Goal: Task Accomplishment & Management: Manage account settings

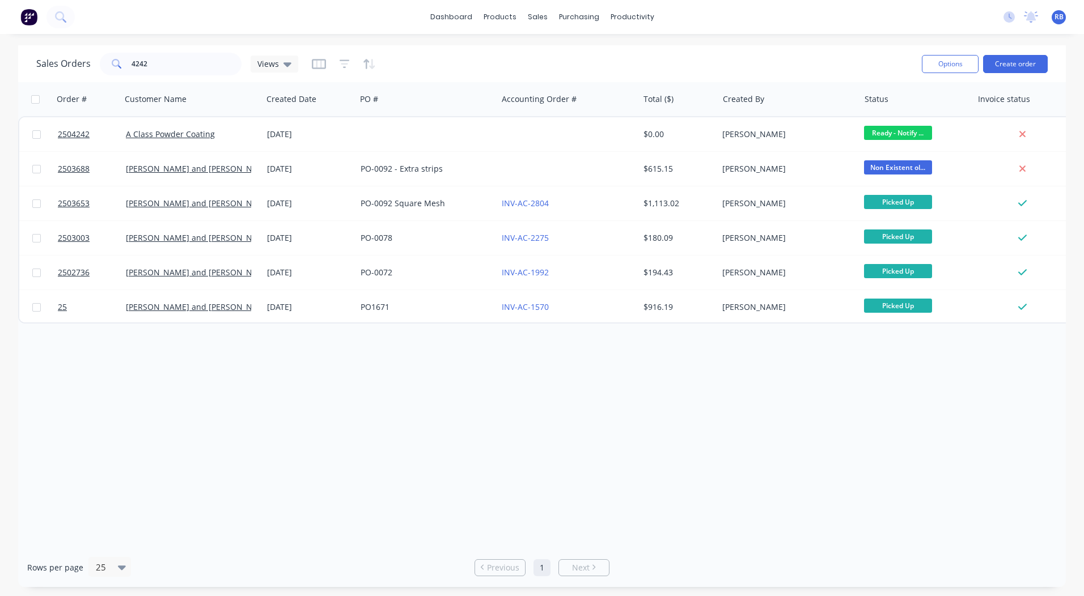
click at [1021, 60] on button "Create order" at bounding box center [1015, 64] width 65 height 18
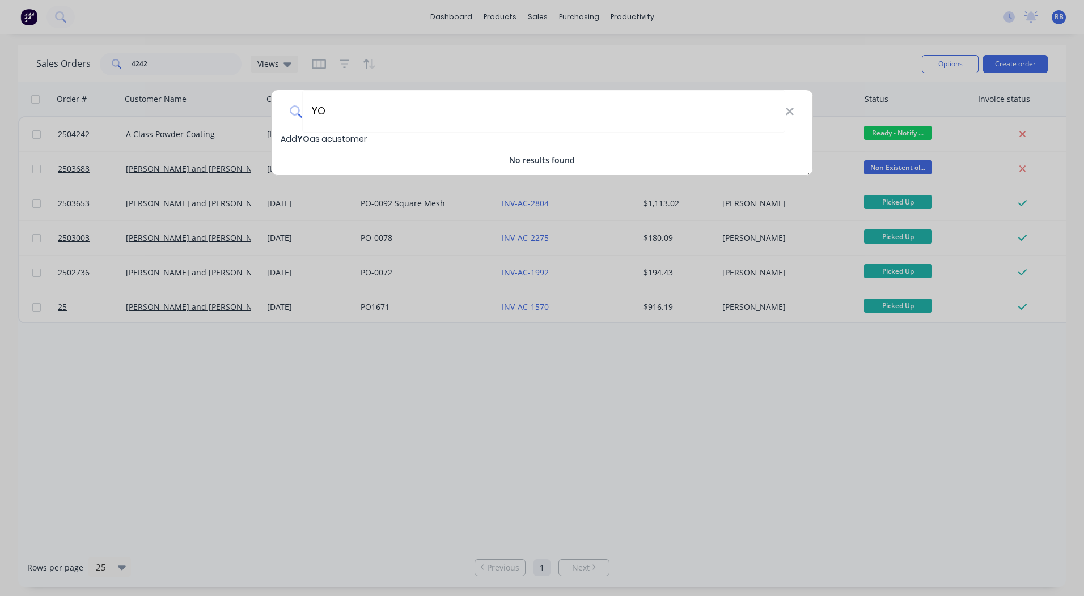
type input "Y"
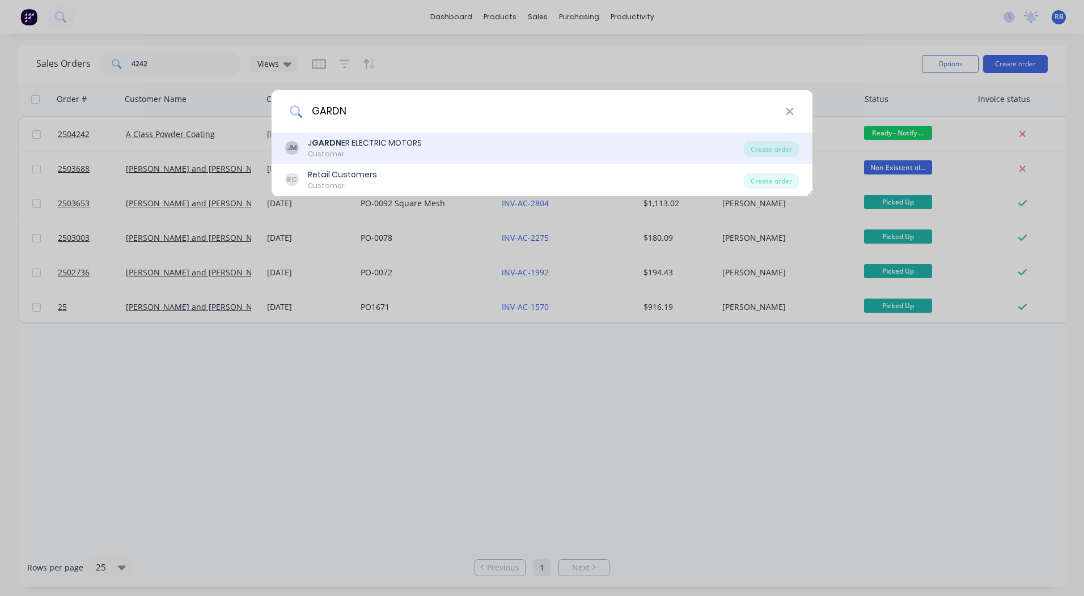
type input "GARDN"
click at [361, 137] on div "J GARDN ER ELECTRIC MOTORS" at bounding box center [365, 143] width 114 height 12
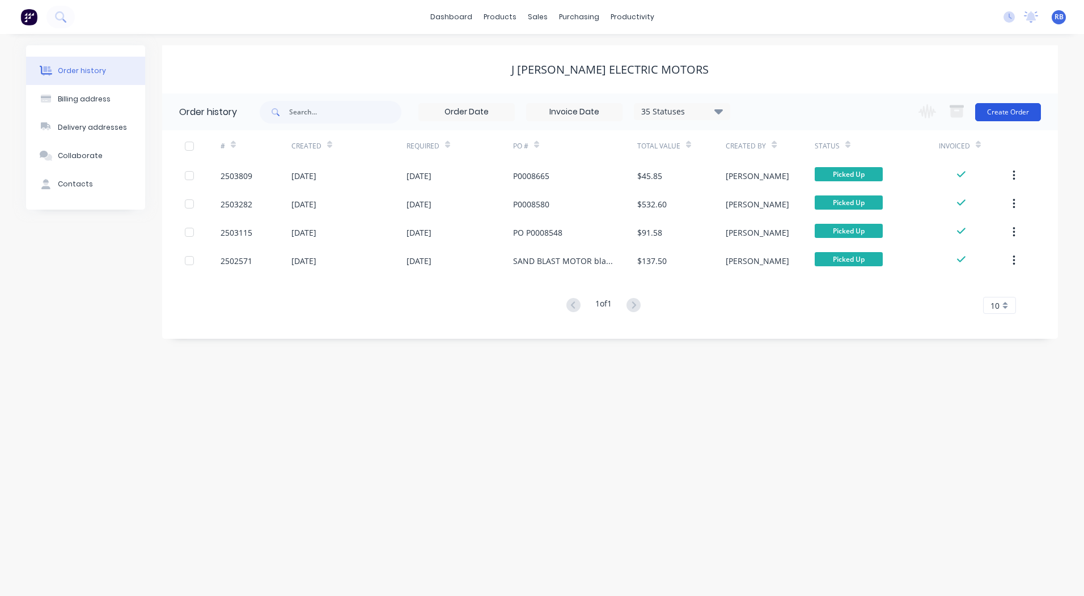
click at [989, 111] on button "Create Order" at bounding box center [1008, 112] width 66 height 18
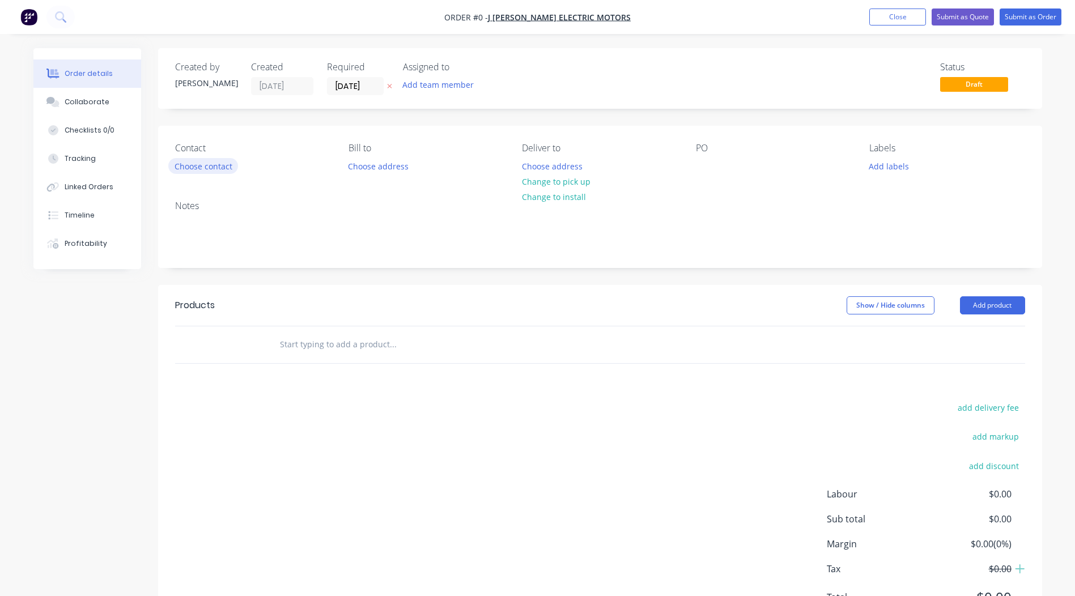
click at [202, 179] on div "Contact Choose contact [PERSON_NAME] to Choose address Deliver to Choose addres…" at bounding box center [600, 159] width 884 height 66
click at [199, 167] on button "Choose contact" at bounding box center [203, 165] width 70 height 15
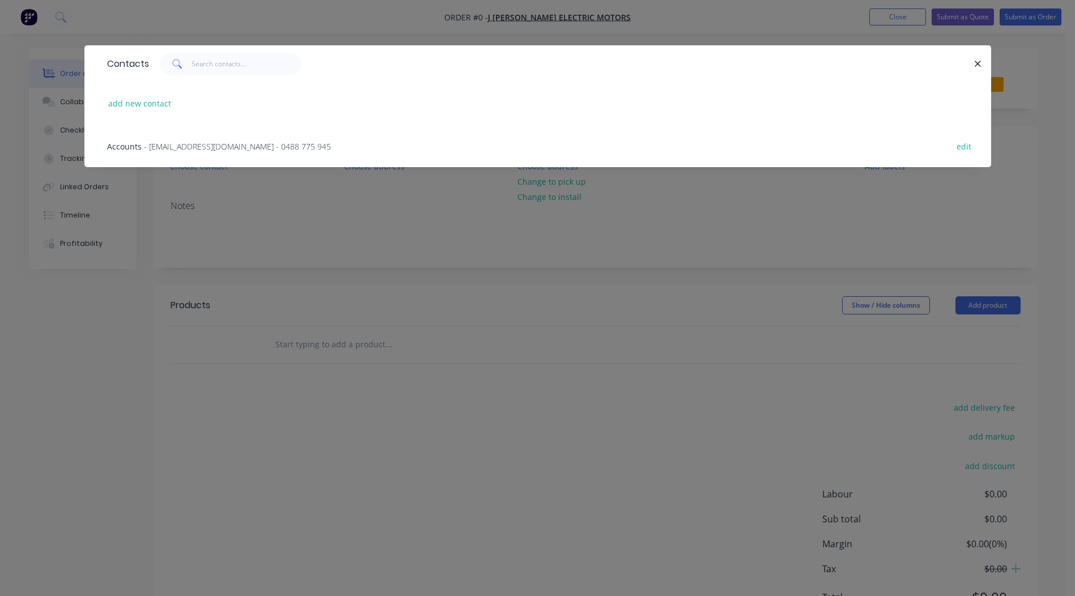
click at [162, 143] on span "- [EMAIL_ADDRESS][DOMAIN_NAME] - 0488 775 945" at bounding box center [237, 146] width 187 height 11
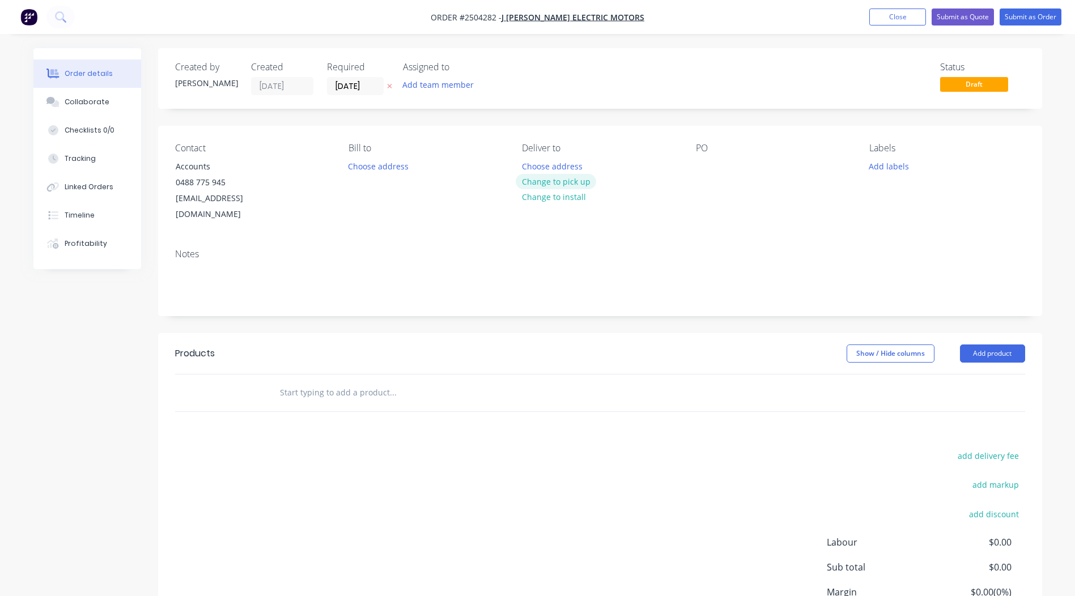
click at [548, 185] on button "Change to pick up" at bounding box center [556, 181] width 80 height 15
click at [702, 163] on div at bounding box center [705, 166] width 18 height 16
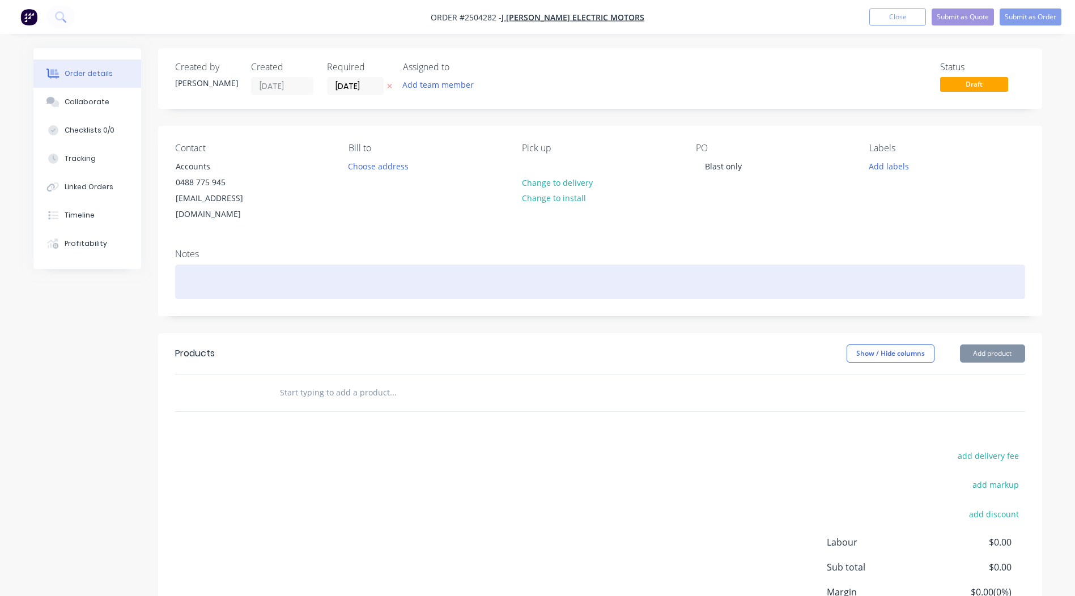
click at [205, 274] on div at bounding box center [600, 282] width 850 height 35
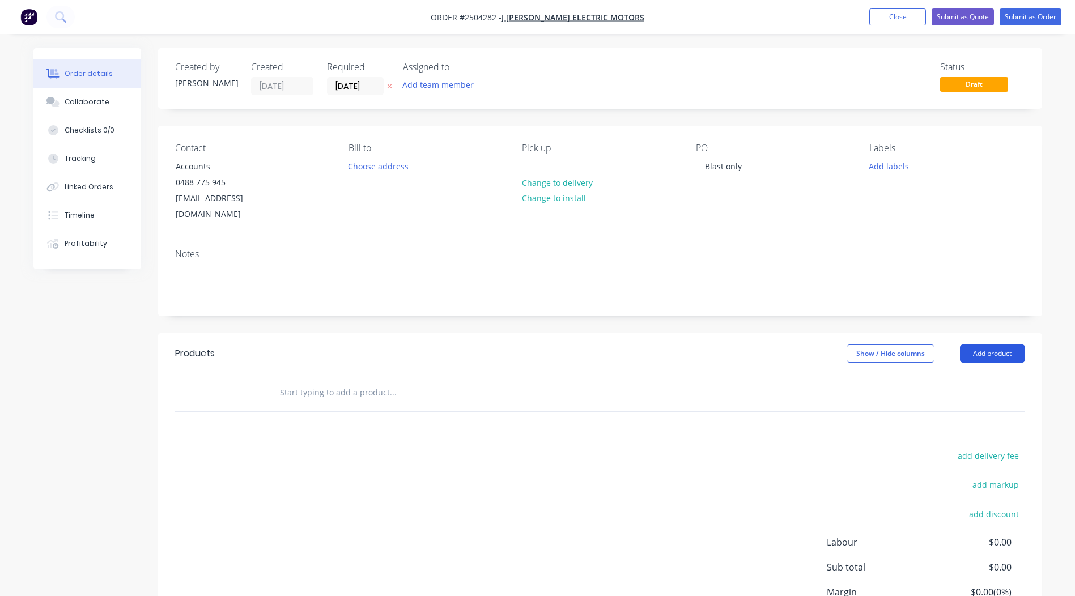
click at [981, 345] on button "Add product" at bounding box center [992, 354] width 65 height 18
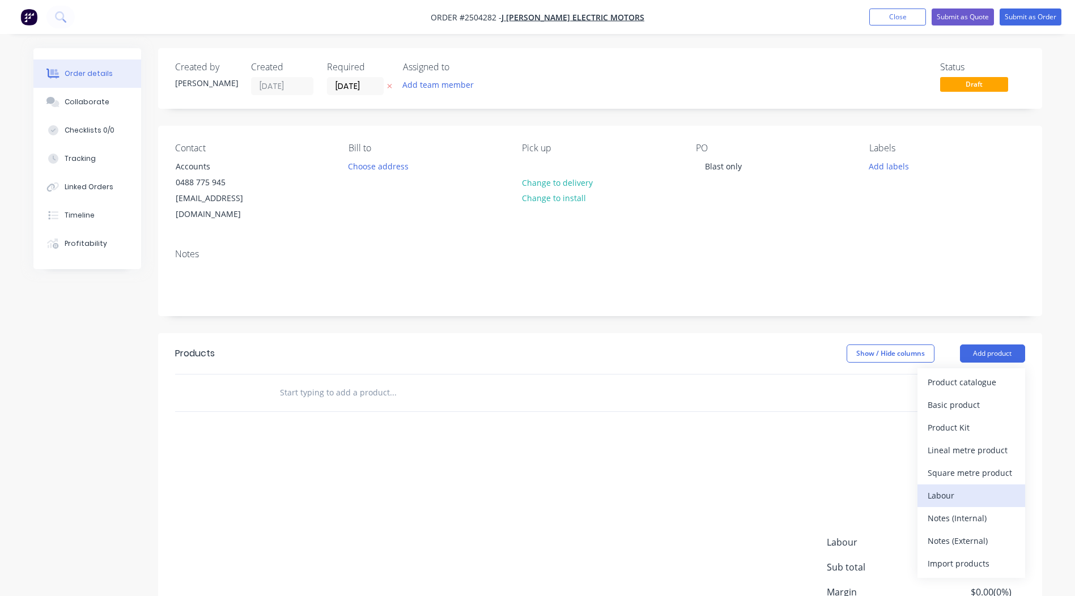
click at [956, 487] on div "Labour" at bounding box center [971, 495] width 87 height 16
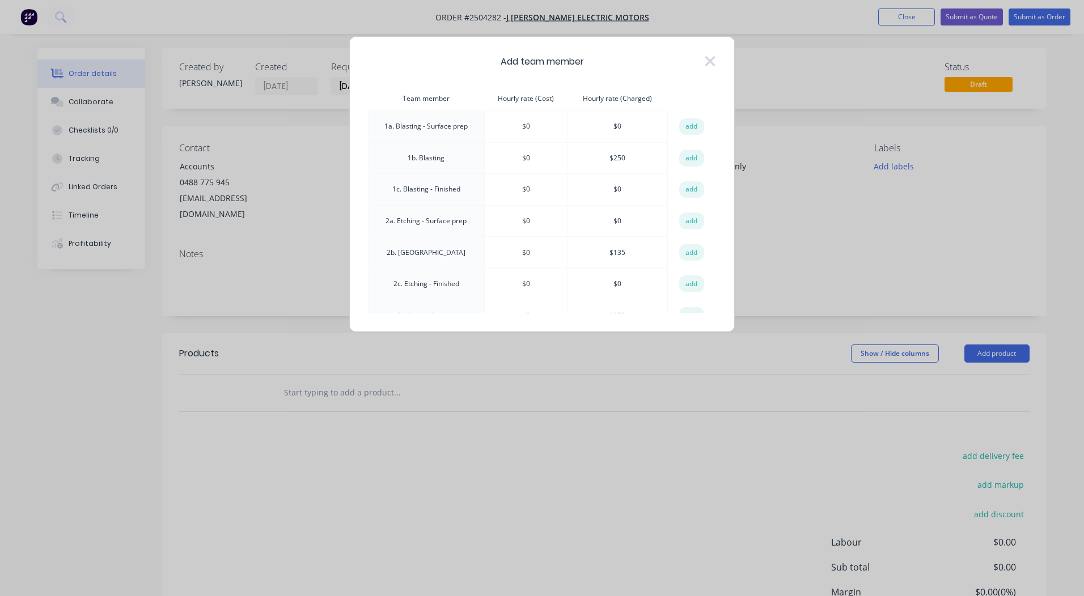
click at [702, 159] on td "add" at bounding box center [692, 158] width 48 height 32
click at [690, 162] on button "add" at bounding box center [691, 158] width 25 height 17
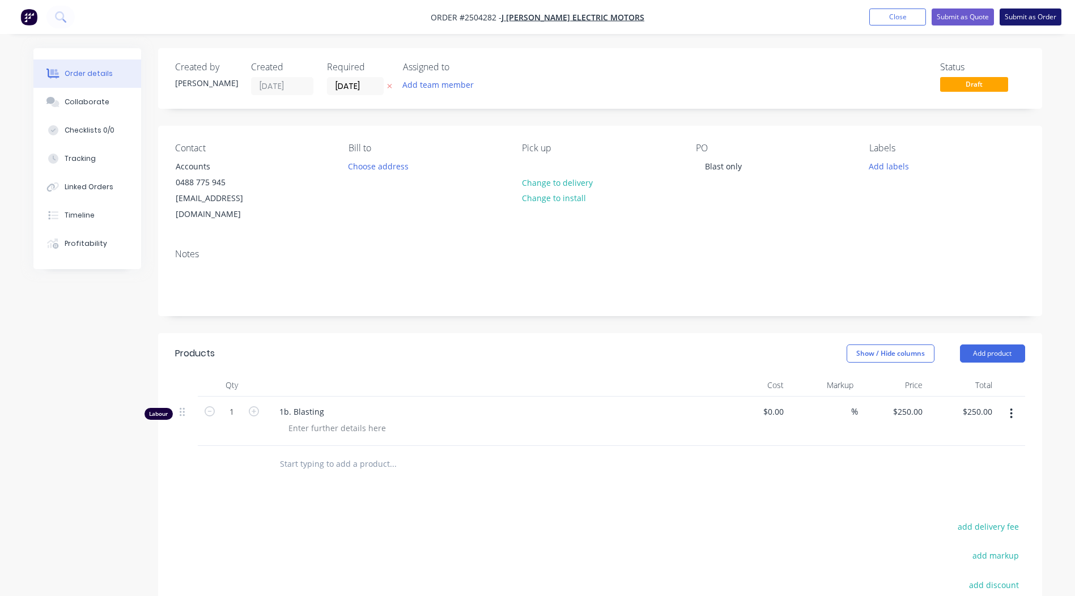
click at [1024, 12] on button "Submit as Order" at bounding box center [1031, 17] width 62 height 17
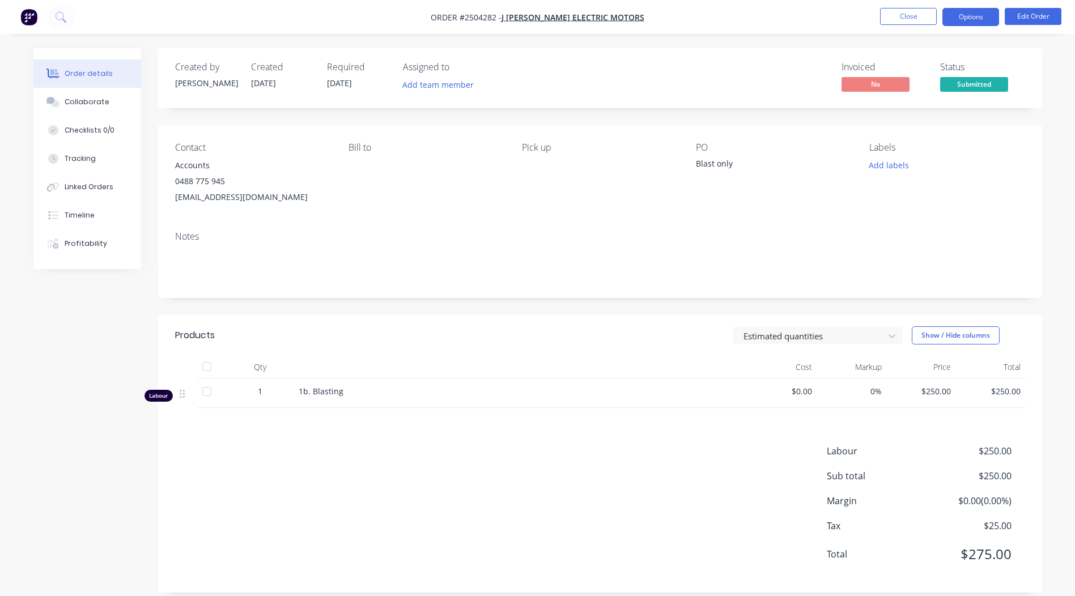
click at [960, 22] on button "Options" at bounding box center [971, 17] width 57 height 18
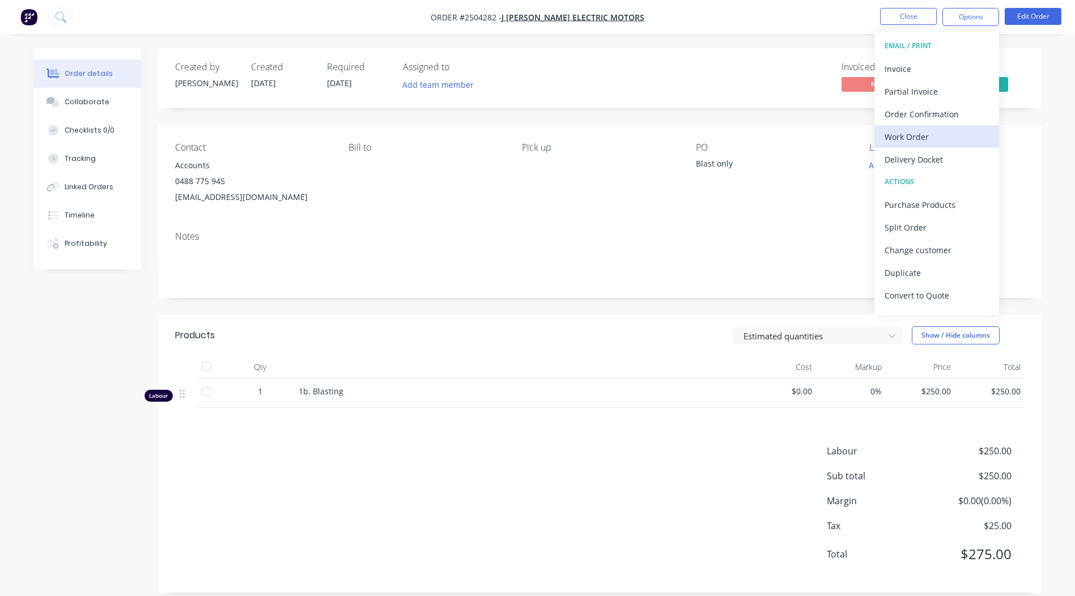
click at [914, 145] on div "Work Order" at bounding box center [937, 137] width 104 height 16
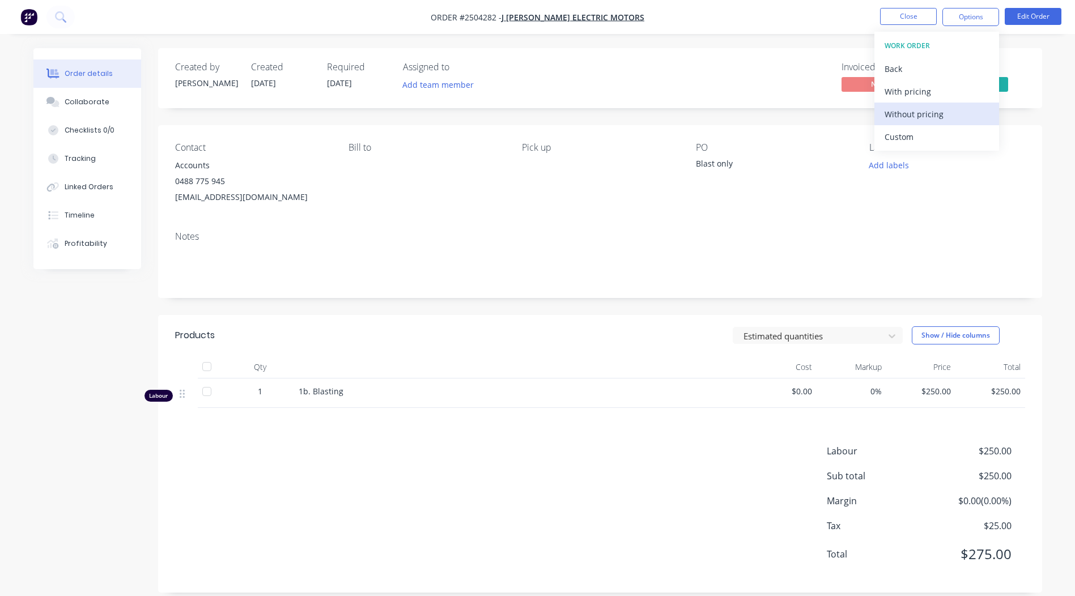
click at [937, 115] on div "Without pricing" at bounding box center [937, 114] width 104 height 16
click at [974, 11] on button "Options" at bounding box center [971, 17] width 57 height 18
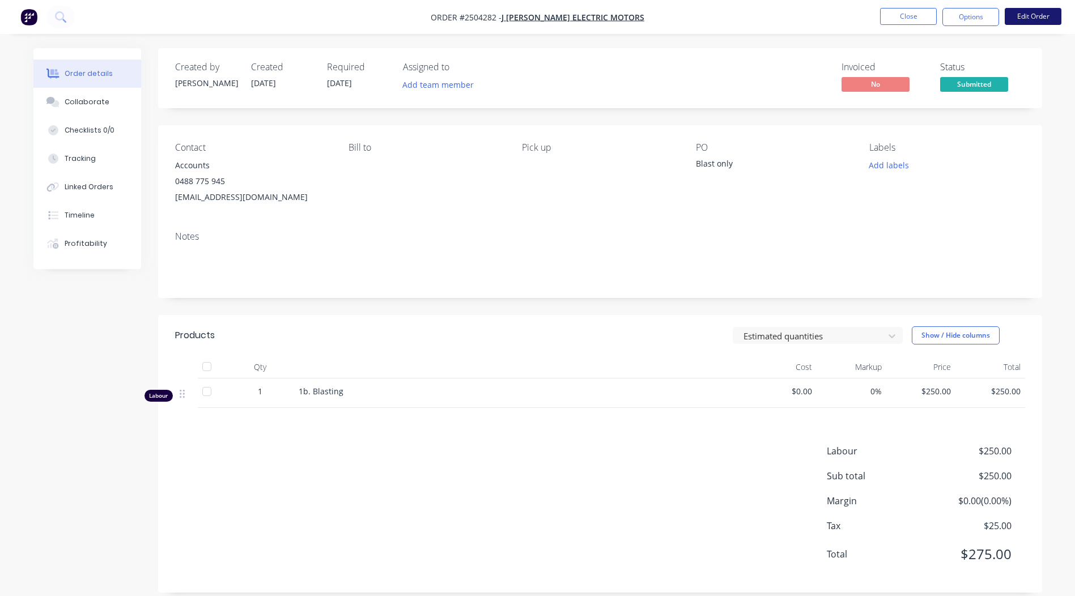
click at [1042, 22] on button "Edit Order" at bounding box center [1033, 16] width 57 height 17
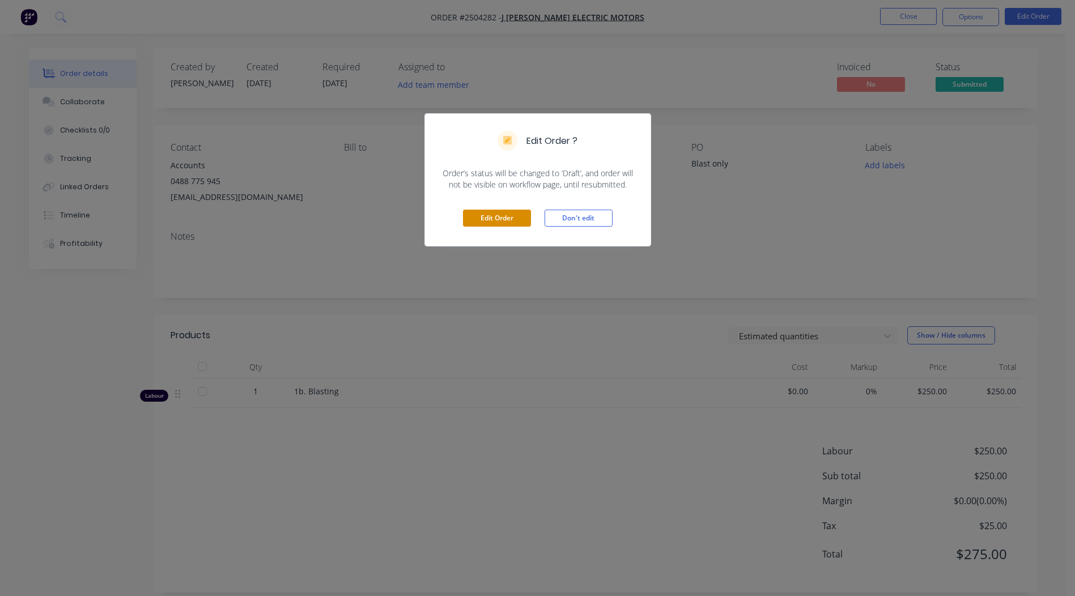
click at [511, 215] on button "Edit Order" at bounding box center [497, 218] width 68 height 17
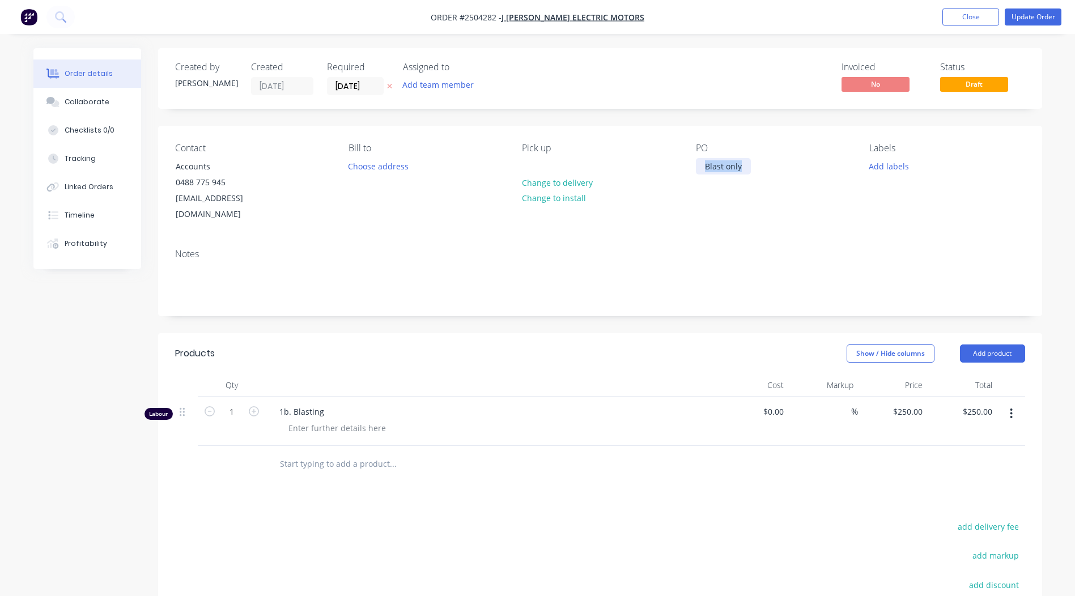
drag, startPoint x: 747, startPoint y: 169, endPoint x: 332, endPoint y: 184, distance: 414.6
click at [374, 184] on div "Contact Accounts [PHONE_NUMBER] [EMAIL_ADDRESS][DOMAIN_NAME] Bill to Choose add…" at bounding box center [600, 183] width 884 height 114
click at [626, 313] on div "Created by [PERSON_NAME] Created [DATE] Required [DATE] Assigned to Add team me…" at bounding box center [600, 401] width 884 height 707
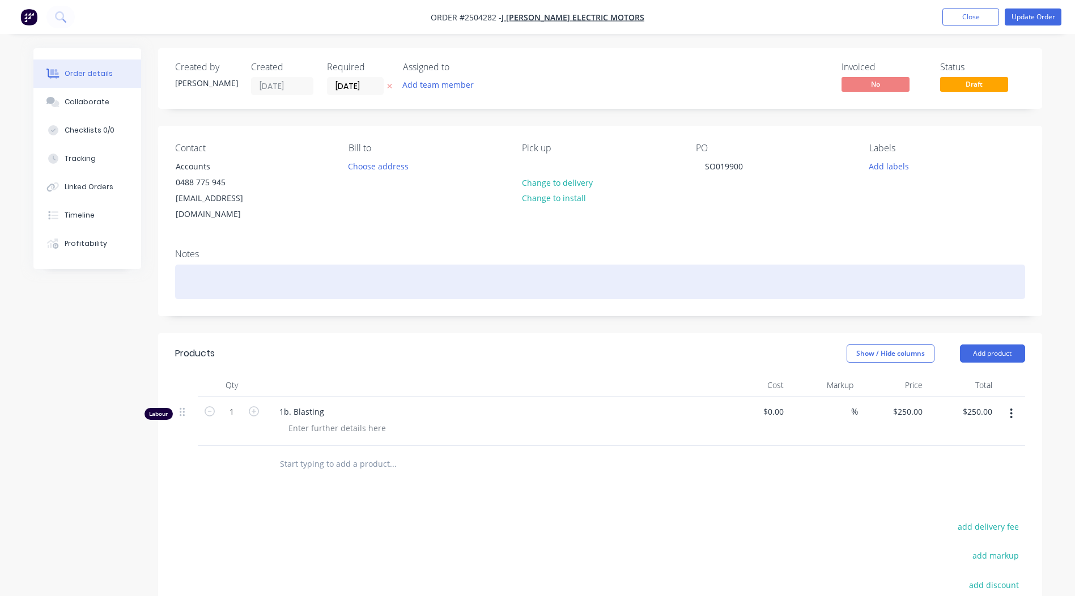
click at [251, 273] on div at bounding box center [600, 282] width 850 height 35
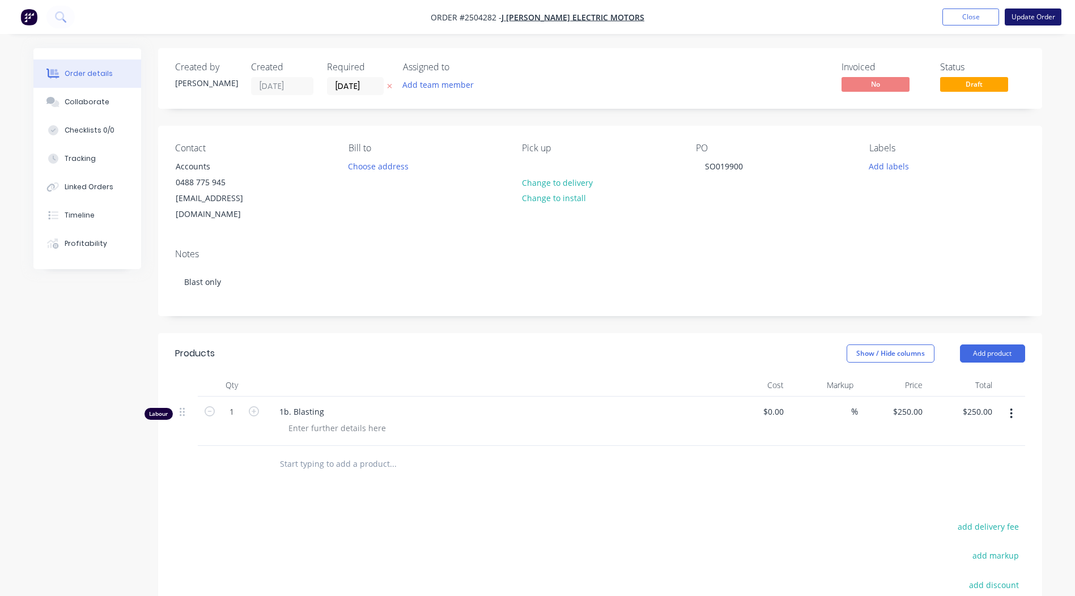
click at [1016, 17] on button "Update Order" at bounding box center [1033, 17] width 57 height 17
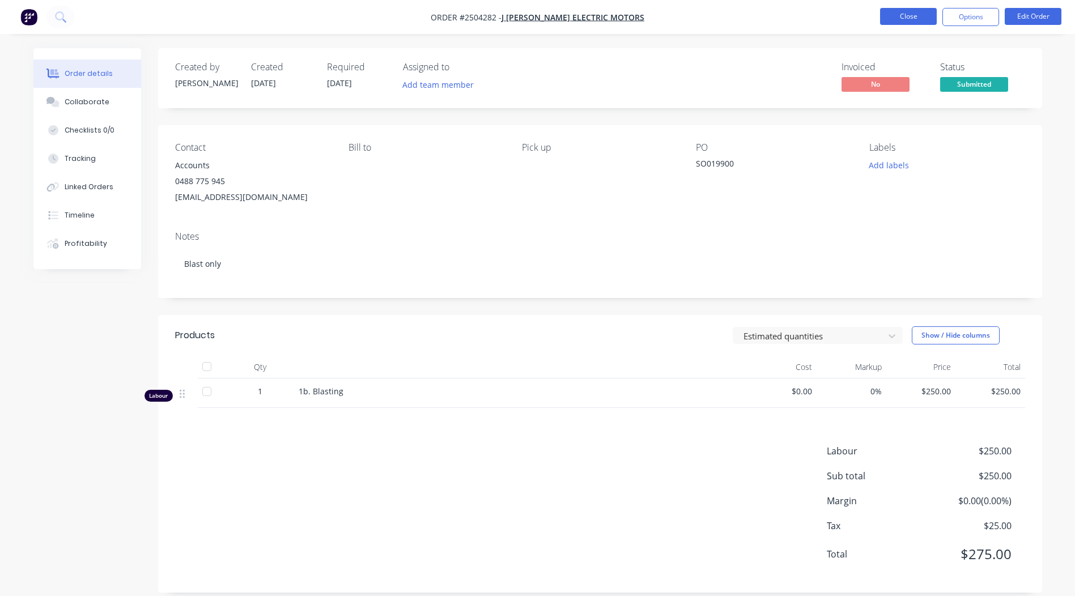
click at [915, 21] on button "Close" at bounding box center [908, 16] width 57 height 17
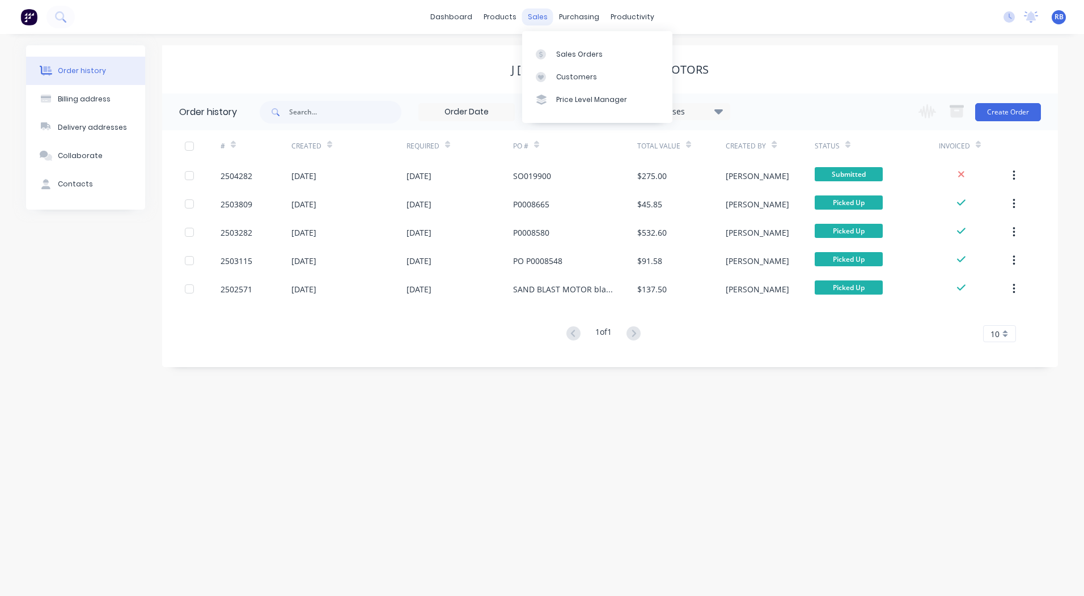
click at [546, 16] on div "sales" at bounding box center [537, 17] width 31 height 17
click at [553, 52] on link "Sales Orders" at bounding box center [597, 54] width 150 height 23
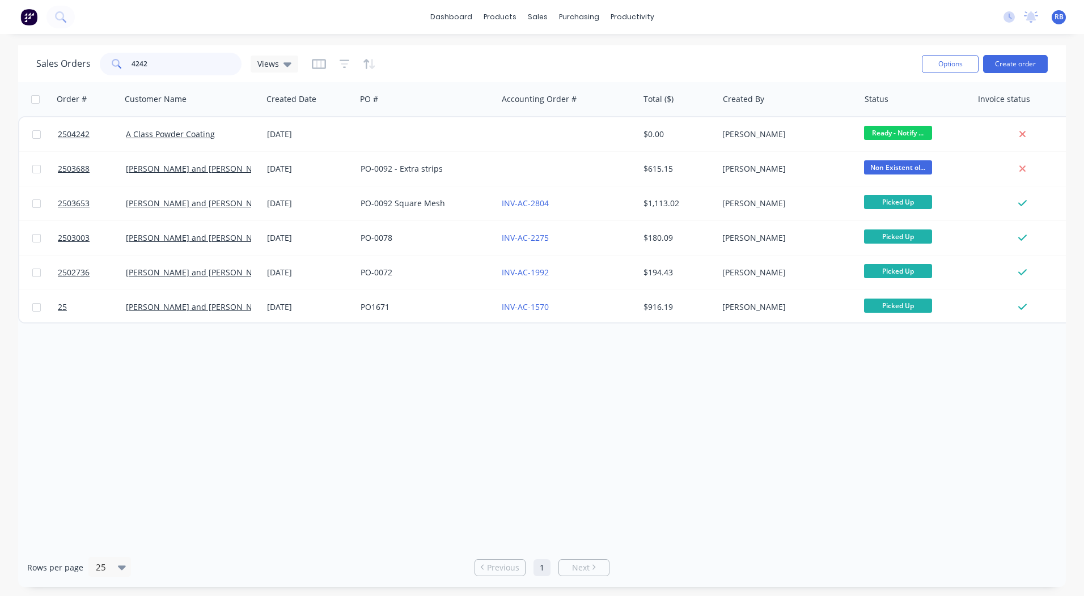
drag, startPoint x: 160, startPoint y: 61, endPoint x: 93, endPoint y: 56, distance: 67.6
click at [93, 56] on div "Sales Orders 4242 Views" at bounding box center [167, 64] width 262 height 23
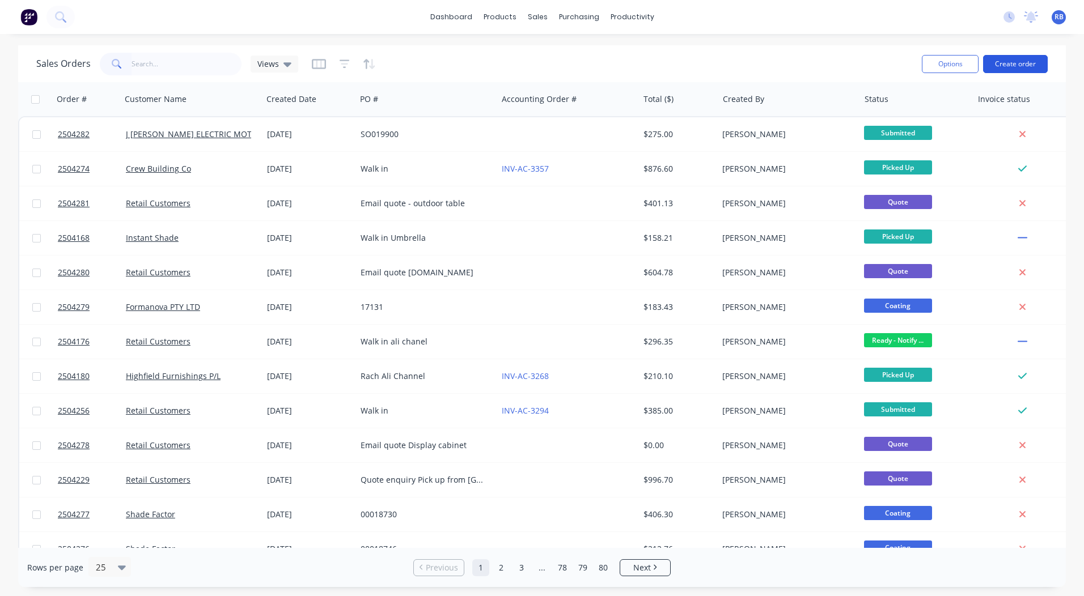
click at [1013, 61] on button "Create order" at bounding box center [1015, 64] width 65 height 18
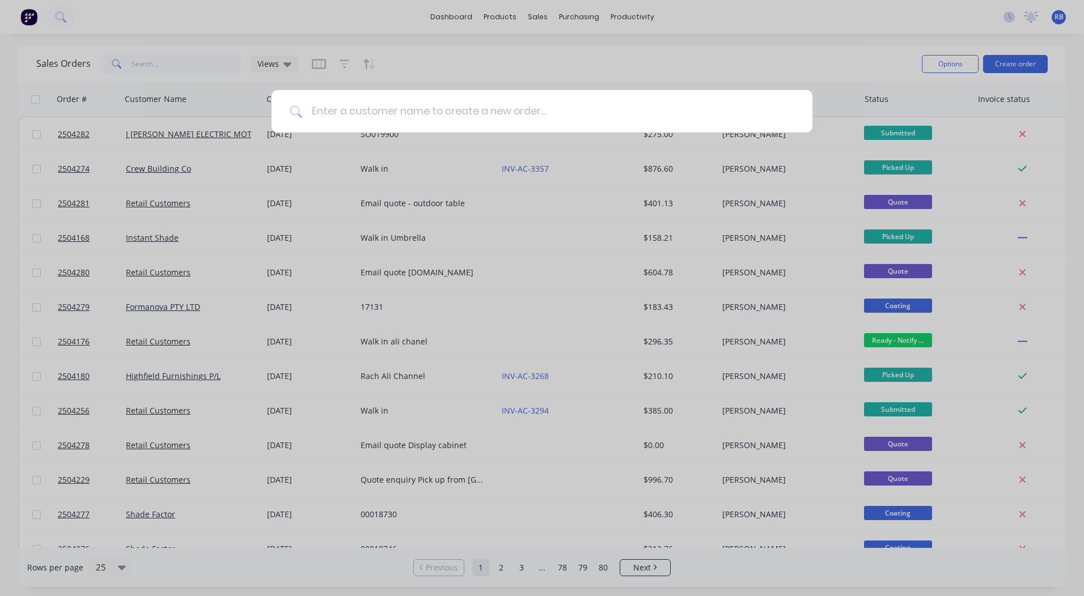
click at [436, 121] on input at bounding box center [548, 111] width 492 height 43
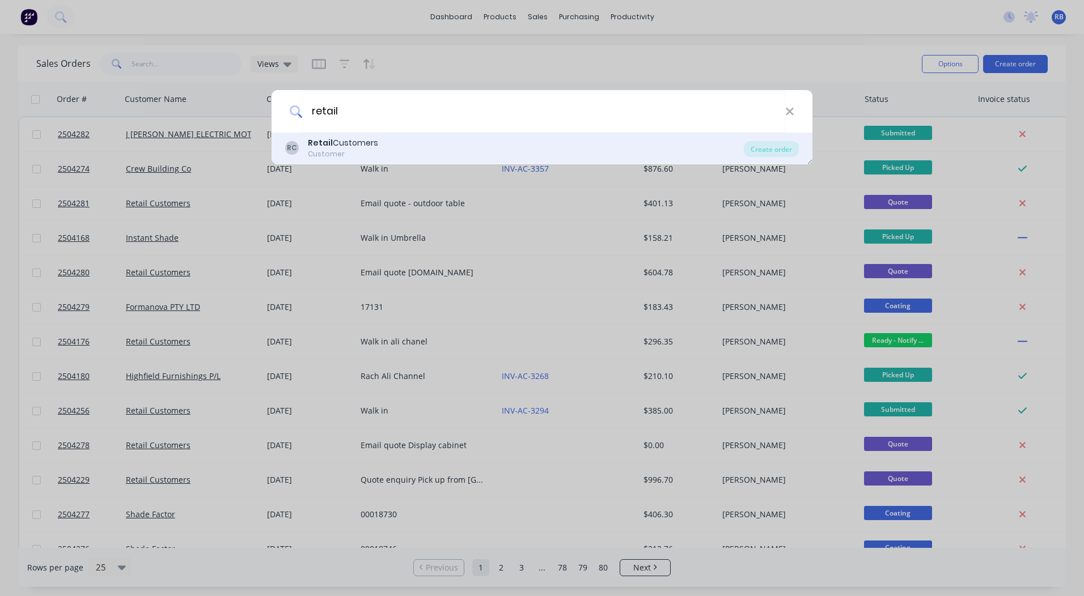
type input "retail"
click at [377, 151] on div "RC Retail Customers Customer" at bounding box center [514, 148] width 459 height 22
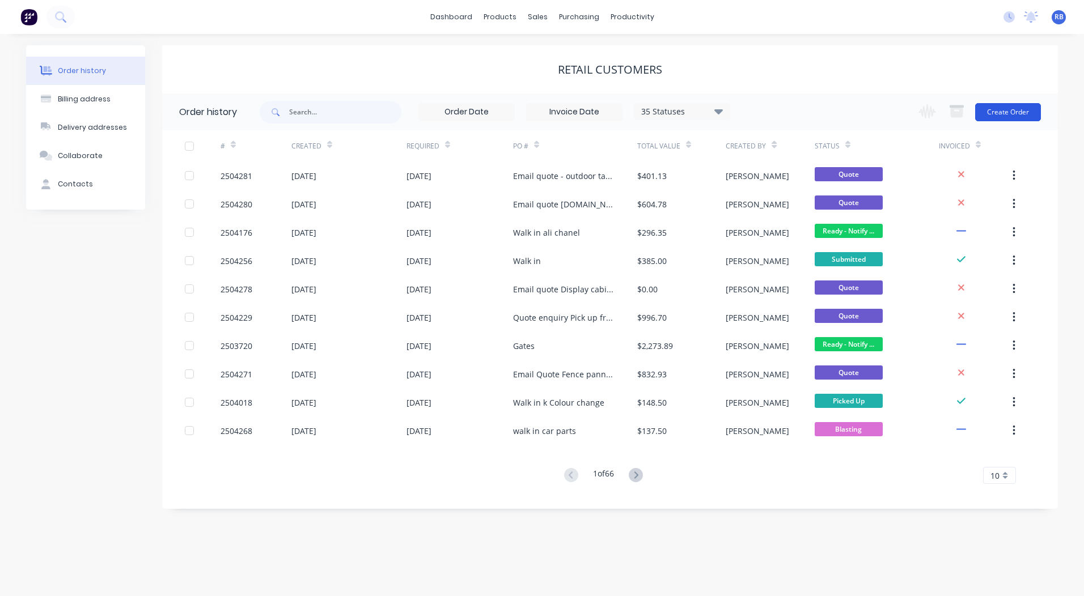
click at [1003, 111] on button "Create Order" at bounding box center [1008, 112] width 66 height 18
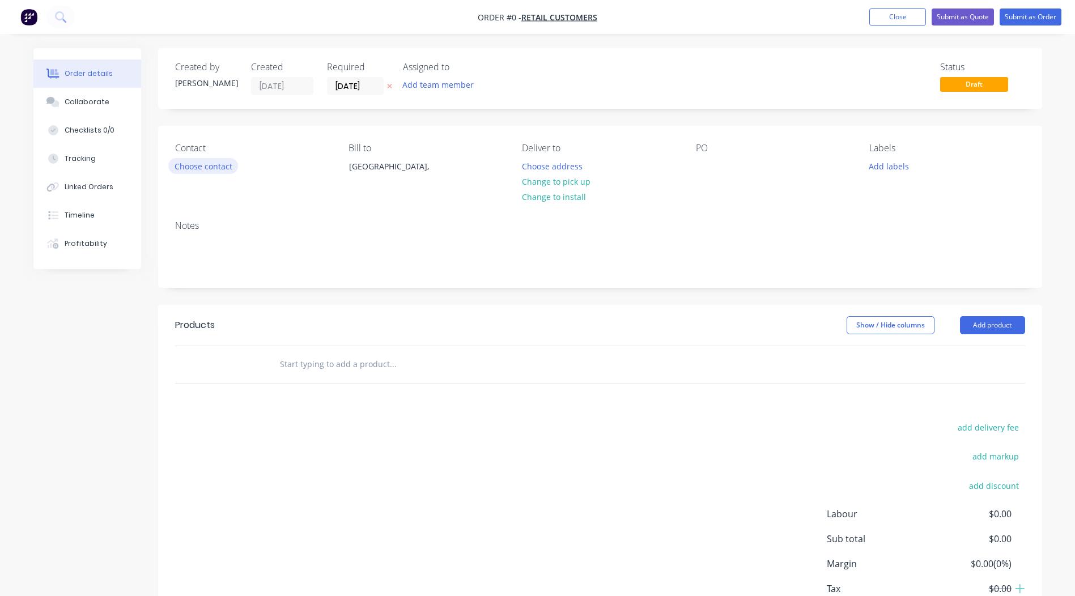
click at [192, 158] on button "Choose contact" at bounding box center [203, 165] width 70 height 15
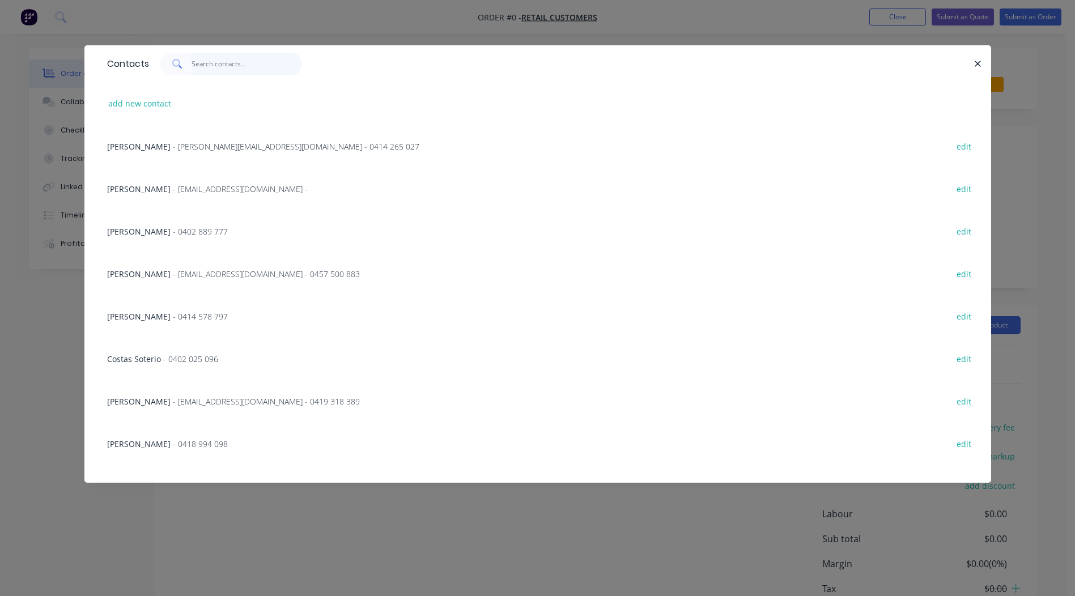
click at [250, 67] on input "text" at bounding box center [247, 64] width 111 height 23
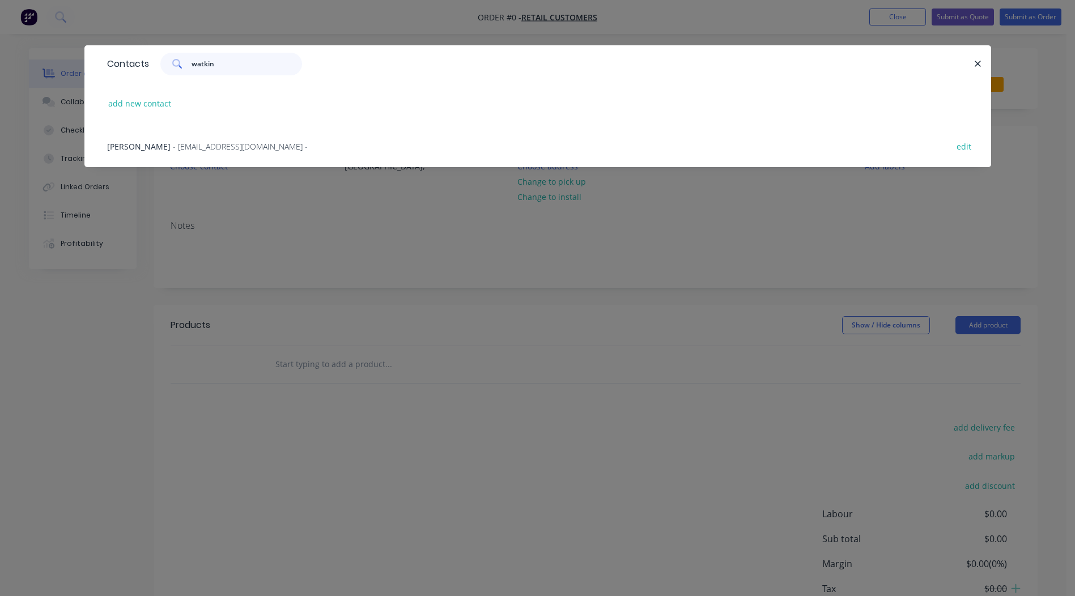
type input "watkin"
click at [182, 145] on span "- [EMAIL_ADDRESS][DOMAIN_NAME] -" at bounding box center [240, 146] width 135 height 11
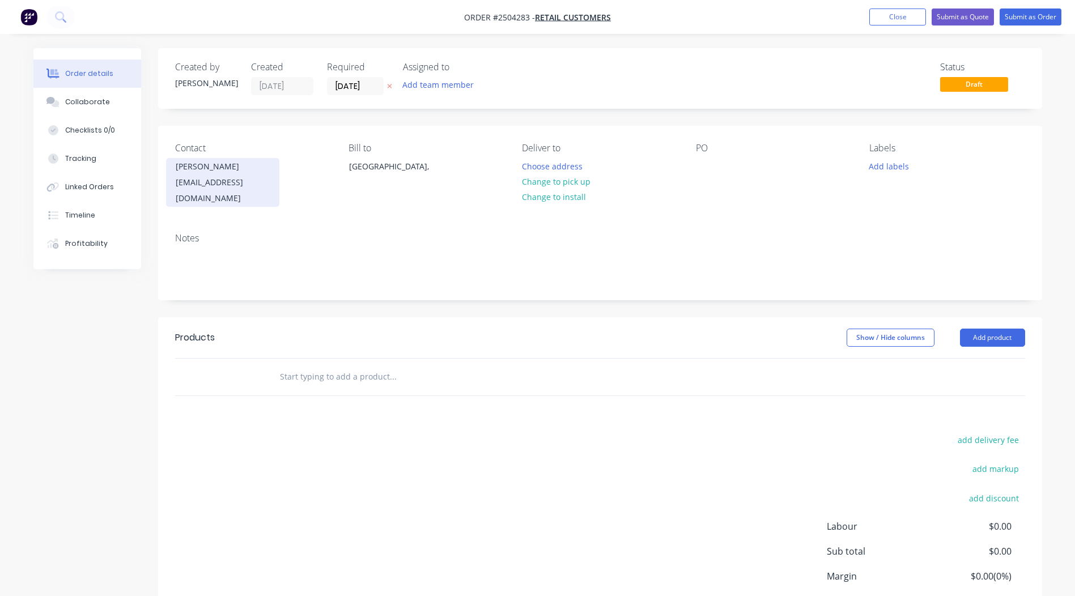
click at [201, 182] on div "[EMAIL_ADDRESS][DOMAIN_NAME]" at bounding box center [223, 191] width 94 height 32
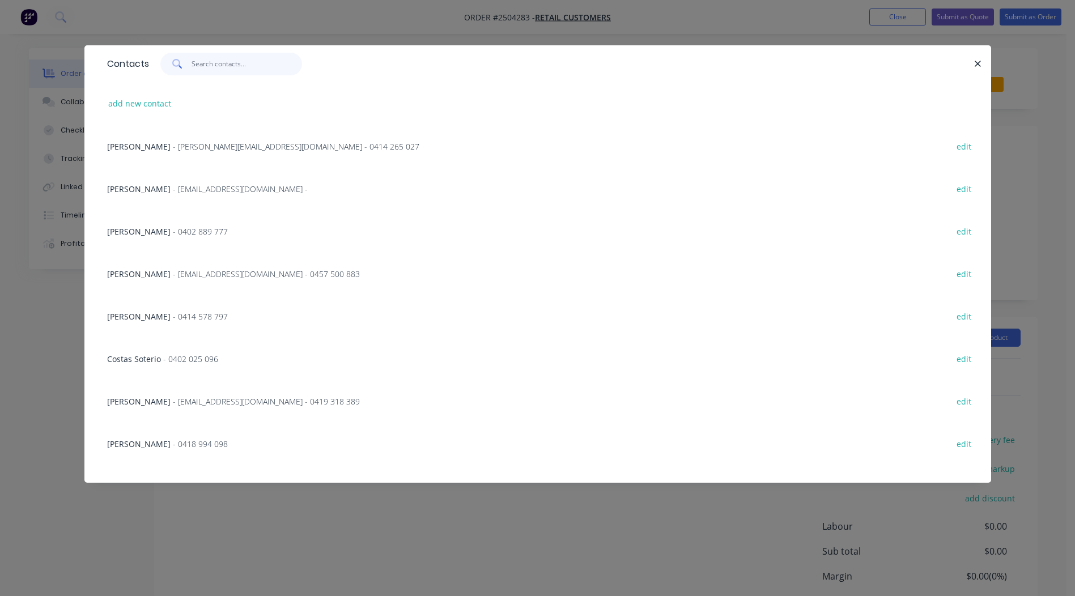
click at [257, 63] on input "text" at bounding box center [247, 64] width 111 height 23
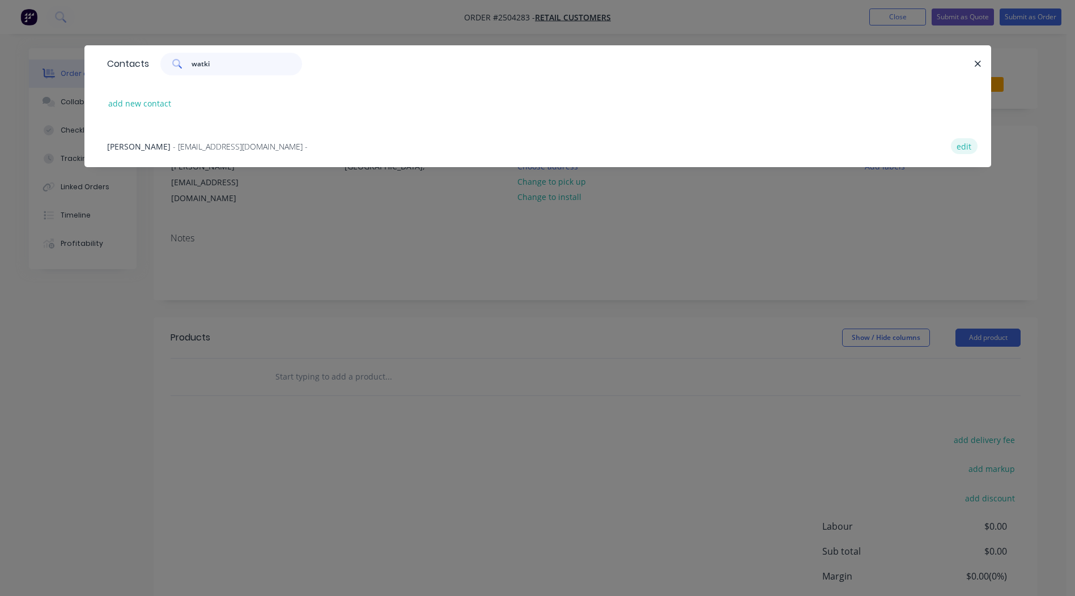
type input "watki"
click at [961, 147] on button "edit" at bounding box center [964, 145] width 27 height 15
select select "AU"
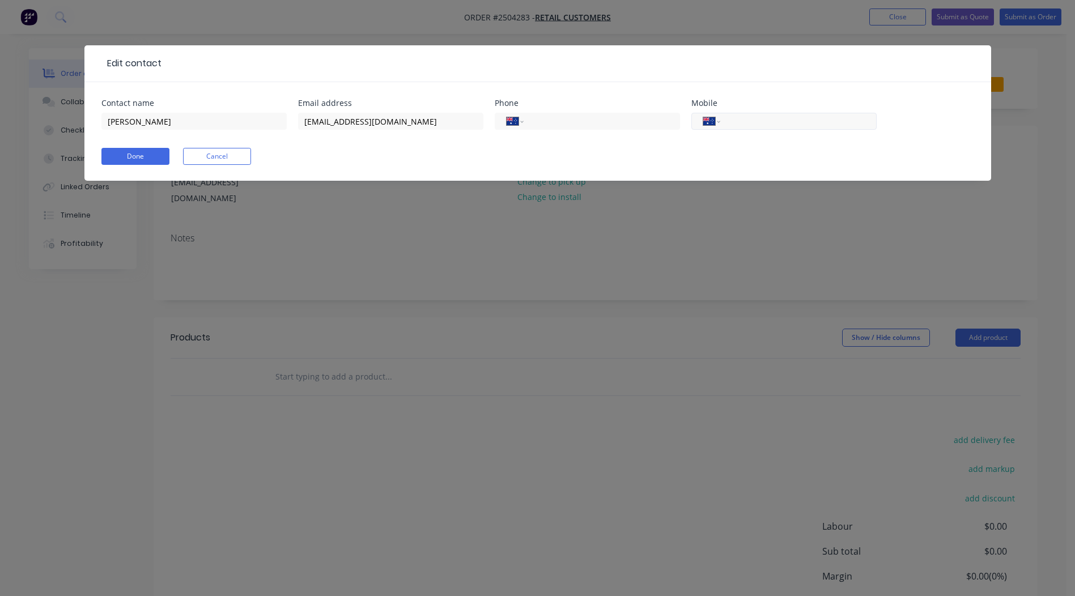
click at [776, 117] on input "tel" at bounding box center [796, 121] width 136 height 13
type input "0409 597 172"
click at [130, 159] on button "Done" at bounding box center [135, 156] width 68 height 17
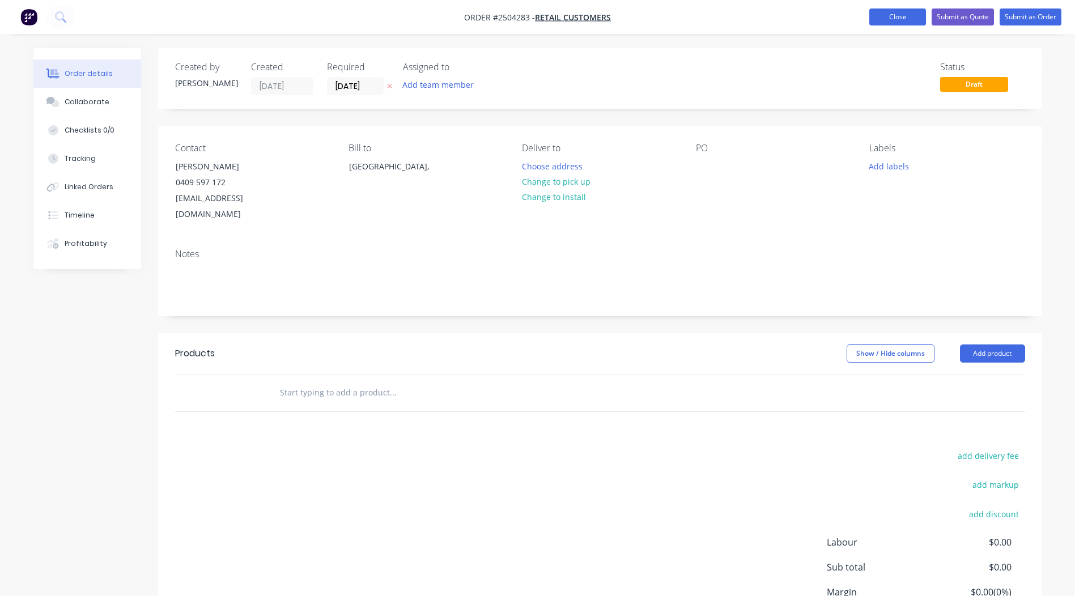
click at [877, 18] on button "Close" at bounding box center [898, 17] width 57 height 17
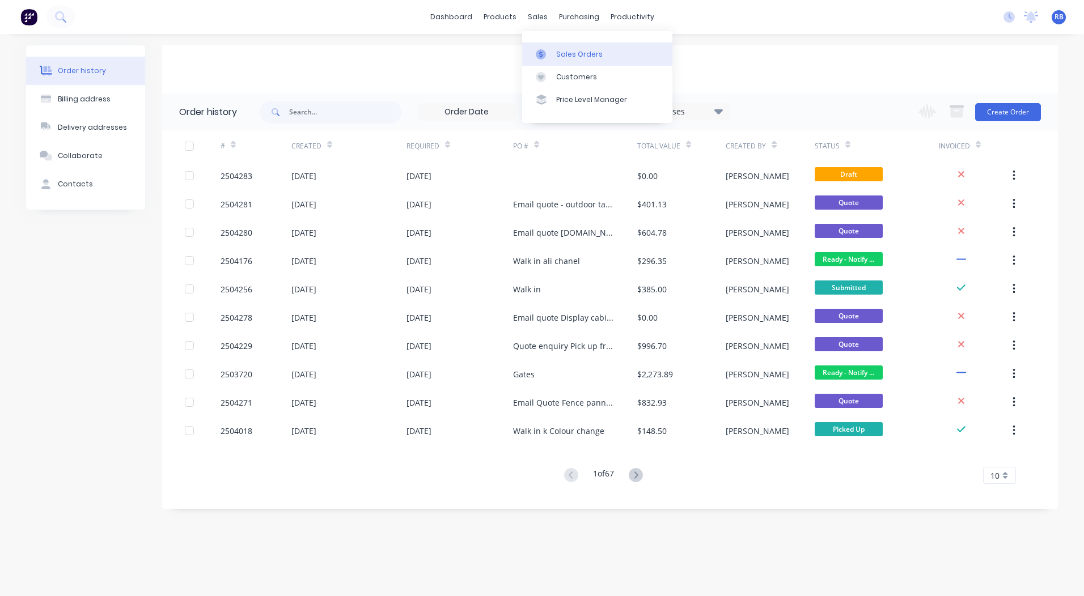
click at [561, 50] on div "Sales Orders" at bounding box center [579, 54] width 46 height 10
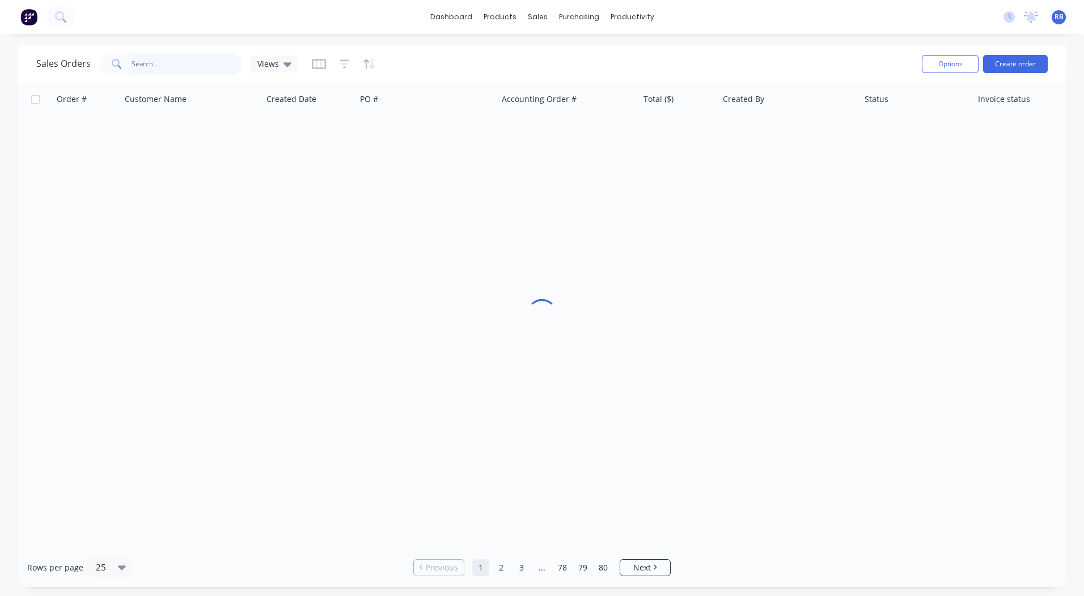
click at [186, 60] on input "text" at bounding box center [187, 64] width 111 height 23
type input "[PERSON_NAME]"
click at [375, 254] on div "Order # Customer Name Created Date PO # Accounting Order # Total ($) Created By…" at bounding box center [542, 315] width 1048 height 466
click at [599, 169] on div "Order # Customer Name Created Date PO # Accounting Order # Total ($) Created By…" at bounding box center [542, 315] width 1048 height 466
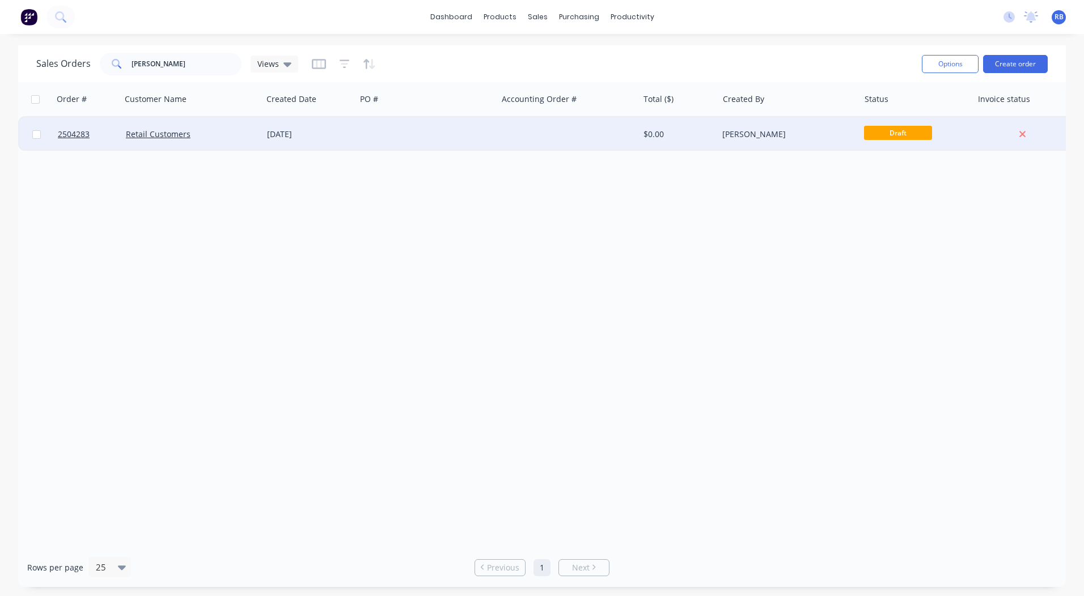
click at [599, 120] on div at bounding box center [567, 134] width 141 height 34
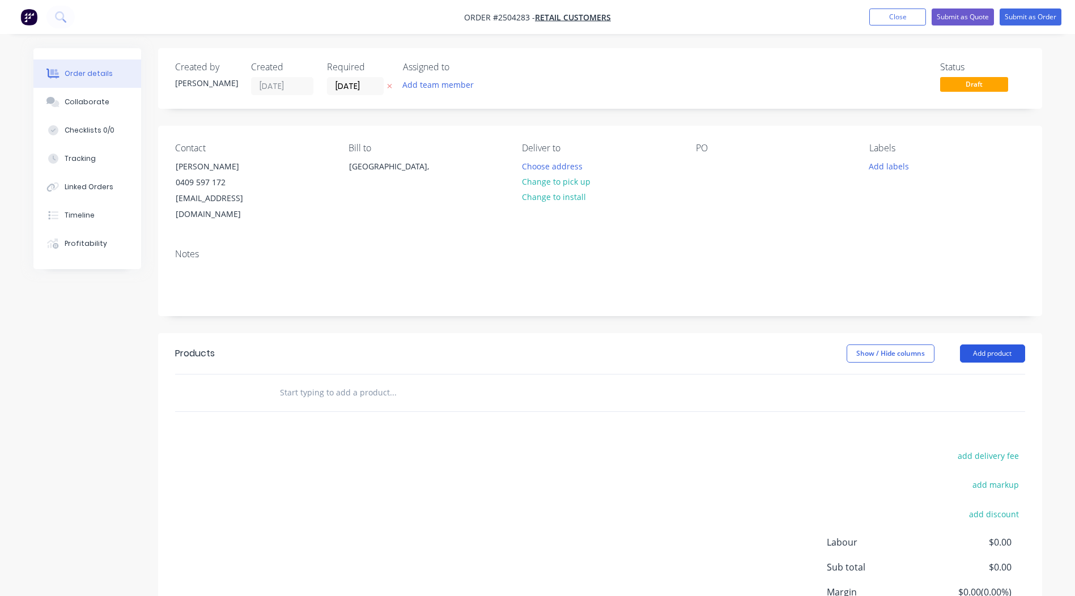
click at [1004, 345] on button "Add product" at bounding box center [992, 354] width 65 height 18
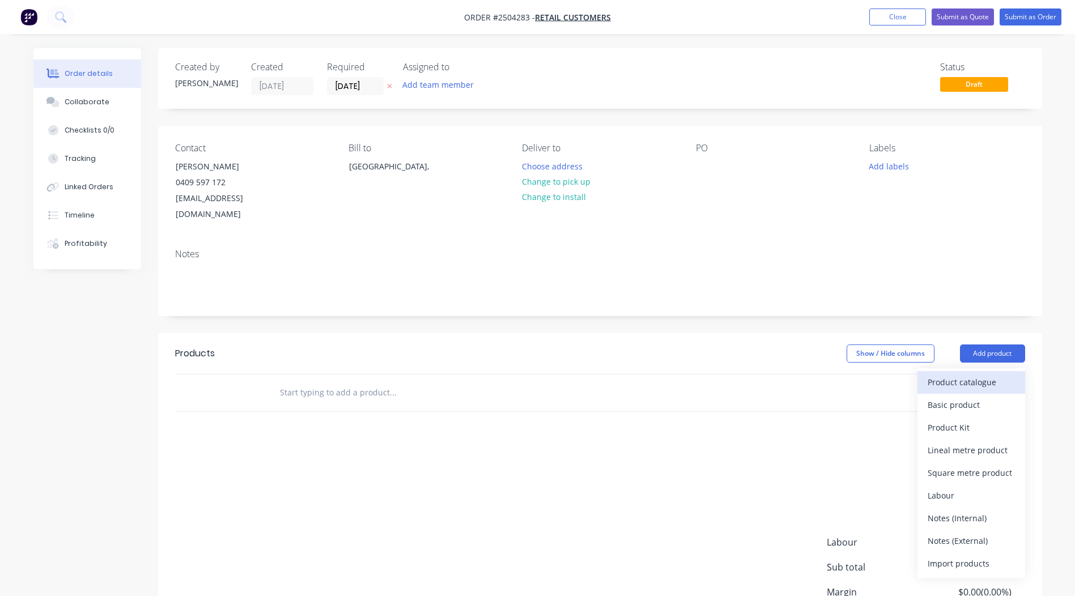
click at [982, 374] on div "Product catalogue" at bounding box center [971, 382] width 87 height 16
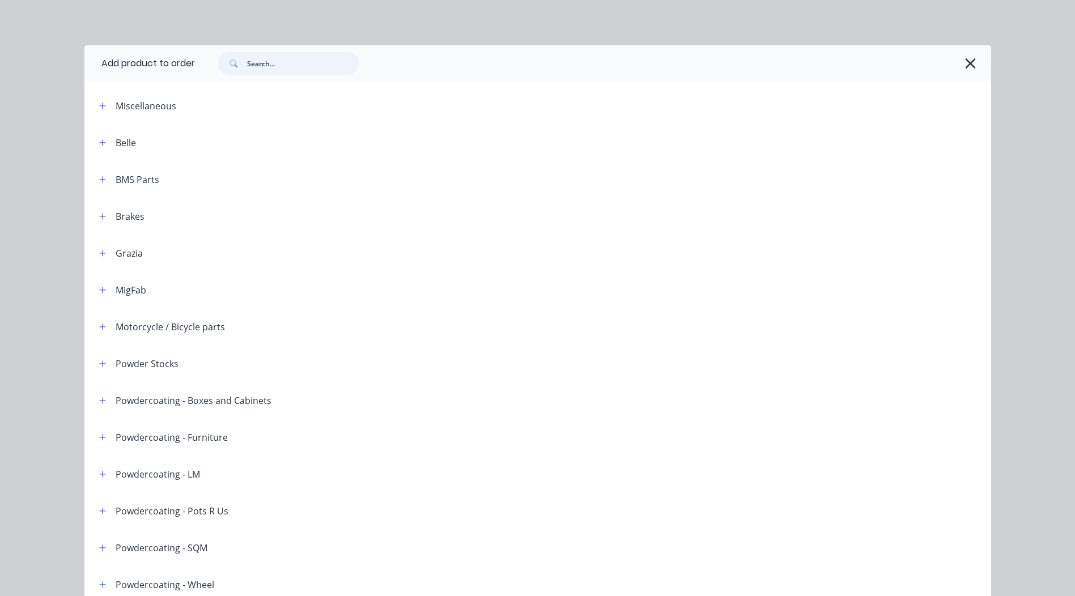
click at [297, 60] on input "text" at bounding box center [303, 63] width 112 height 23
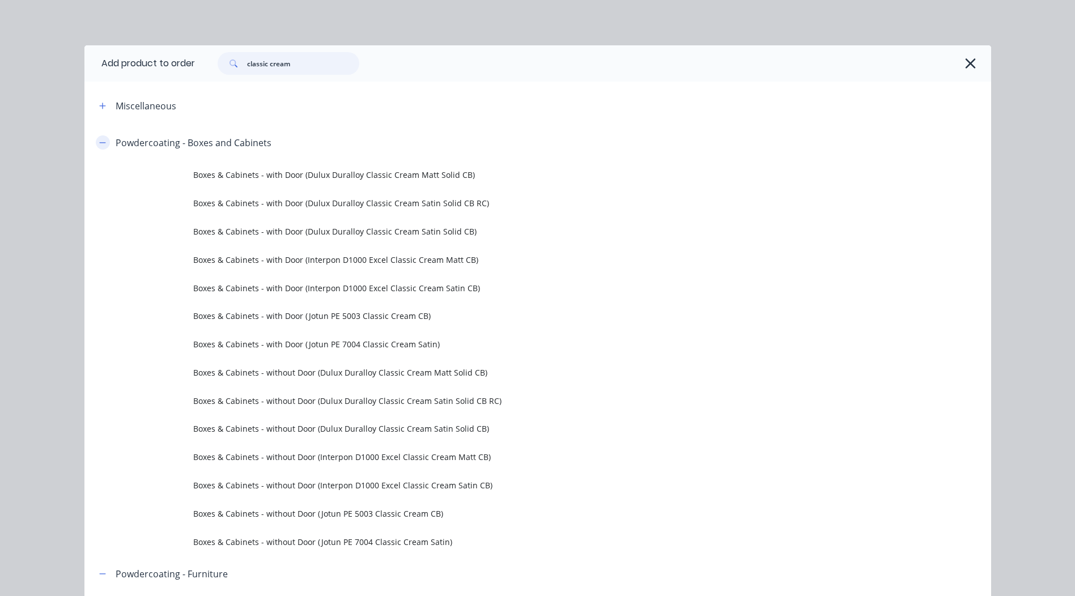
type input "classic cream"
click at [99, 141] on icon "button" at bounding box center [102, 143] width 7 height 8
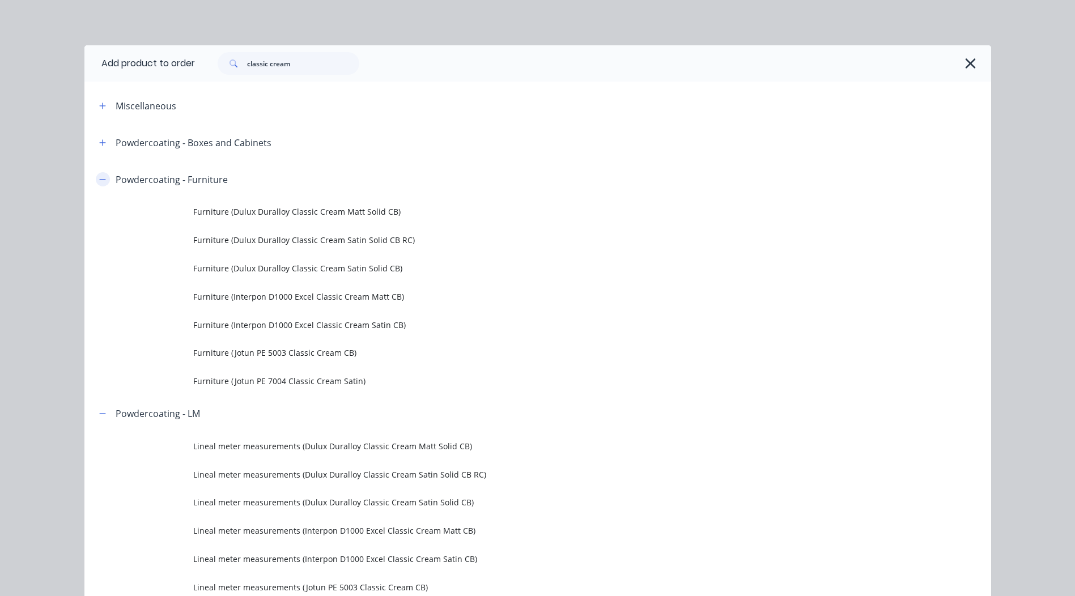
click at [99, 177] on icon "button" at bounding box center [102, 180] width 7 height 8
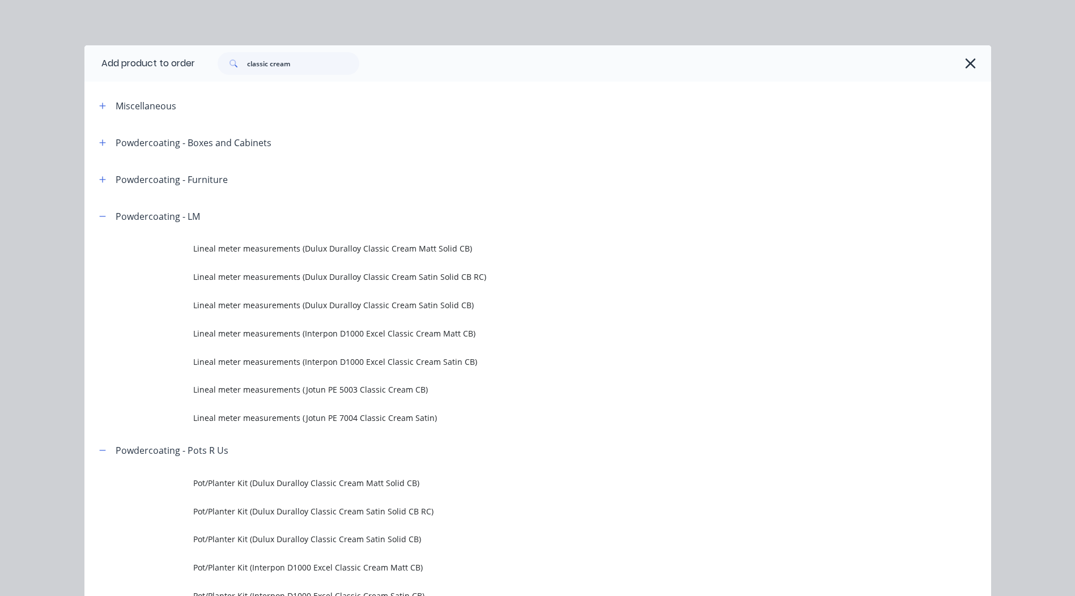
click at [96, 445] on span at bounding box center [103, 450] width 14 height 14
click at [99, 452] on icon "button" at bounding box center [102, 451] width 7 height 8
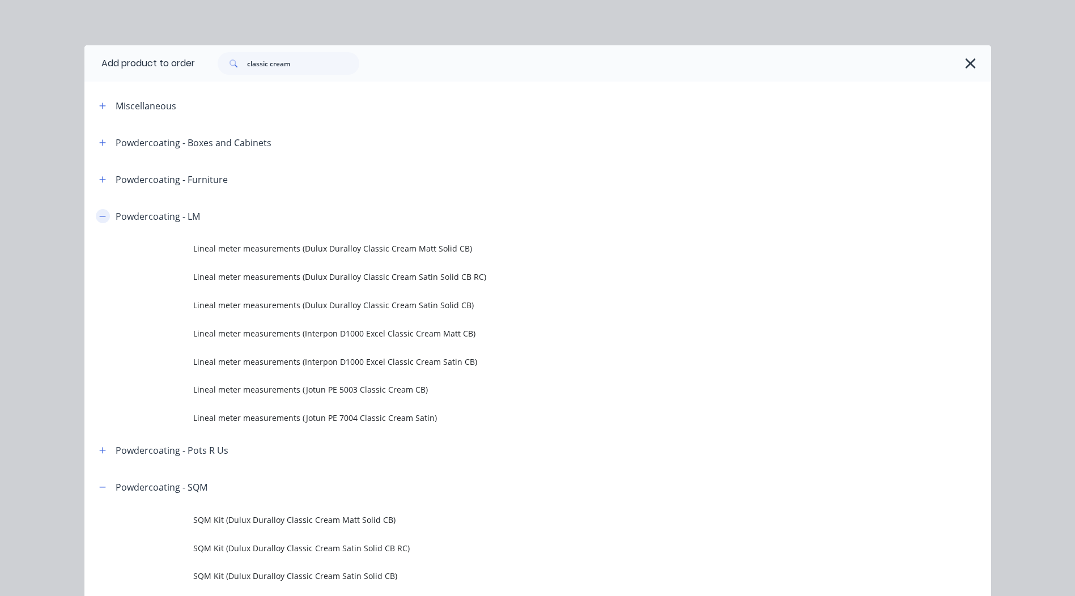
click at [96, 222] on button "button" at bounding box center [103, 216] width 14 height 14
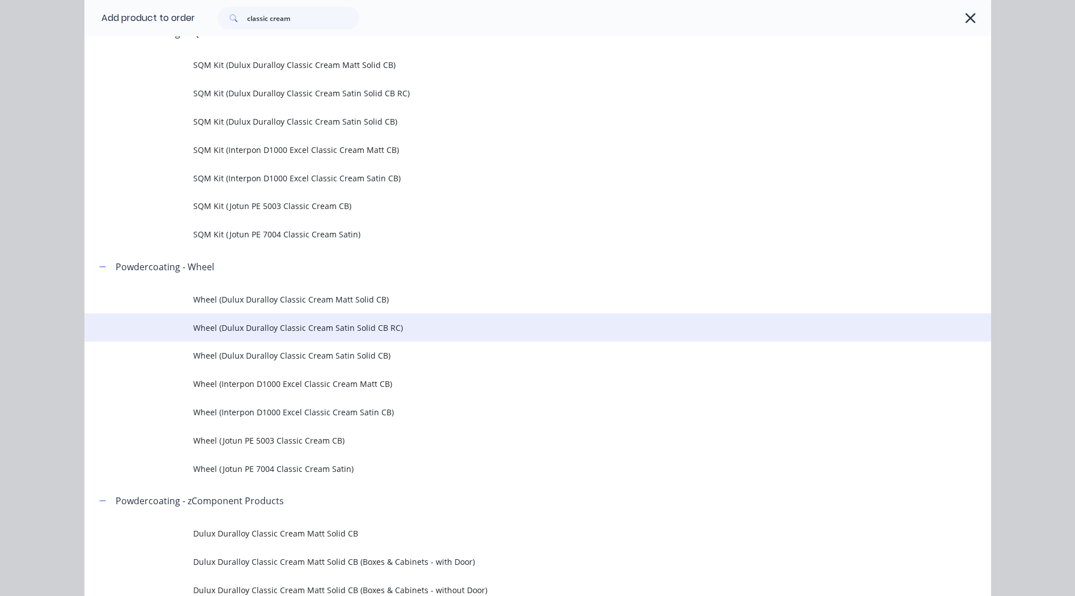
scroll to position [113, 0]
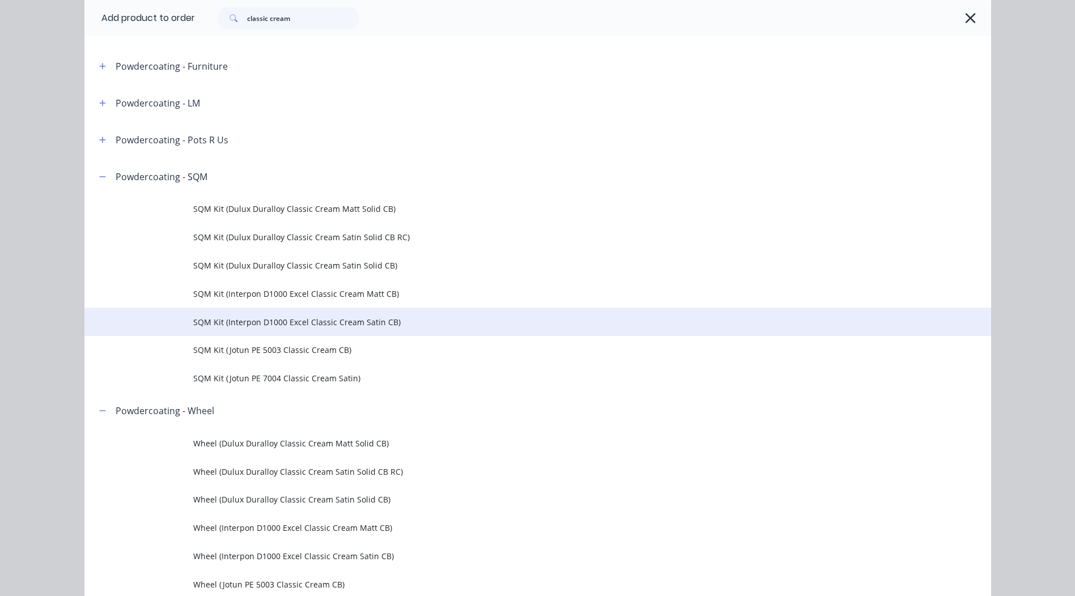
click at [274, 324] on span "SQM Kit (Interpon D1000 Excel Classic Cream Satin CB)" at bounding box center [512, 322] width 638 height 12
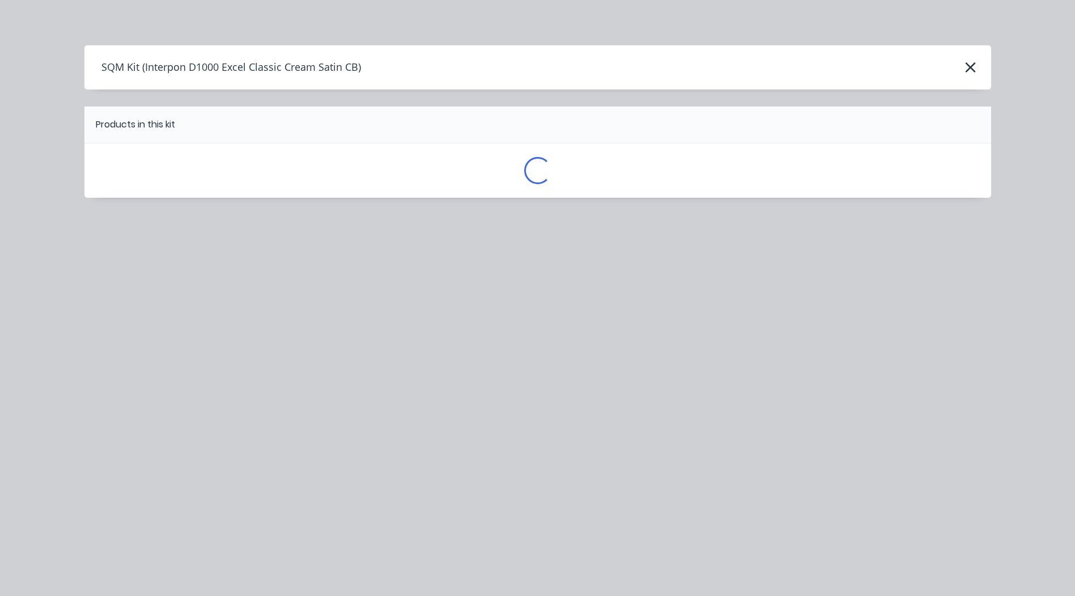
scroll to position [0, 0]
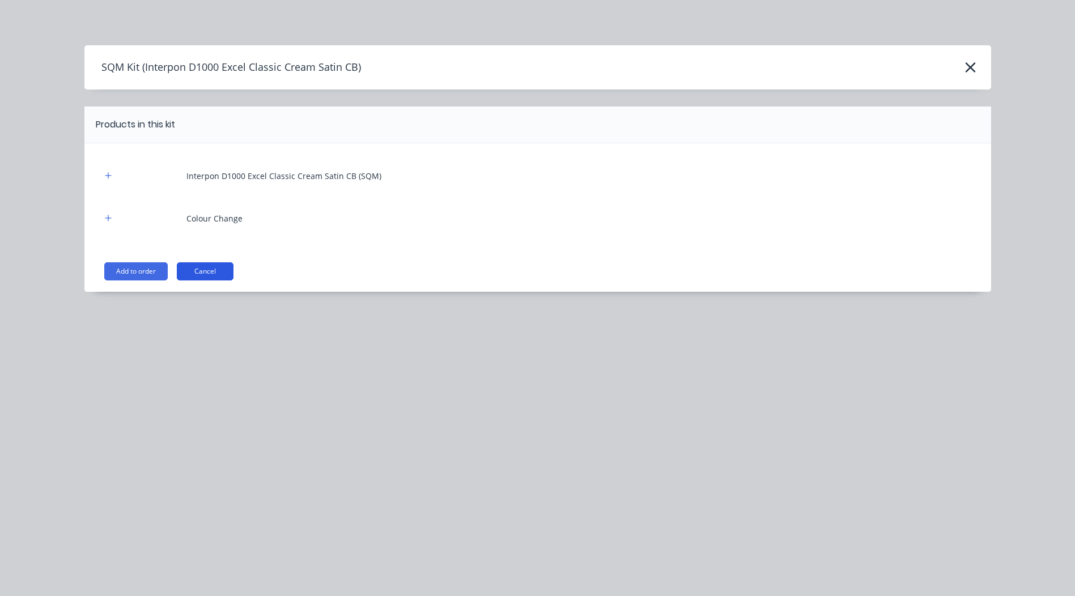
click at [214, 277] on button "Cancel" at bounding box center [205, 271] width 57 height 18
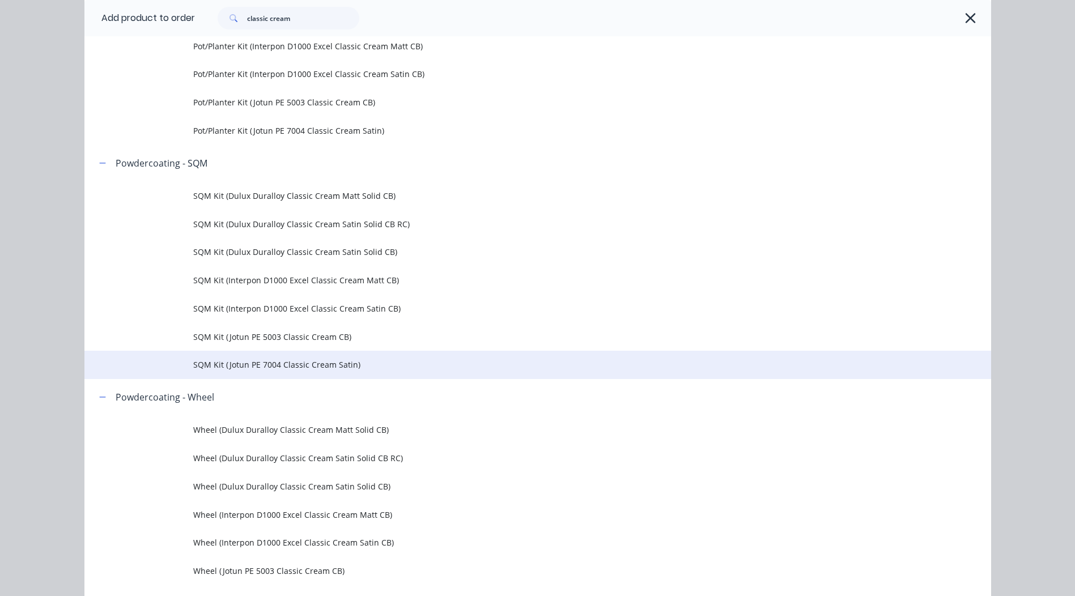
scroll to position [1089, 0]
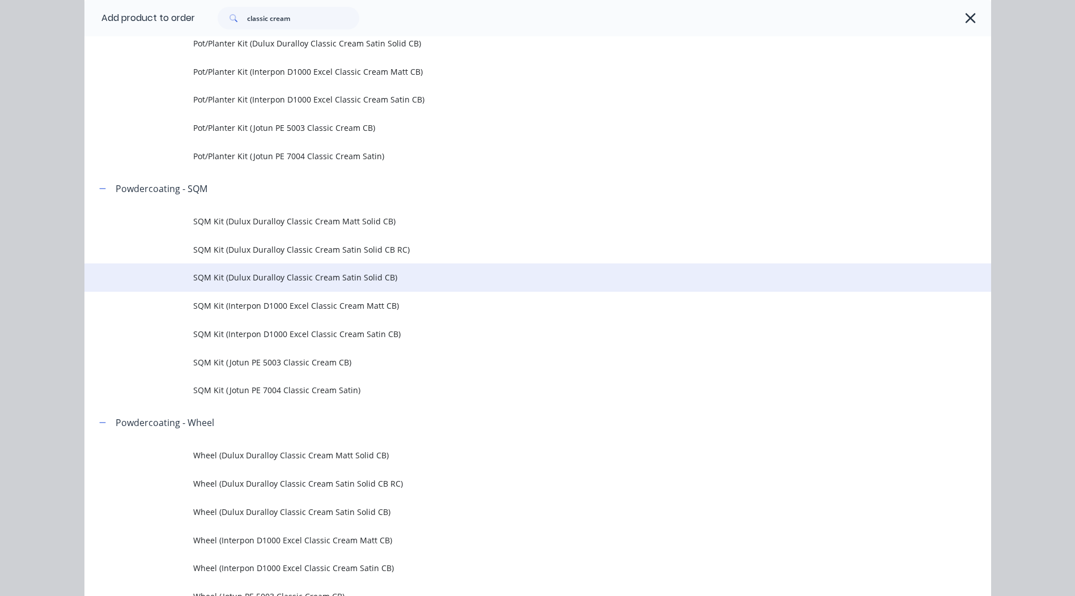
click at [294, 279] on span "SQM Kit (Dulux Duralloy Classic Cream Satin Solid CB)" at bounding box center [512, 278] width 638 height 12
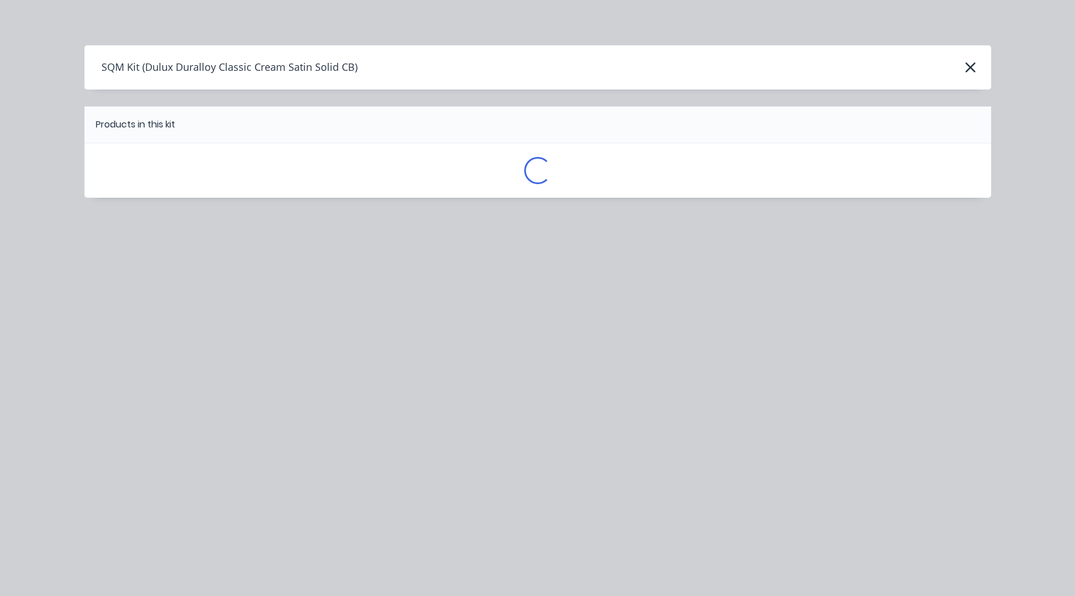
scroll to position [0, 0]
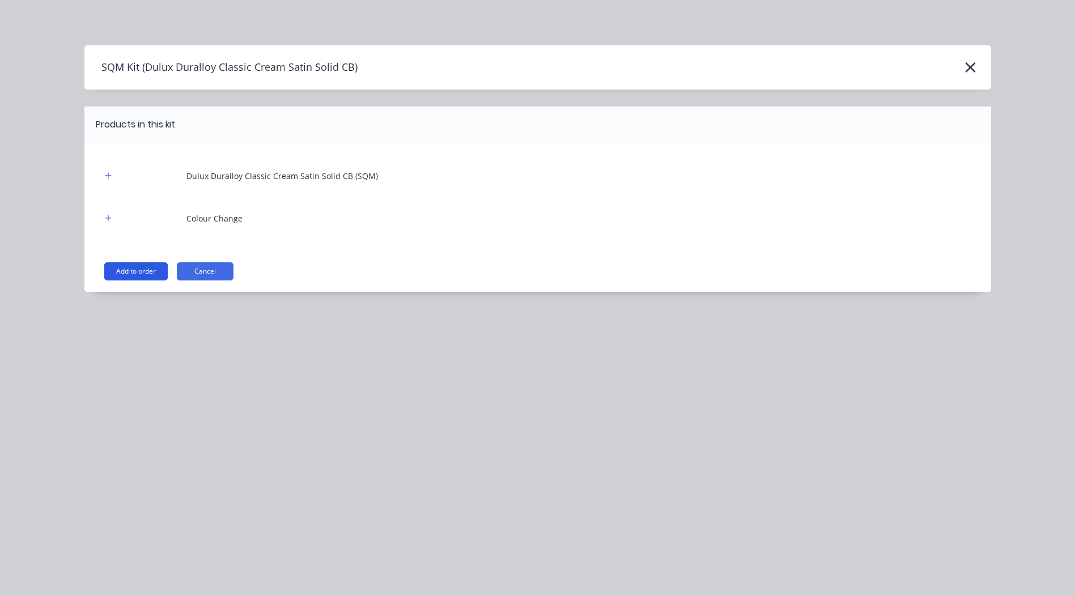
click at [144, 274] on button "Add to order" at bounding box center [135, 271] width 63 height 18
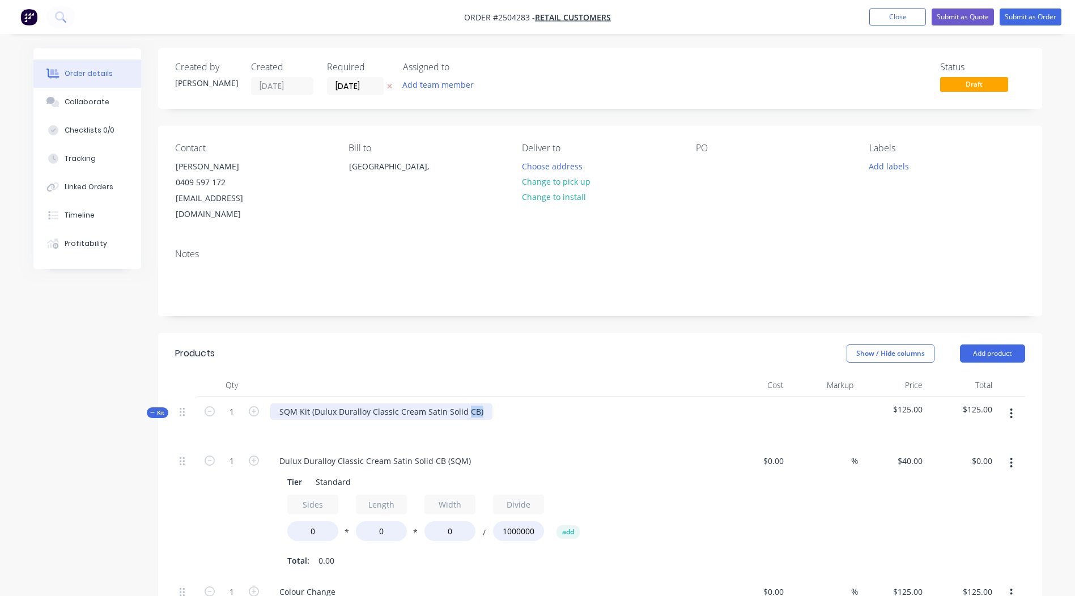
drag, startPoint x: 463, startPoint y: 396, endPoint x: 537, endPoint y: 397, distance: 74.3
click at [537, 397] on div "SQM Kit (Dulux Duralloy Classic Cream Satin Solid CB)" at bounding box center [492, 421] width 453 height 49
click at [446, 453] on div "Dulux Duralloy Classic Cream Satin Solid CB (SQM)" at bounding box center [375, 461] width 210 height 16
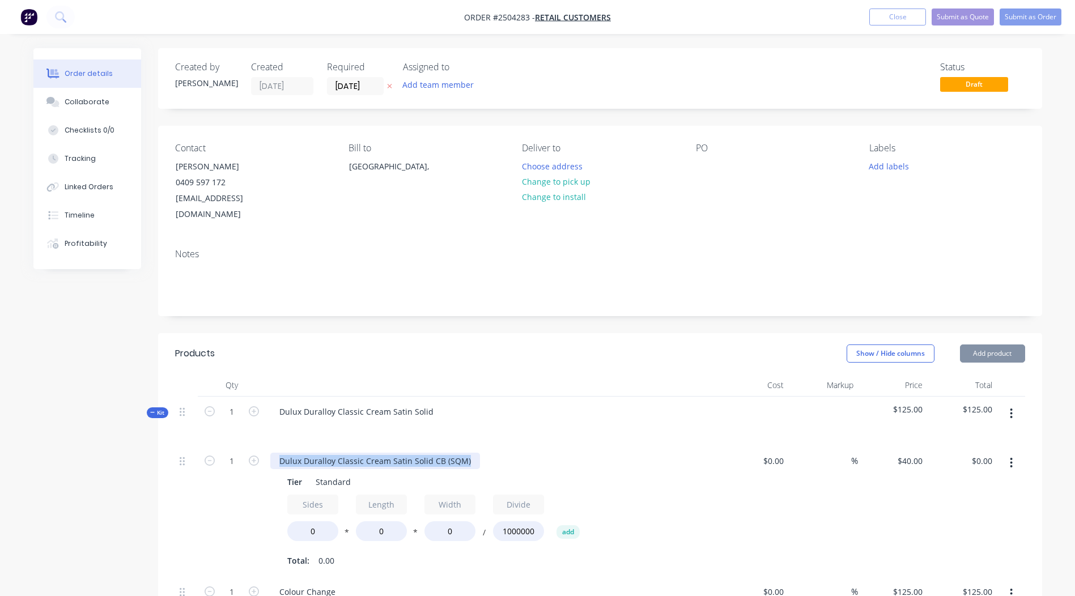
click at [446, 453] on div "Dulux Duralloy Classic Cream Satin Solid CB (SQM)" at bounding box center [375, 461] width 210 height 16
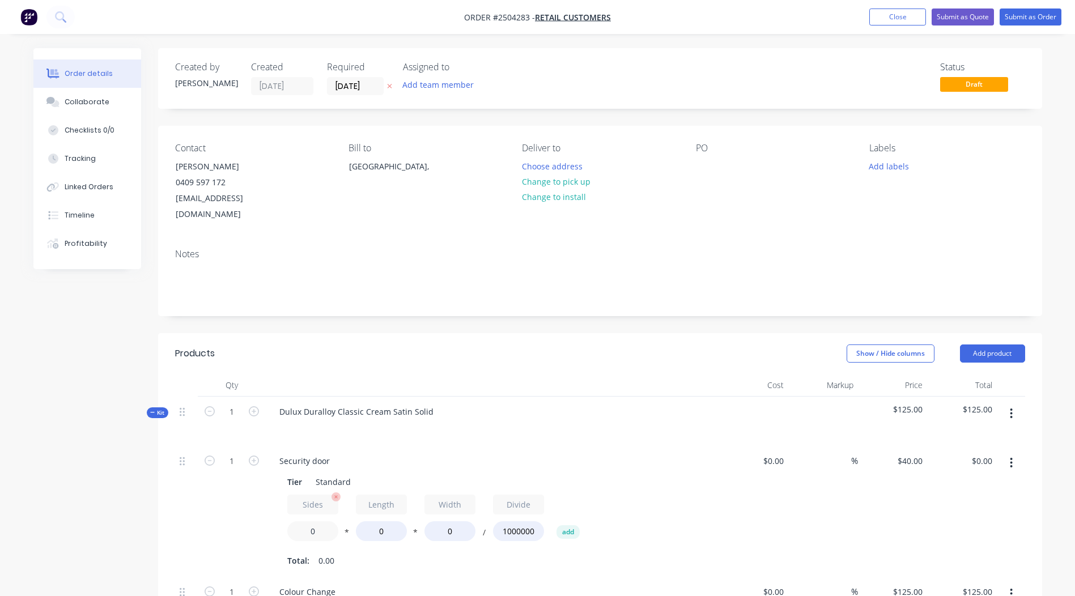
click at [311, 521] on input "0" at bounding box center [312, 531] width 51 height 20
type input "2"
type input "8"
type input "2020"
type input "820"
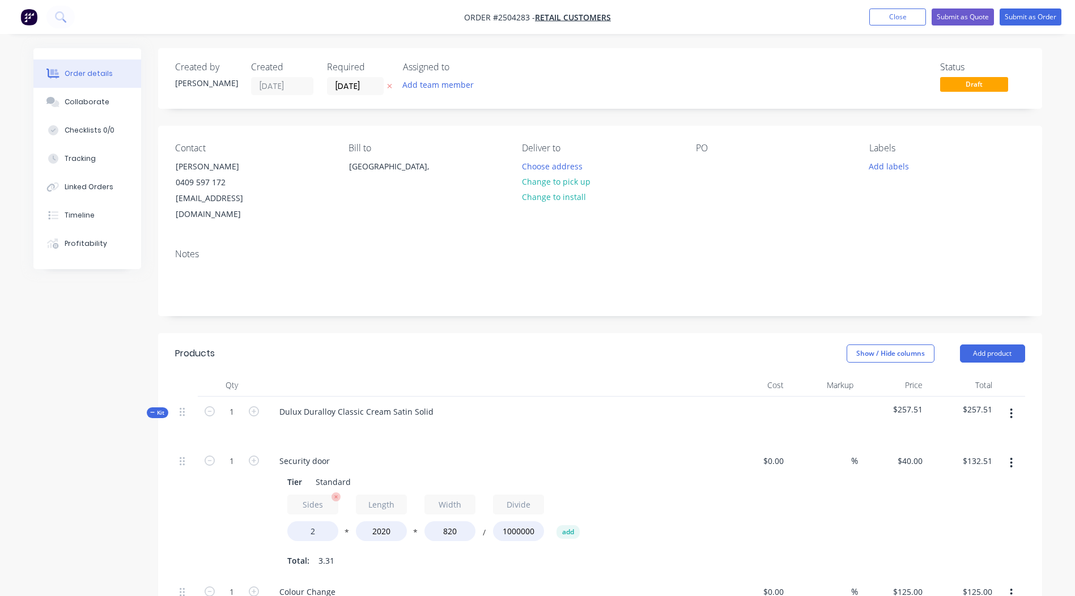
type input "$132.51"
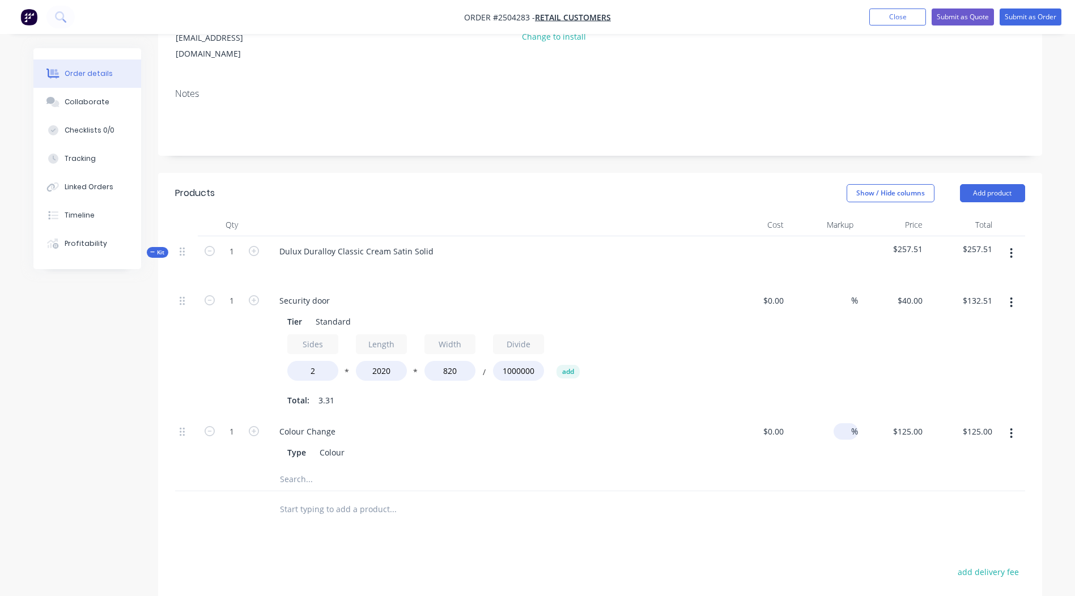
scroll to position [170, 0]
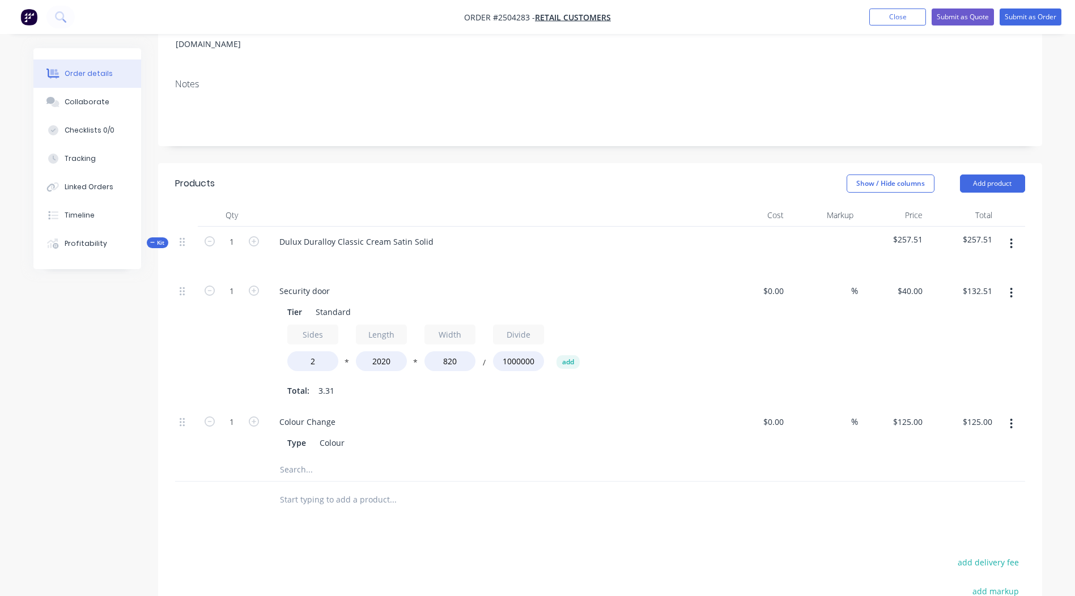
click at [1018, 234] on button "button" at bounding box center [1011, 244] width 27 height 20
click at [987, 265] on div "Add product to kit" at bounding box center [971, 273] width 87 height 16
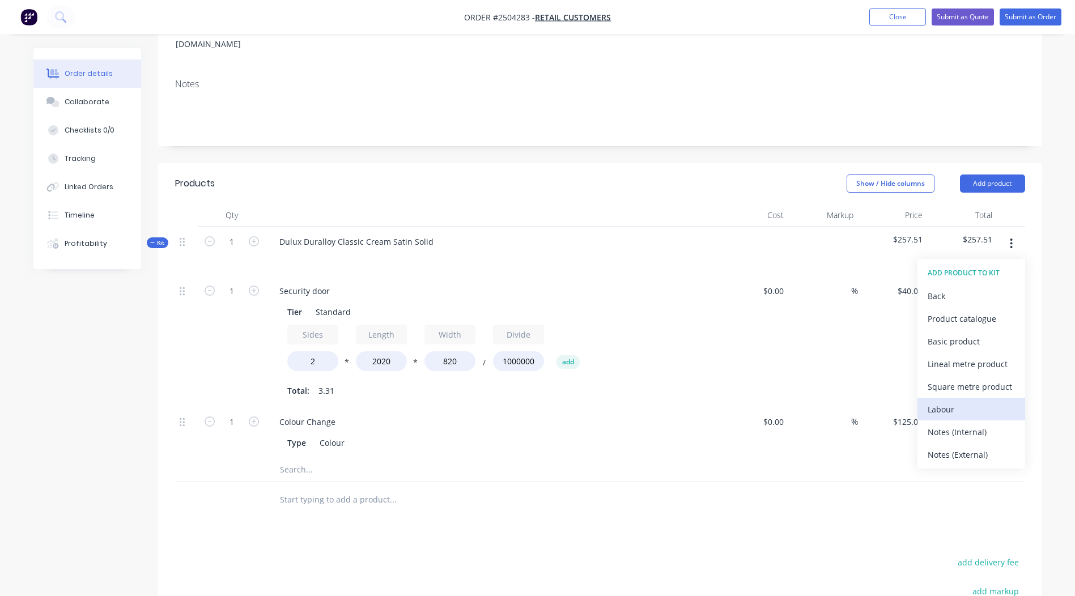
click at [969, 401] on div "Labour" at bounding box center [971, 409] width 87 height 16
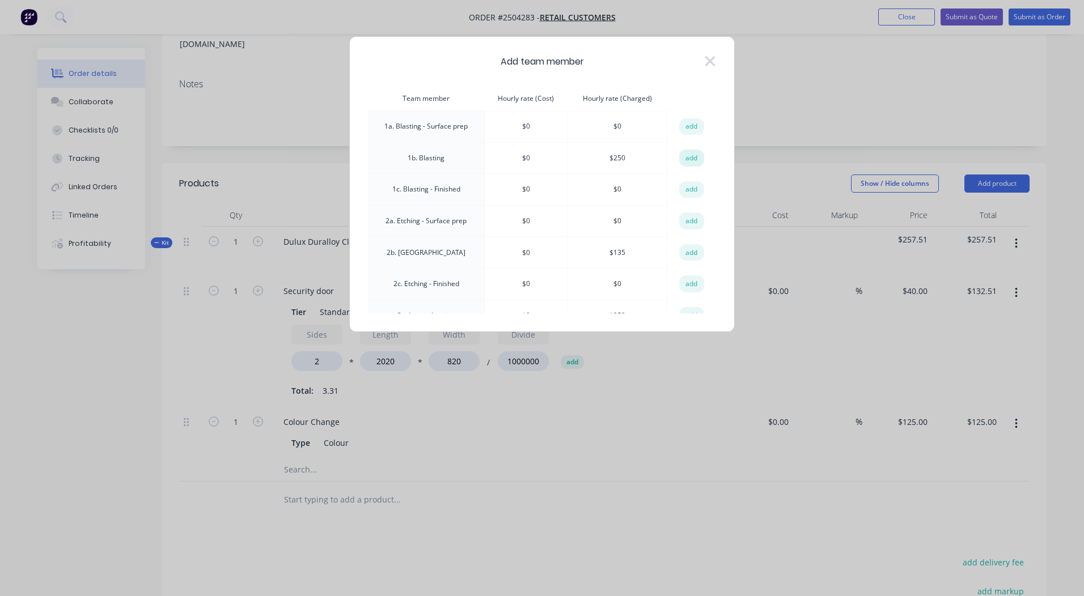
click at [693, 163] on button "add" at bounding box center [691, 158] width 25 height 17
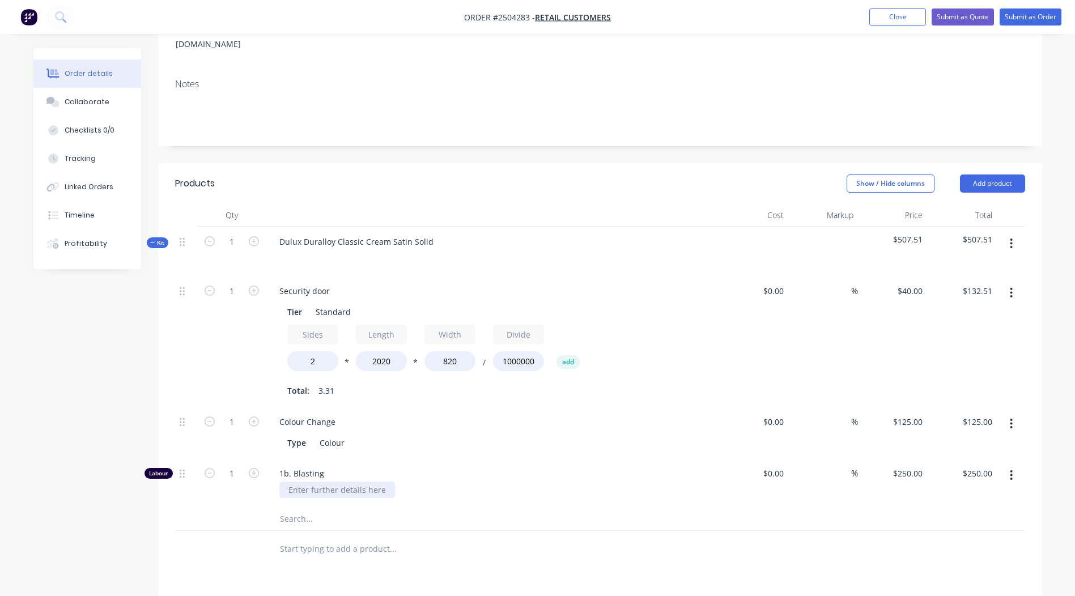
click at [351, 482] on div at bounding box center [337, 490] width 116 height 16
click at [227, 465] on input "1" at bounding box center [231, 473] width 29 height 17
type input "0.5"
type input "$125.00"
click at [1013, 234] on button "button" at bounding box center [1011, 244] width 27 height 20
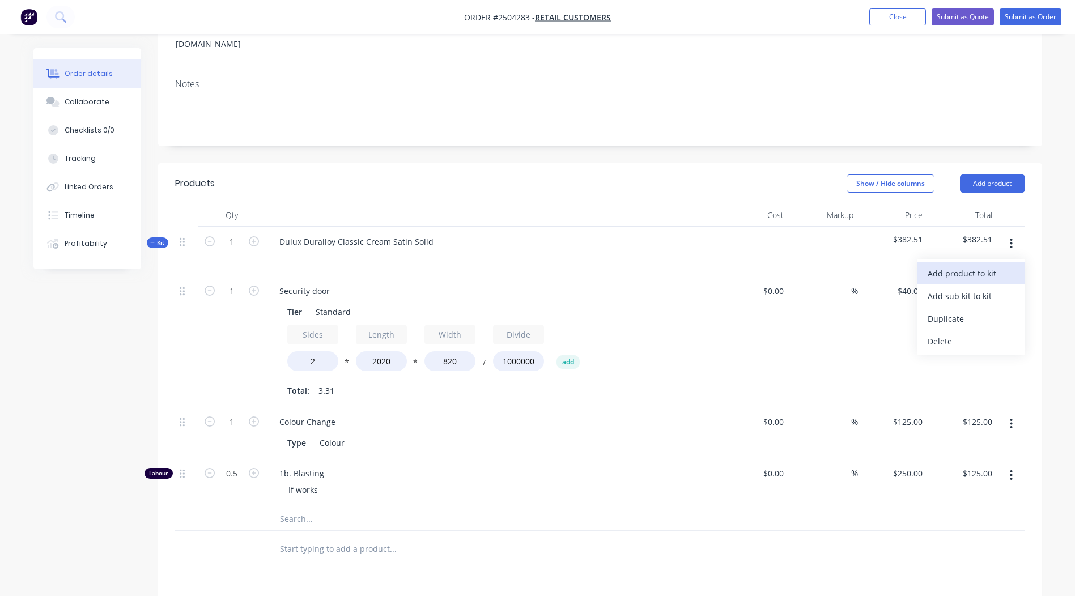
click at [982, 265] on div "Add product to kit" at bounding box center [971, 273] width 87 height 16
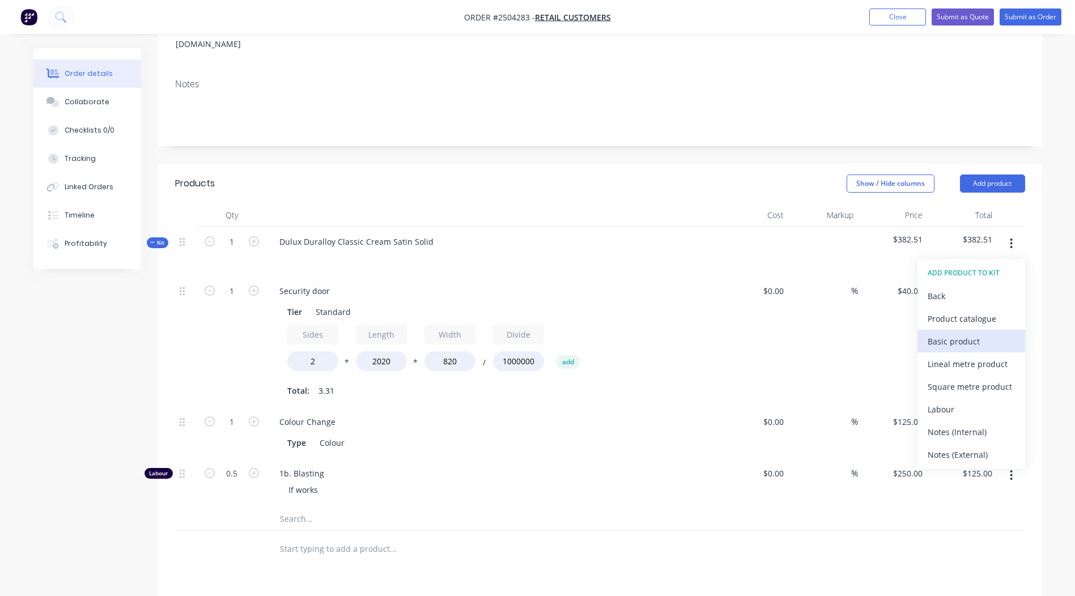
click at [968, 333] on div "Basic product" at bounding box center [971, 341] width 87 height 16
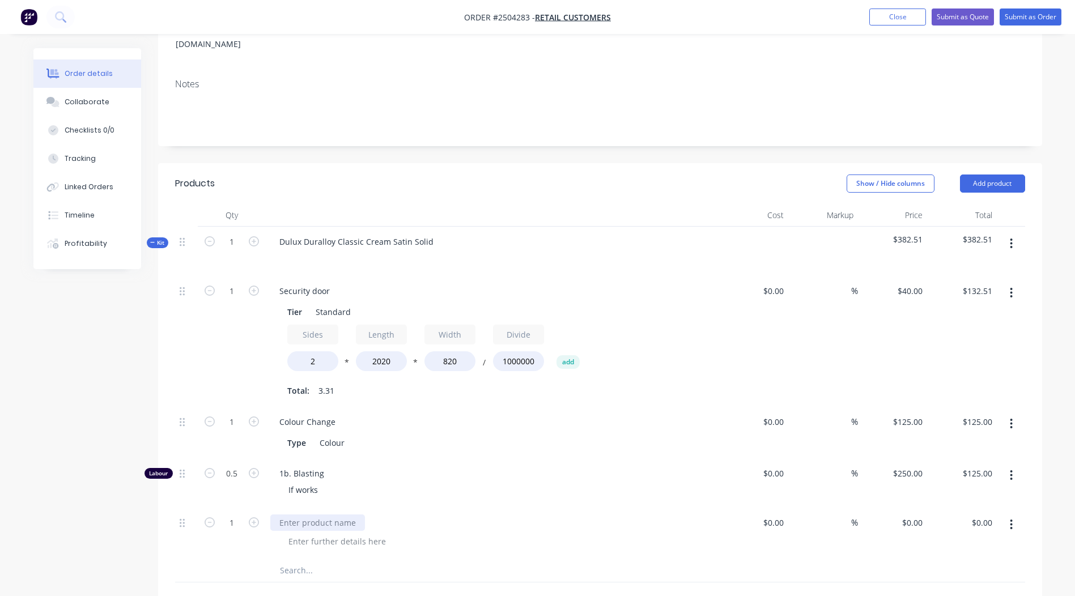
click at [295, 515] on div at bounding box center [317, 523] width 95 height 16
click at [909, 508] on div "0 $0.00" at bounding box center [893, 534] width 70 height 52
type input "$2,500.00"
type input "2500.00"
type input "2500"
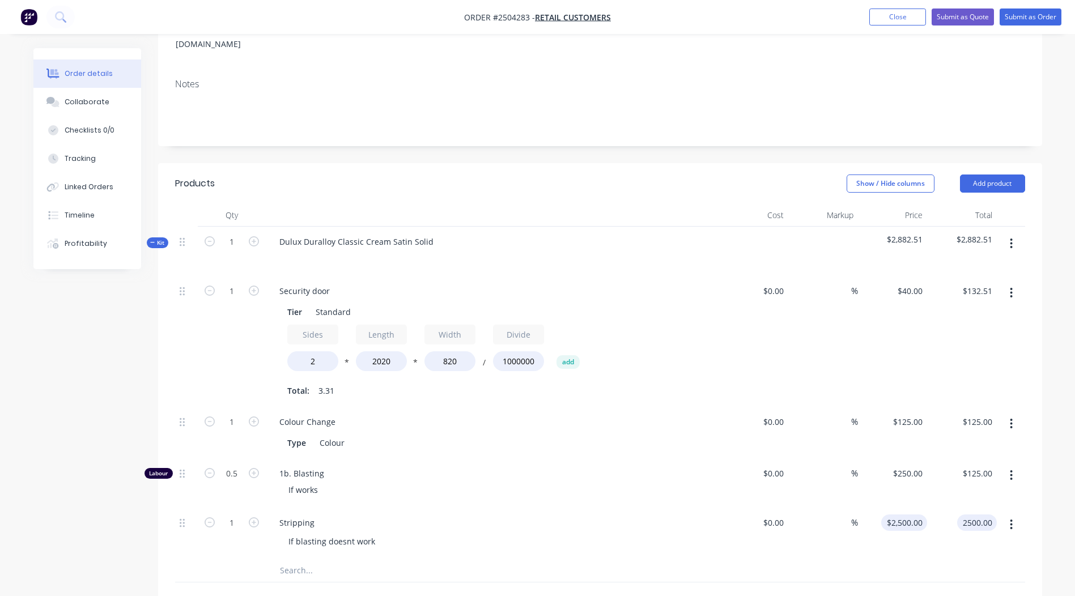
type input "$2,500.00"
click at [912, 515] on input "2500" at bounding box center [906, 523] width 41 height 16
type input "$250.00"
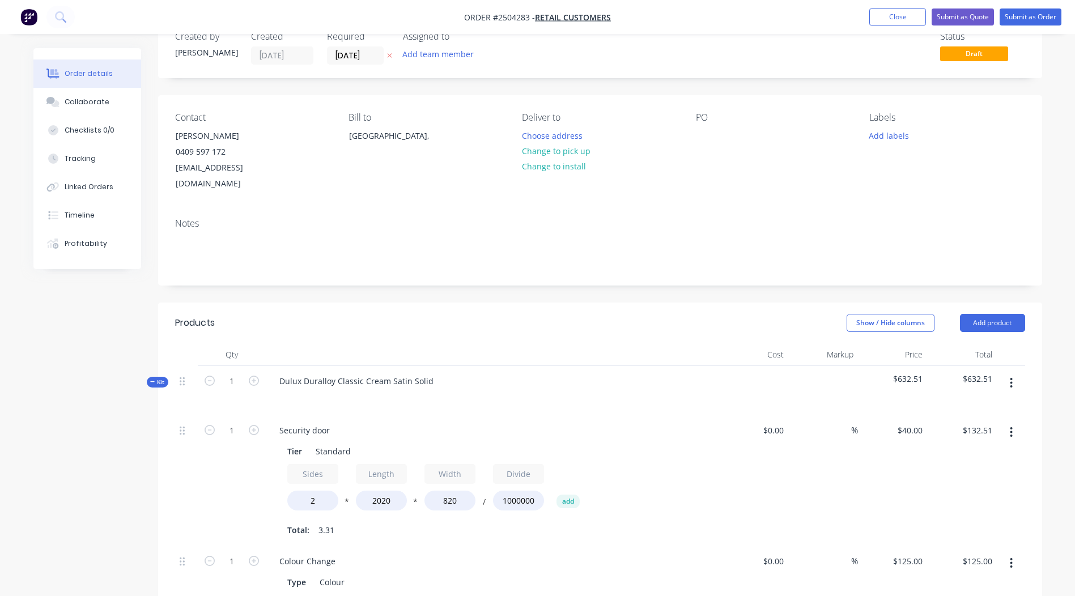
scroll to position [0, 0]
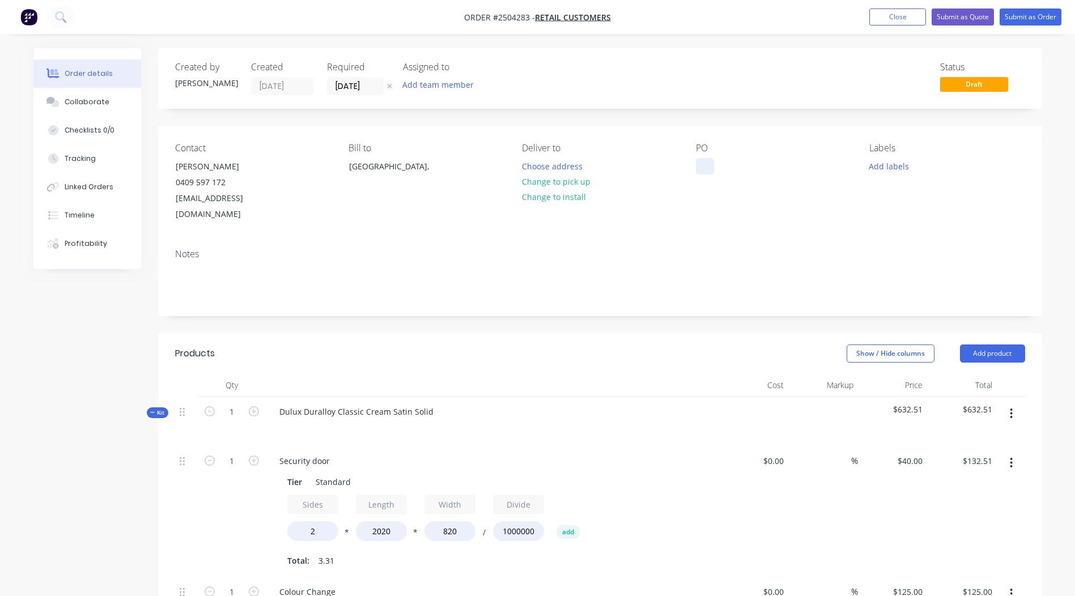
type input "$250.00"
click at [703, 164] on div at bounding box center [705, 166] width 18 height 16
click at [1037, 17] on button "Submit as Order" at bounding box center [1031, 17] width 62 height 17
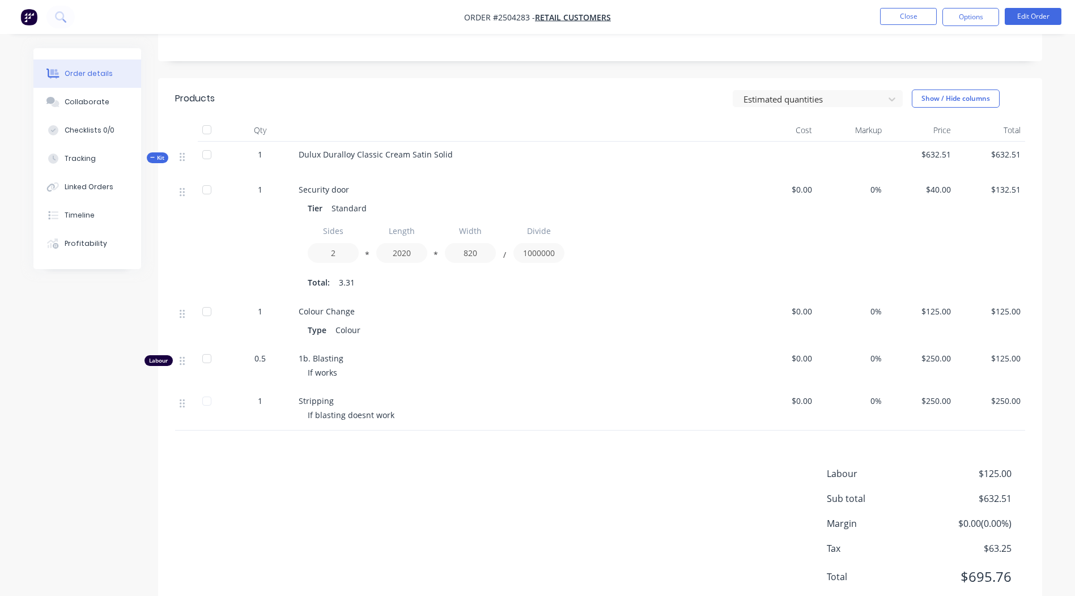
scroll to position [273, 0]
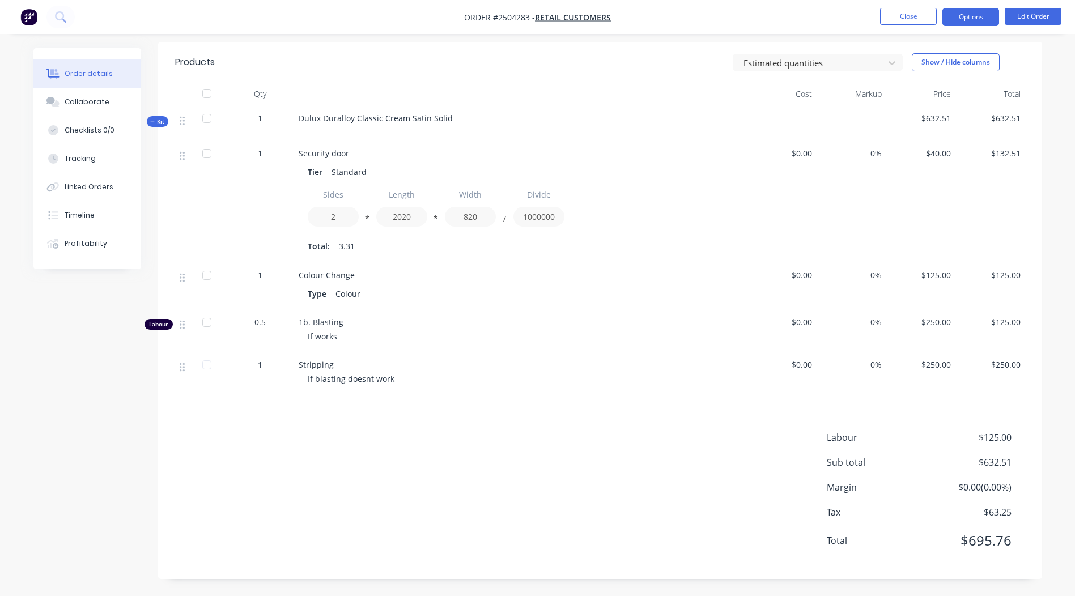
click at [985, 20] on button "Options" at bounding box center [971, 17] width 57 height 18
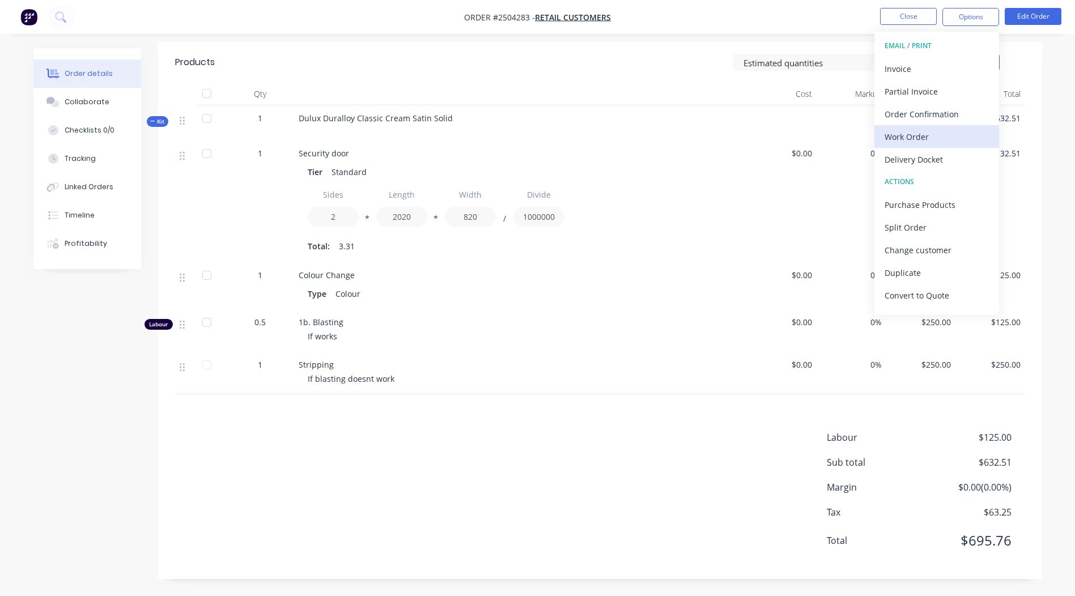
click at [914, 137] on div "Work Order" at bounding box center [937, 137] width 104 height 16
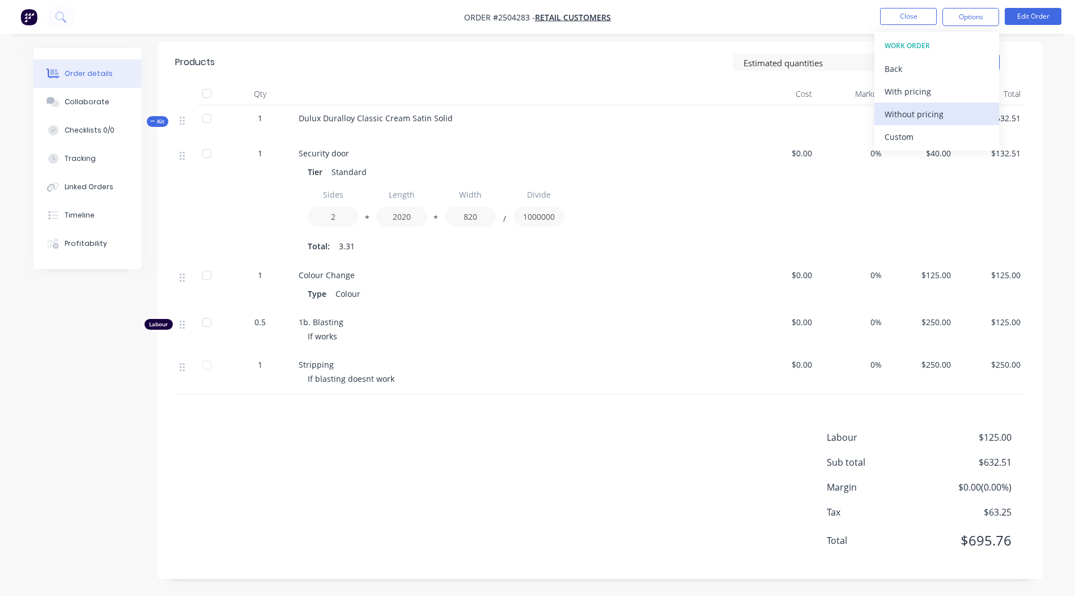
click at [917, 109] on div "Without pricing" at bounding box center [937, 114] width 104 height 16
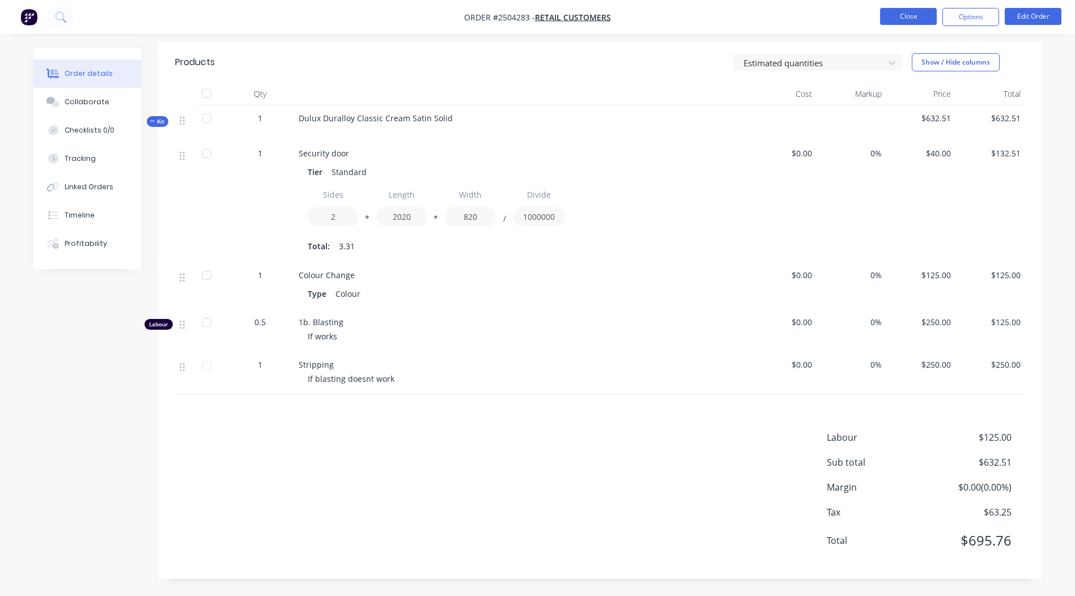
click at [904, 9] on button "Close" at bounding box center [908, 16] width 57 height 17
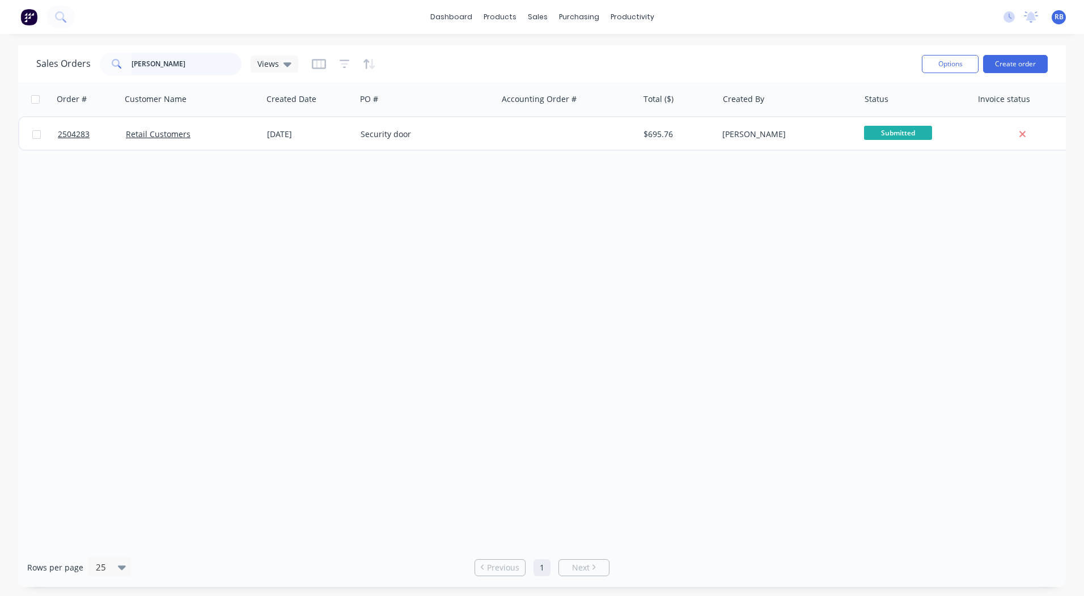
click at [206, 66] on input "[PERSON_NAME]" at bounding box center [187, 64] width 111 height 23
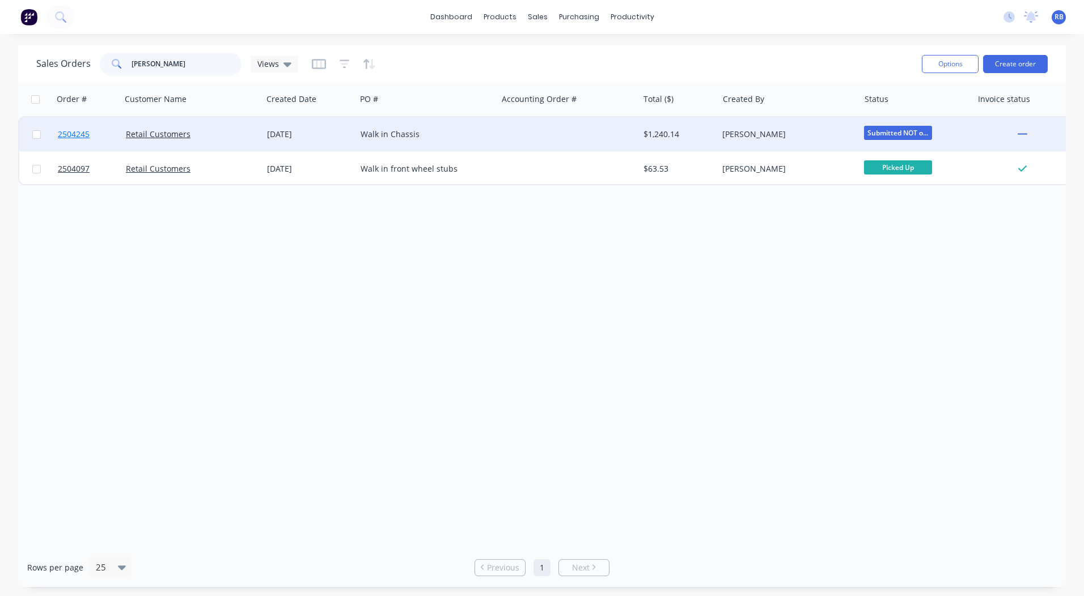
type input "[PERSON_NAME]"
click at [74, 133] on span "2504245" at bounding box center [74, 134] width 32 height 11
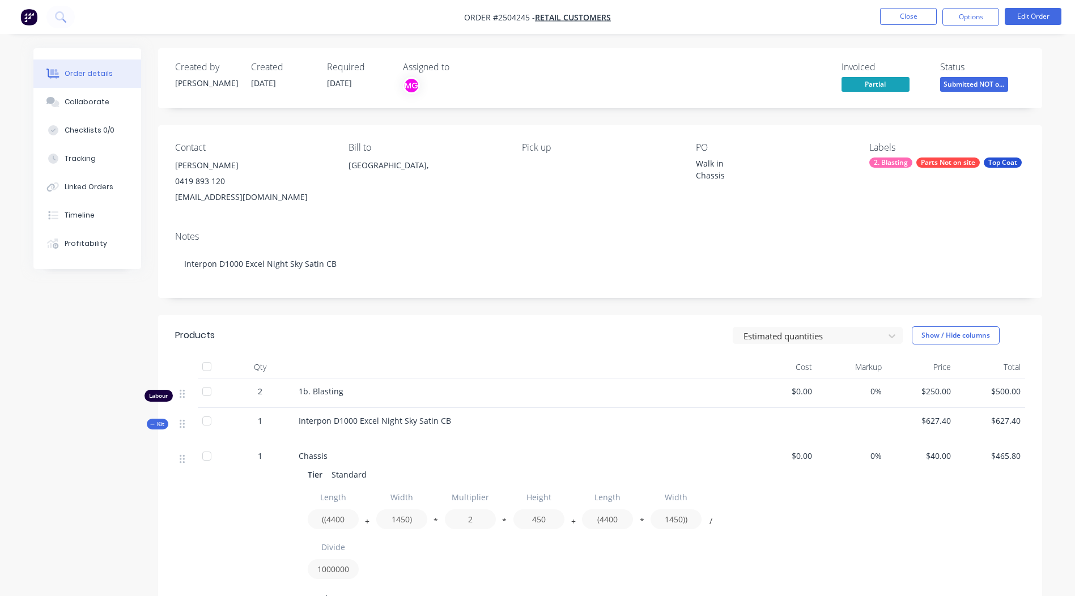
click at [727, 176] on div "Walk in Chassis" at bounding box center [767, 170] width 142 height 24
click at [1018, 14] on button "Edit Order" at bounding box center [1033, 16] width 57 height 17
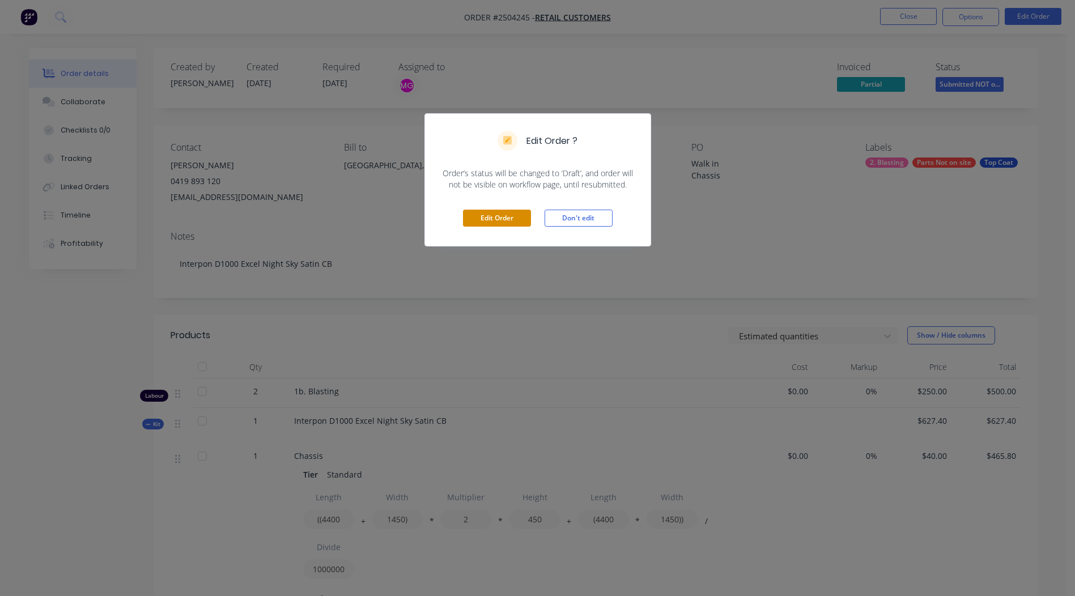
click at [489, 221] on button "Edit Order" at bounding box center [497, 218] width 68 height 17
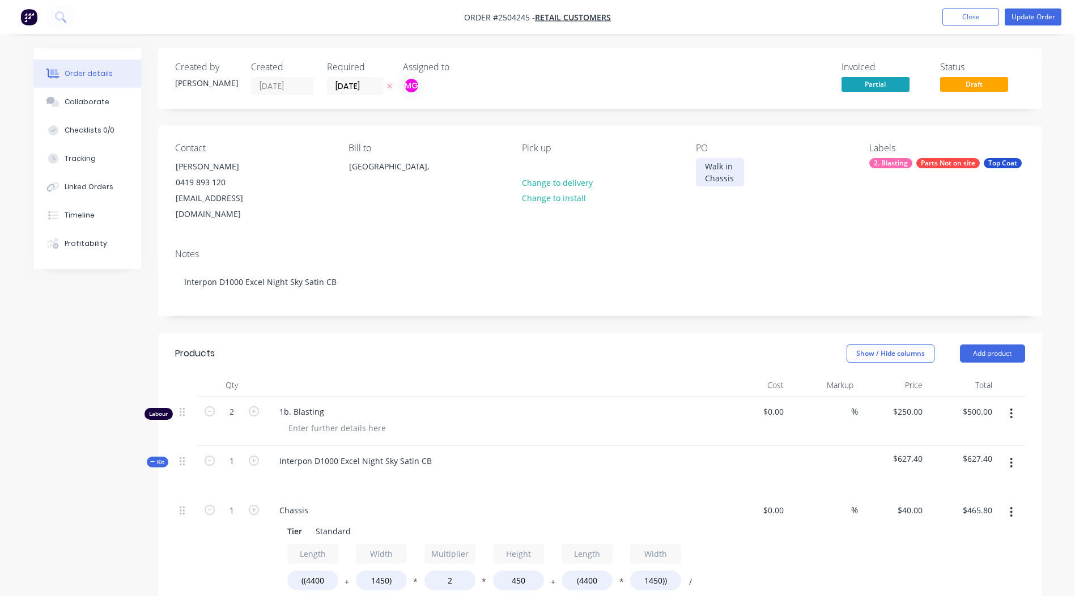
click at [735, 179] on div "Walk in Chassis" at bounding box center [720, 172] width 48 height 28
click at [746, 189] on div "Walk in Chassis + 4 small aprts" at bounding box center [733, 178] width 74 height 40
click at [750, 189] on div "Walk in Chassis + 4 small aprts" at bounding box center [733, 178] width 74 height 40
click at [822, 249] on div "Notes" at bounding box center [600, 254] width 850 height 11
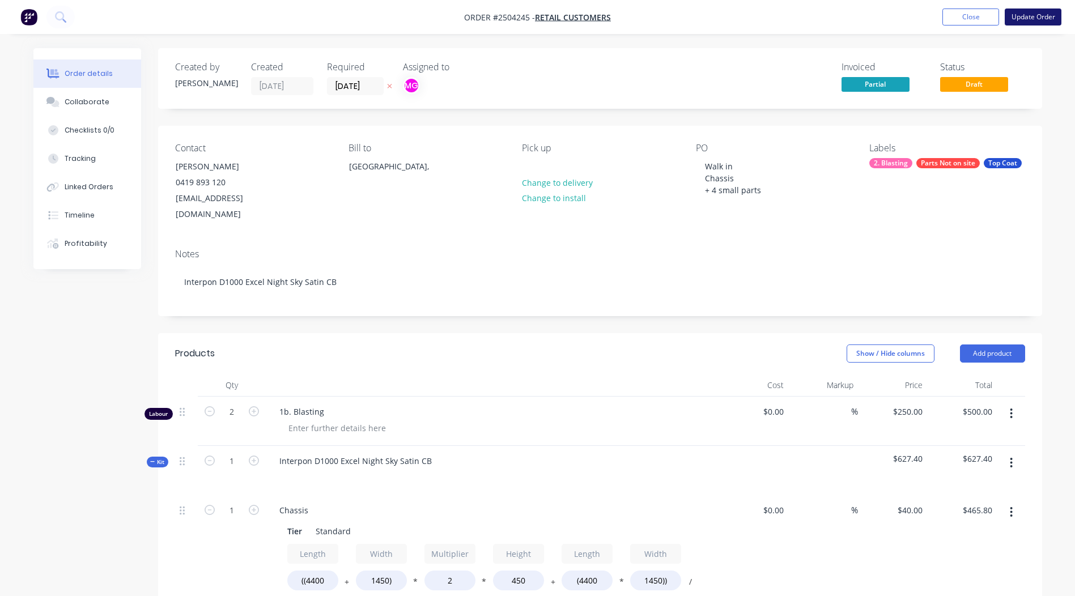
click at [1024, 15] on button "Update Order" at bounding box center [1033, 17] width 57 height 17
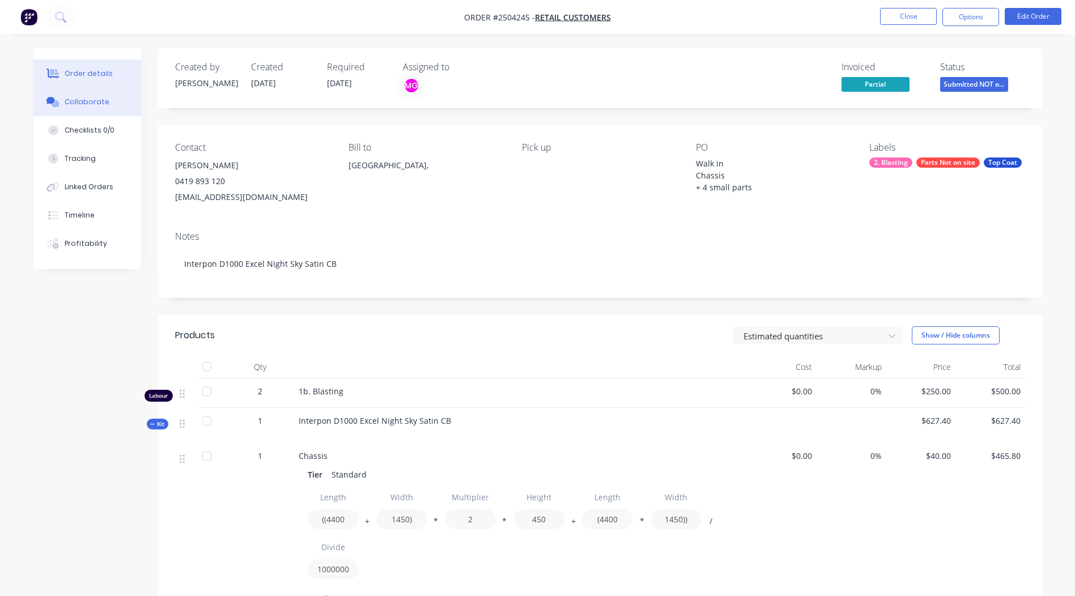
click at [78, 104] on div "Collaborate" at bounding box center [87, 102] width 45 height 10
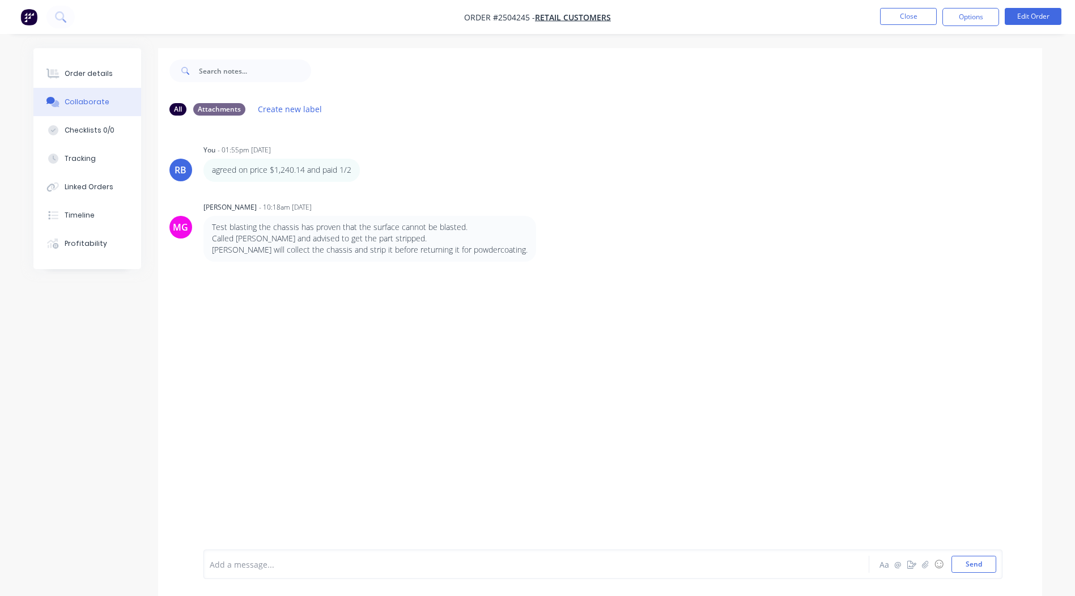
click at [334, 555] on div "Add a message... Aa @ ☺ Send" at bounding box center [602, 564] width 799 height 29
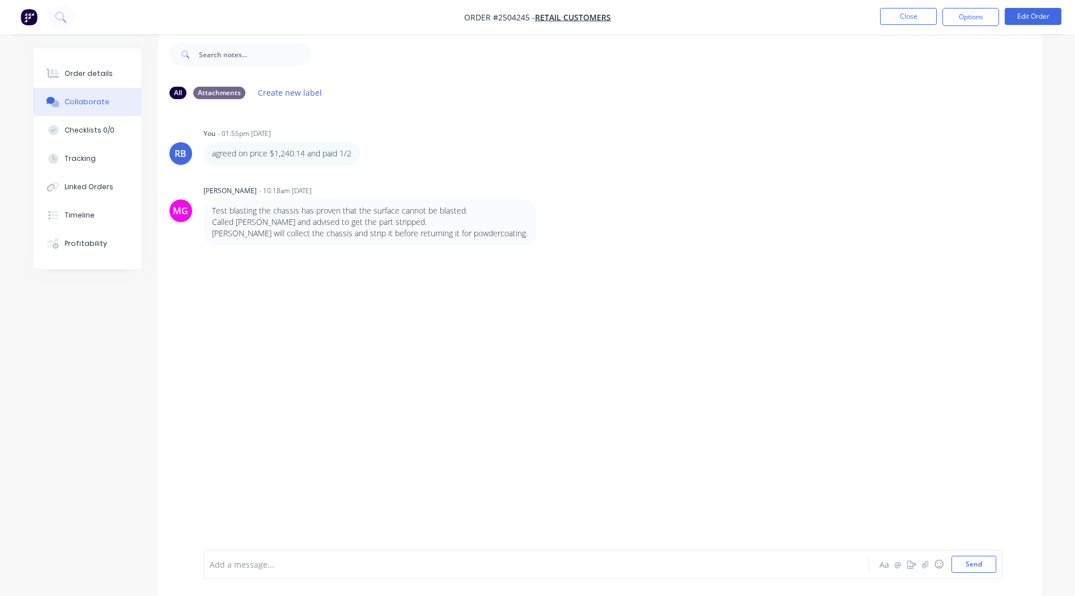
scroll to position [17, 0]
click at [313, 559] on div at bounding box center [505, 565] width 590 height 12
click at [99, 57] on div "Order details Collaborate Checklists 0/0 Tracking Linked Orders Timeline Profit…" at bounding box center [87, 158] width 108 height 221
click at [93, 73] on div "Order details" at bounding box center [89, 74] width 48 height 10
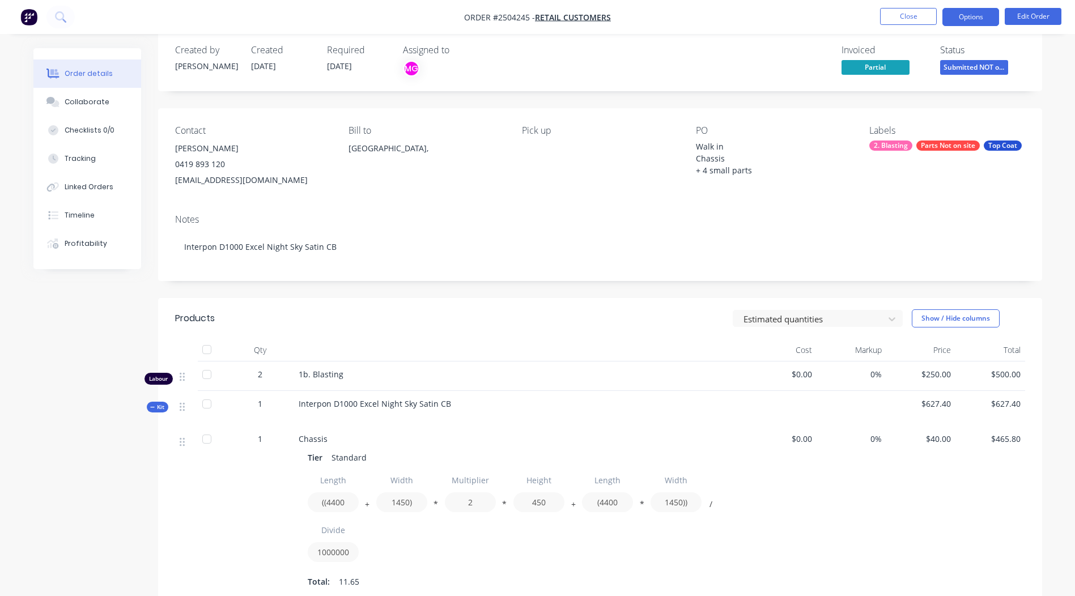
click at [987, 15] on button "Options" at bounding box center [971, 17] width 57 height 18
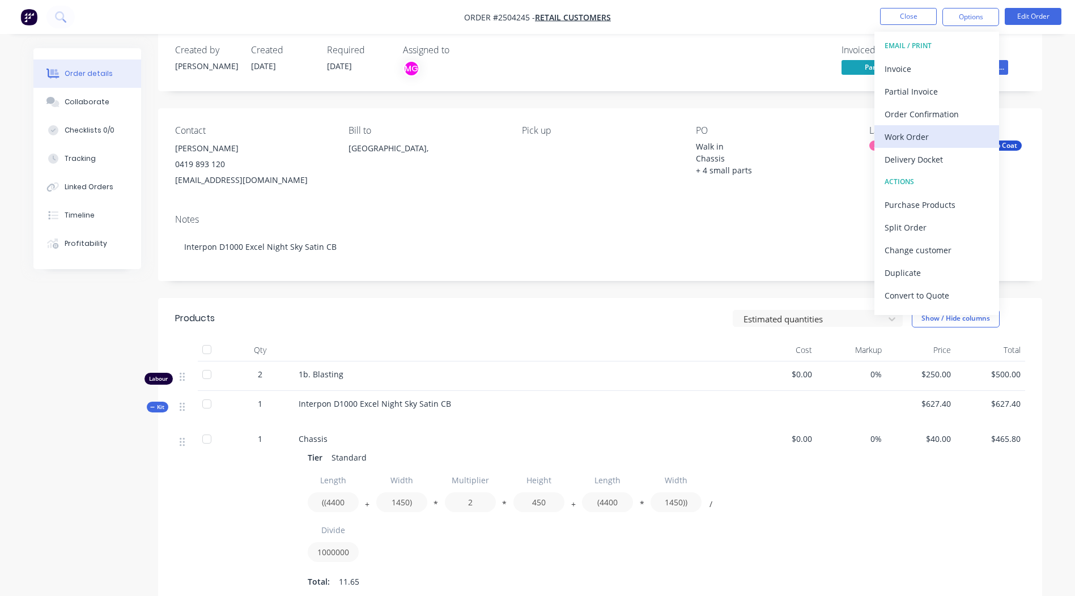
click at [915, 137] on div "Work Order" at bounding box center [937, 137] width 104 height 16
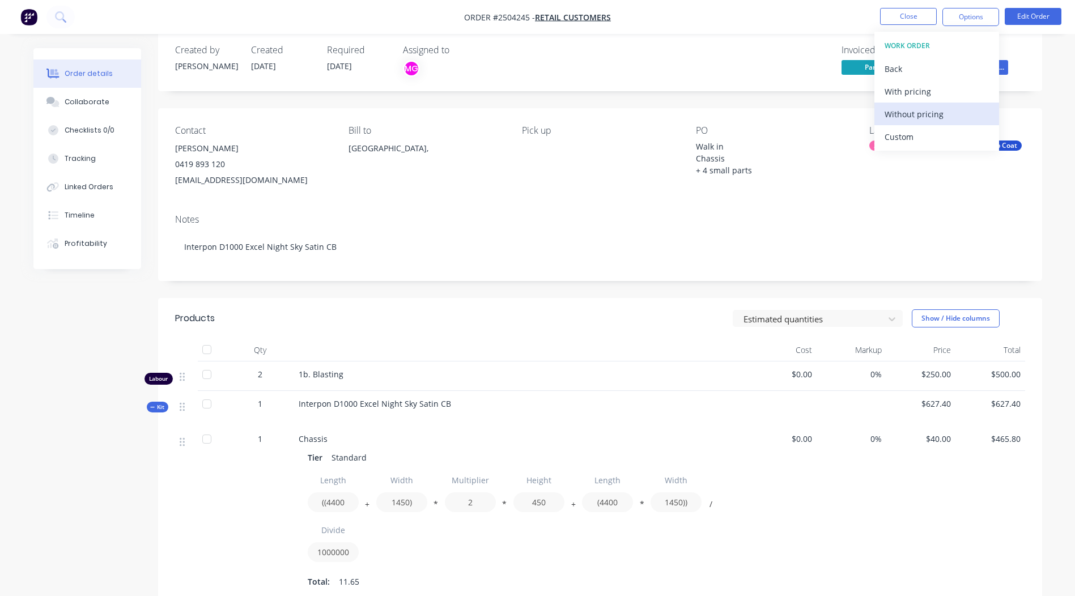
click at [902, 109] on div "Without pricing" at bounding box center [937, 114] width 104 height 16
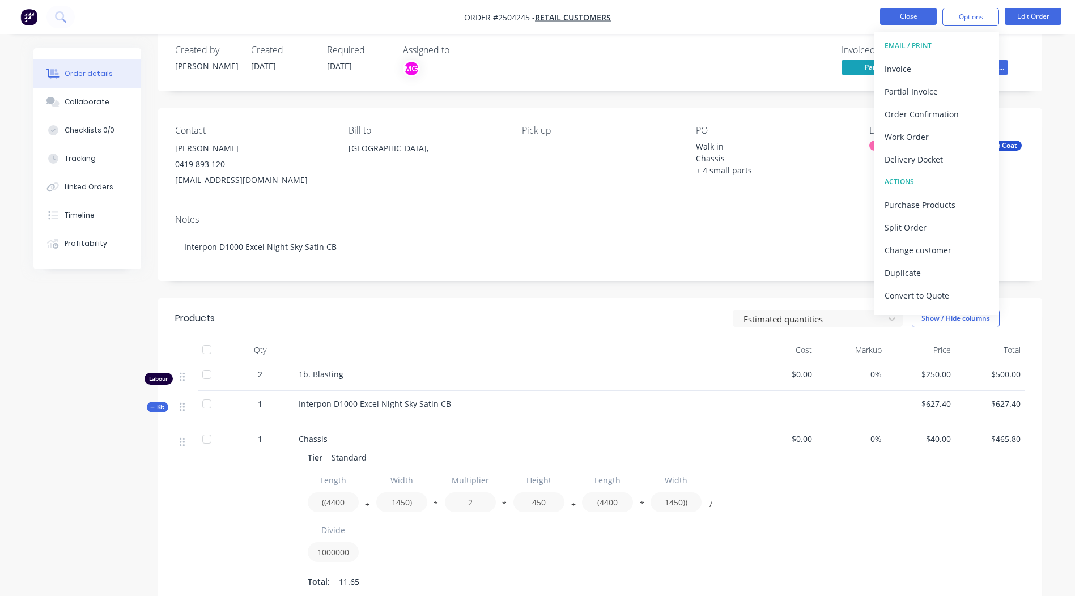
click at [917, 19] on button "Close" at bounding box center [908, 16] width 57 height 17
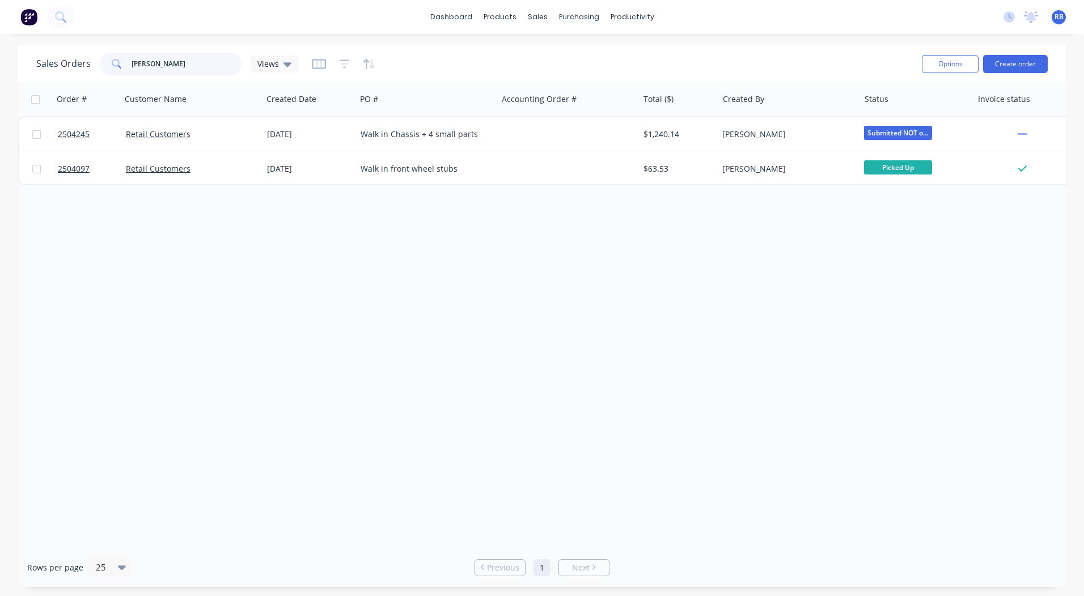
drag, startPoint x: 171, startPoint y: 67, endPoint x: 99, endPoint y: 67, distance: 71.4
click at [100, 67] on div "[PERSON_NAME]" at bounding box center [171, 64] width 142 height 23
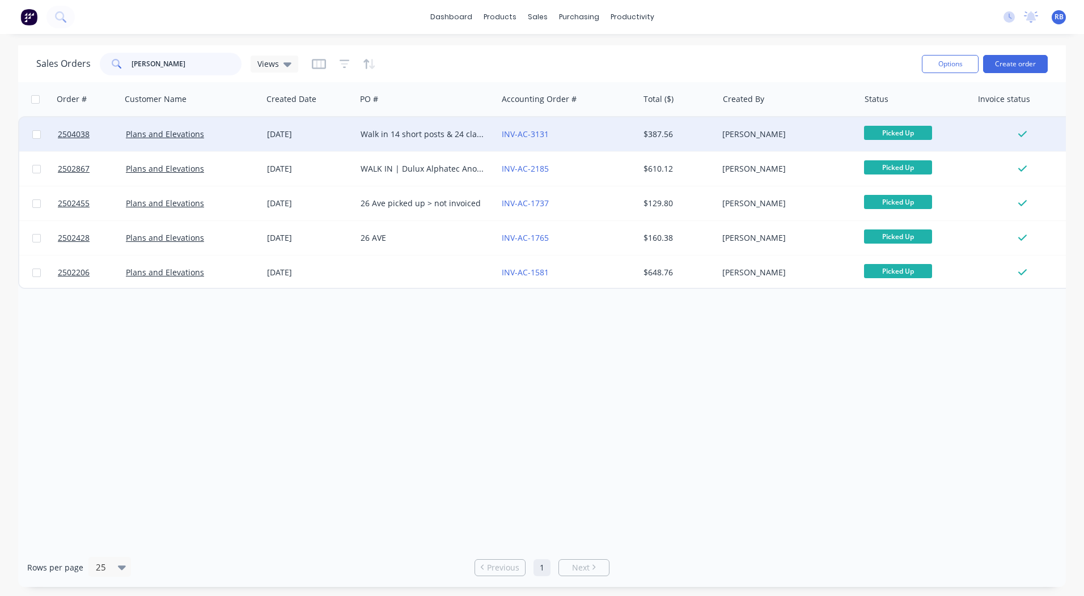
type input "[PERSON_NAME]"
click at [428, 136] on div "Walk in 14 short posts & 24 clamps" at bounding box center [424, 134] width 126 height 11
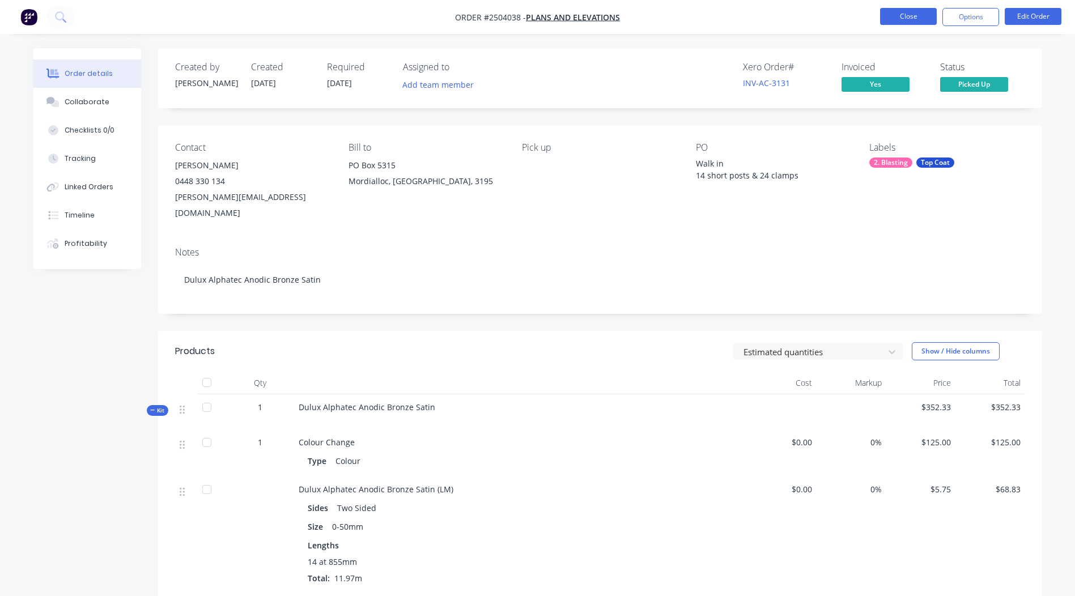
click at [892, 8] on button "Close" at bounding box center [908, 16] width 57 height 17
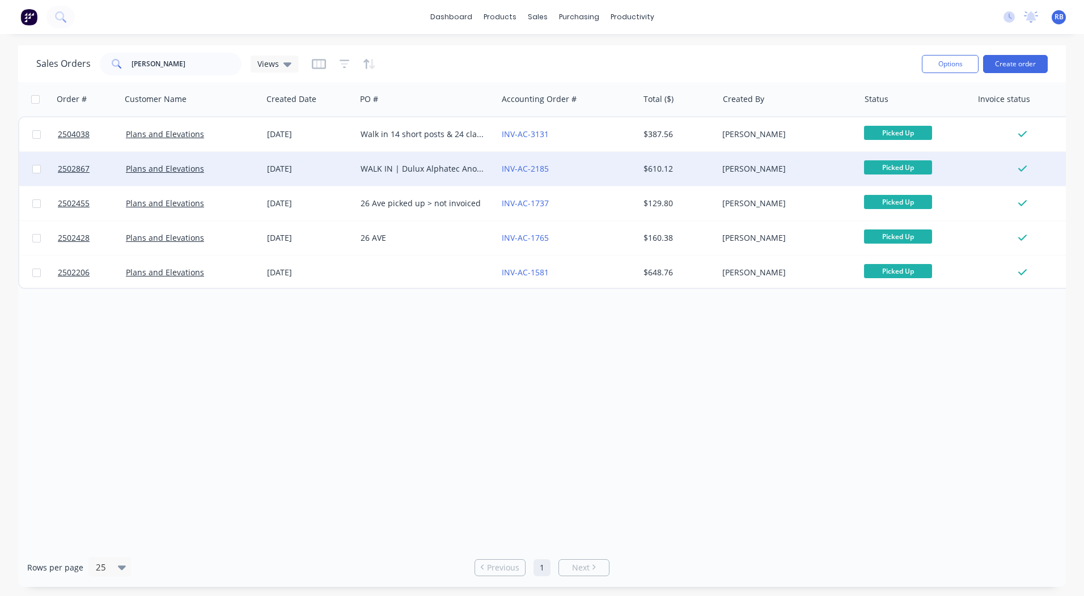
click at [395, 159] on div "WALK IN | Dulux Alphatec Anodic Bronze Satin | 5 bars" at bounding box center [426, 169] width 141 height 34
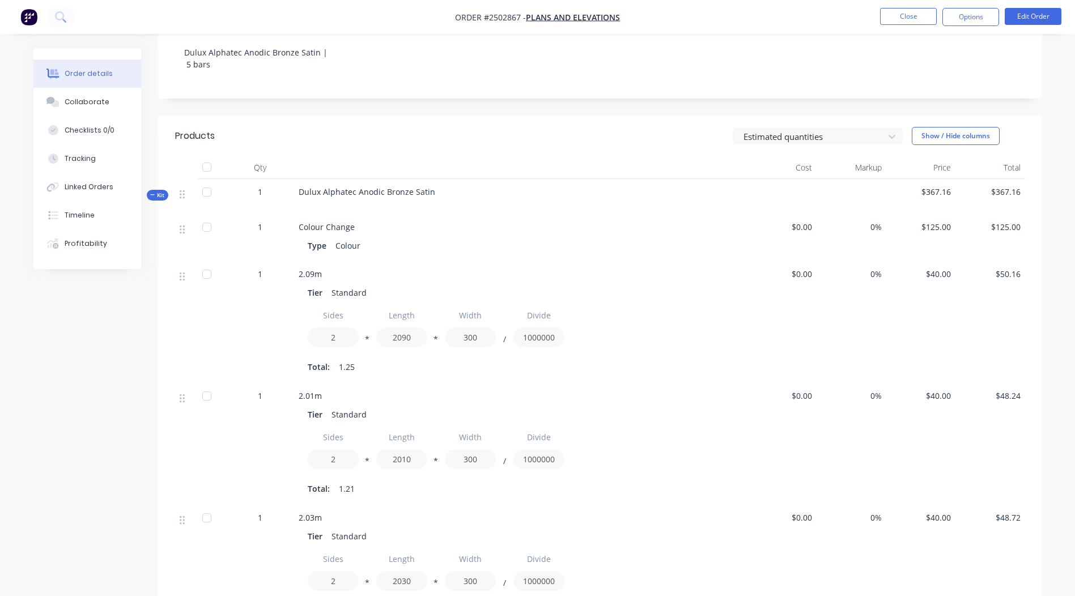
scroll to position [227, 0]
click at [1025, 16] on button "Edit Order" at bounding box center [1033, 16] width 57 height 17
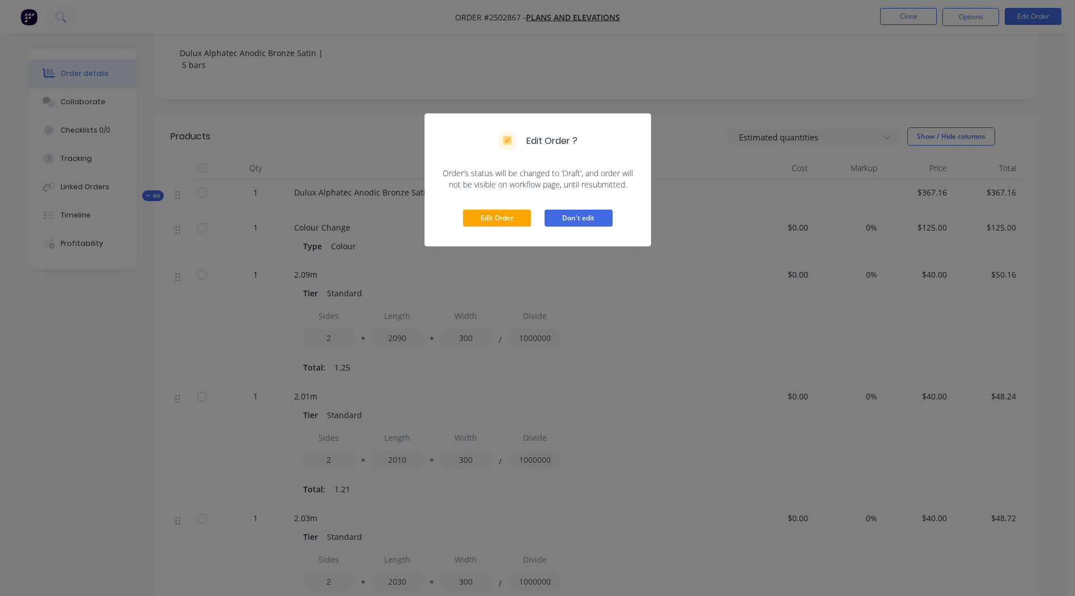
click at [560, 224] on button "Don't edit" at bounding box center [579, 218] width 68 height 17
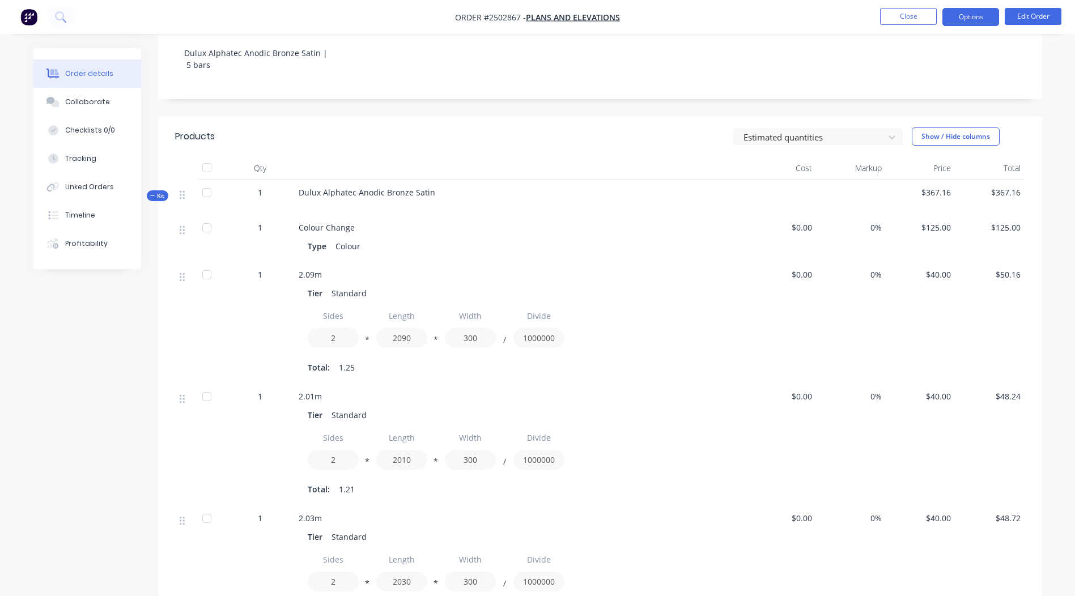
click at [972, 17] on button "Options" at bounding box center [971, 17] width 57 height 18
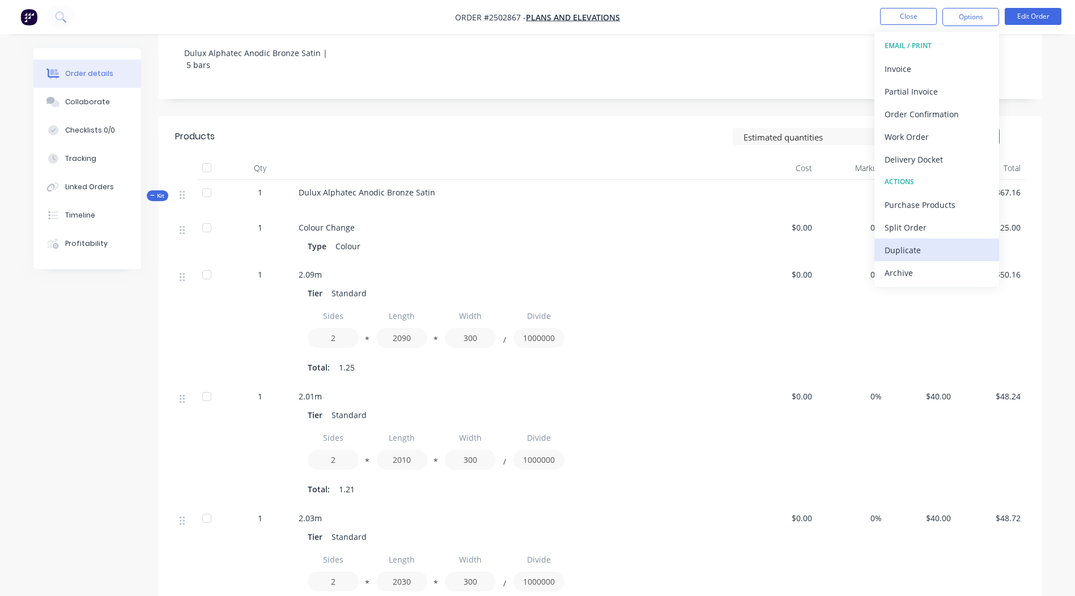
click at [952, 248] on div "Duplicate" at bounding box center [937, 250] width 104 height 16
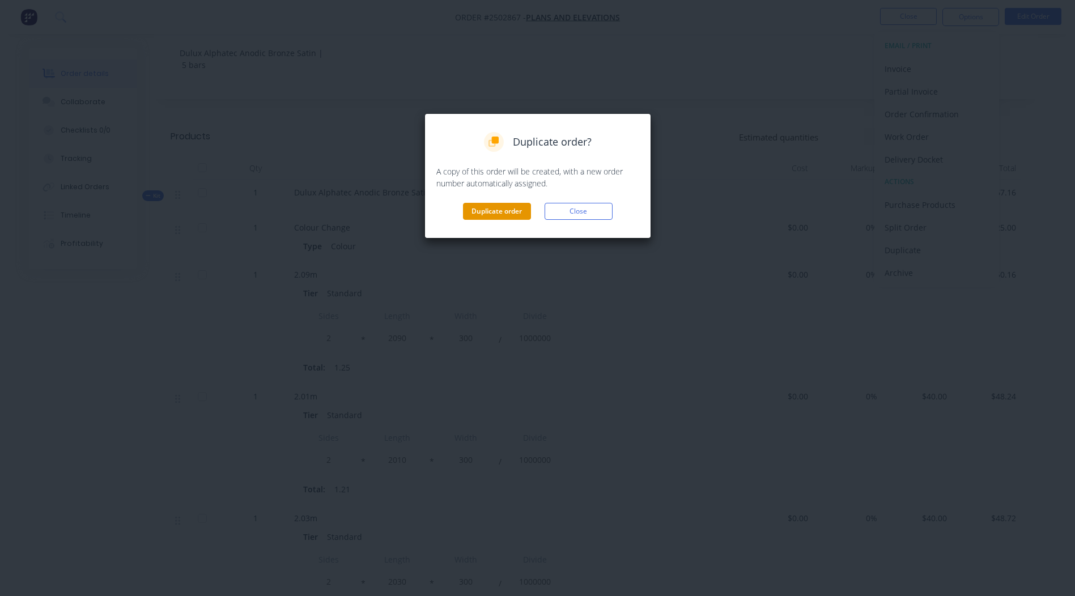
click at [474, 218] on button "Duplicate order" at bounding box center [497, 211] width 68 height 17
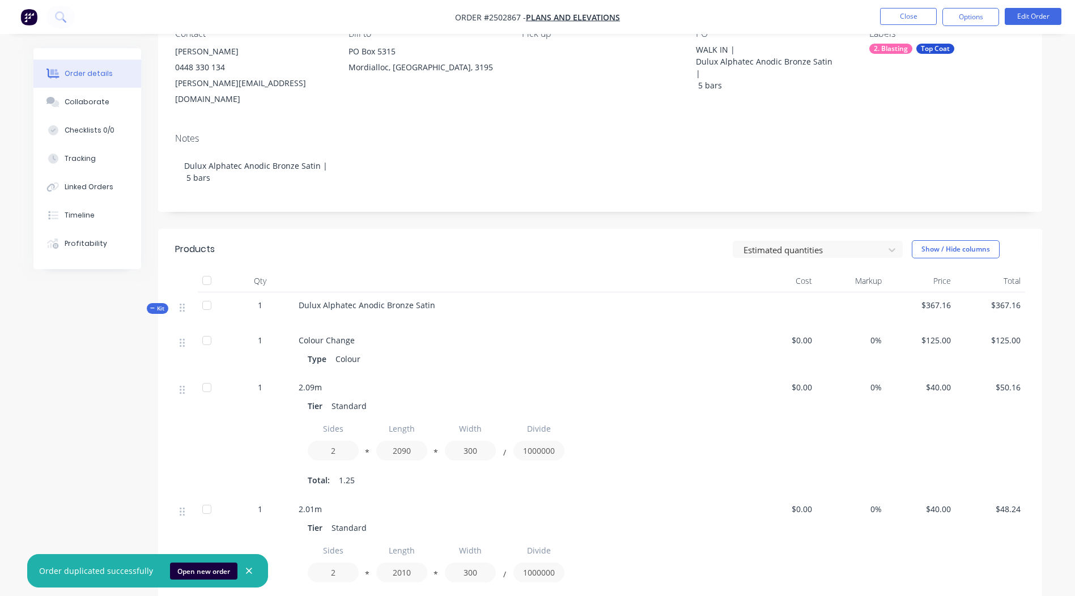
scroll to position [0, 0]
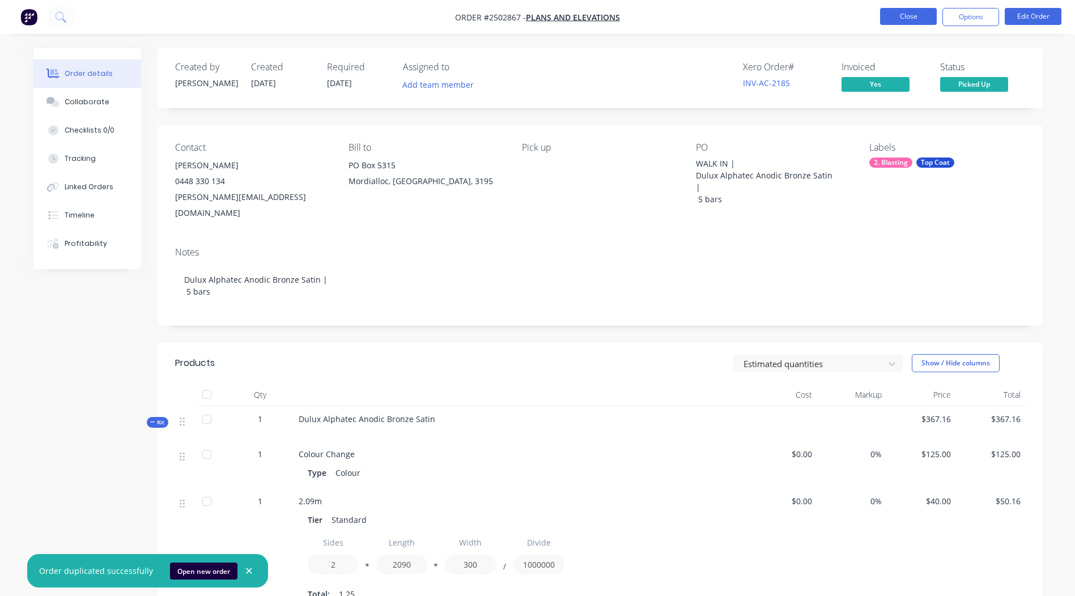
click at [903, 8] on button "Close" at bounding box center [908, 16] width 57 height 17
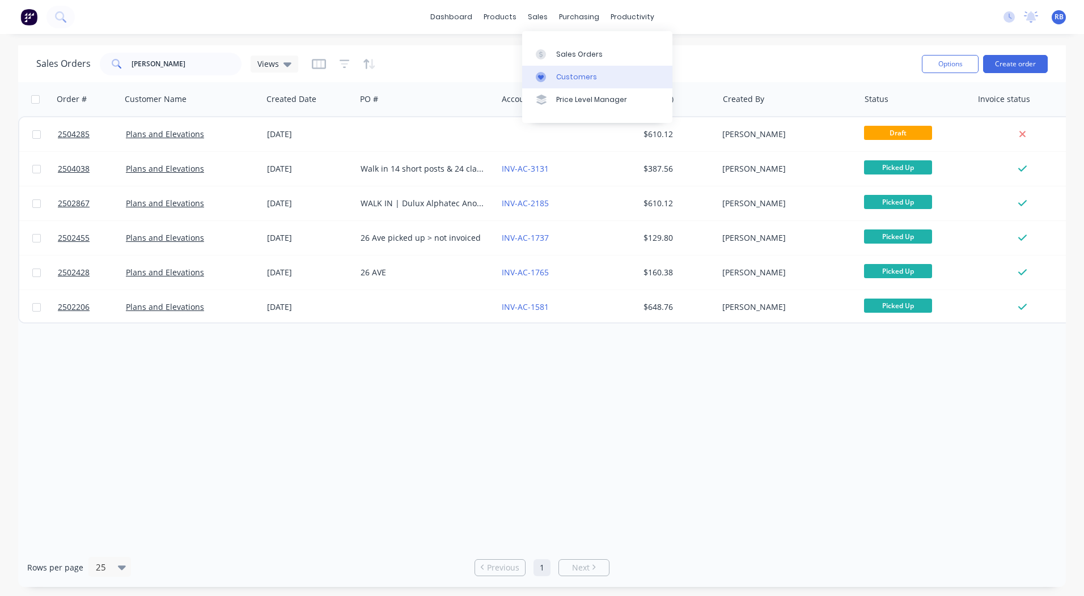
click at [552, 82] on link "Customers" at bounding box center [597, 77] width 150 height 23
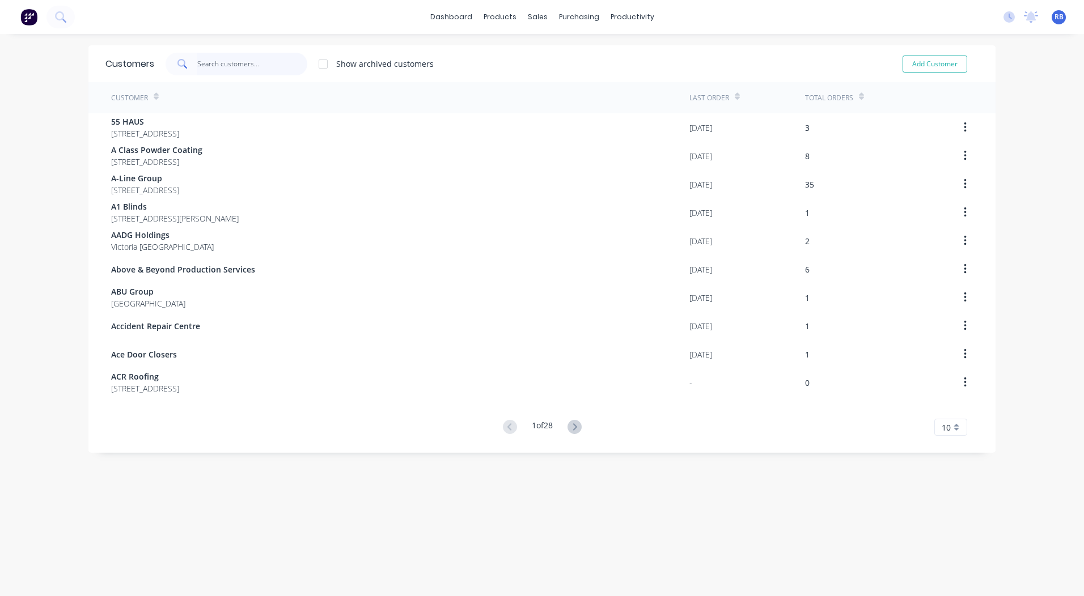
click at [225, 63] on input "text" at bounding box center [252, 64] width 111 height 23
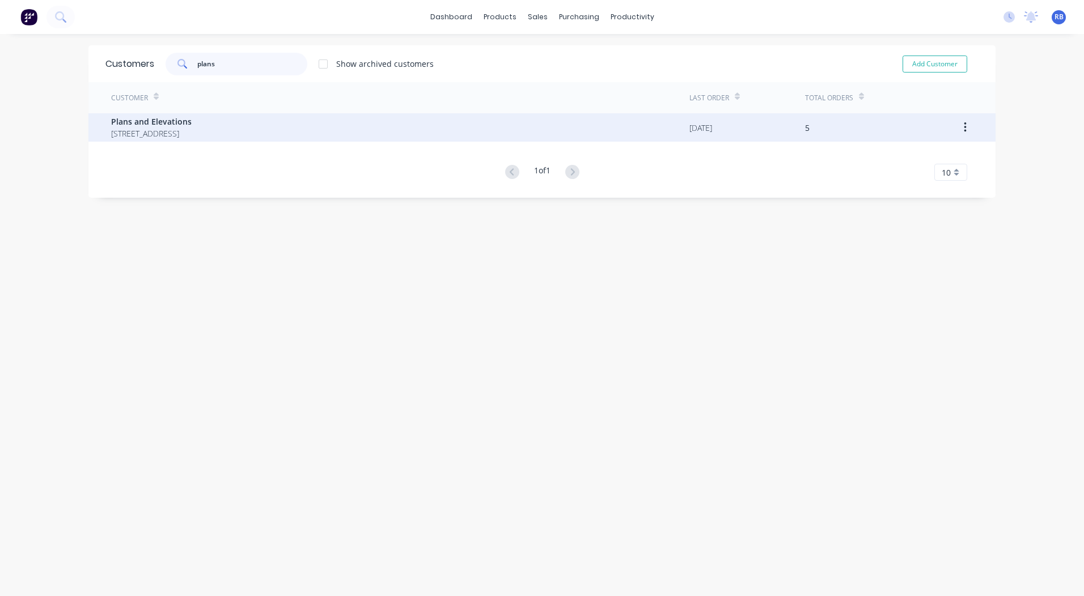
type input "plans"
click at [184, 124] on span "Plans and Elevations" at bounding box center [151, 122] width 80 height 12
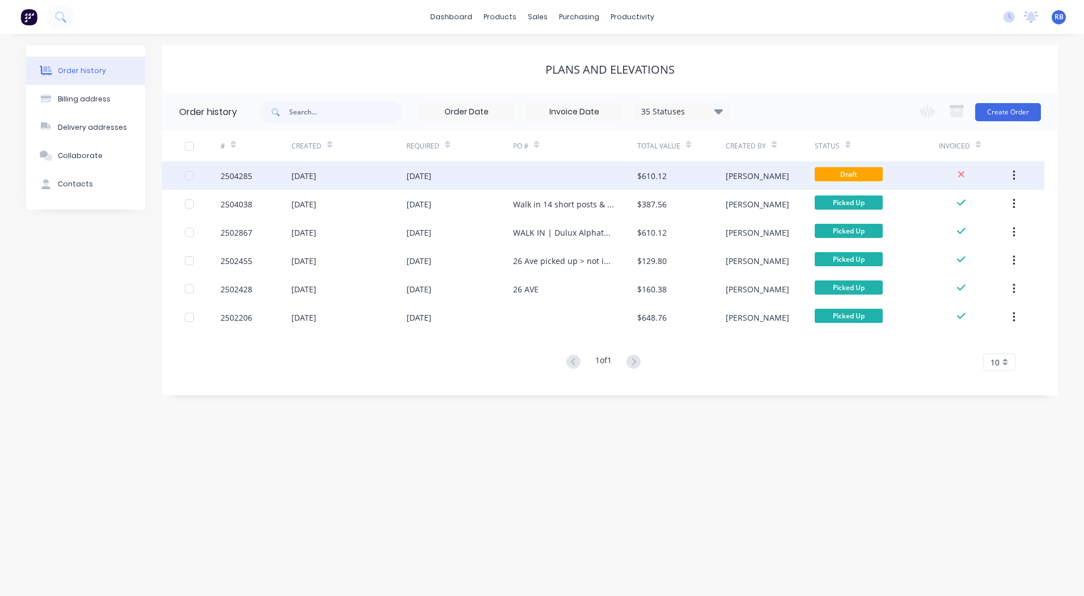
click at [481, 173] on div "[DATE]" at bounding box center [459, 176] width 107 height 28
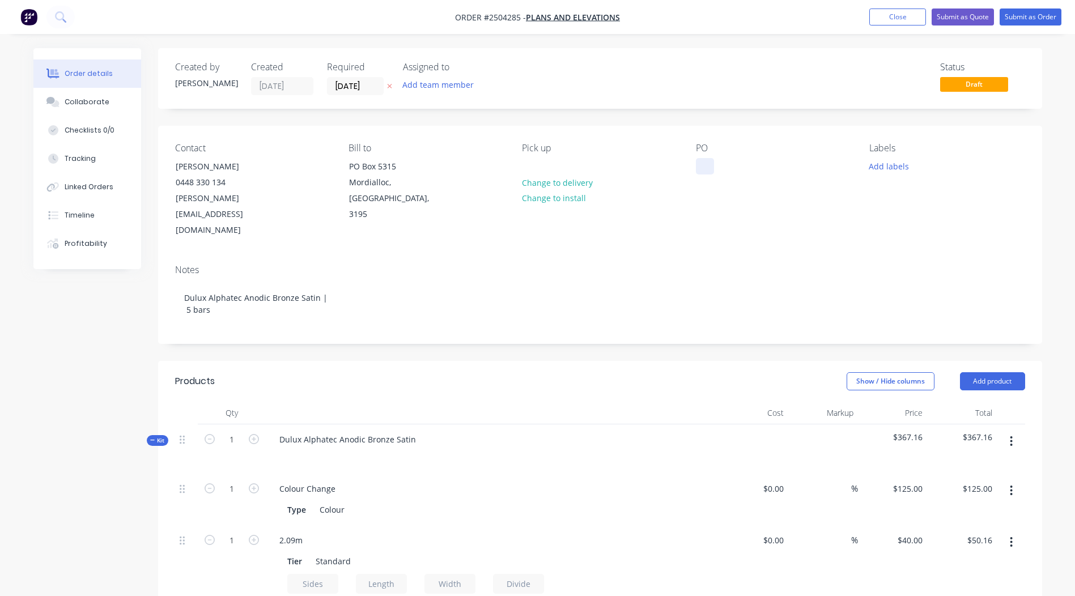
click at [710, 166] on div at bounding box center [705, 166] width 18 height 16
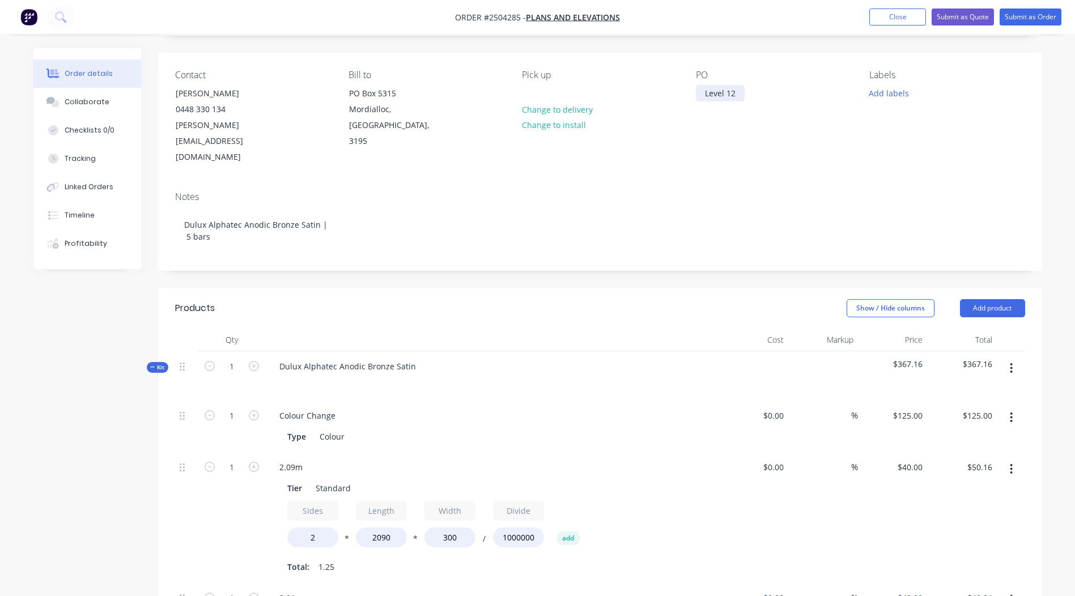
scroll to position [227, 0]
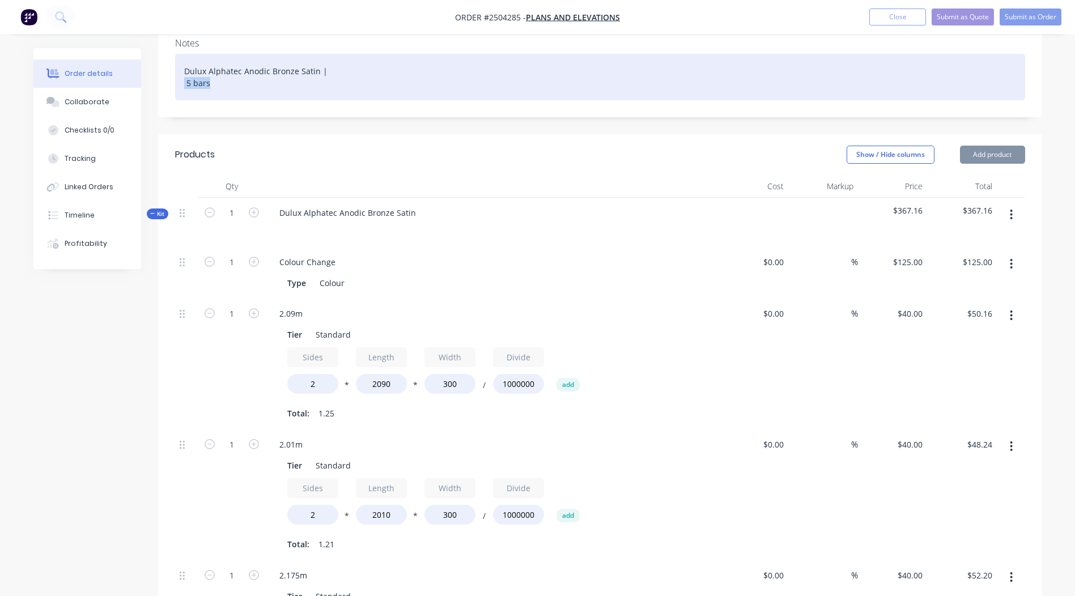
drag, startPoint x: 213, startPoint y: 54, endPoint x: 179, endPoint y: 50, distance: 33.6
click at [179, 54] on div "Dulux Alphatec Anodic Bronze Satin | 5 bars" at bounding box center [600, 77] width 850 height 46
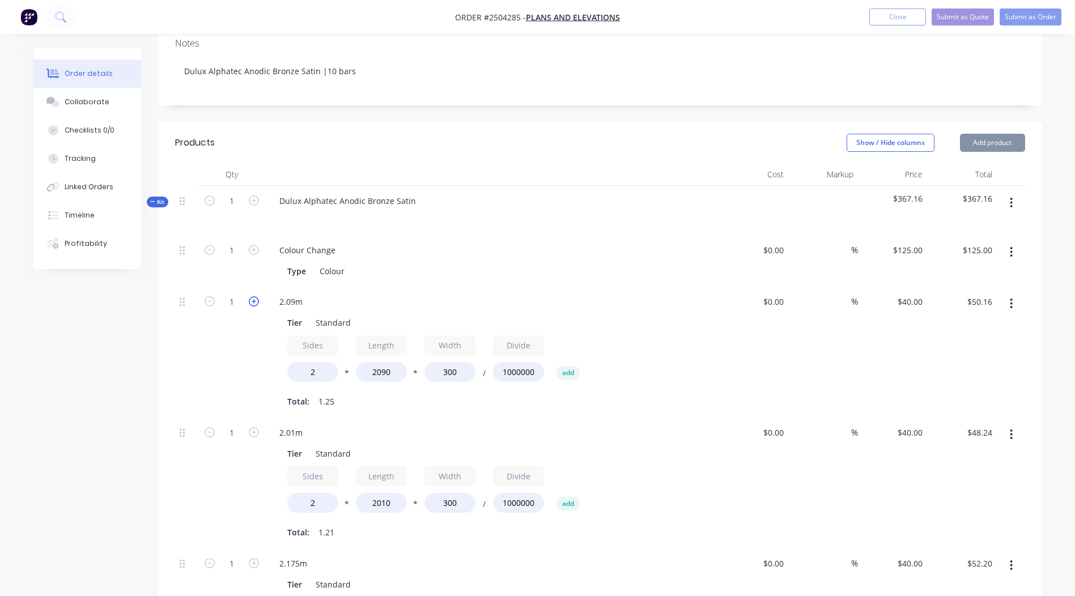
click at [258, 296] on icon "button" at bounding box center [254, 301] width 10 height 10
type input "2"
type input "$100.32"
click at [246, 425] on input "1" at bounding box center [231, 433] width 29 height 17
click at [252, 427] on icon "button" at bounding box center [254, 432] width 10 height 10
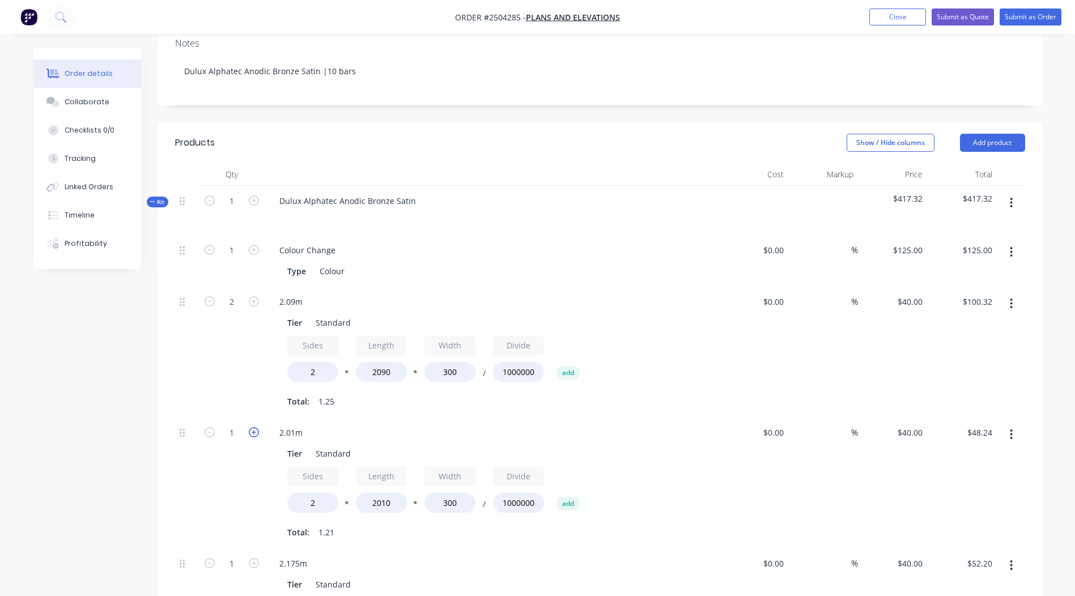
type input "2"
type input "$96.48"
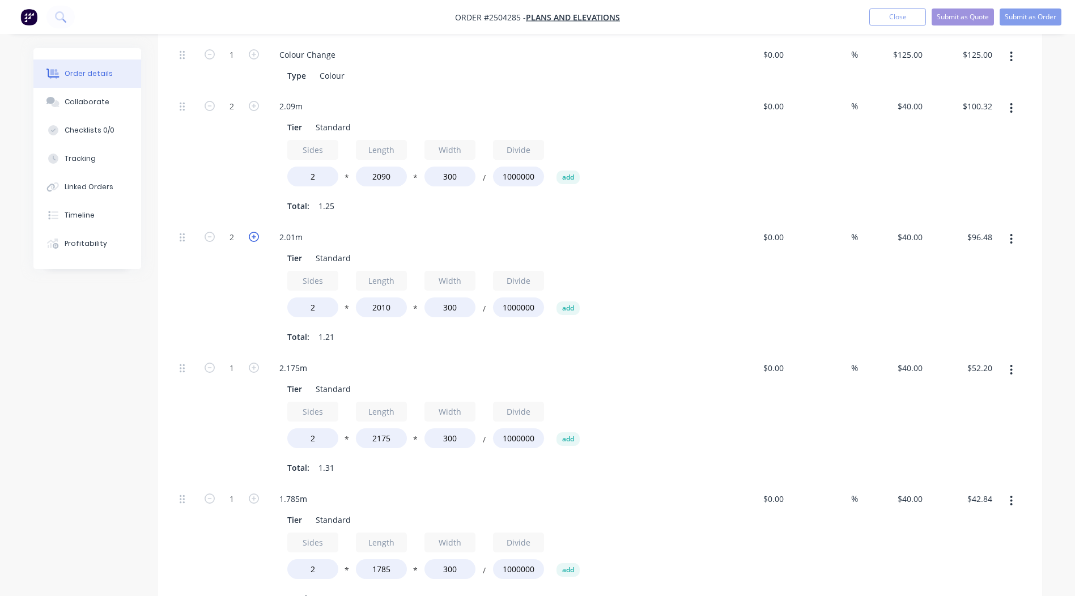
scroll to position [453, 0]
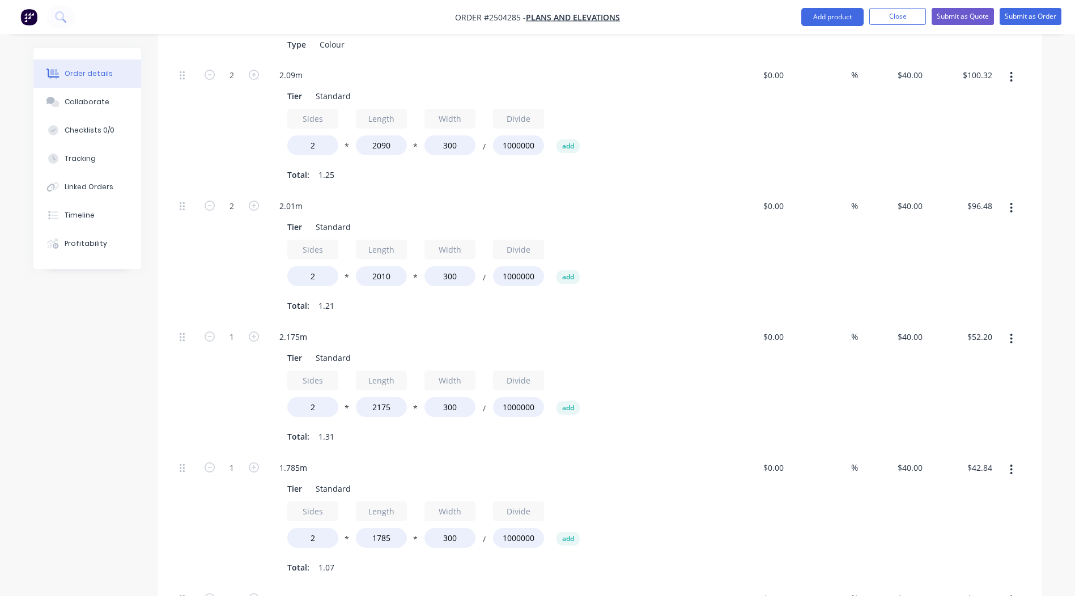
click at [252, 330] on button "button" at bounding box center [254, 336] width 15 height 12
type input "2"
type input "$104.40"
click at [257, 463] on icon "button" at bounding box center [254, 468] width 10 height 10
type input "2"
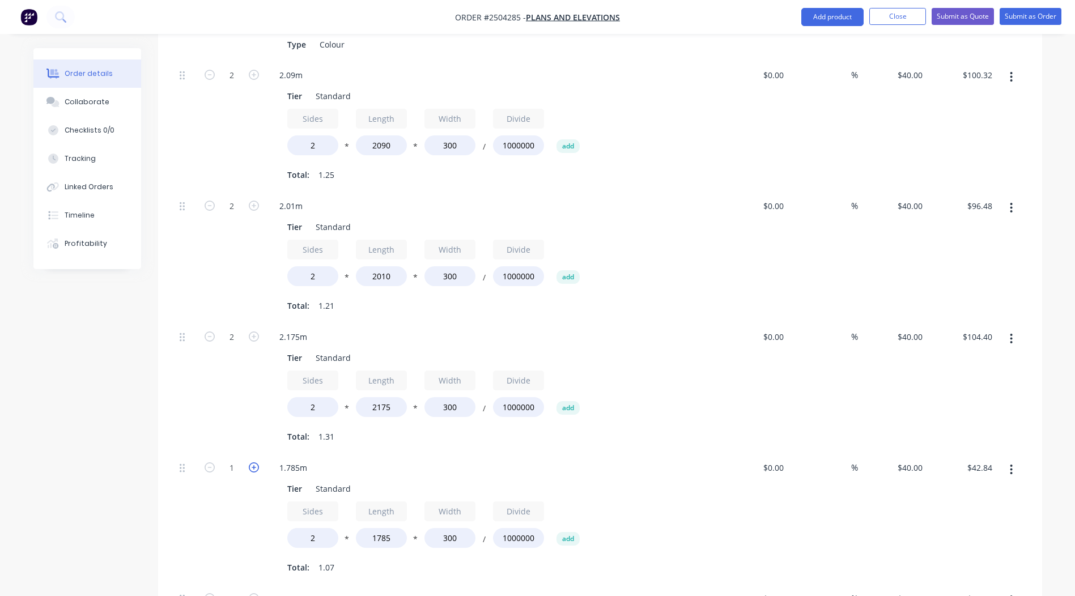
type input "$85.68"
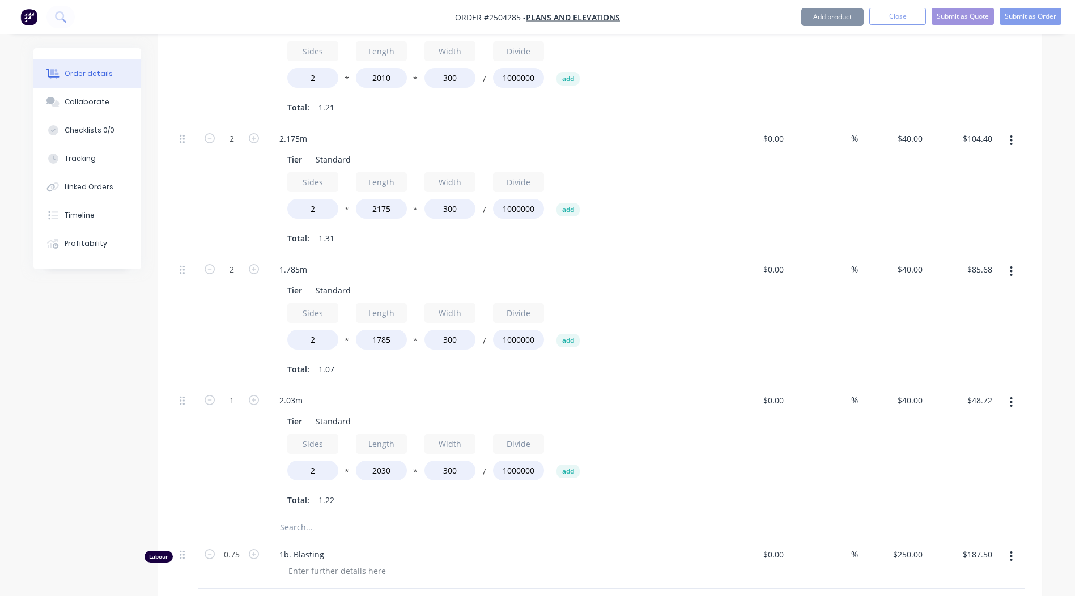
scroll to position [680, 0]
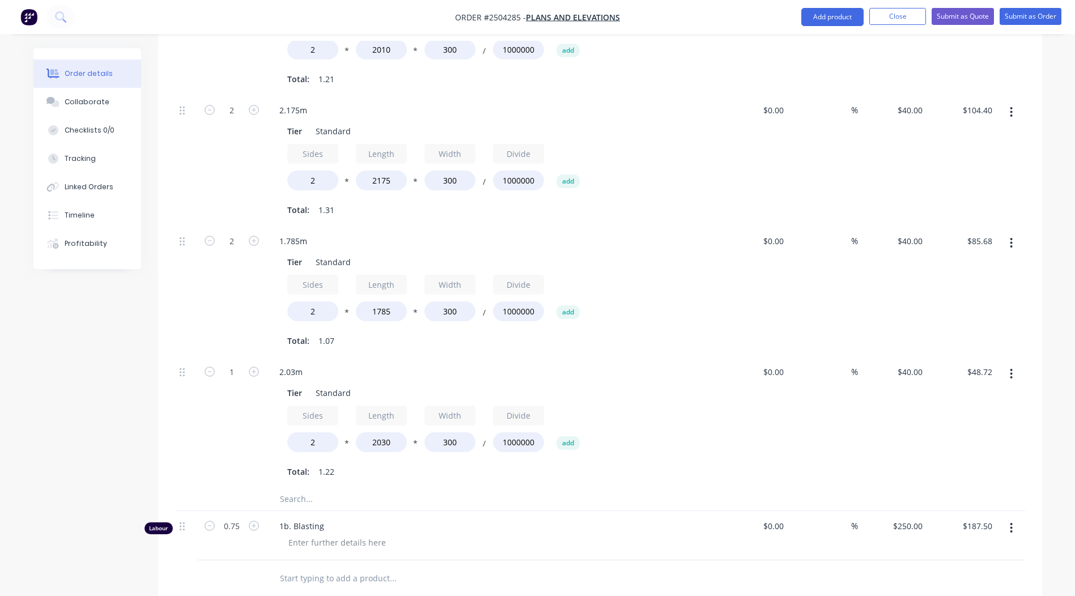
click at [255, 365] on button "button" at bounding box center [254, 371] width 15 height 12
type input "2"
type input "$97.44"
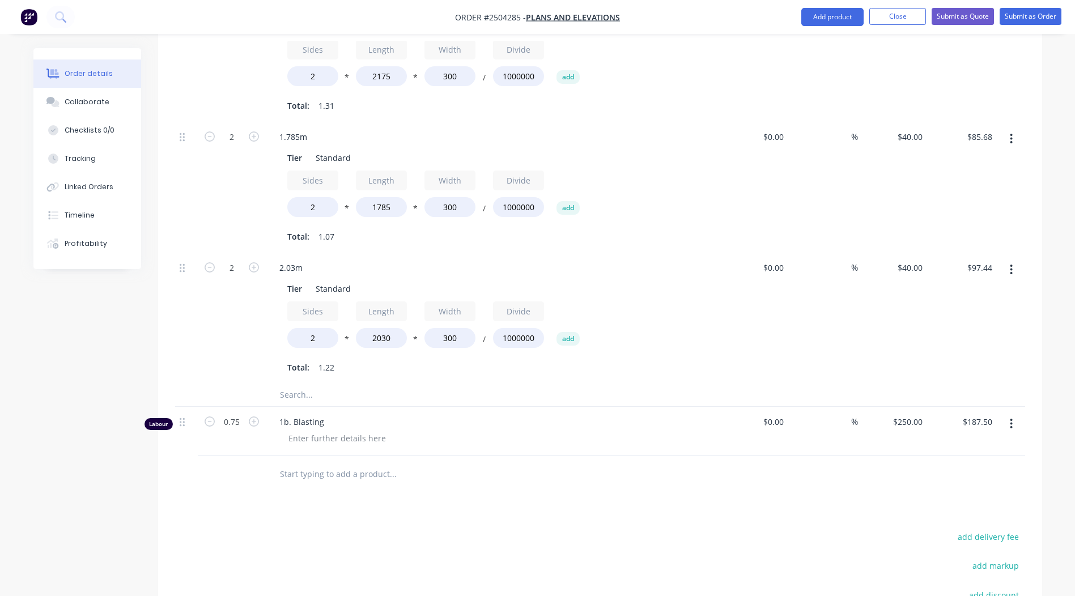
scroll to position [850, 0]
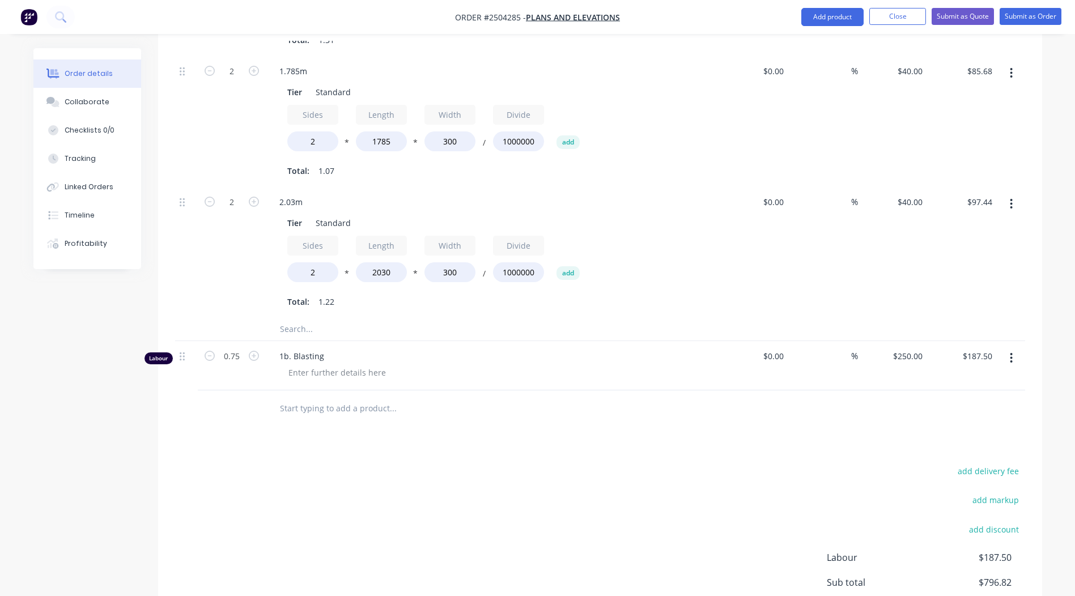
click at [1011, 352] on icon "button" at bounding box center [1011, 358] width 3 height 12
click at [960, 448] on div "Delete" at bounding box center [971, 456] width 87 height 16
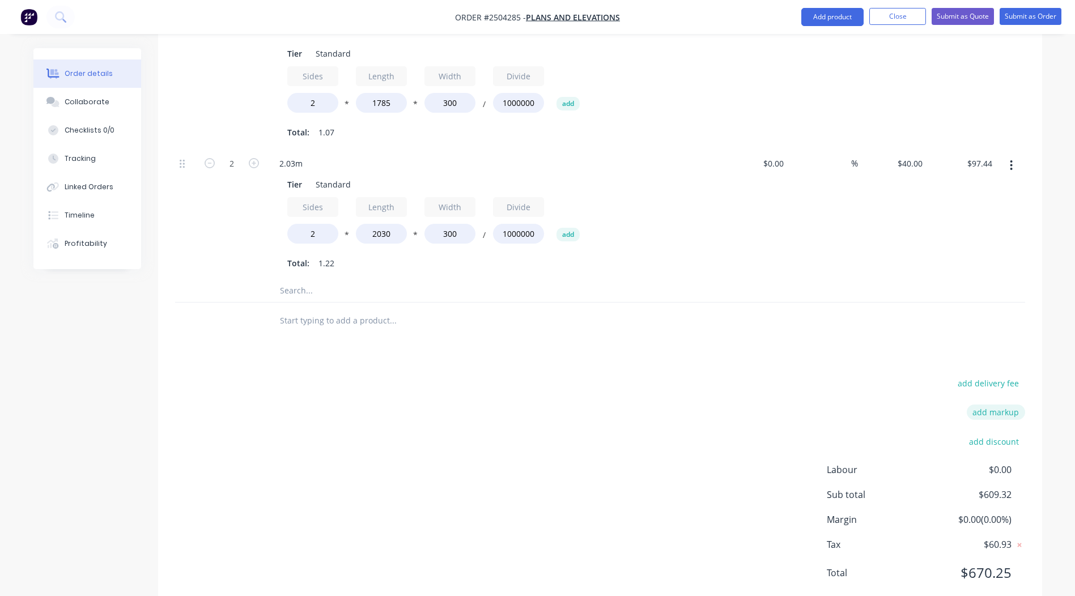
scroll to position [889, 0]
click at [1030, 17] on button "Submit as Order" at bounding box center [1031, 16] width 62 height 17
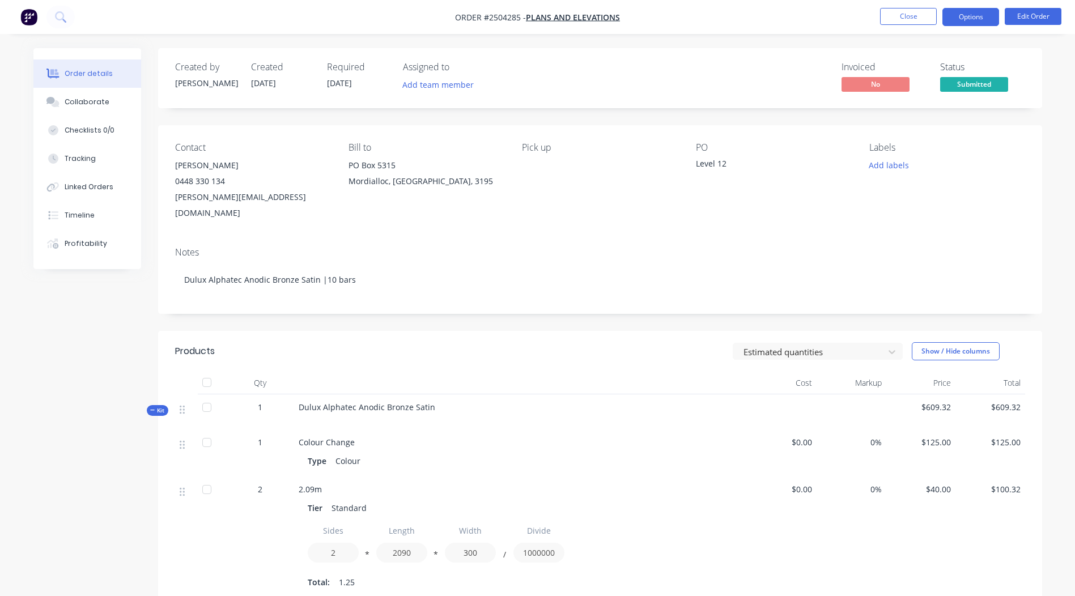
click at [972, 8] on button "Options" at bounding box center [971, 17] width 57 height 18
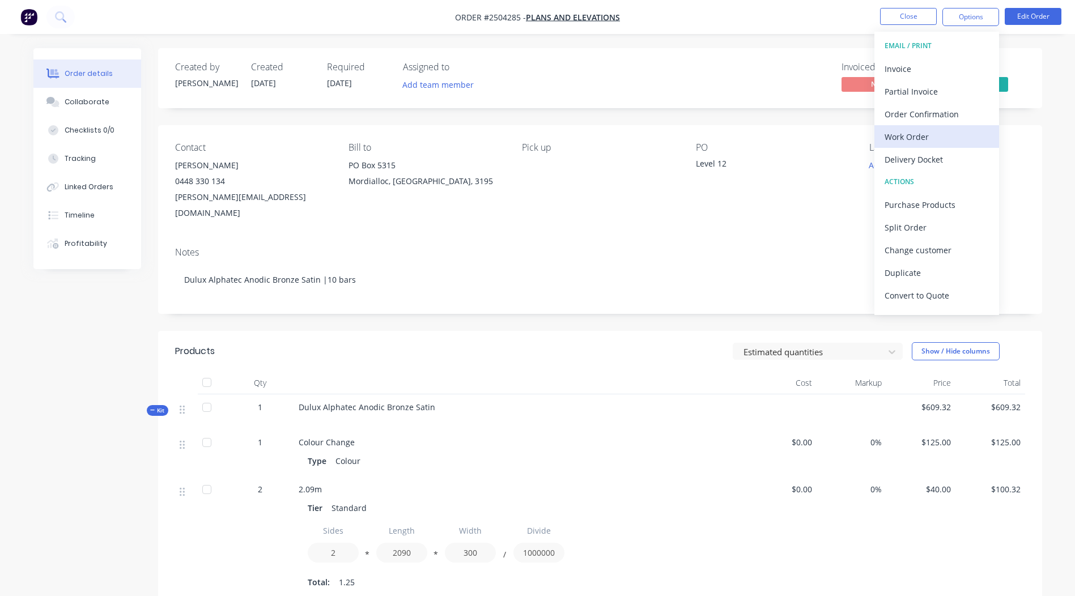
click at [938, 132] on div "Work Order" at bounding box center [937, 137] width 104 height 16
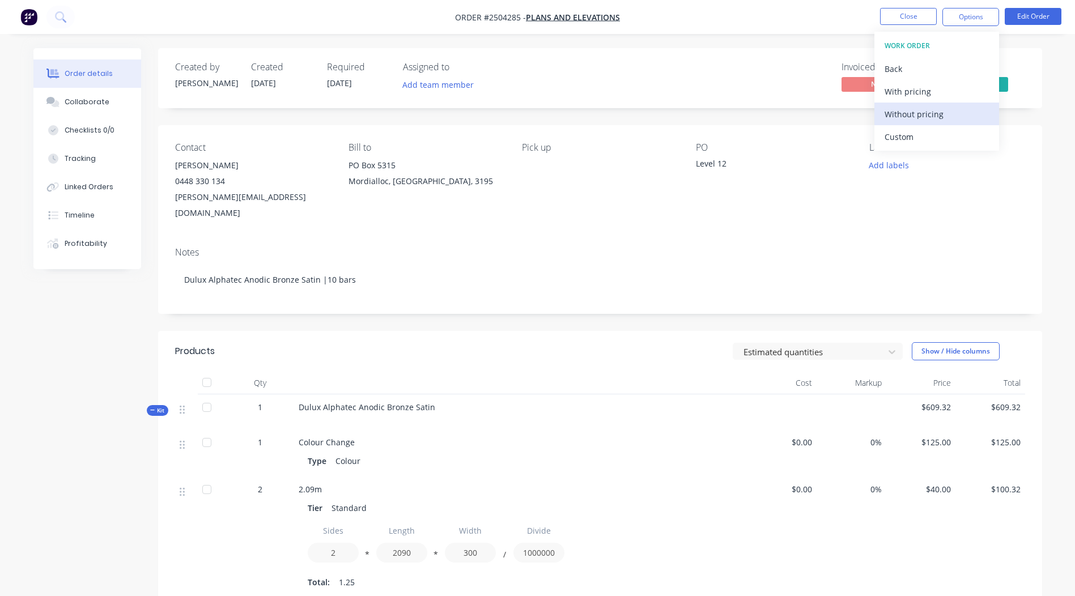
click at [934, 108] on div "Without pricing" at bounding box center [937, 114] width 104 height 16
click at [899, 17] on button "Close" at bounding box center [908, 16] width 57 height 17
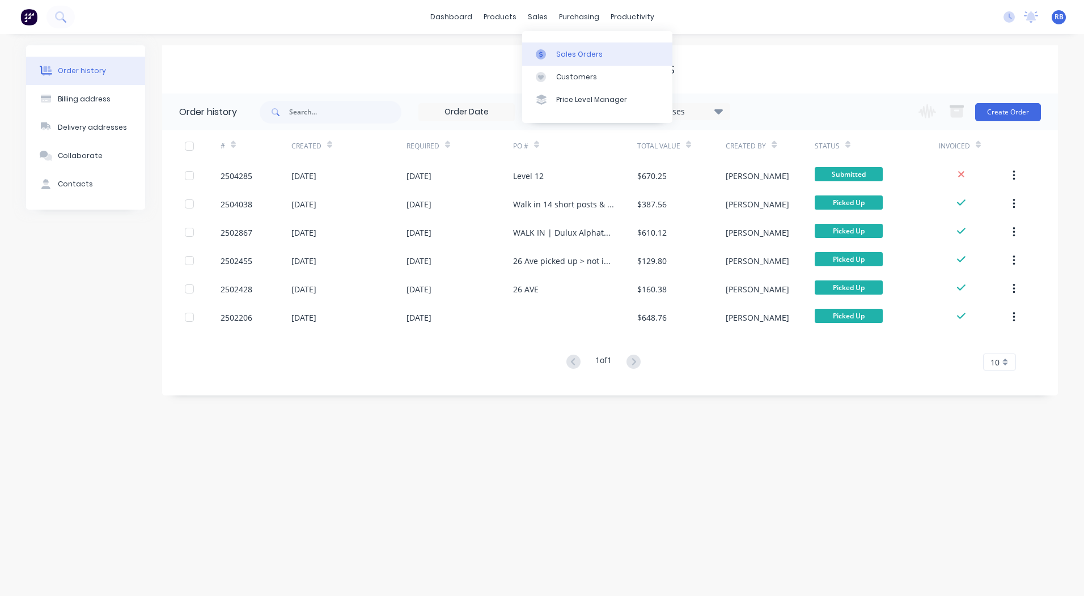
click at [540, 45] on link "Sales Orders" at bounding box center [597, 54] width 150 height 23
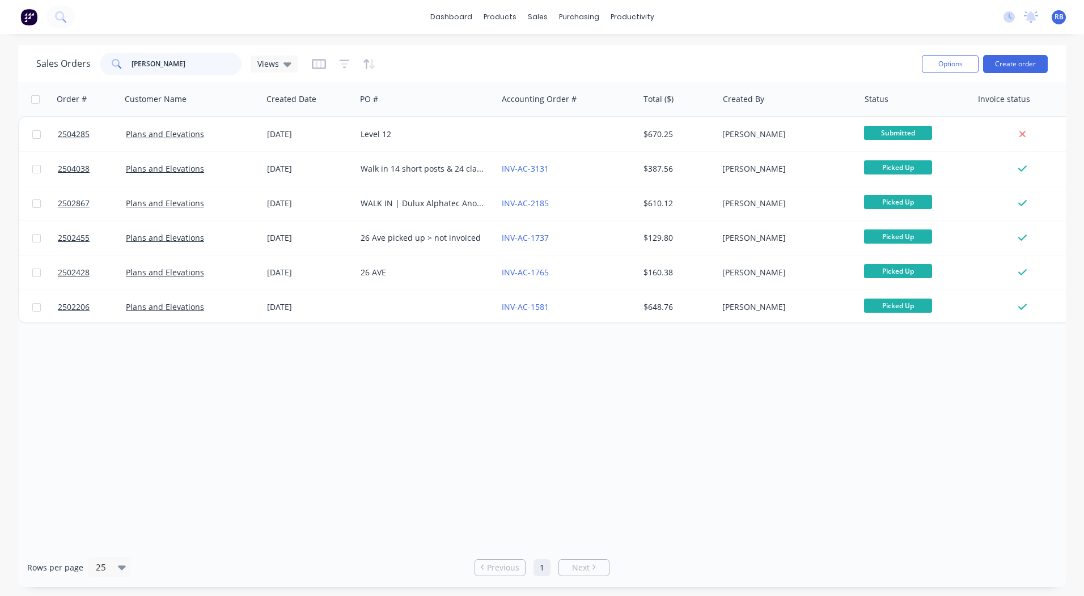
click at [197, 59] on input "[PERSON_NAME]" at bounding box center [187, 64] width 111 height 23
drag, startPoint x: 185, startPoint y: 68, endPoint x: 0, endPoint y: 77, distance: 185.5
click at [0, 77] on html "dashboard products sales purchasing productivity dashboard products Product Cat…" at bounding box center [542, 298] width 1084 height 596
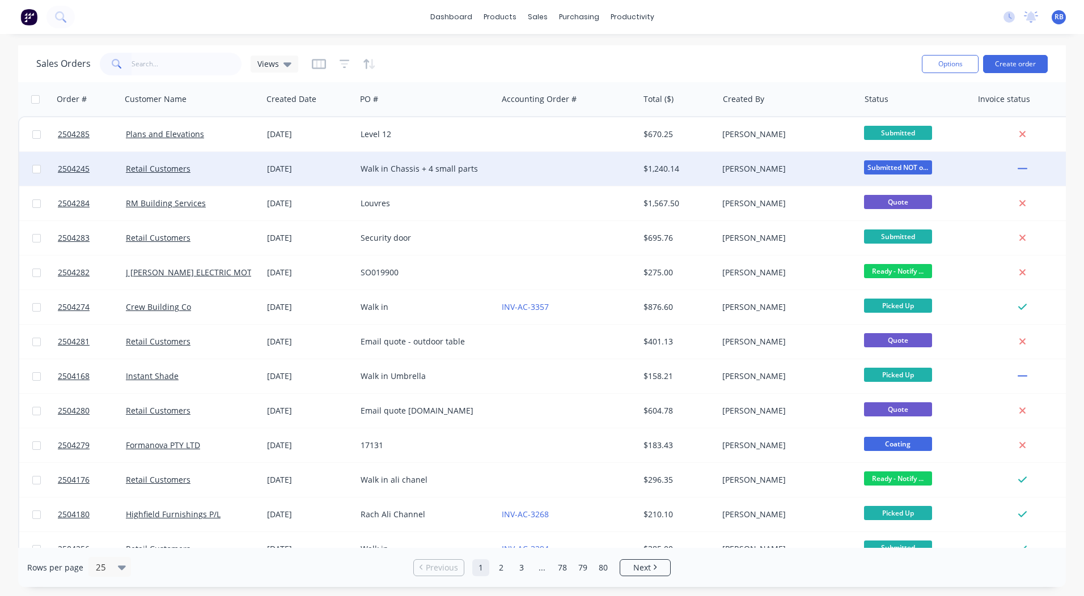
click at [910, 169] on span "Submitted NOT o..." at bounding box center [898, 167] width 68 height 14
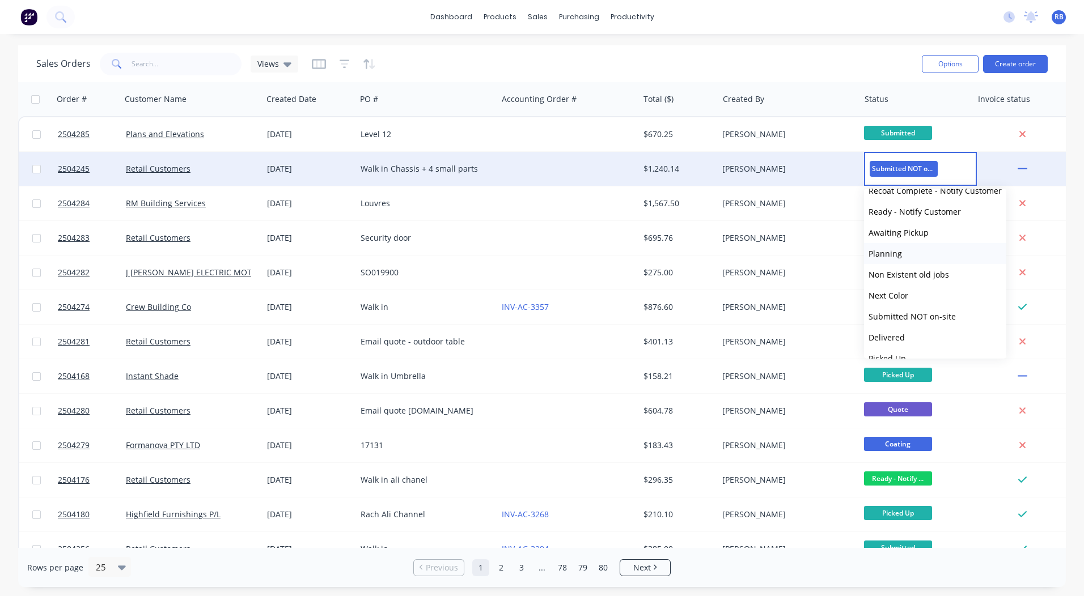
scroll to position [468, 0]
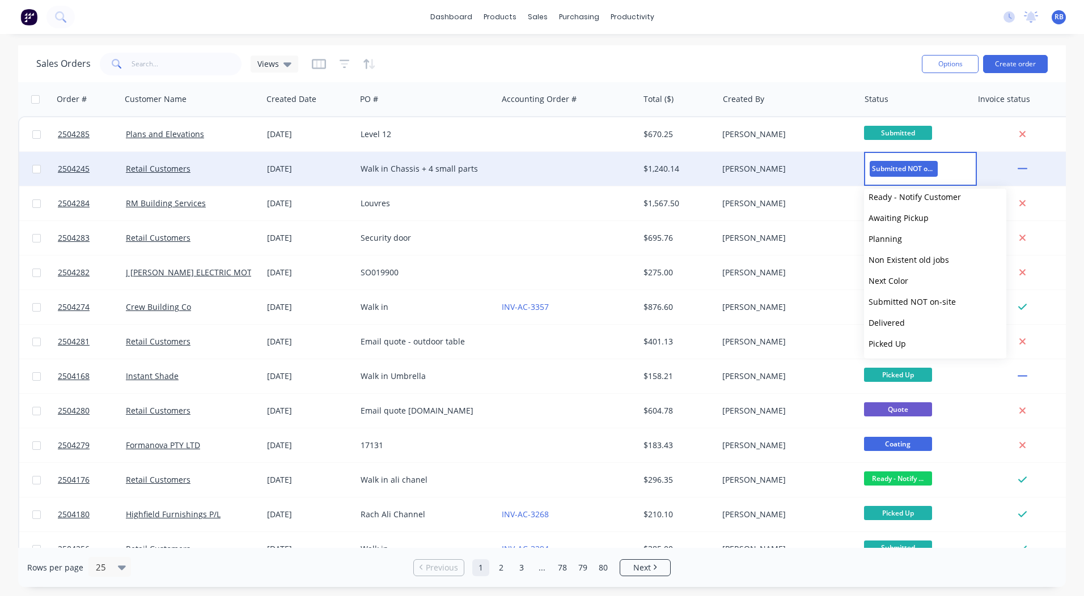
click at [812, 55] on div "Sales Orders Views" at bounding box center [474, 64] width 876 height 28
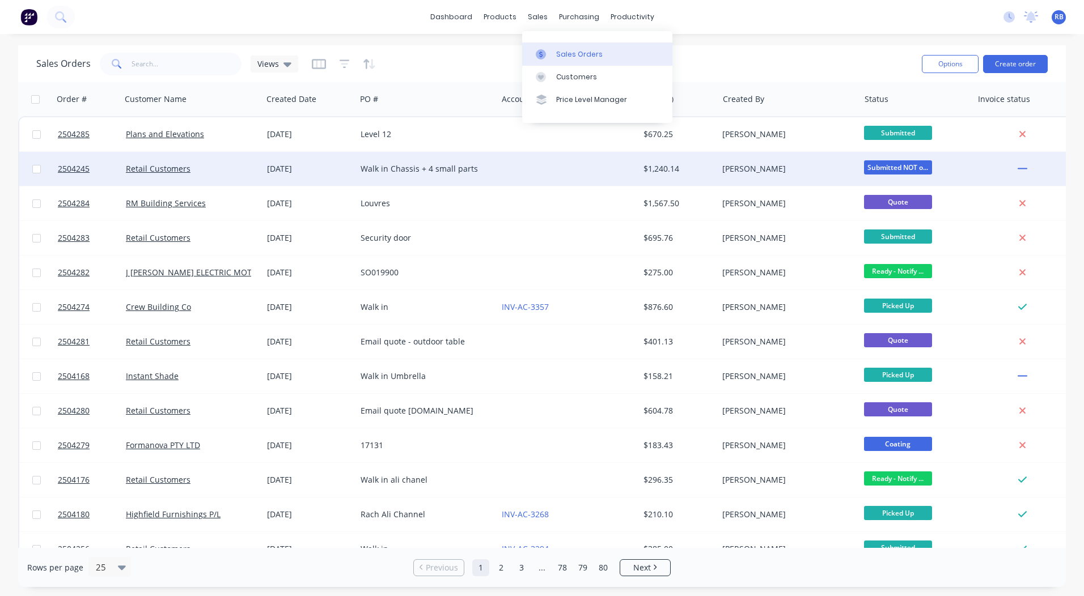
click at [554, 50] on link "Sales Orders" at bounding box center [597, 54] width 150 height 23
click at [147, 59] on input "text" at bounding box center [187, 64] width 111 height 23
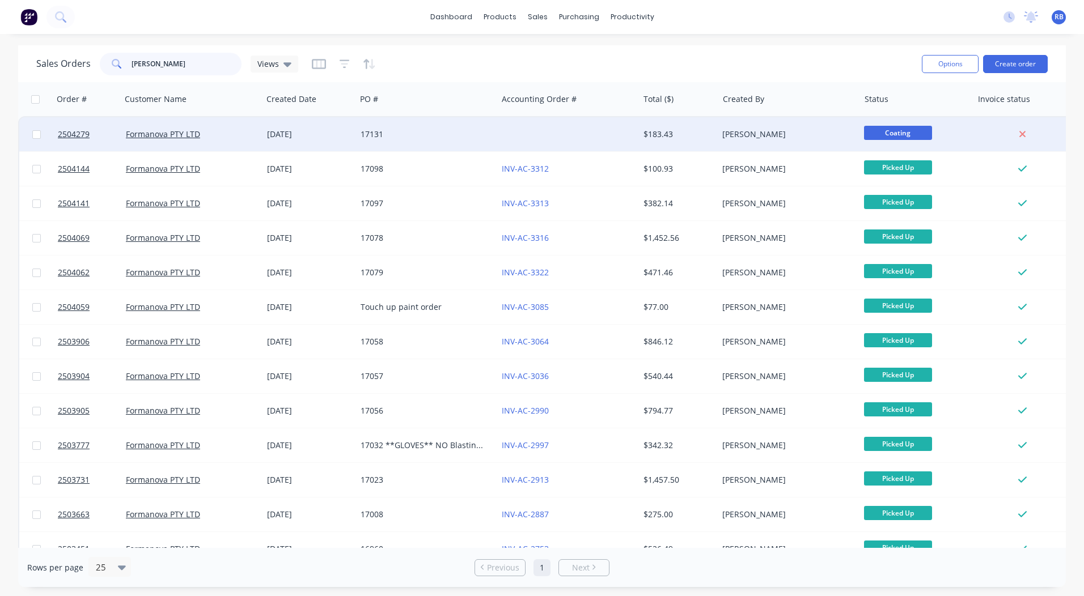
type input "[PERSON_NAME]"
click at [583, 141] on div at bounding box center [567, 134] width 141 height 34
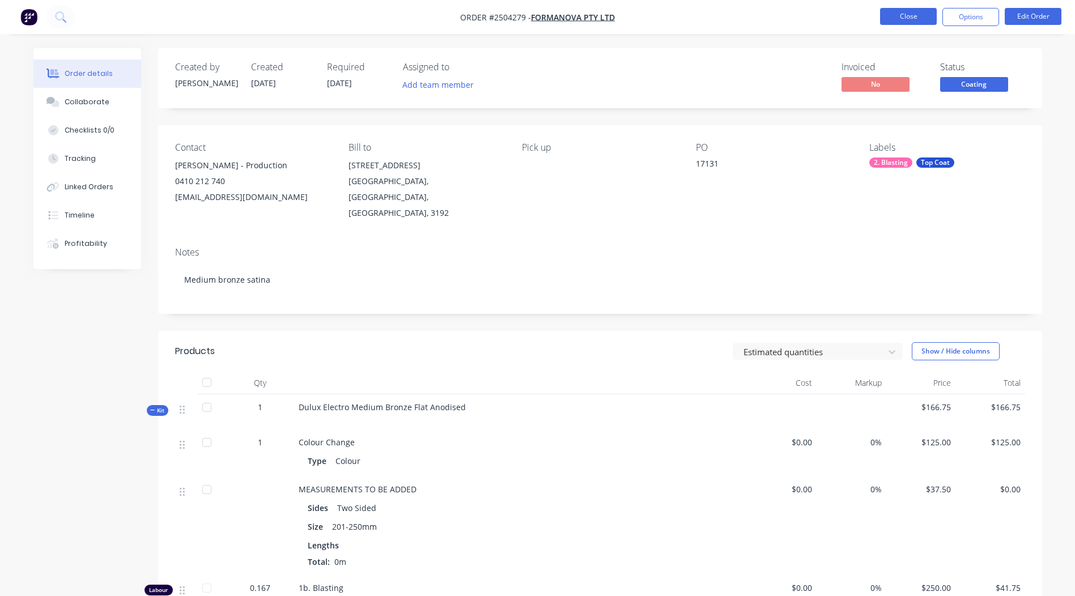
click at [925, 9] on button "Close" at bounding box center [908, 16] width 57 height 17
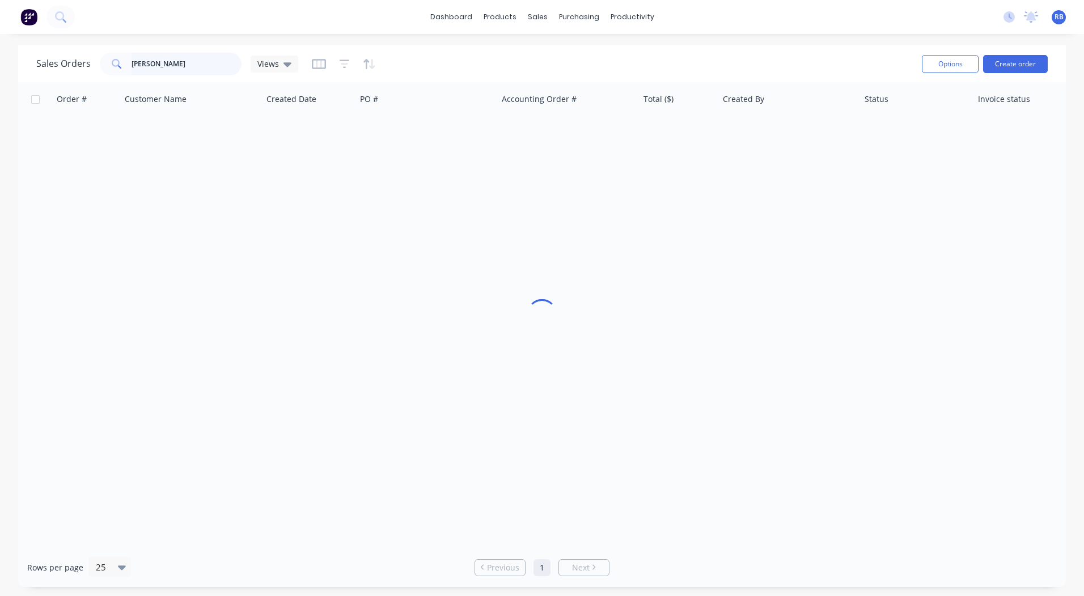
click at [28, 62] on div "Sales Orders [PERSON_NAME] Views Options Create order" at bounding box center [542, 63] width 1048 height 37
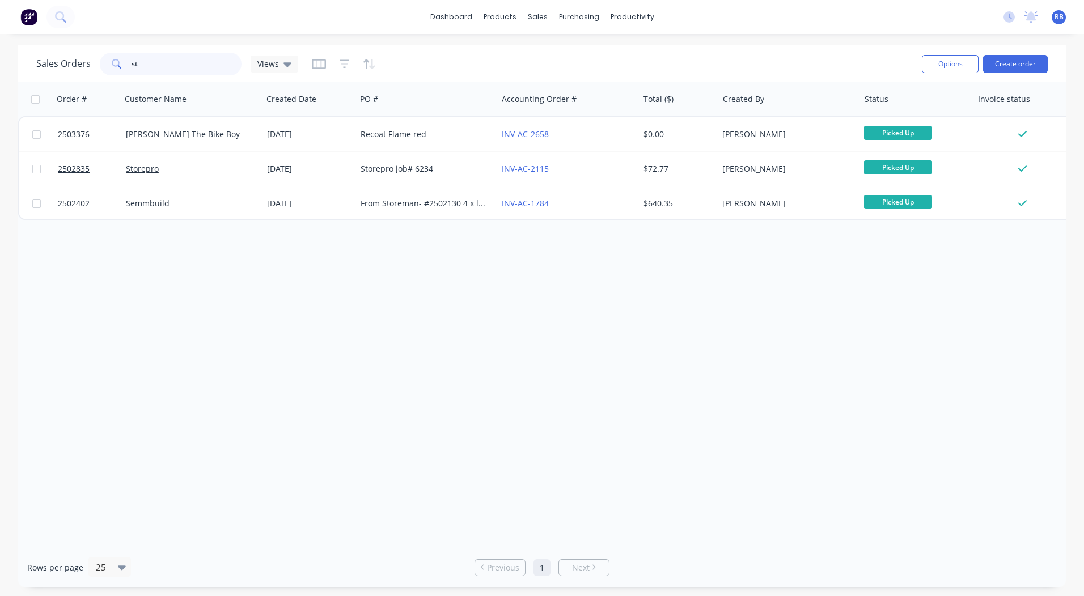
type input "s"
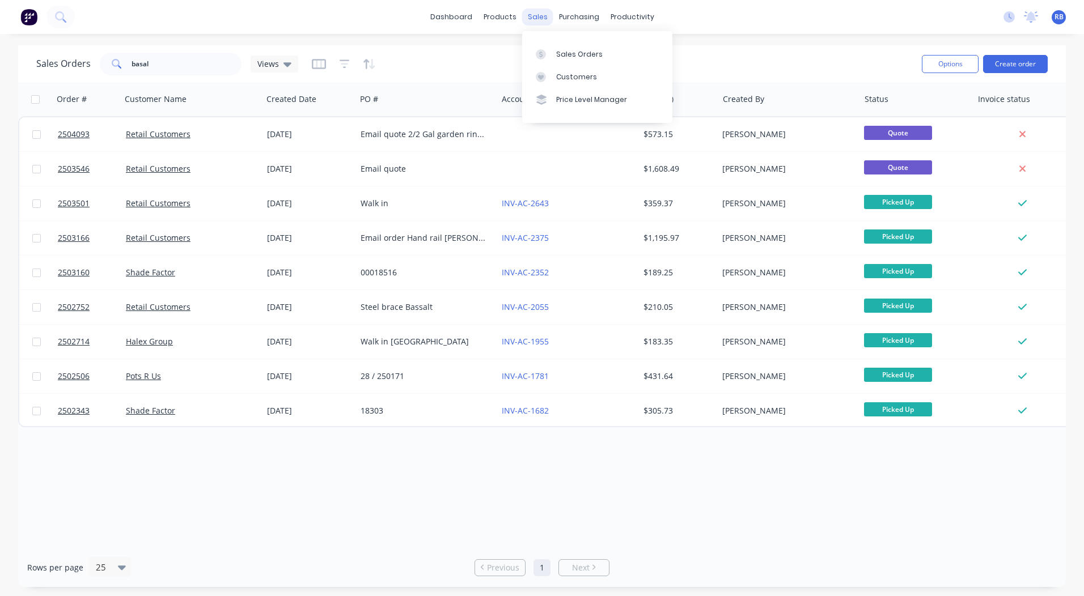
click at [530, 14] on div "sales" at bounding box center [537, 17] width 31 height 17
click at [563, 62] on link "Sales Orders" at bounding box center [597, 54] width 150 height 23
click at [175, 64] on input "basal" at bounding box center [187, 64] width 111 height 23
drag, startPoint x: 175, startPoint y: 64, endPoint x: 107, endPoint y: 65, distance: 67.5
click at [107, 65] on div "basal" at bounding box center [171, 64] width 142 height 23
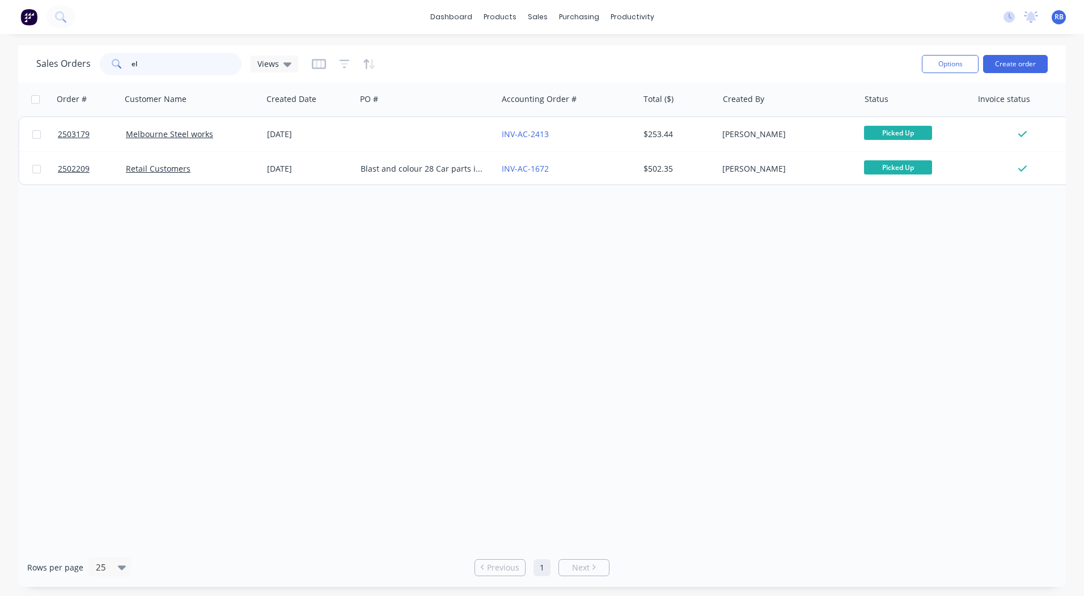
type input "e"
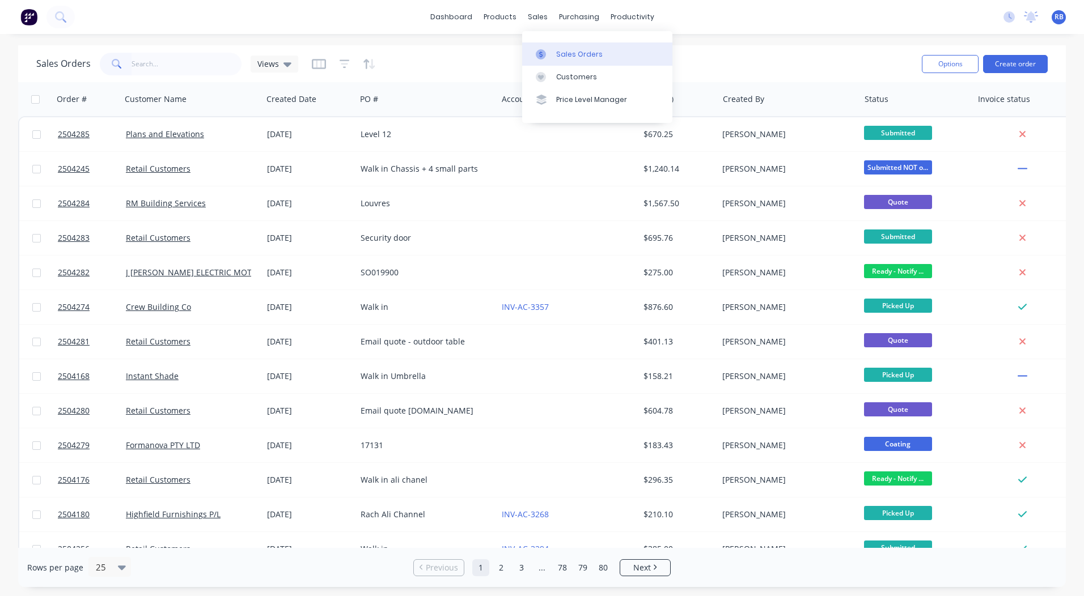
click at [552, 49] on div at bounding box center [544, 54] width 17 height 10
click at [459, 25] on link "dashboard" at bounding box center [451, 17] width 53 height 17
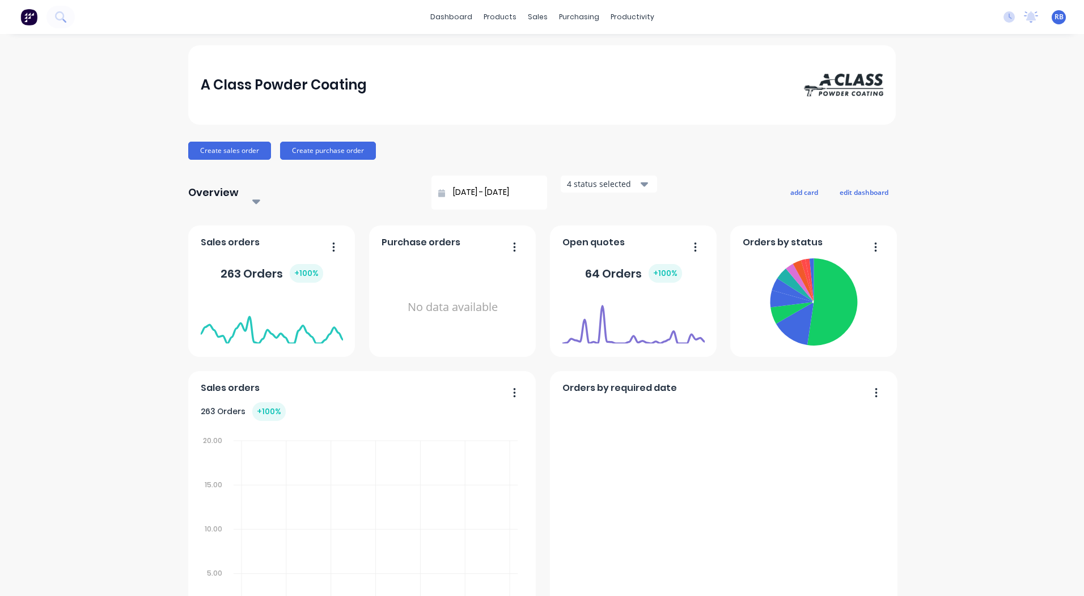
scroll to position [489, 0]
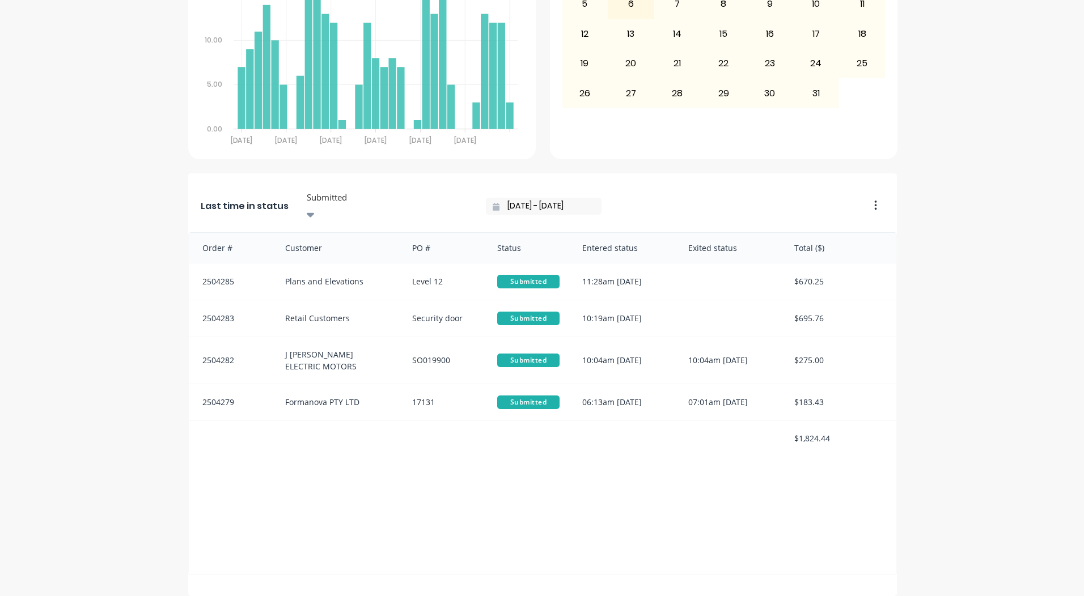
click at [392, 485] on div "Order # Customer PO # Status Entered status Exited status Total ($) 2504285 Pla…" at bounding box center [542, 403] width 709 height 343
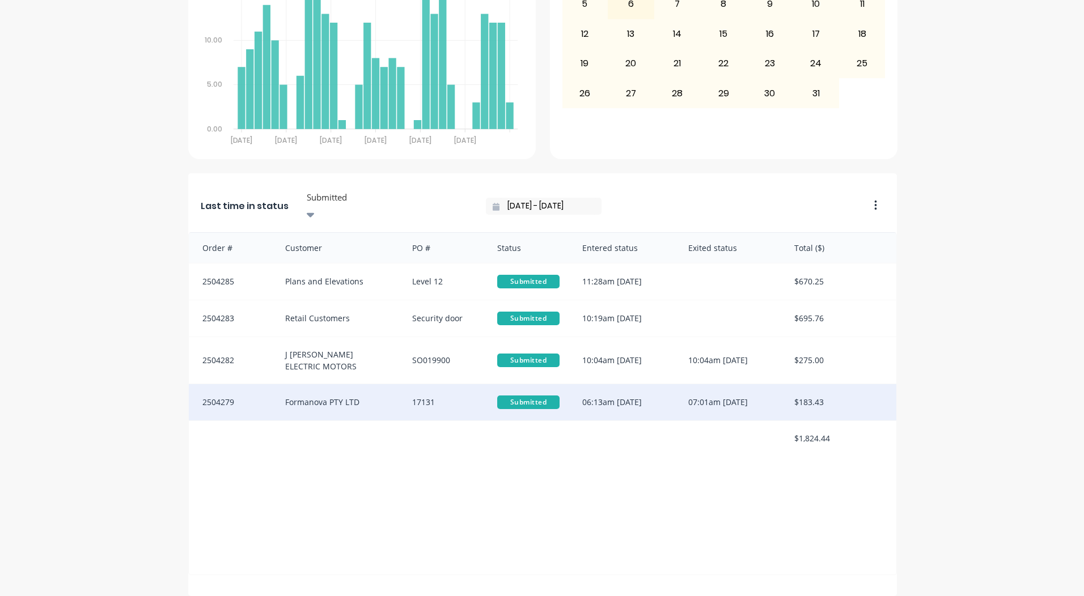
click at [366, 384] on div "Formanova PTY LTD" at bounding box center [338, 402] width 128 height 36
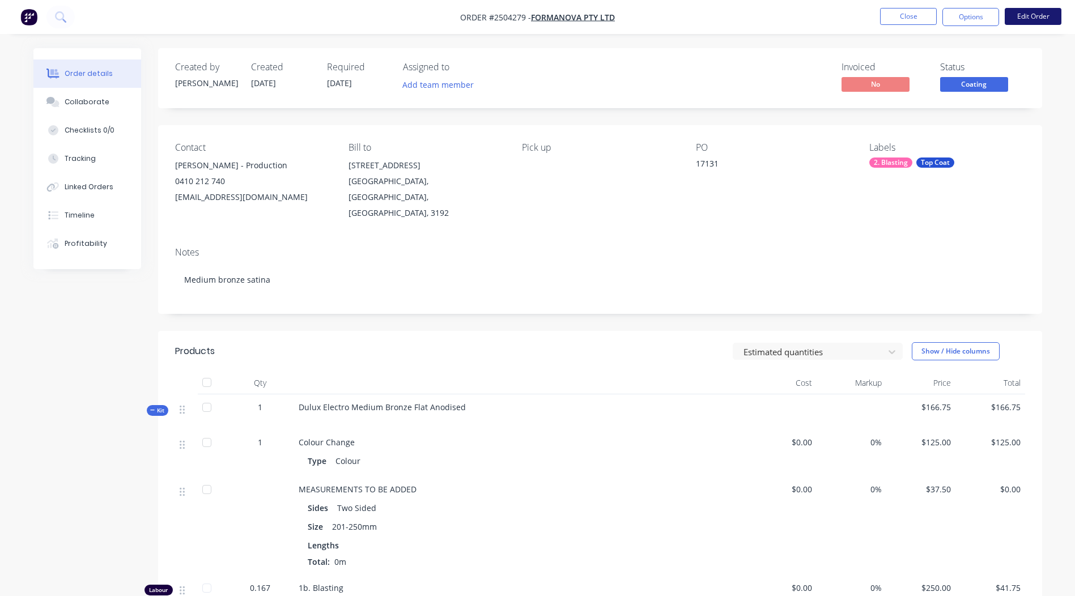
click at [1034, 20] on button "Edit Order" at bounding box center [1033, 16] width 57 height 17
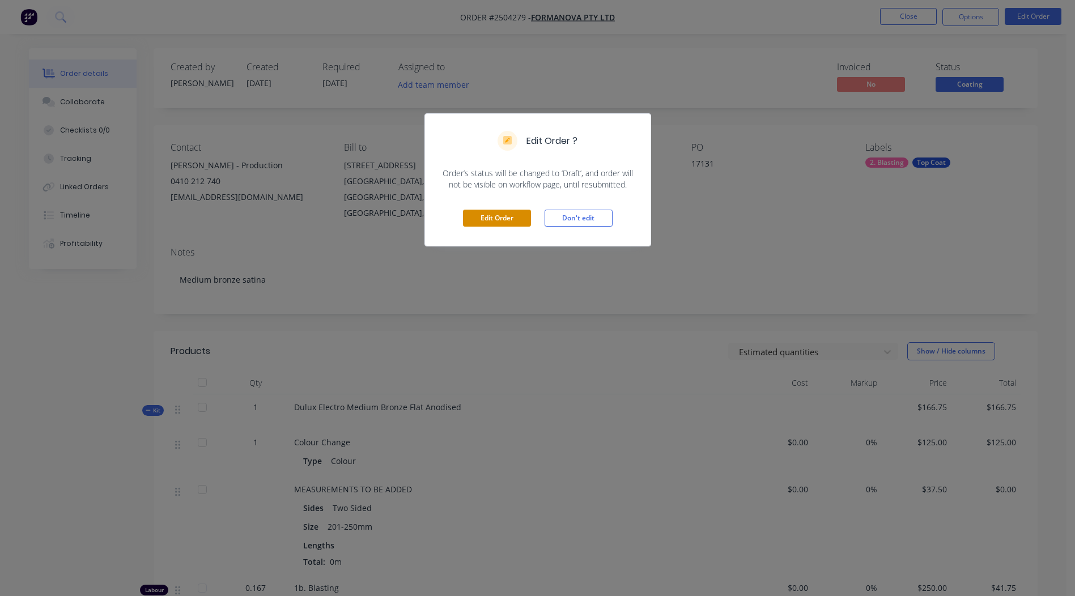
click at [498, 214] on button "Edit Order" at bounding box center [497, 218] width 68 height 17
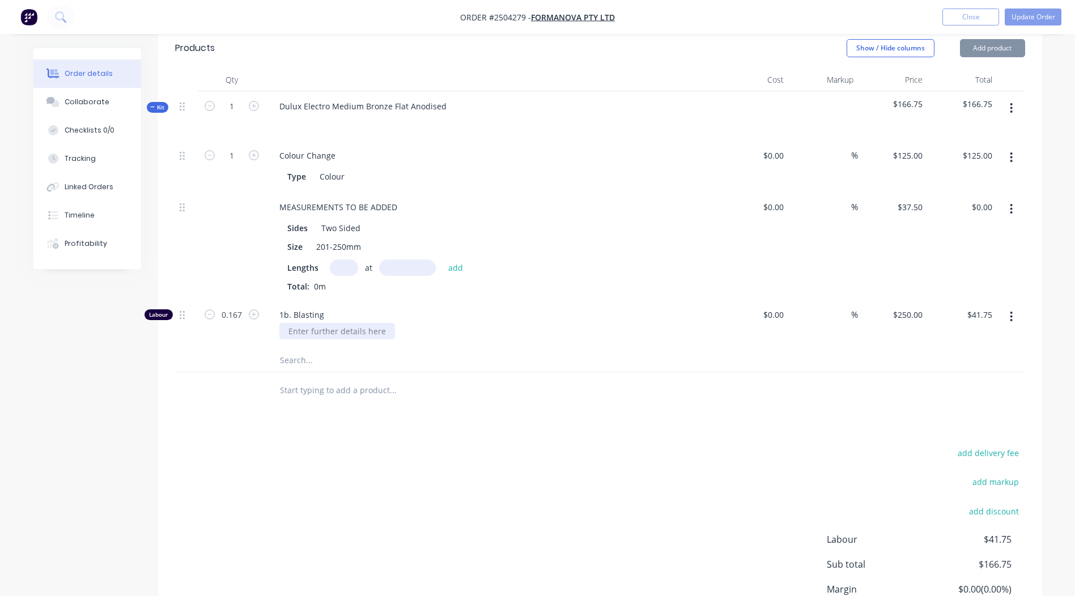
scroll to position [397, 0]
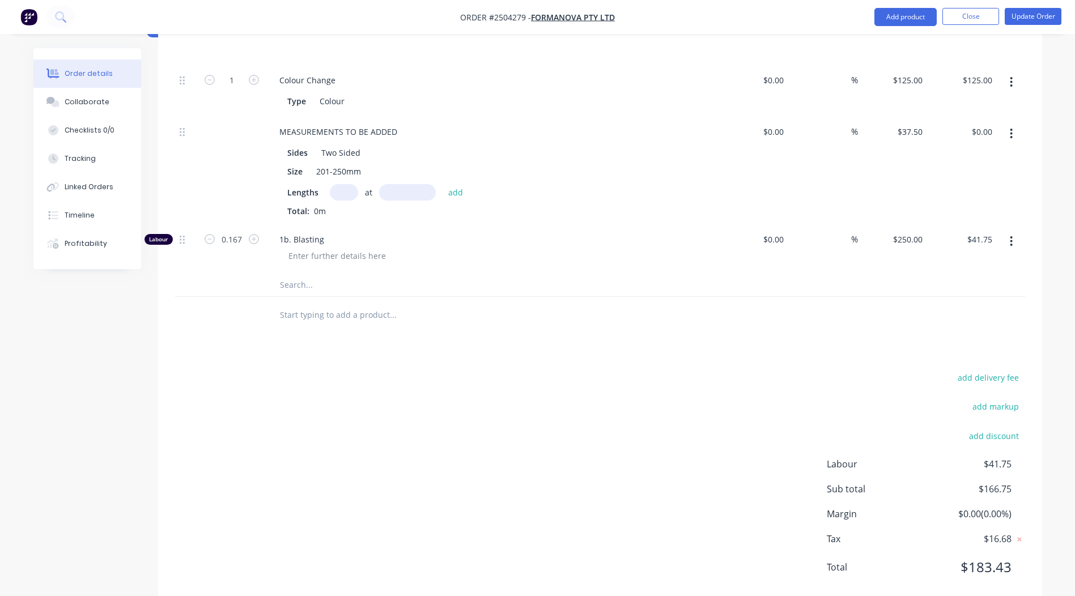
click at [349, 184] on input "text" at bounding box center [344, 192] width 28 height 16
click at [1027, 122] on div "Qty Cost Markup Price Total Kit 1 Dulux Electro Medium Bronze Flat Anodised $16…" at bounding box center [600, 163] width 884 height 341
click at [1017, 124] on button "button" at bounding box center [1011, 134] width 27 height 20
click at [966, 201] on div "Delete" at bounding box center [971, 209] width 87 height 16
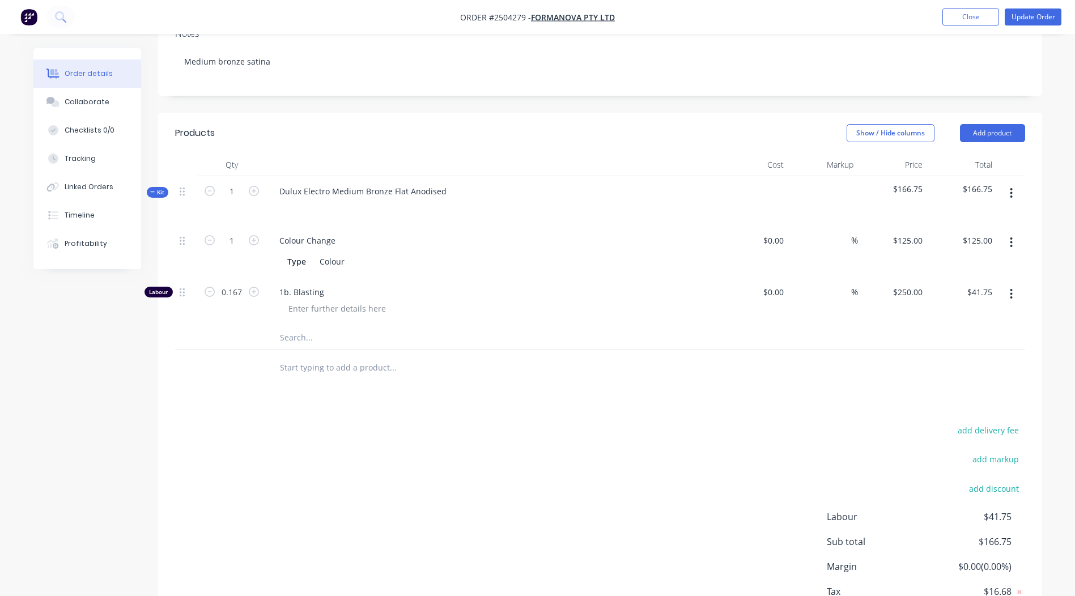
scroll to position [130, 0]
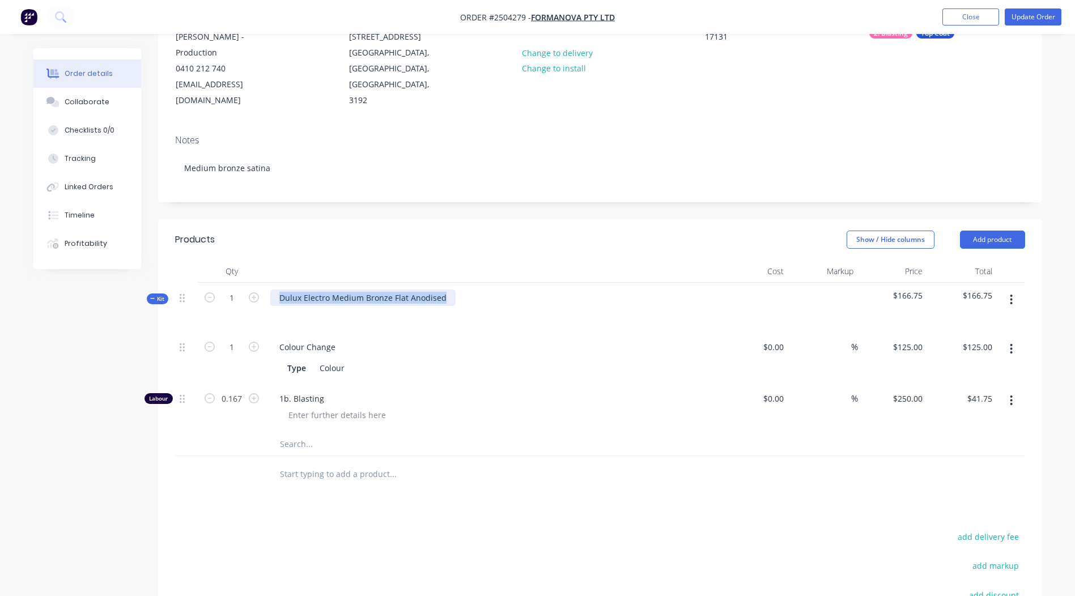
drag, startPoint x: 441, startPoint y: 281, endPoint x: 0, endPoint y: 287, distance: 441.0
click at [0, 288] on html "Order #2504279 - Formanova PTY LTD Add product Close Update Order Order details…" at bounding box center [537, 326] width 1075 height 912
copy div "Dulux Electro Medium Bronze Flat Anodised"
click at [993, 231] on button "Add product" at bounding box center [992, 240] width 65 height 18
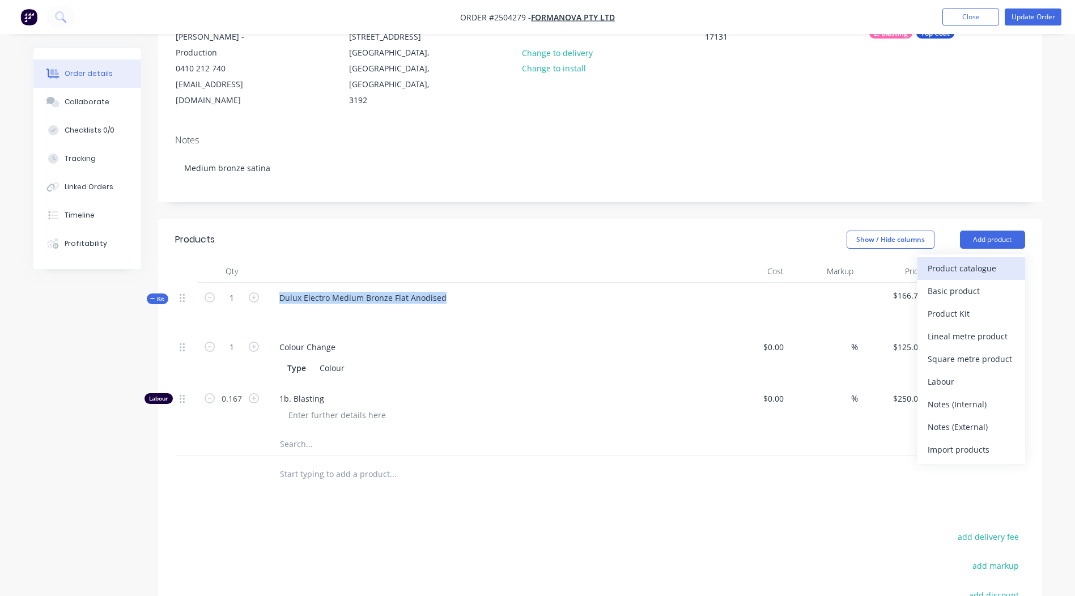
click at [977, 260] on div "Product catalogue" at bounding box center [971, 268] width 87 height 16
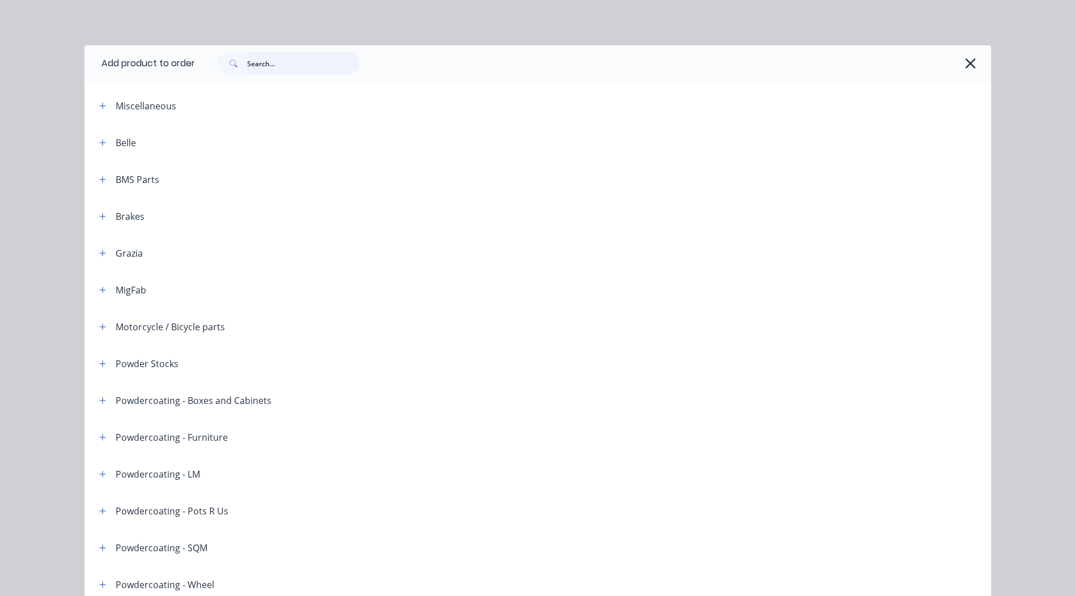
click at [297, 65] on input "text" at bounding box center [303, 63] width 112 height 23
paste input "Dulux Electro Medium Bronze Flat Anodised"
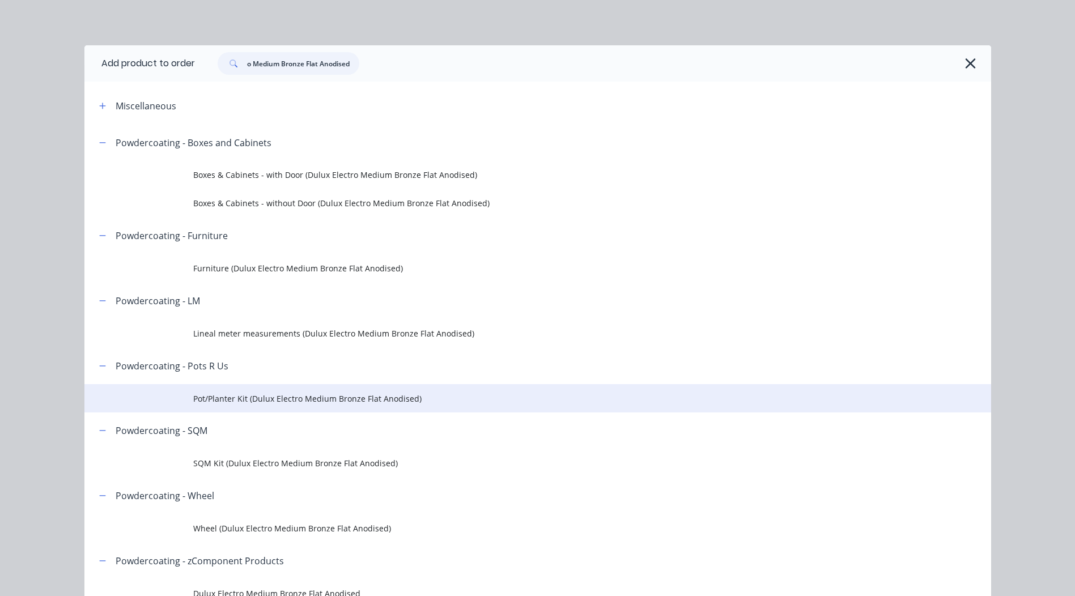
scroll to position [57, 0]
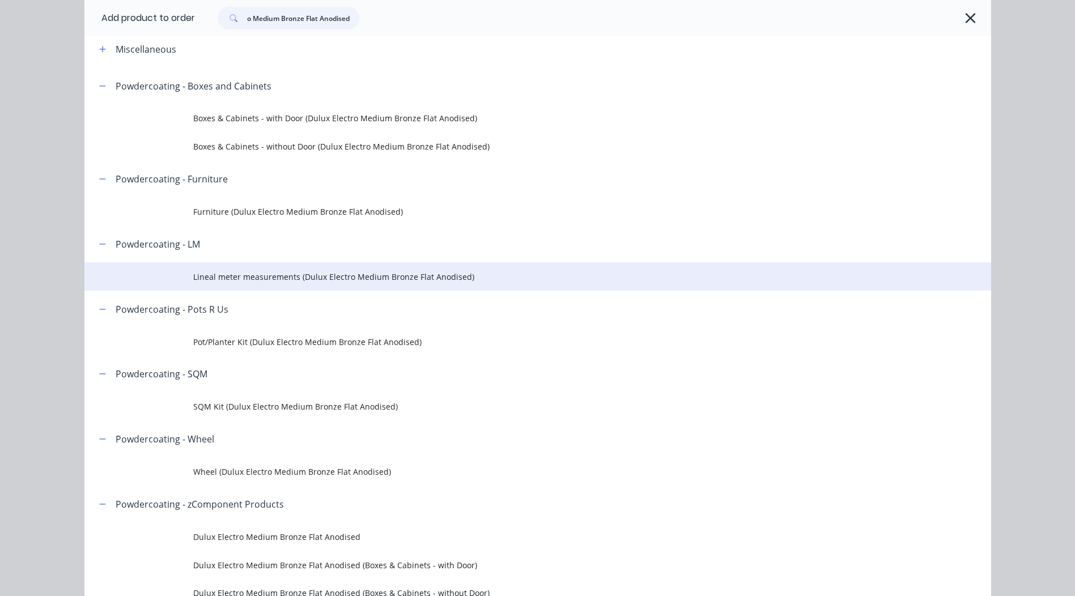
type input "Dulux Electro Medium Bronze Flat Anodised"
click at [252, 275] on span "Lineal meter measurements (Dulux Electro Medium Bronze Flat Anodised)" at bounding box center [512, 277] width 638 height 12
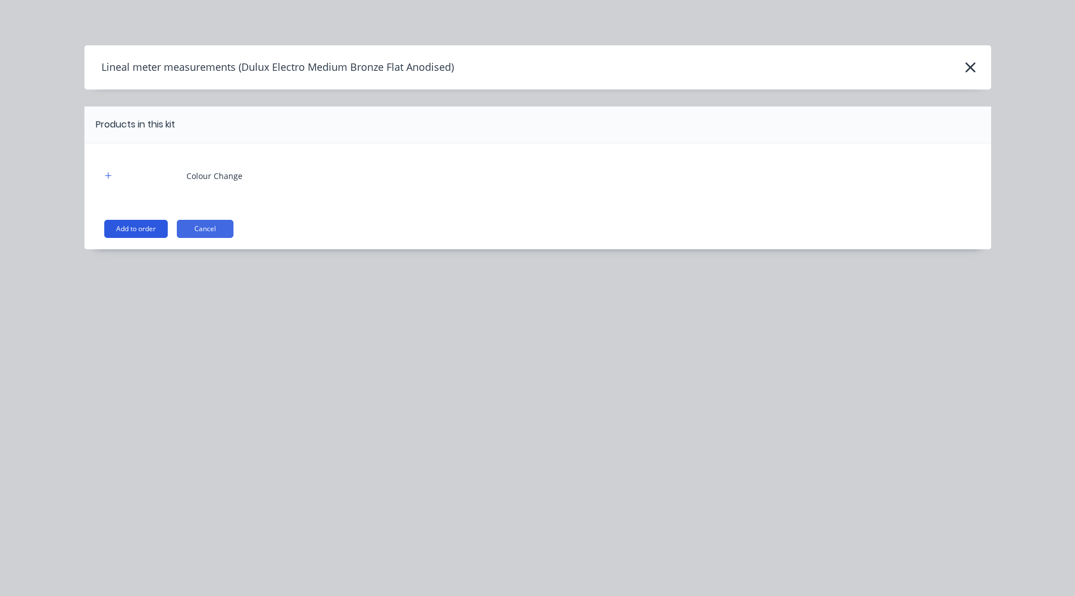
scroll to position [186, 0]
click at [131, 223] on button "Add to order" at bounding box center [135, 229] width 63 height 18
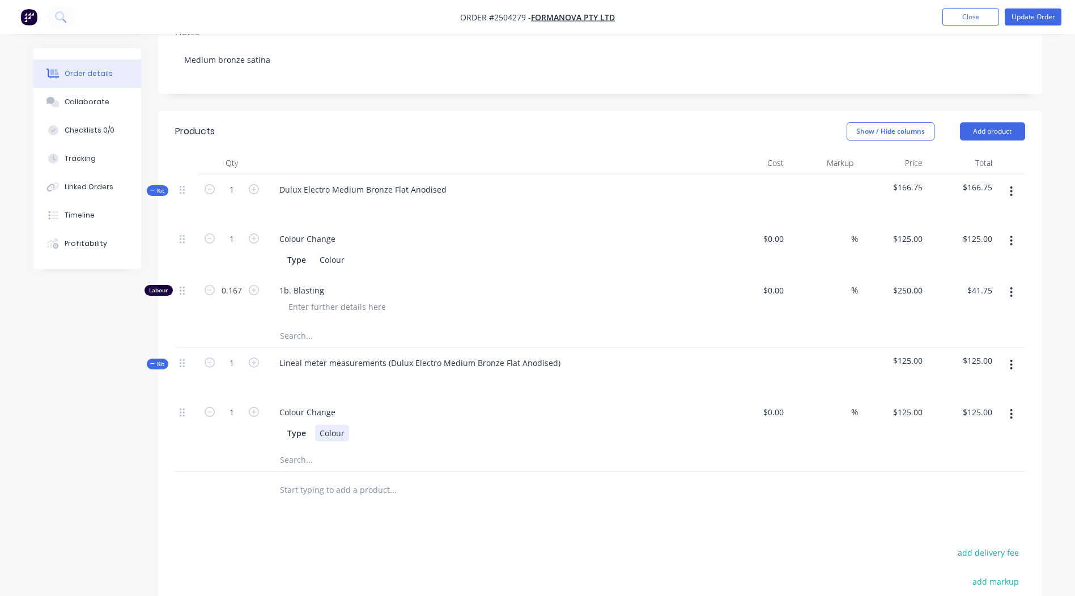
scroll to position [243, 0]
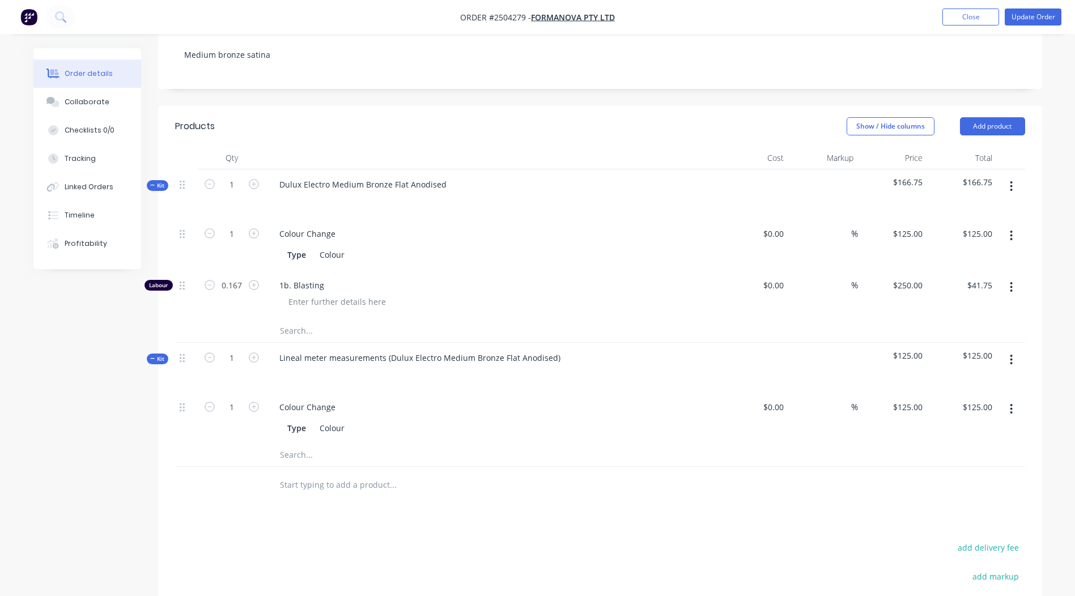
click at [1007, 350] on button "button" at bounding box center [1011, 360] width 27 height 20
click at [955, 449] on div "Delete" at bounding box center [971, 457] width 87 height 16
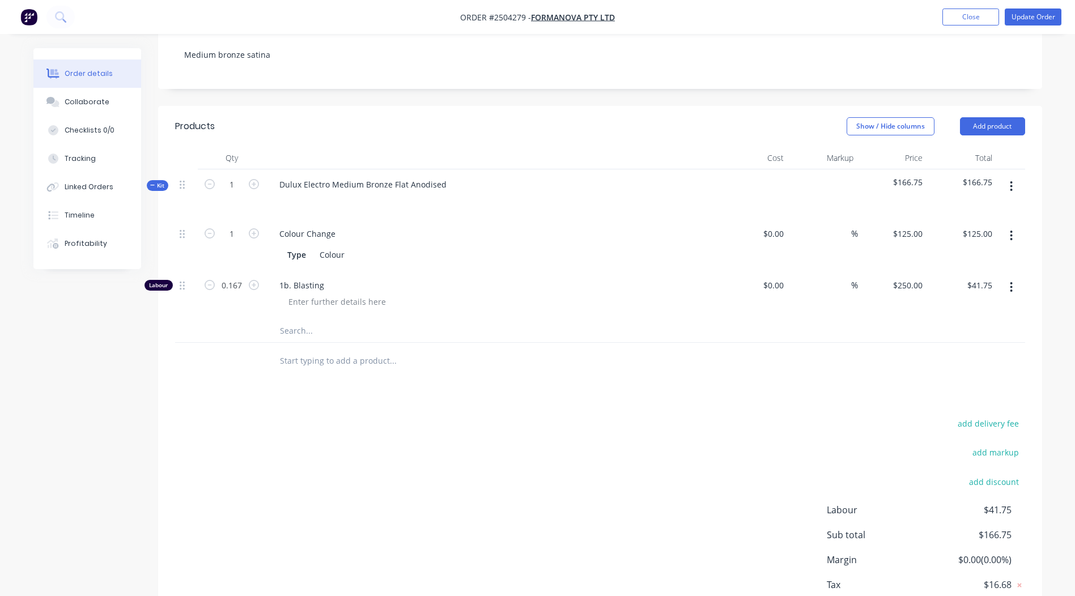
click at [1015, 182] on div at bounding box center [1011, 193] width 28 height 49
click at [1010, 180] on icon "button" at bounding box center [1011, 186] width 3 height 12
click at [980, 208] on div "Add product to kit" at bounding box center [971, 216] width 87 height 16
click at [981, 253] on div "Product catalogue" at bounding box center [971, 261] width 87 height 16
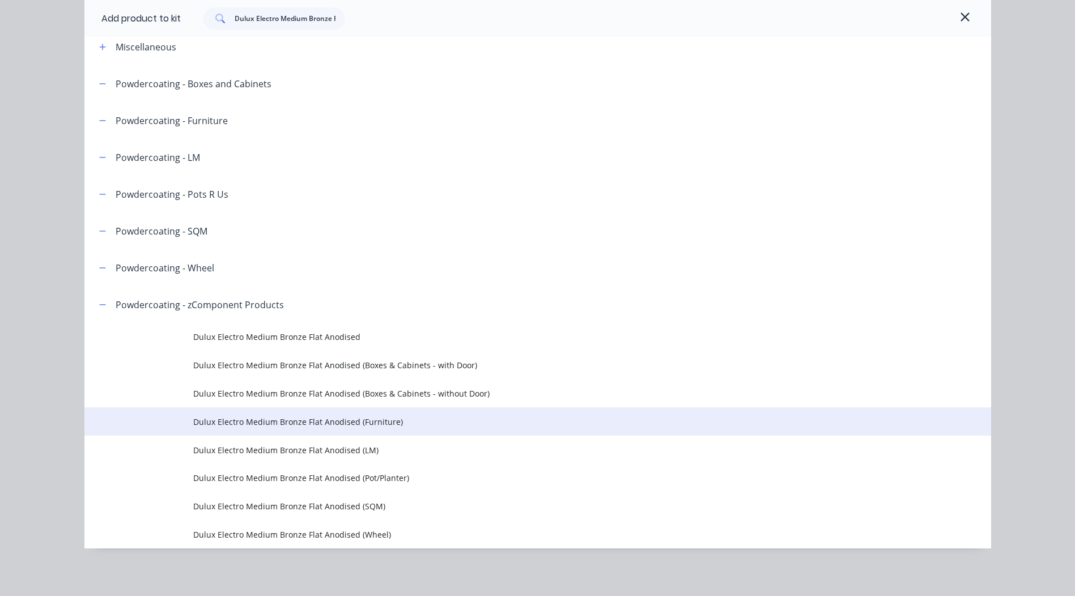
scroll to position [62, 0]
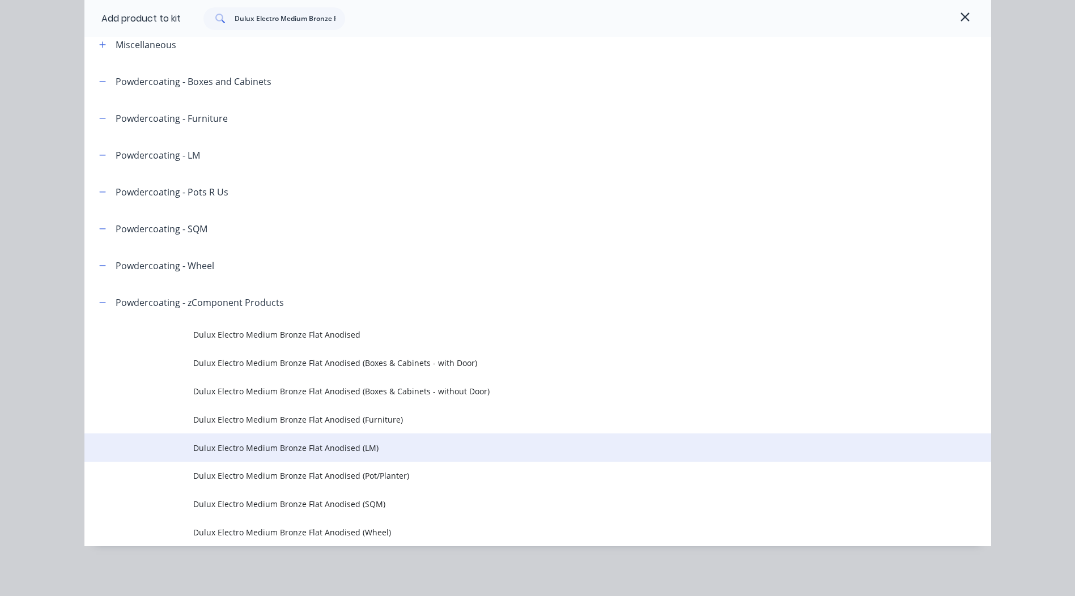
click at [340, 440] on td "Dulux Electro Medium Bronze Flat Anodised (LM)" at bounding box center [592, 448] width 798 height 28
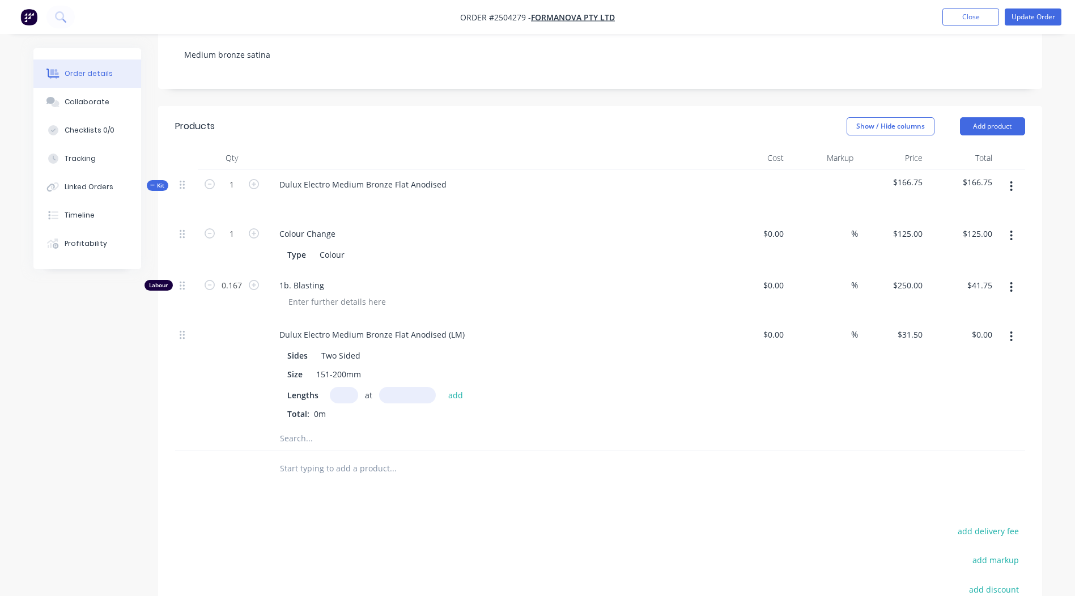
click at [345, 387] on input "text" at bounding box center [344, 395] width 28 height 16
type input "1"
click at [425, 387] on input "text" at bounding box center [407, 395] width 57 height 16
type input "1250"
click at [443, 387] on button "add" at bounding box center [456, 394] width 27 height 15
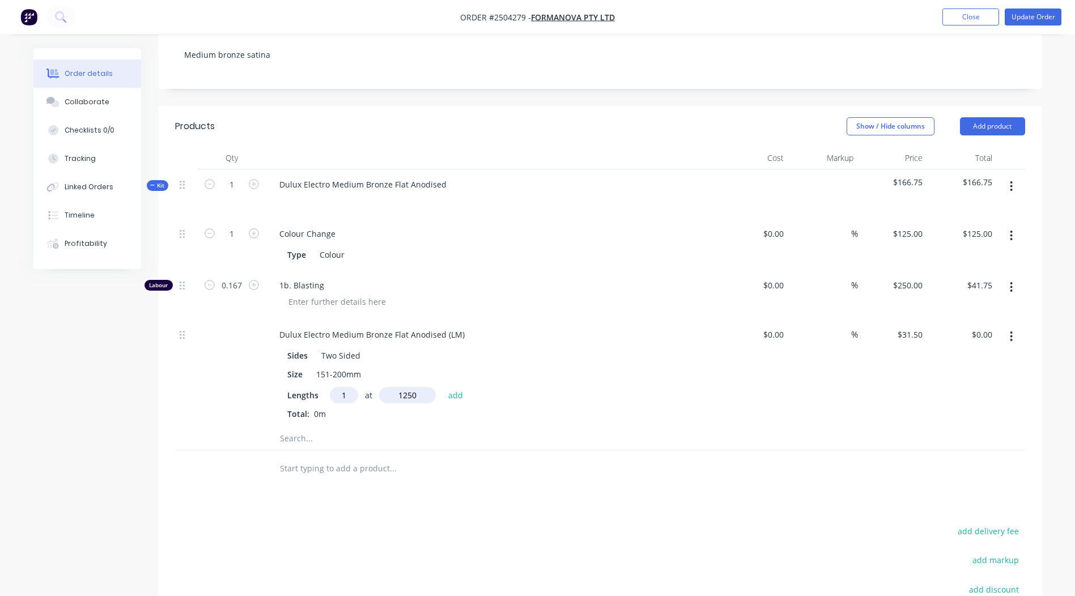
type input "$39.38"
type input "1"
click at [425, 387] on input "text" at bounding box center [407, 395] width 57 height 16
type input "3000"
click at [443, 387] on button "add" at bounding box center [456, 394] width 27 height 15
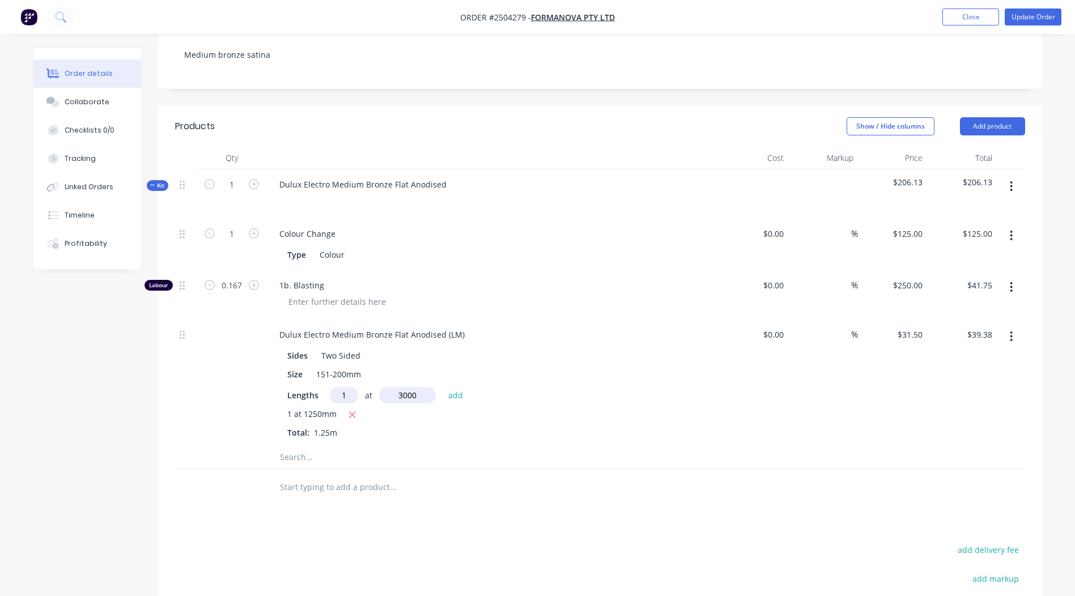
type input "$133.88"
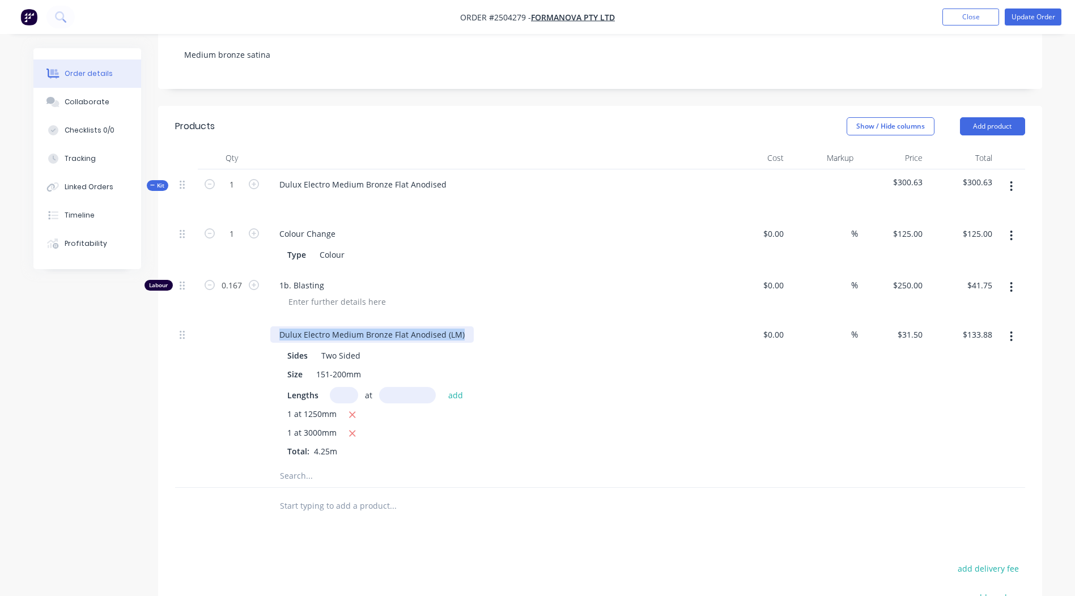
drag, startPoint x: 463, startPoint y: 318, endPoint x: 0, endPoint y: 411, distance: 472.3
click at [0, 406] on html "Order #2504279 - Formanova PTY LTD Add product Close Update Order Order details…" at bounding box center [537, 285] width 1075 height 1057
click at [673, 504] on div at bounding box center [470, 506] width 408 height 37
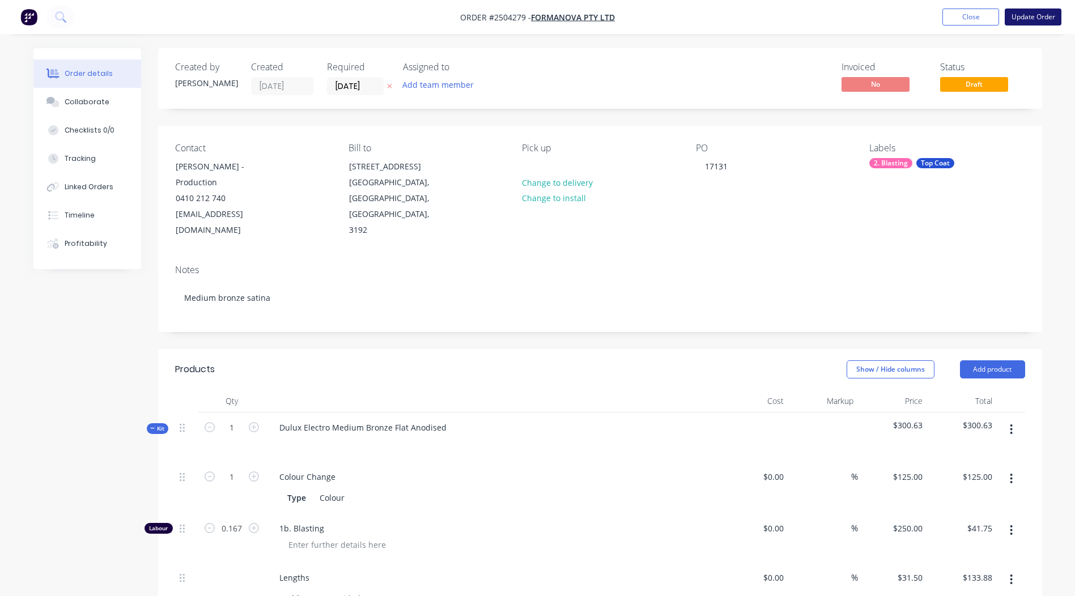
click at [1031, 20] on button "Update Order" at bounding box center [1033, 17] width 57 height 17
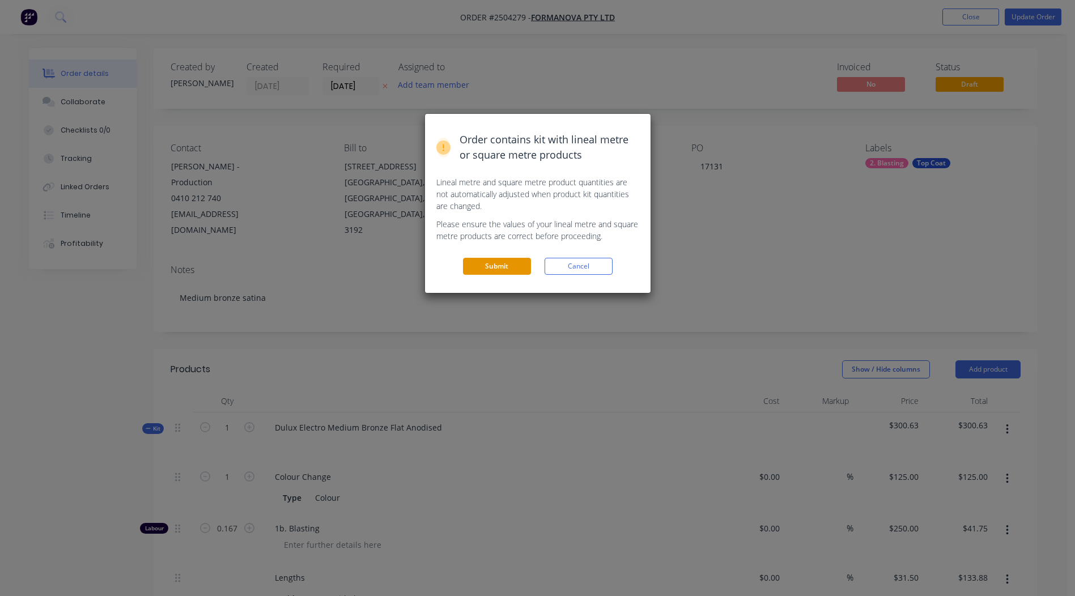
click at [489, 264] on button "Submit" at bounding box center [497, 266] width 68 height 17
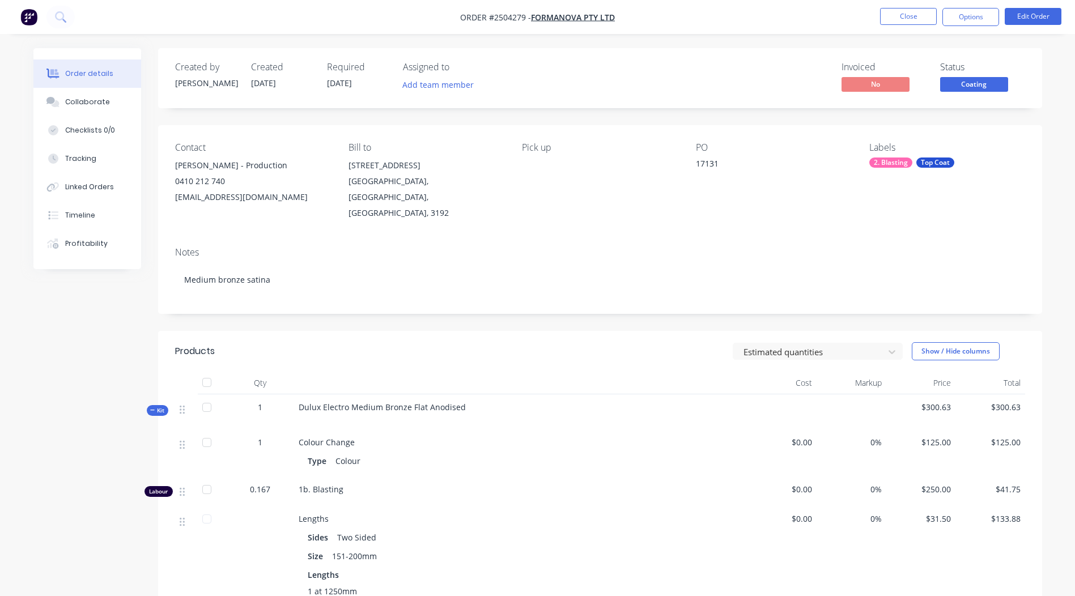
click at [956, 78] on span "Coating" at bounding box center [974, 84] width 68 height 14
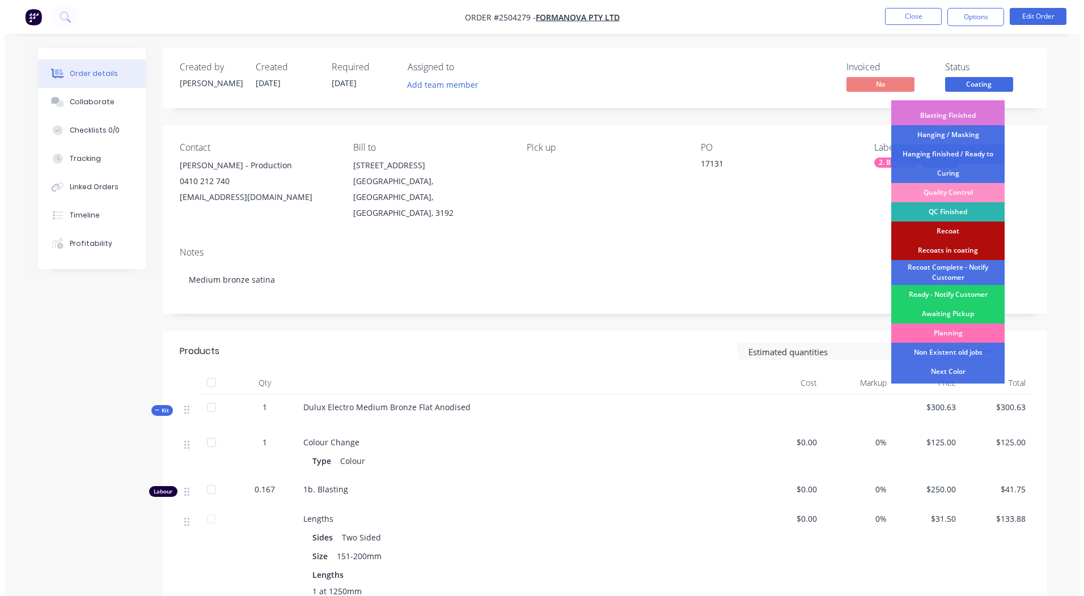
scroll to position [281, 0]
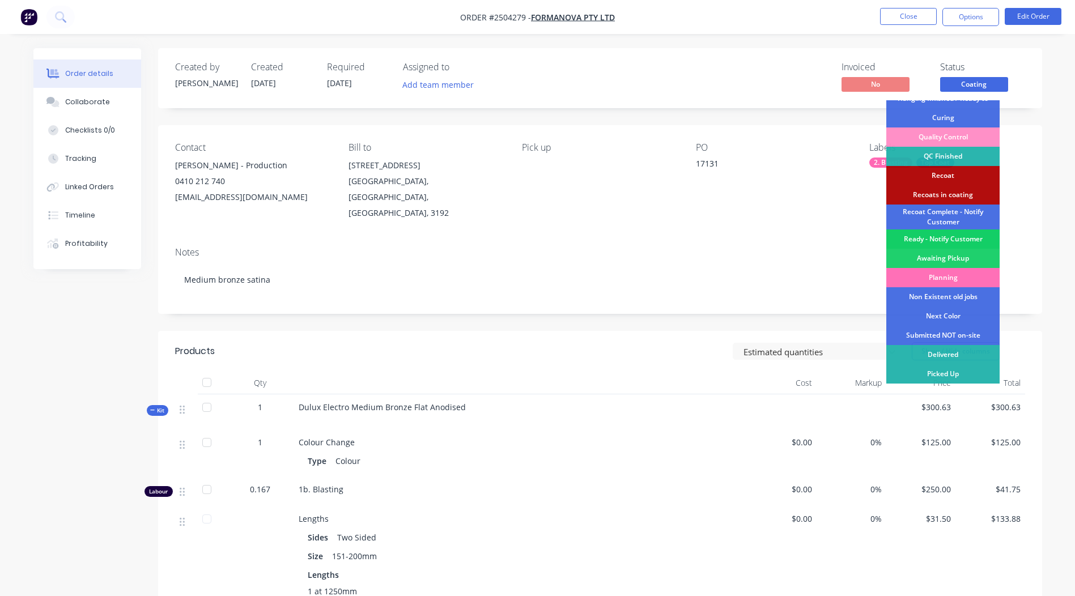
click at [947, 235] on div "Ready - Notify Customer" at bounding box center [943, 239] width 113 height 19
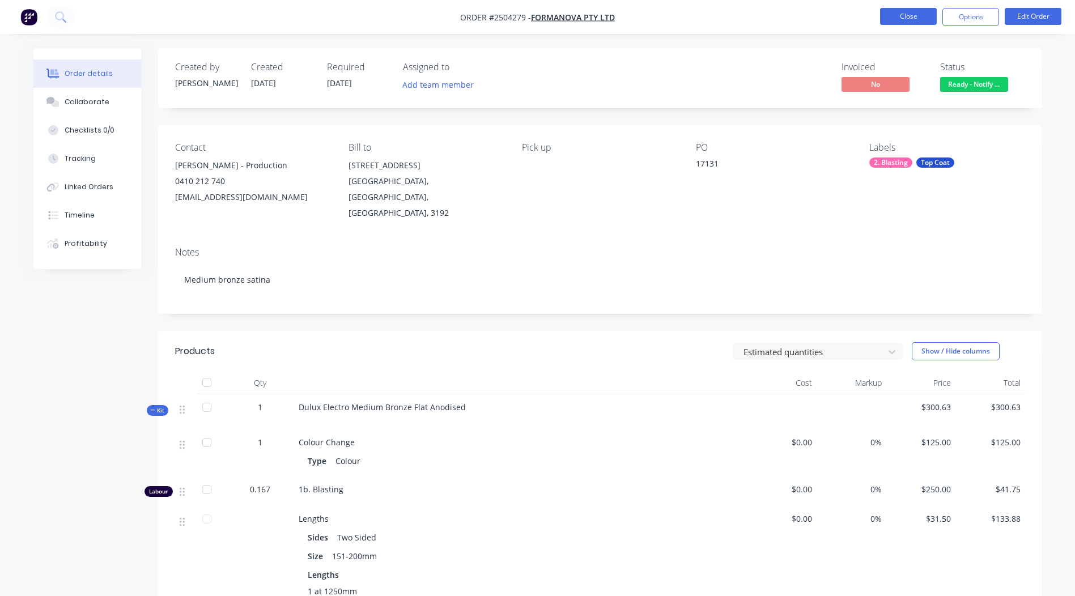
click at [932, 15] on button "Close" at bounding box center [908, 16] width 57 height 17
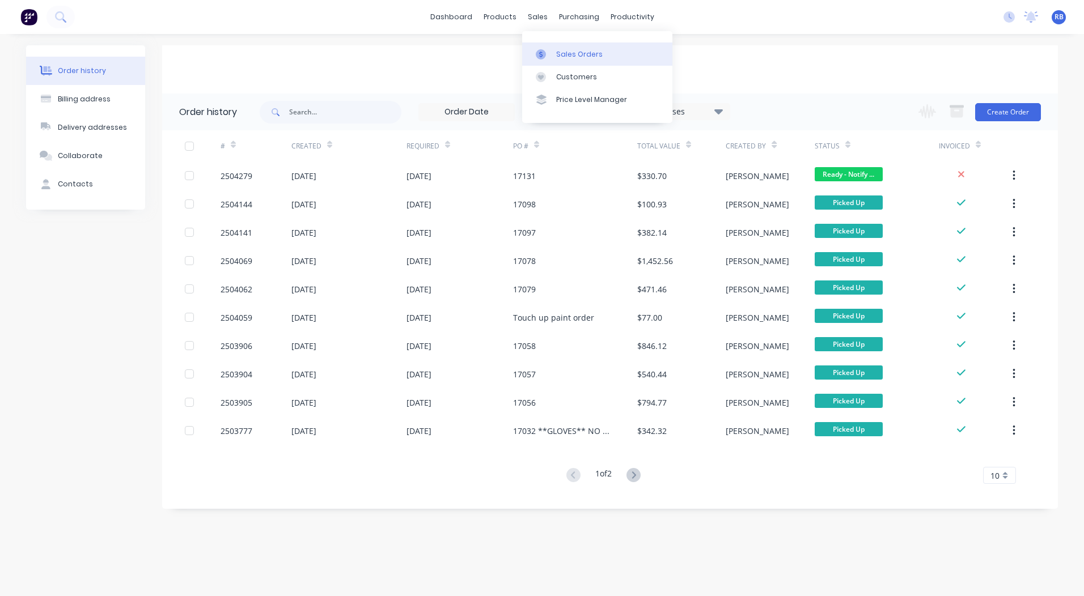
click at [554, 49] on link "Sales Orders" at bounding box center [597, 54] width 150 height 23
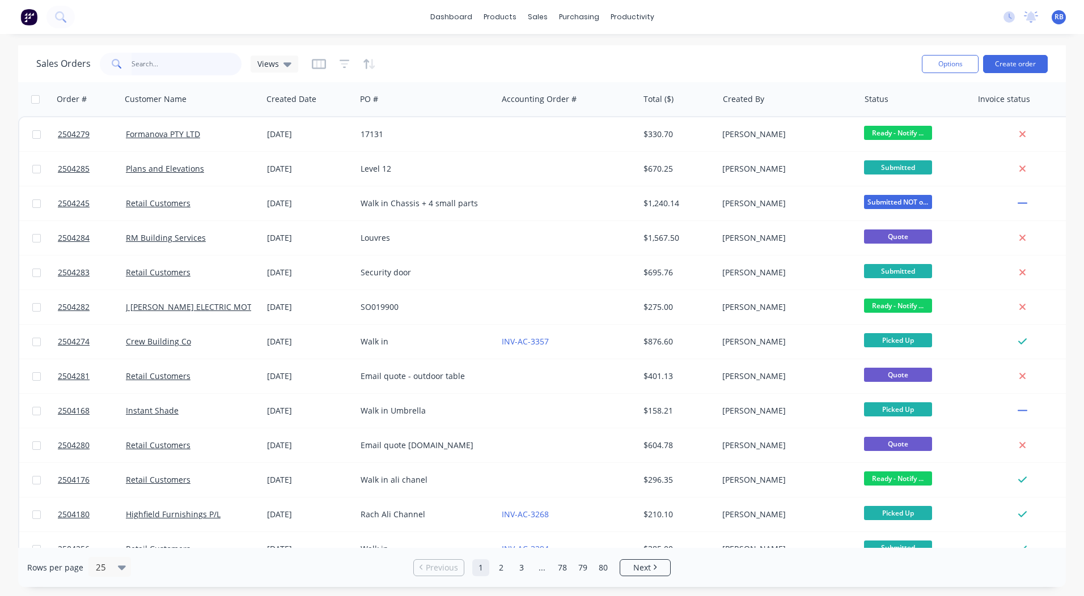
click at [173, 60] on input "text" at bounding box center [187, 64] width 111 height 23
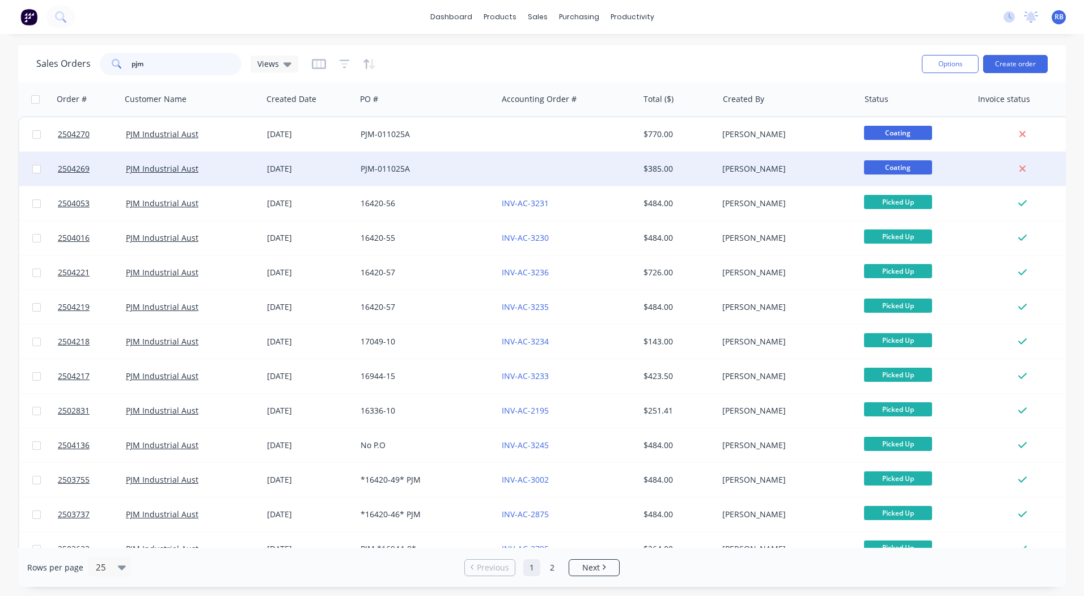
type input "pjm"
click at [888, 167] on span "Coating" at bounding box center [898, 167] width 68 height 14
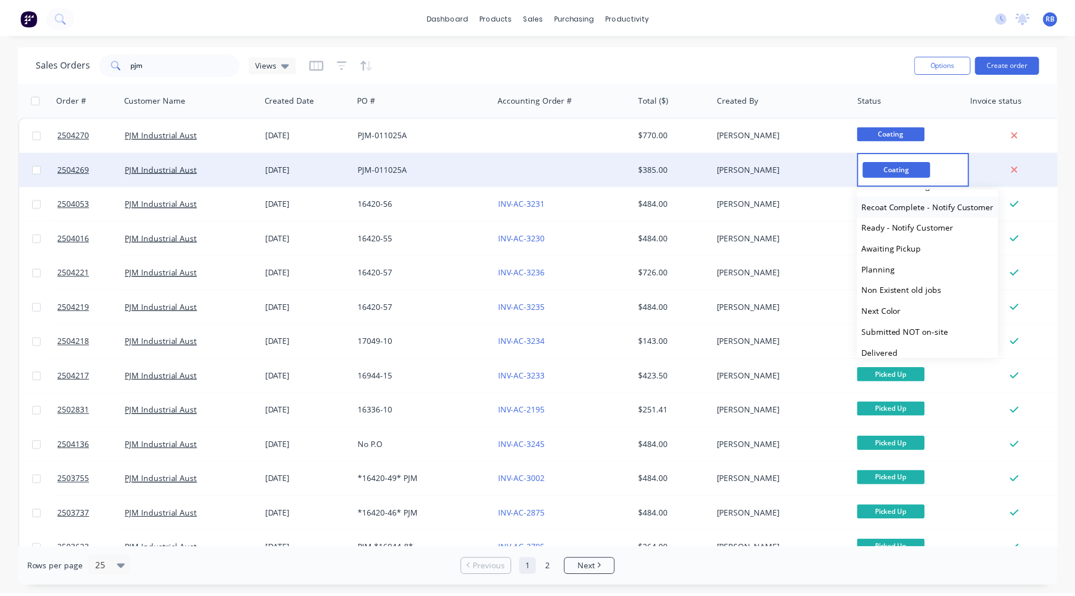
scroll to position [468, 0]
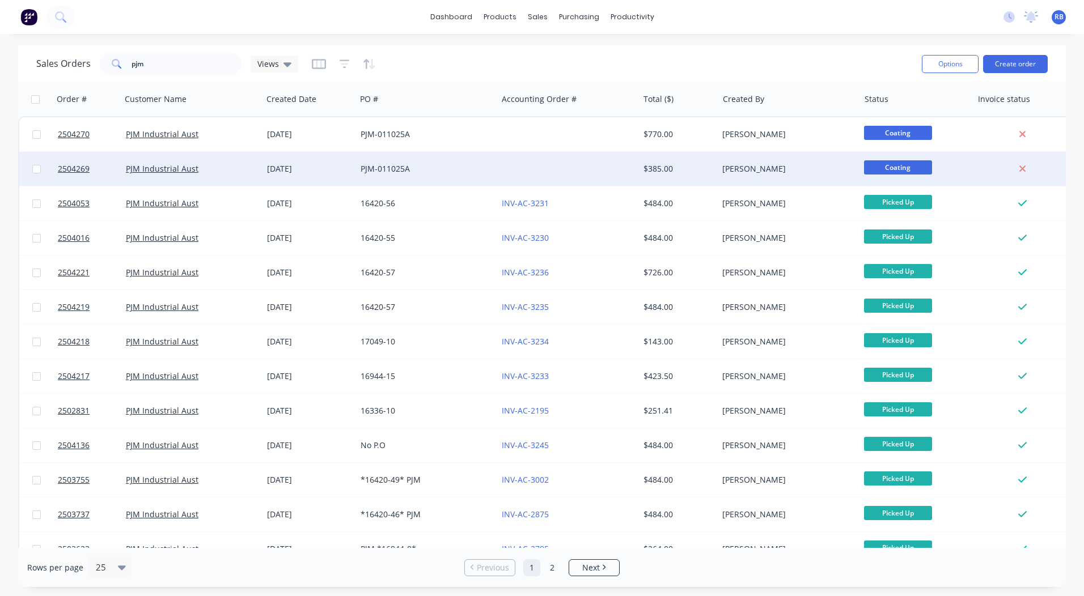
click at [392, 168] on div "PJM-011025A" at bounding box center [424, 168] width 126 height 11
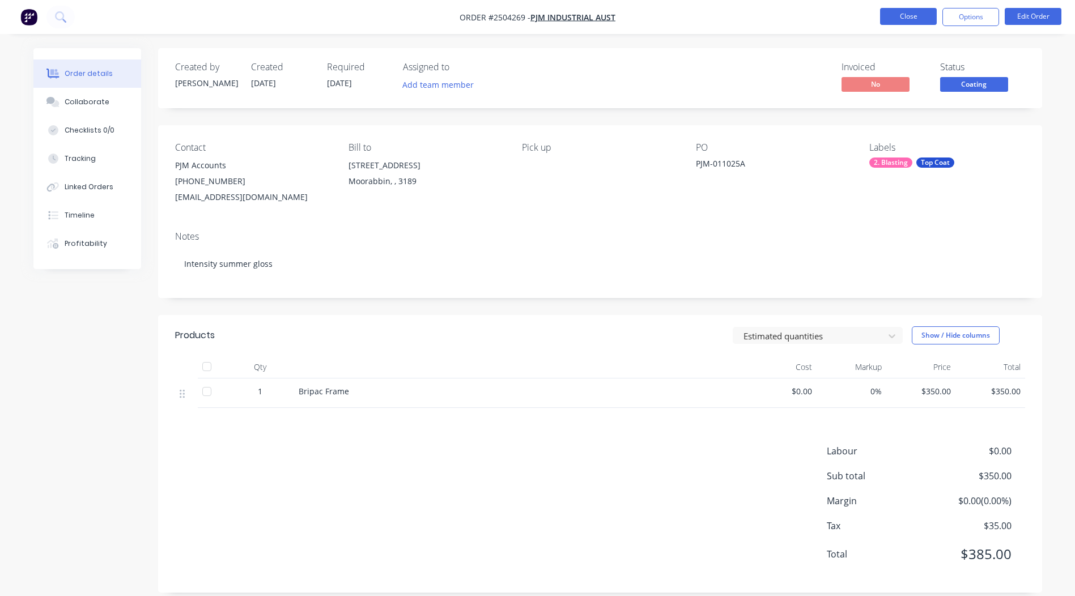
click at [903, 15] on button "Close" at bounding box center [908, 16] width 57 height 17
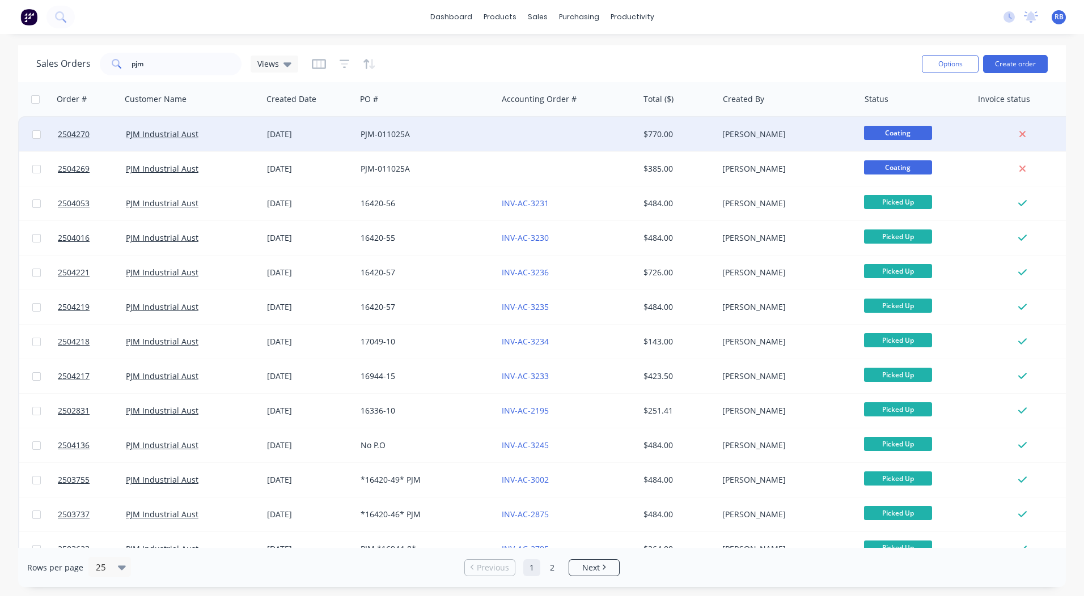
click at [635, 139] on div at bounding box center [567, 134] width 141 height 34
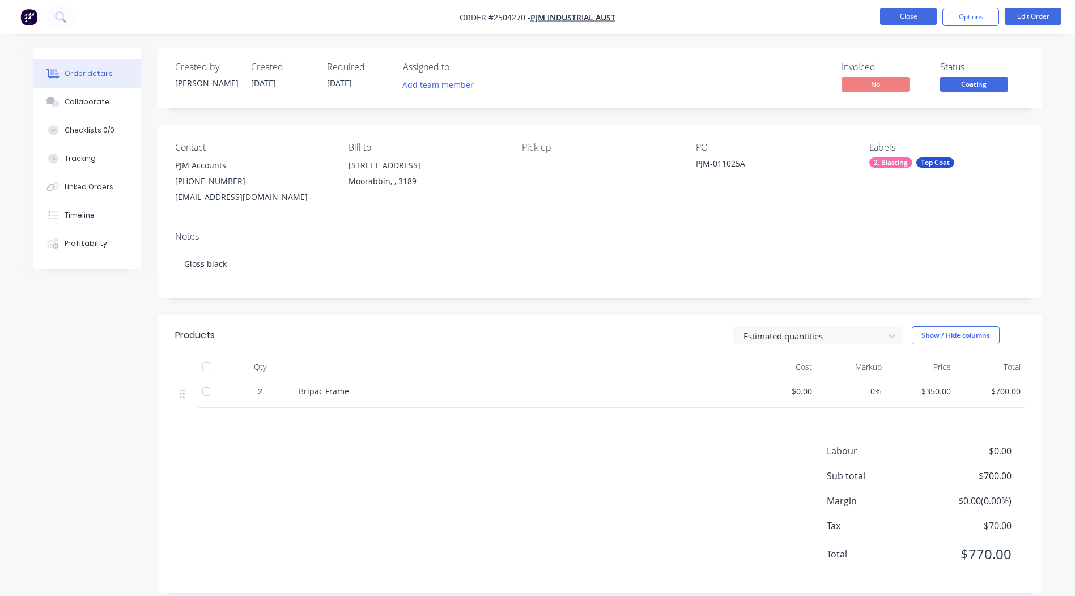
click at [909, 15] on button "Close" at bounding box center [908, 16] width 57 height 17
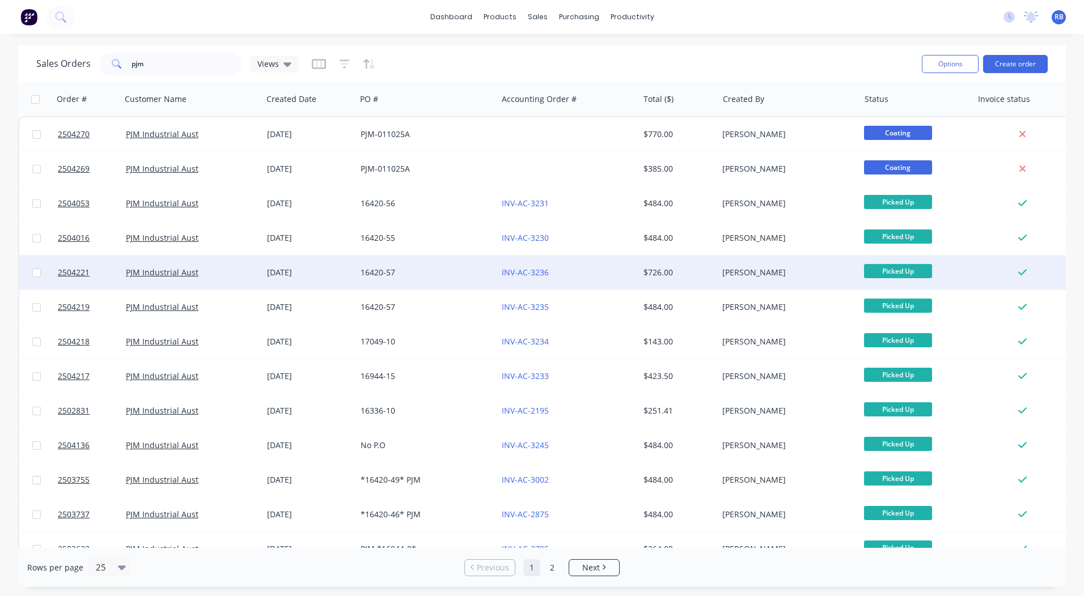
click at [664, 274] on div "$726.00" at bounding box center [676, 272] width 66 height 11
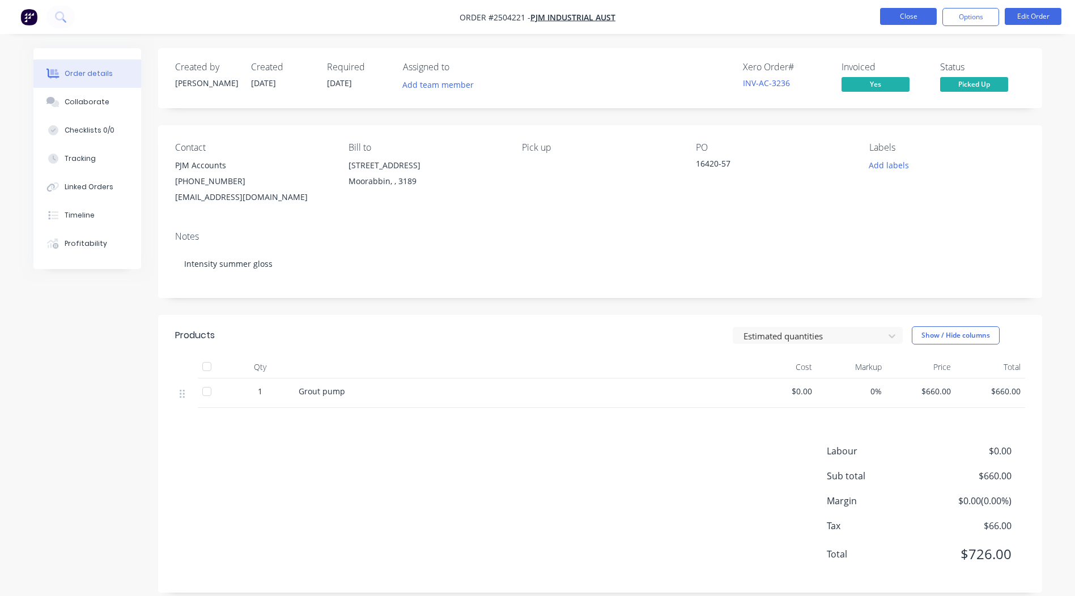
click at [894, 24] on button "Close" at bounding box center [908, 16] width 57 height 17
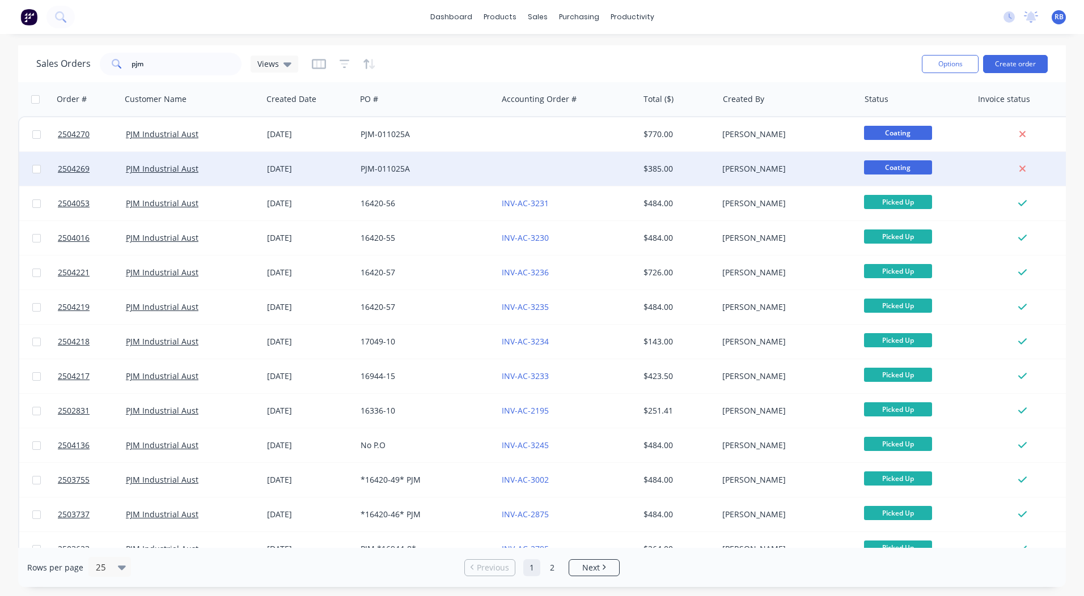
click at [682, 173] on div "$385.00" at bounding box center [676, 168] width 66 height 11
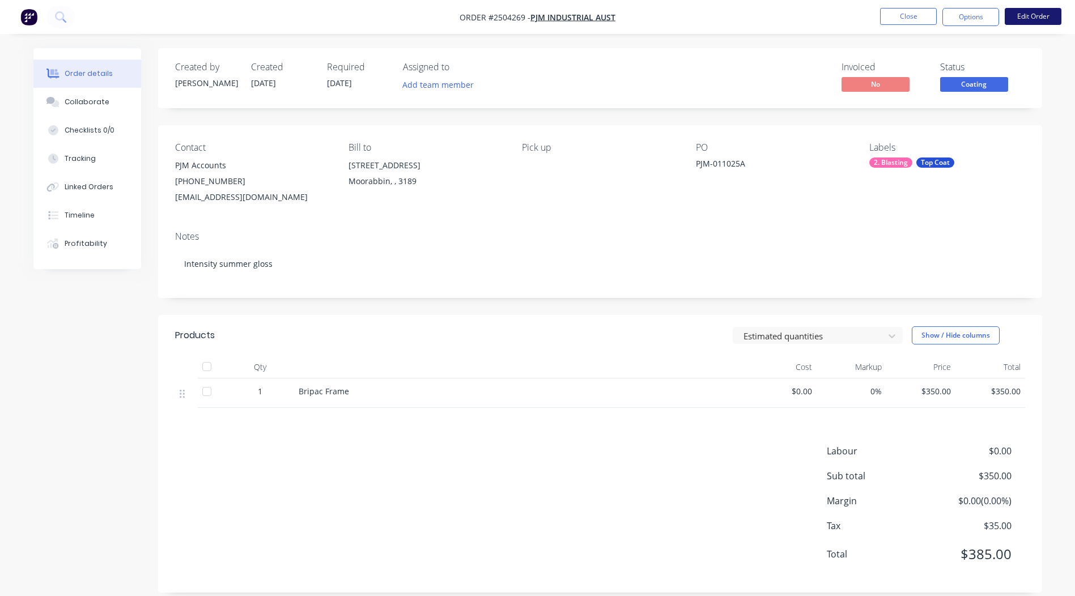
click at [1033, 15] on button "Edit Order" at bounding box center [1033, 16] width 57 height 17
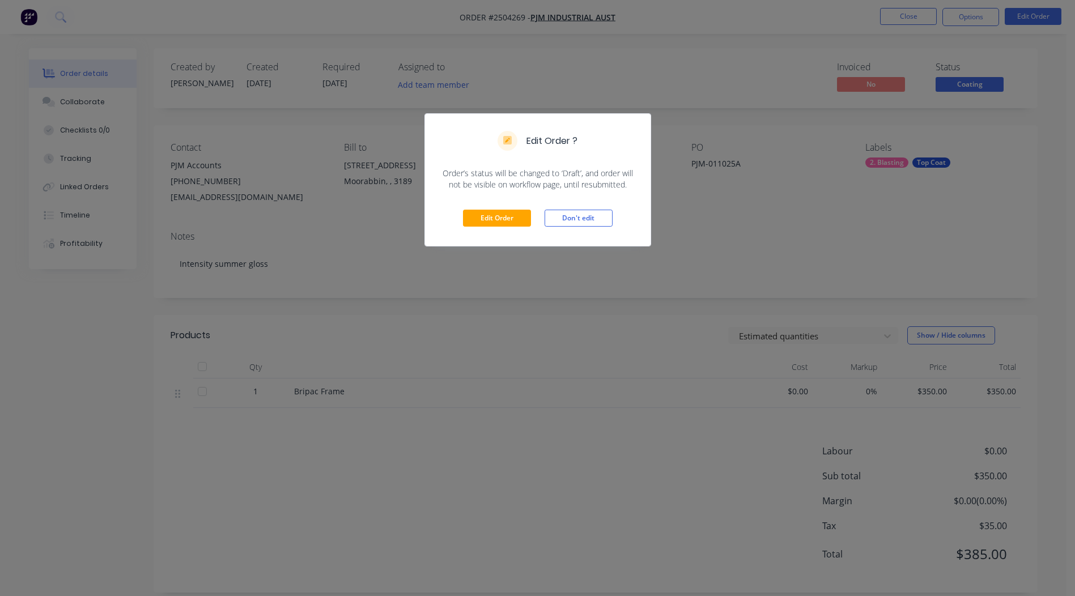
click at [499, 205] on div "Edit Order Don't edit" at bounding box center [538, 218] width 226 height 56
click at [496, 211] on button "Edit Order" at bounding box center [497, 218] width 68 height 17
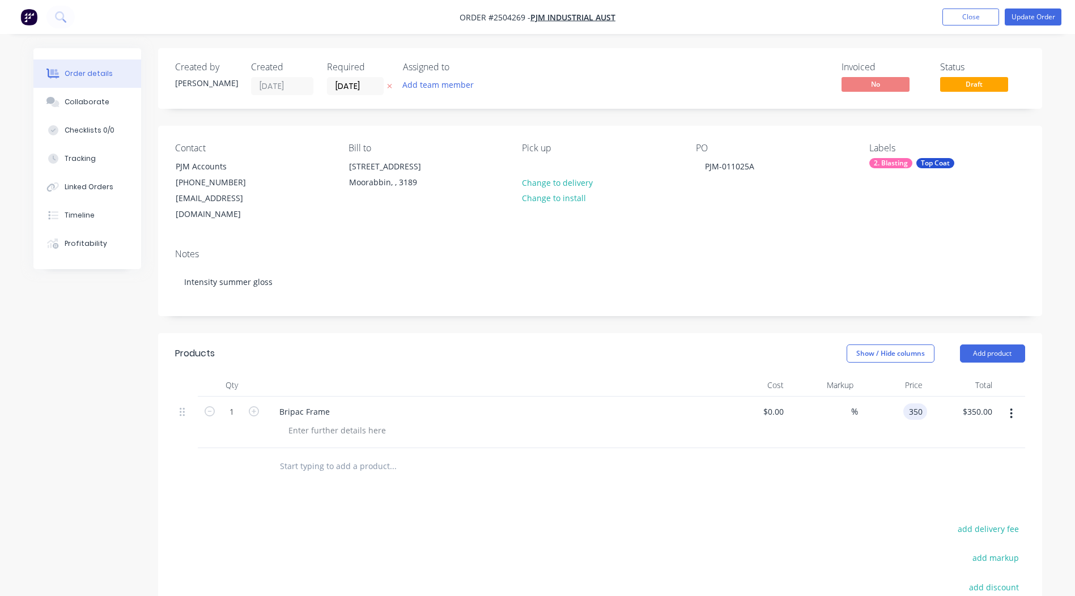
click at [904, 404] on div "350 350" at bounding box center [916, 412] width 24 height 16
type input "$577.50"
click at [1051, 302] on div "Order details Collaborate Checklists 0/0 Tracking Linked Orders Timeline Profit…" at bounding box center [538, 411] width 1032 height 726
click at [1030, 18] on button "Update Order" at bounding box center [1033, 17] width 57 height 17
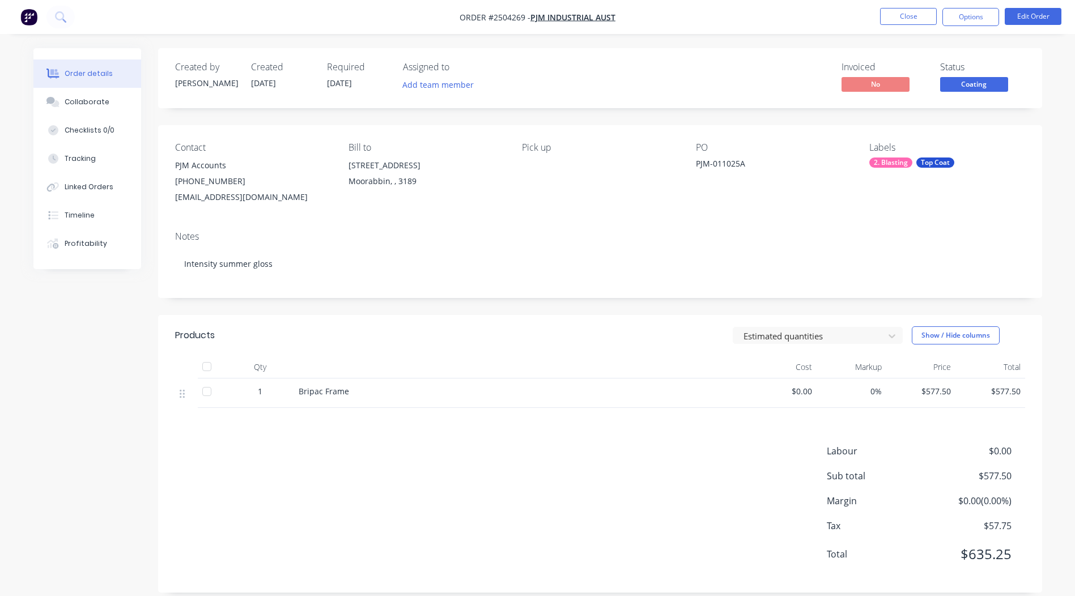
click at [989, 82] on span "Coating" at bounding box center [974, 84] width 68 height 14
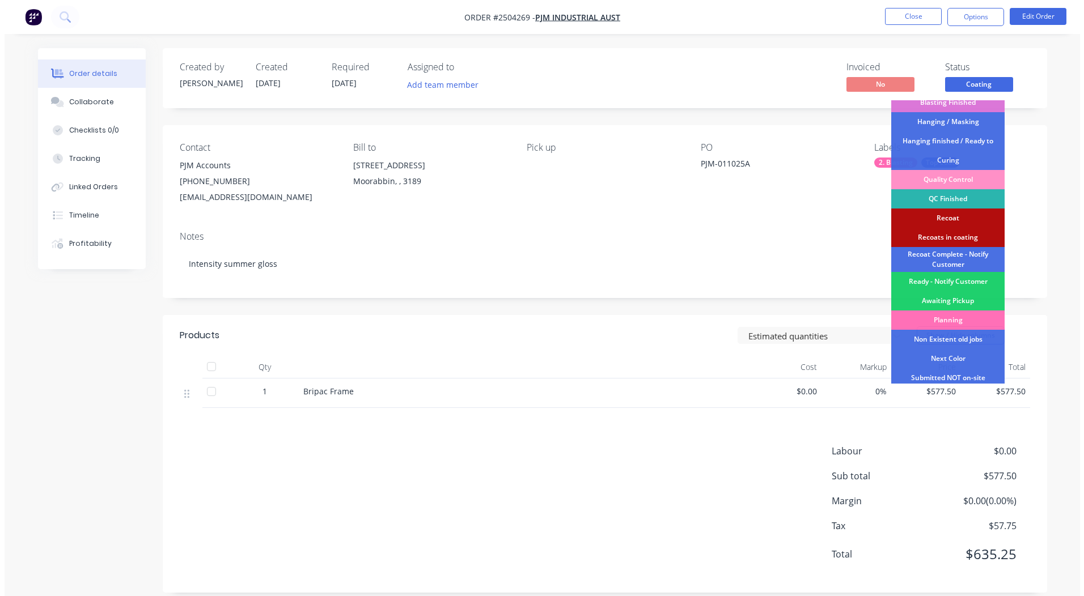
scroll to position [281, 0]
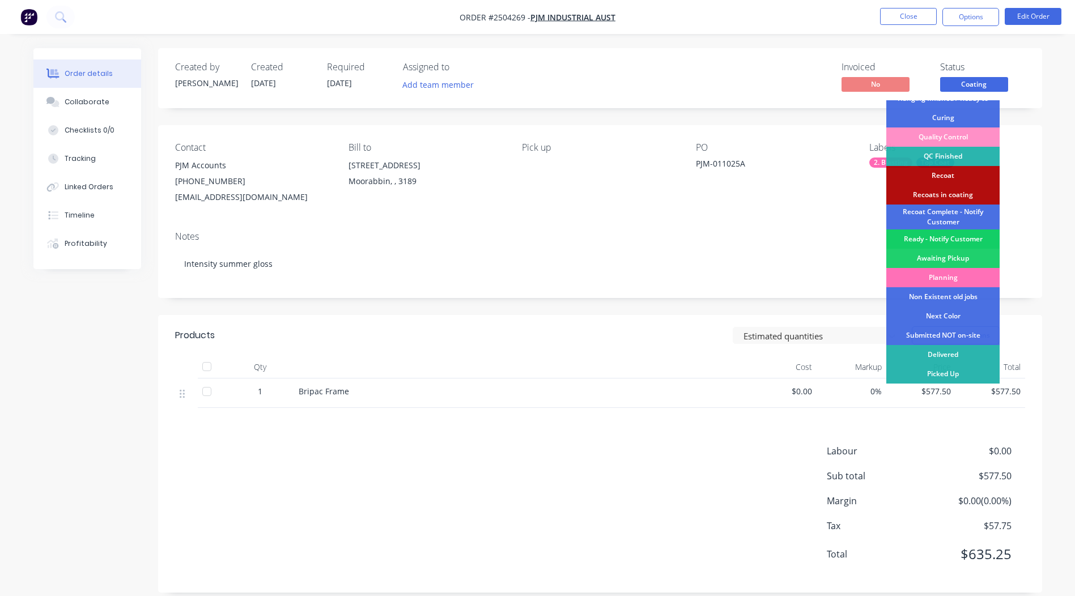
click at [945, 236] on div "Ready - Notify Customer" at bounding box center [943, 239] width 113 height 19
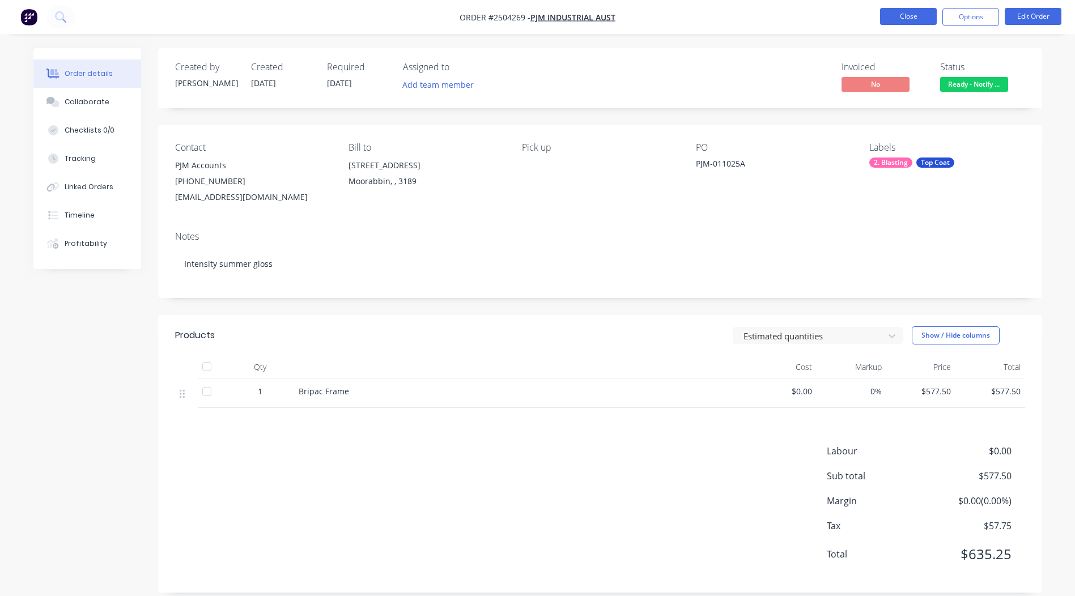
click at [925, 24] on button "Close" at bounding box center [908, 16] width 57 height 17
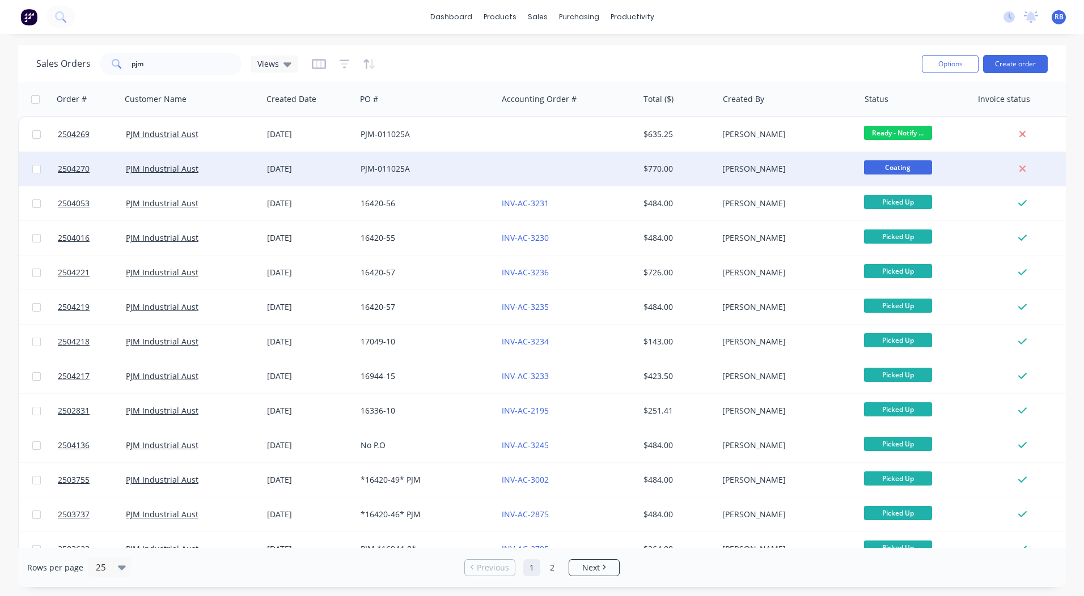
click at [894, 168] on span "Coating" at bounding box center [898, 167] width 68 height 14
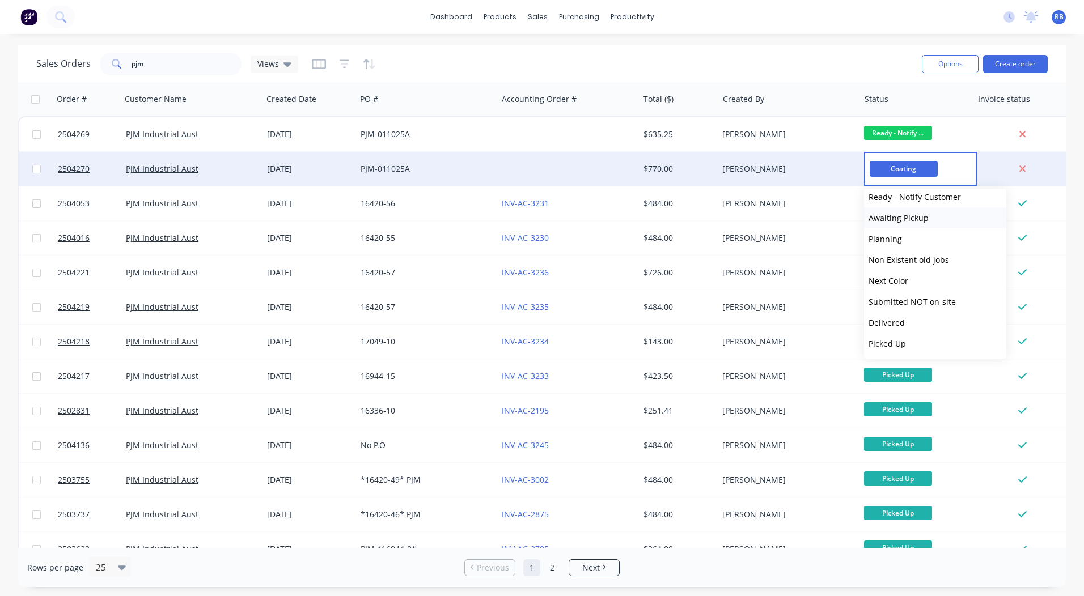
scroll to position [412, 0]
click at [923, 255] on span "Ready - Notify Customer" at bounding box center [914, 253] width 92 height 11
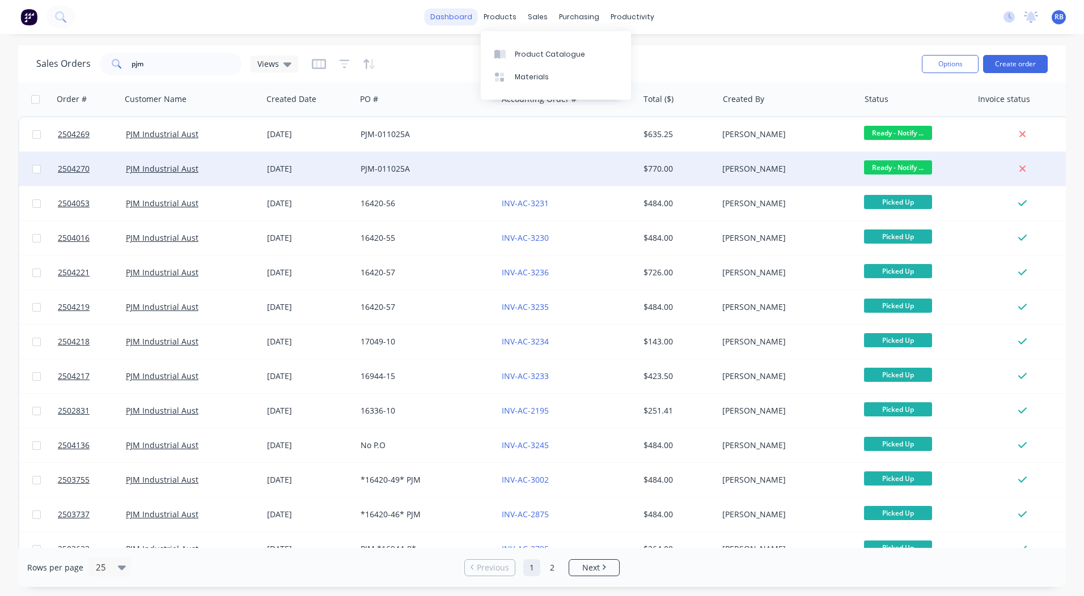
click at [462, 17] on link "dashboard" at bounding box center [451, 17] width 53 height 17
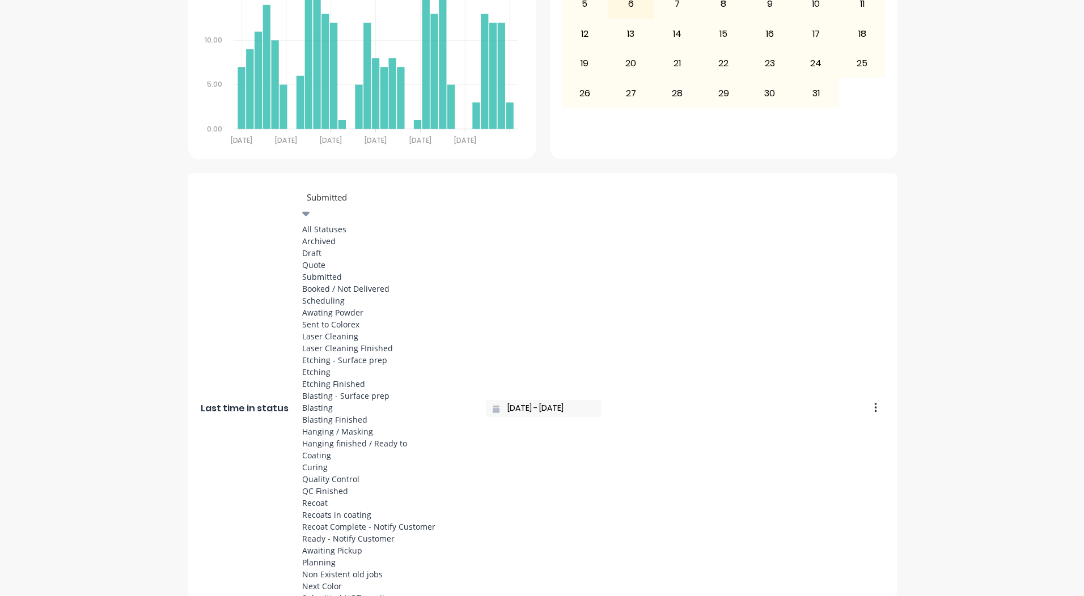
scroll to position [416, 0]
click at [332, 449] on div "Coating" at bounding box center [387, 455] width 170 height 12
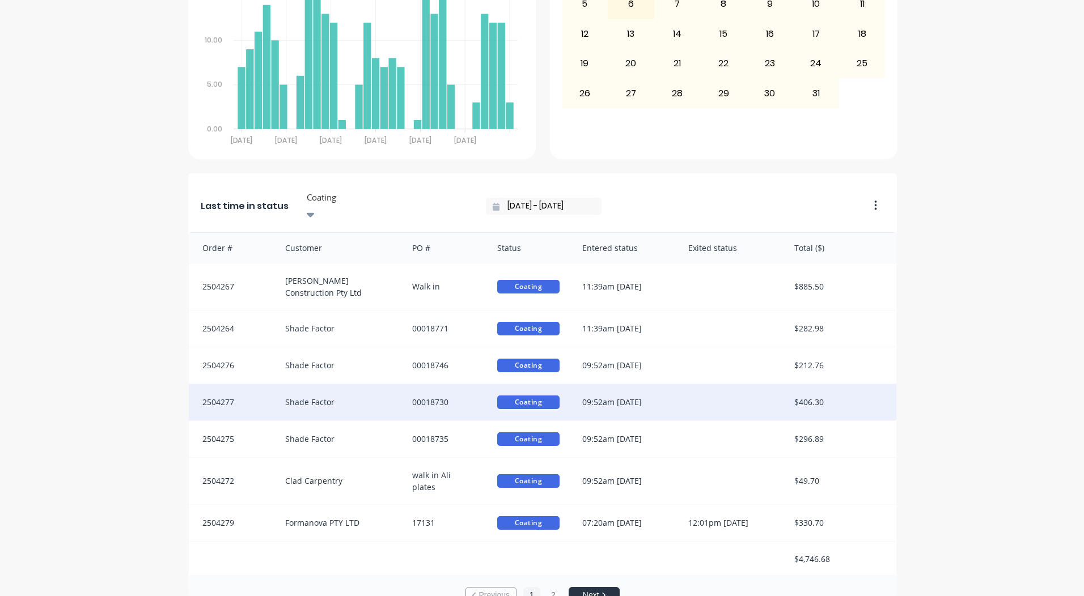
scroll to position [2, 0]
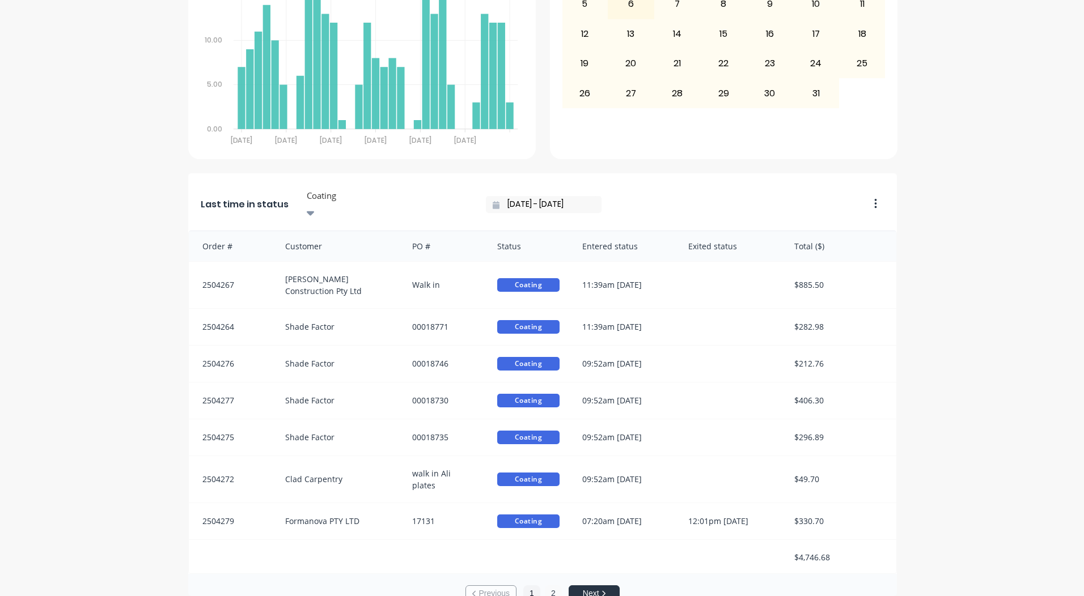
click at [546, 586] on button "2" at bounding box center [553, 594] width 17 height 17
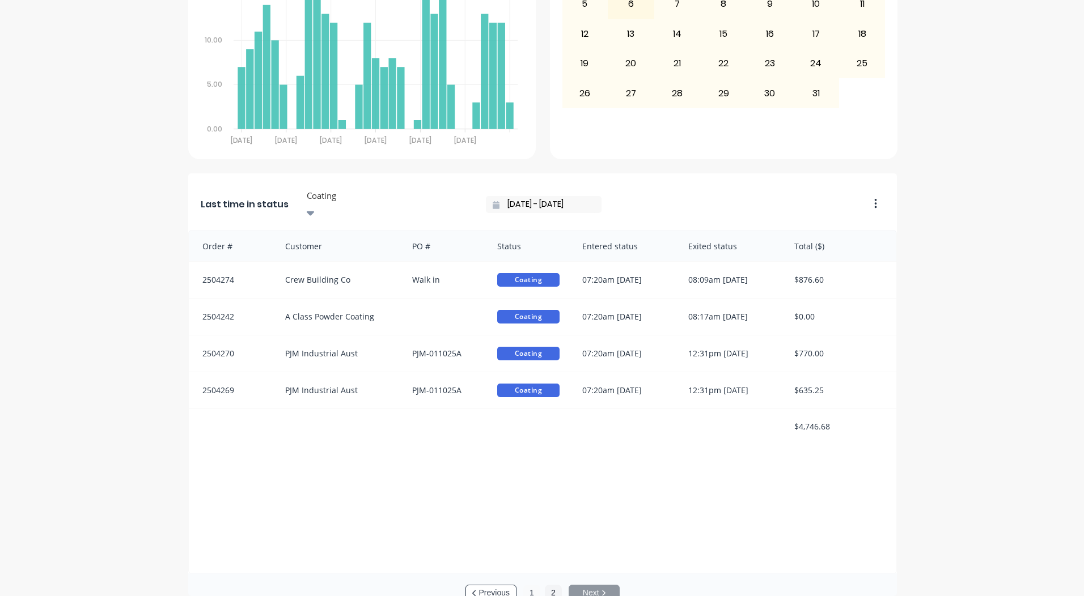
click at [523, 585] on button "1" at bounding box center [531, 593] width 17 height 17
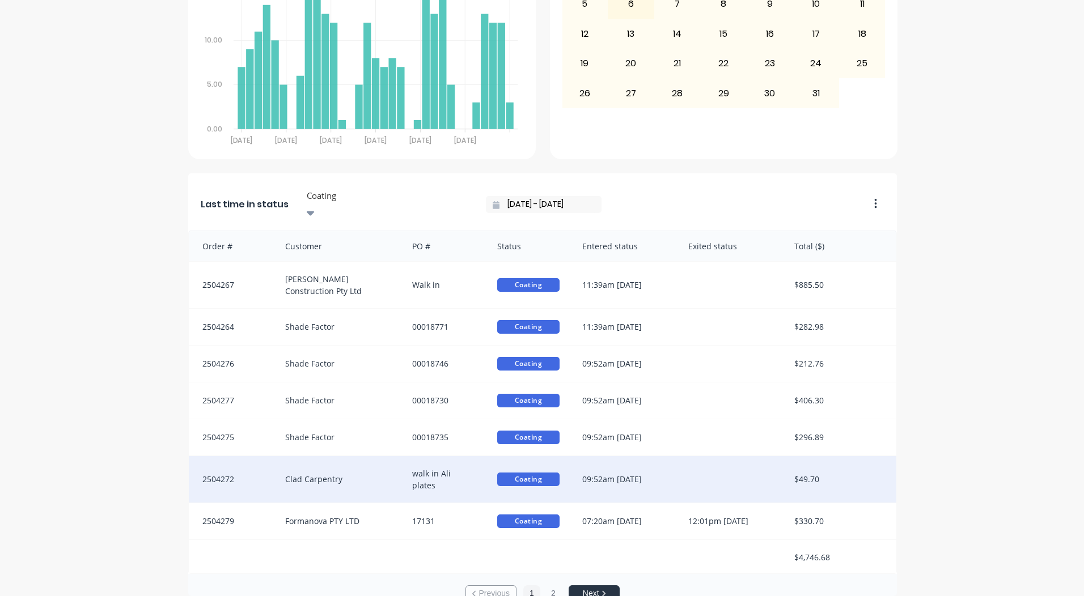
click at [608, 456] on div "09:52am [DATE]" at bounding box center [624, 479] width 106 height 46
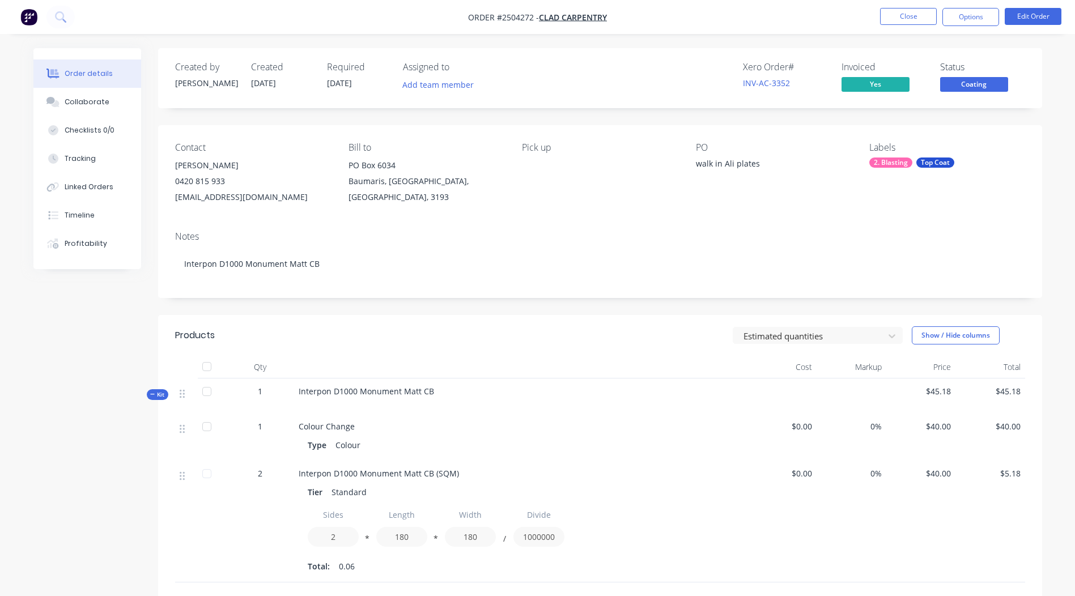
click at [970, 87] on span "Coating" at bounding box center [974, 84] width 68 height 14
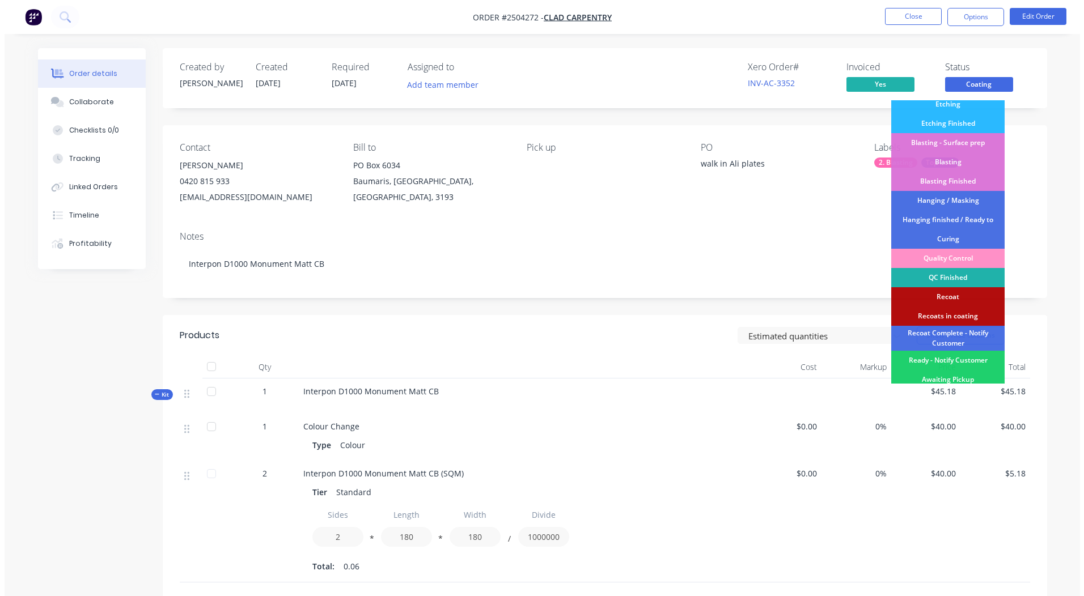
scroll to position [281, 0]
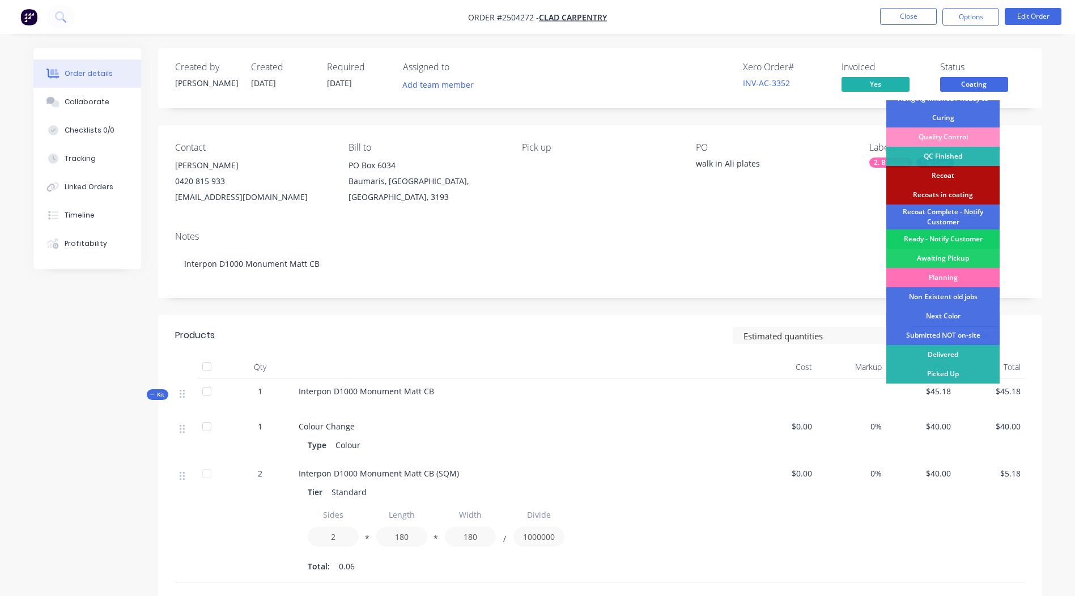
click at [944, 240] on div "Ready - Notify Customer" at bounding box center [943, 239] width 113 height 19
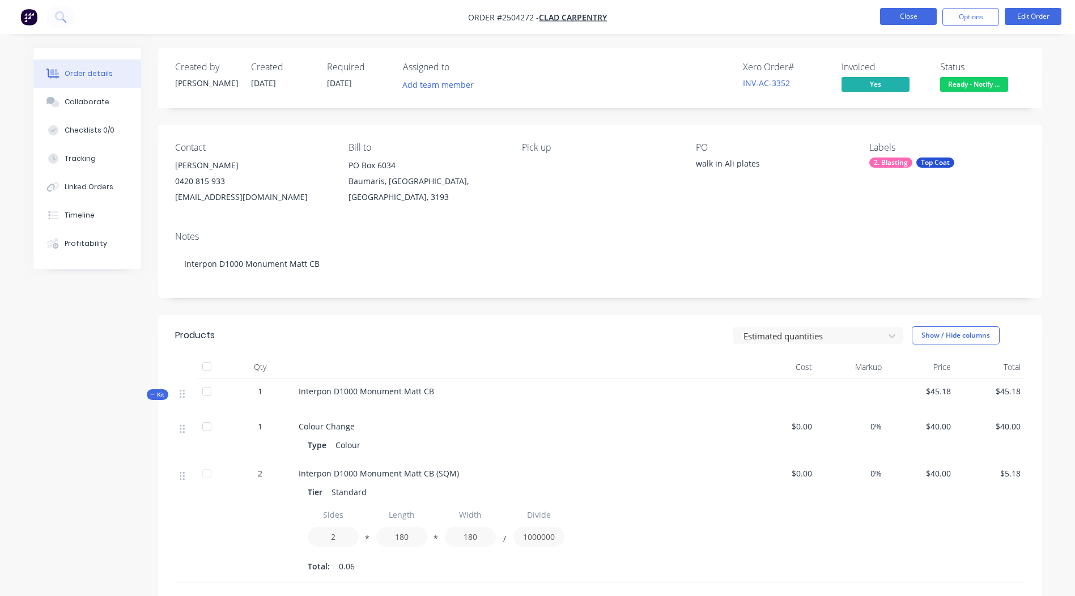
click at [906, 23] on button "Close" at bounding box center [908, 16] width 57 height 17
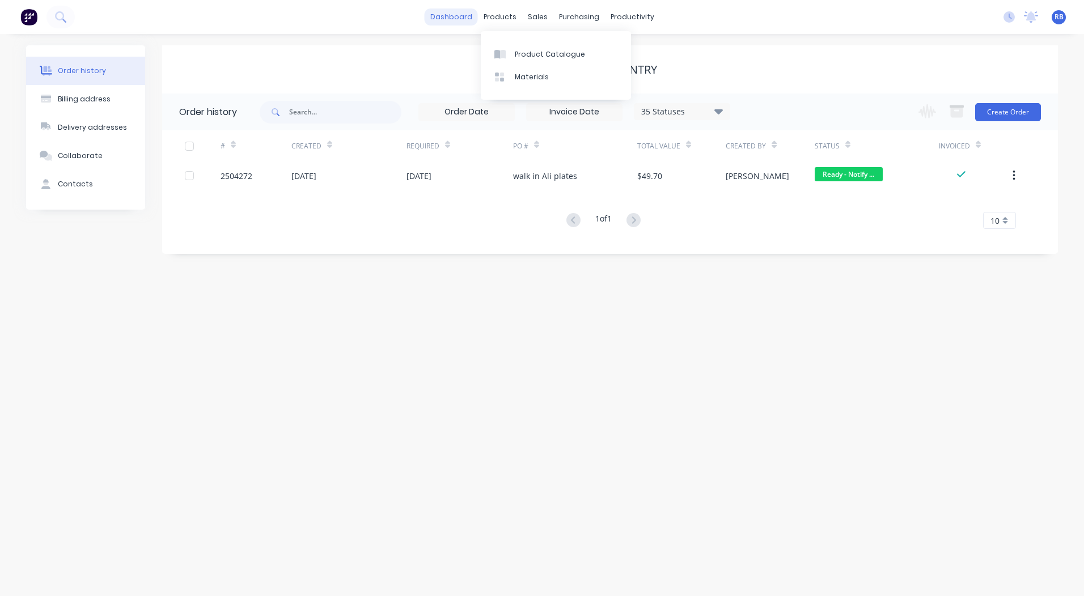
click at [473, 23] on link "dashboard" at bounding box center [451, 17] width 53 height 17
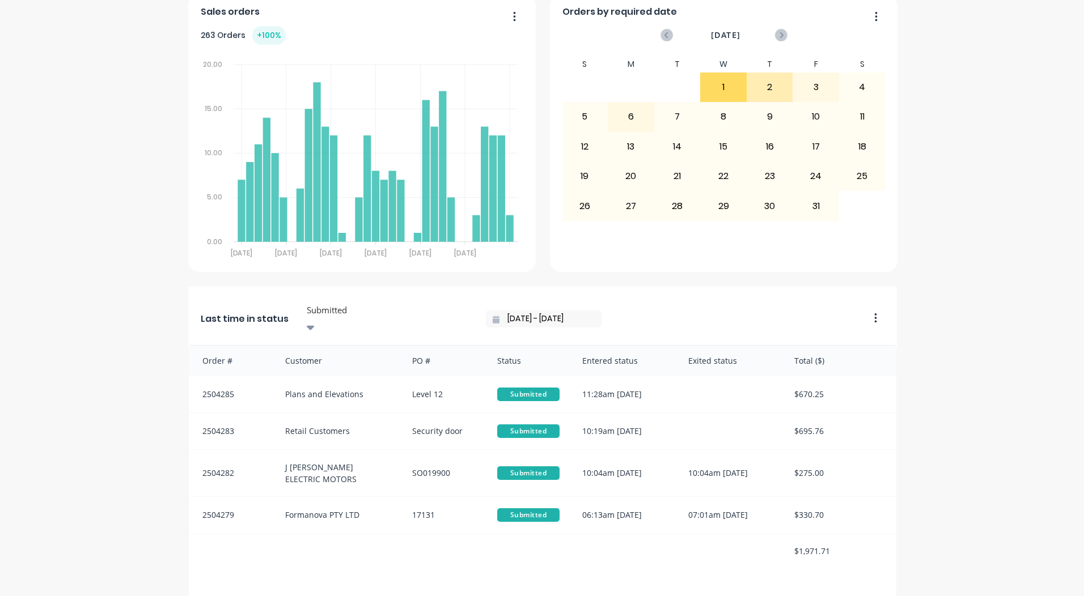
scroll to position [489, 0]
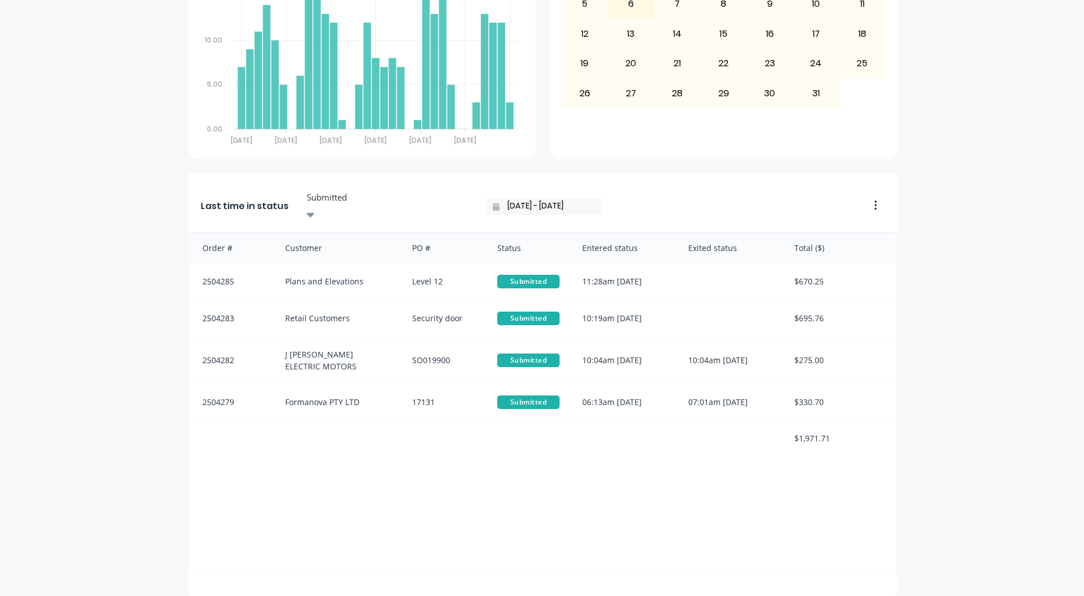
click at [330, 190] on div at bounding box center [387, 197] width 163 height 14
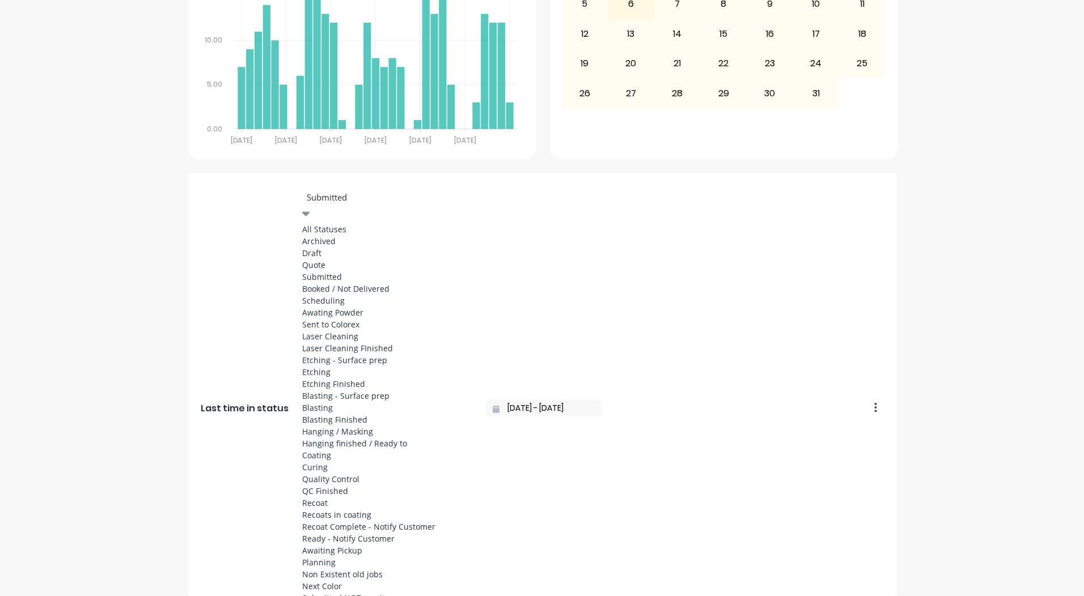
scroll to position [416, 0]
click at [335, 449] on div "Coating" at bounding box center [387, 455] width 170 height 12
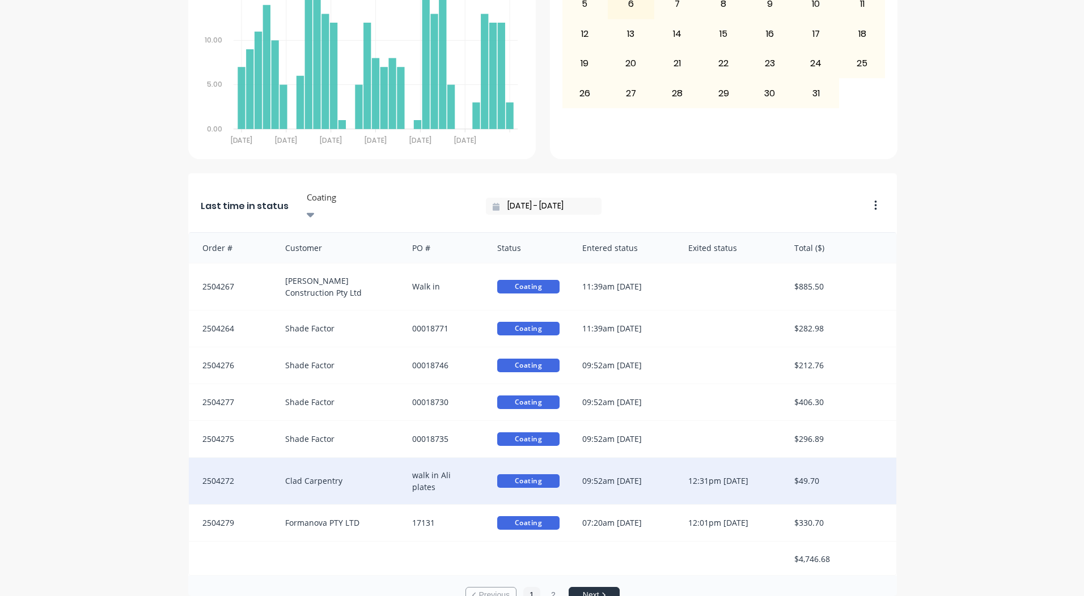
scroll to position [2, 0]
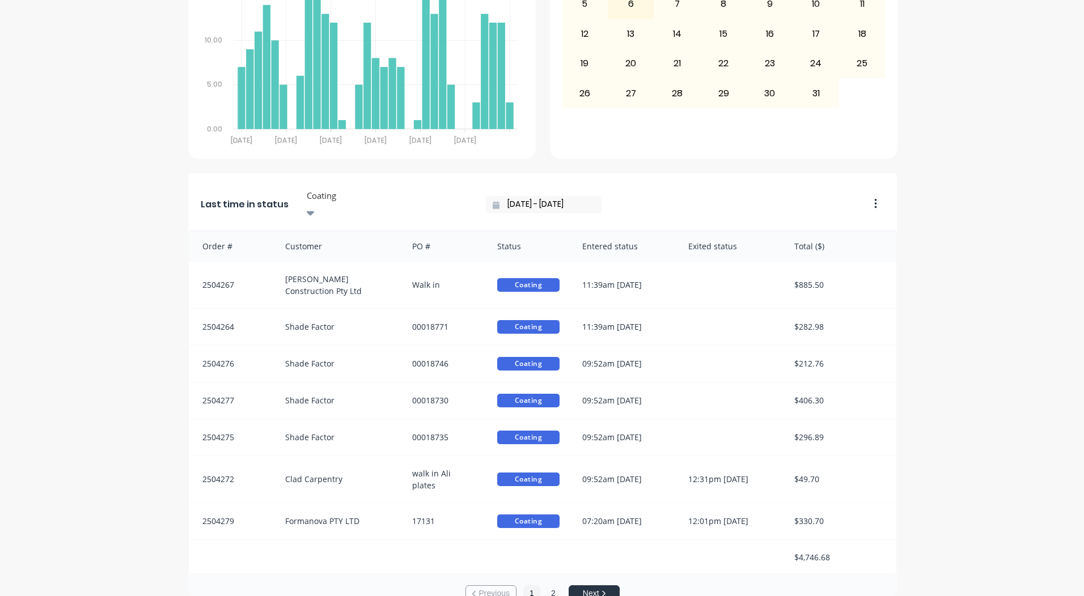
click at [546, 586] on button "2" at bounding box center [553, 594] width 17 height 17
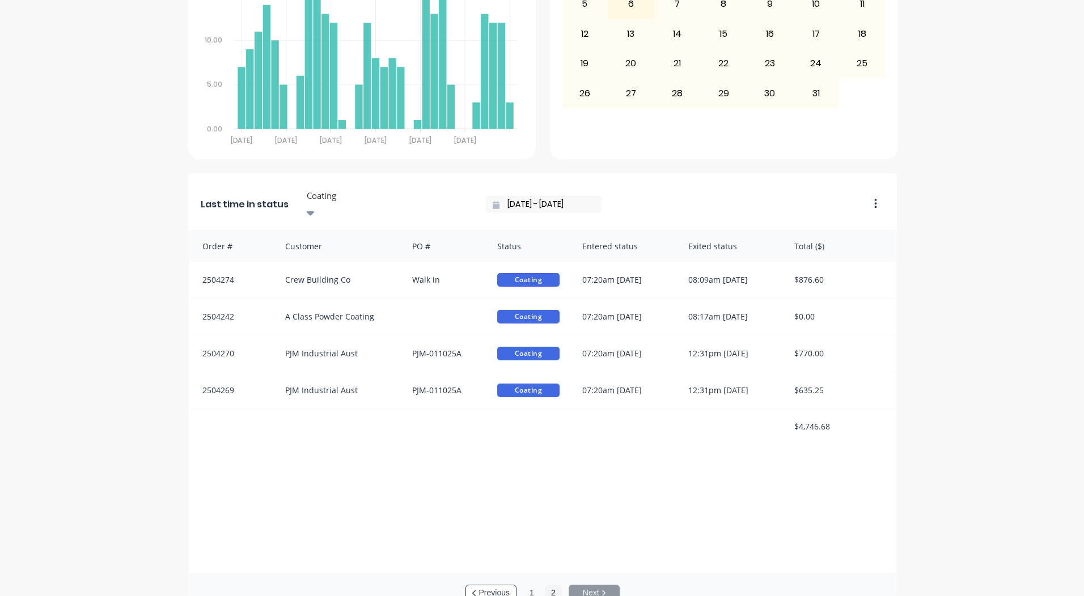
click at [528, 585] on button "1" at bounding box center [531, 593] width 17 height 17
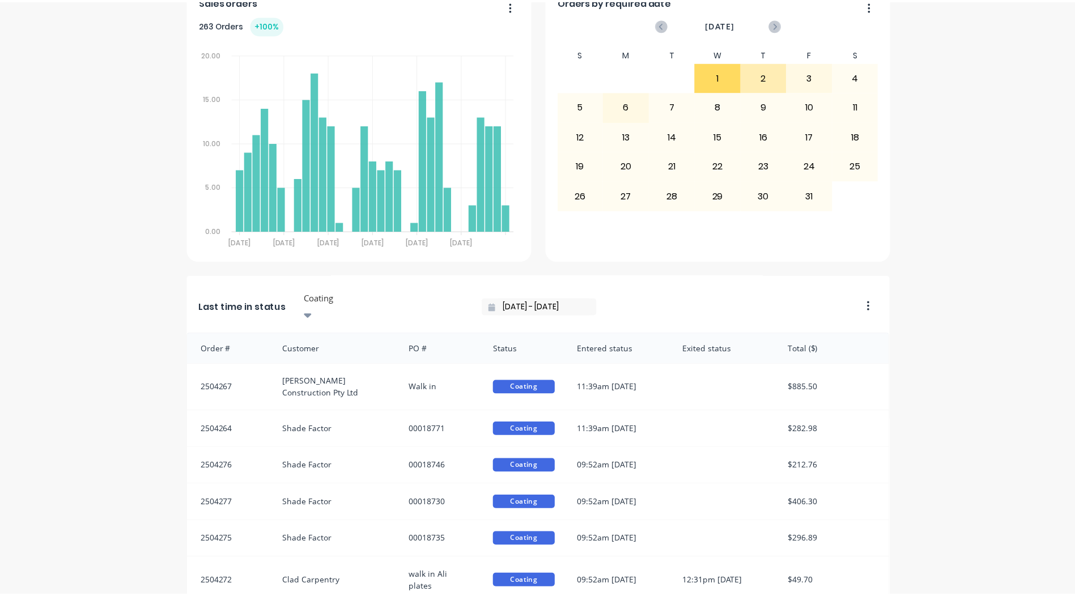
scroll to position [489, 0]
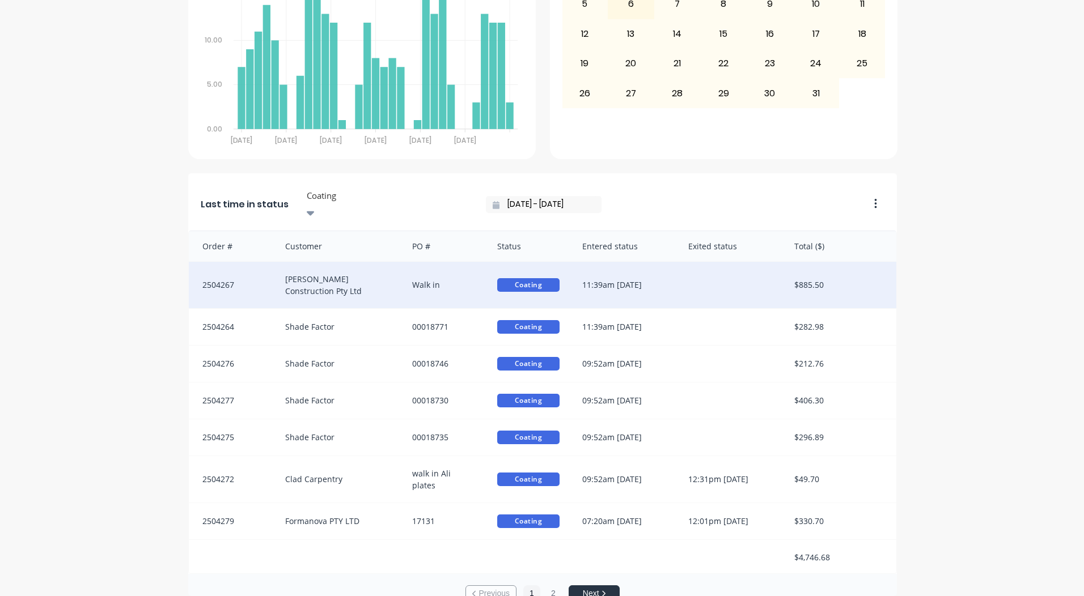
click at [312, 262] on div "[PERSON_NAME] Construction Pty Ltd" at bounding box center [338, 285] width 128 height 46
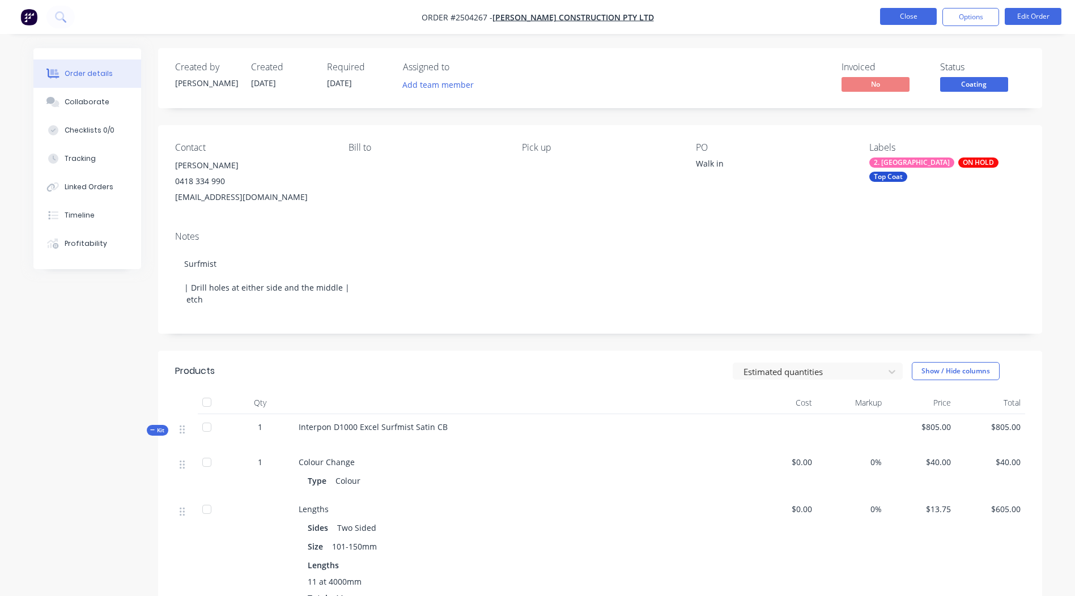
click at [904, 10] on button "Close" at bounding box center [908, 16] width 57 height 17
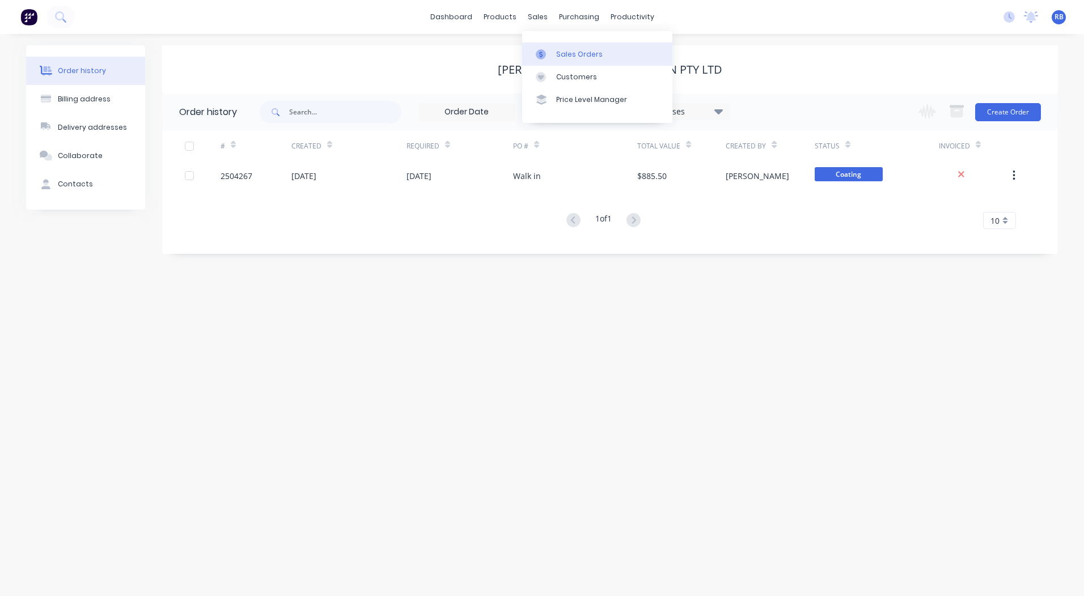
click at [549, 45] on link "Sales Orders" at bounding box center [597, 54] width 150 height 23
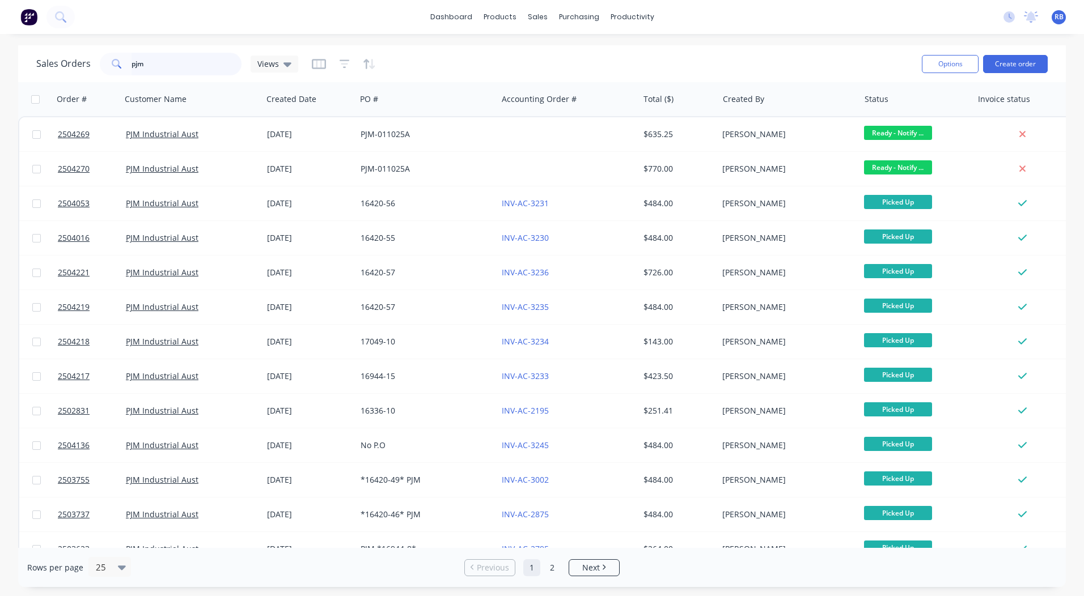
drag, startPoint x: 209, startPoint y: 66, endPoint x: 0, endPoint y: 74, distance: 208.8
click at [5, 77] on div "Sales Orders pjm Views Options Create order Order # Customer Name Created Date …" at bounding box center [542, 316] width 1084 height 542
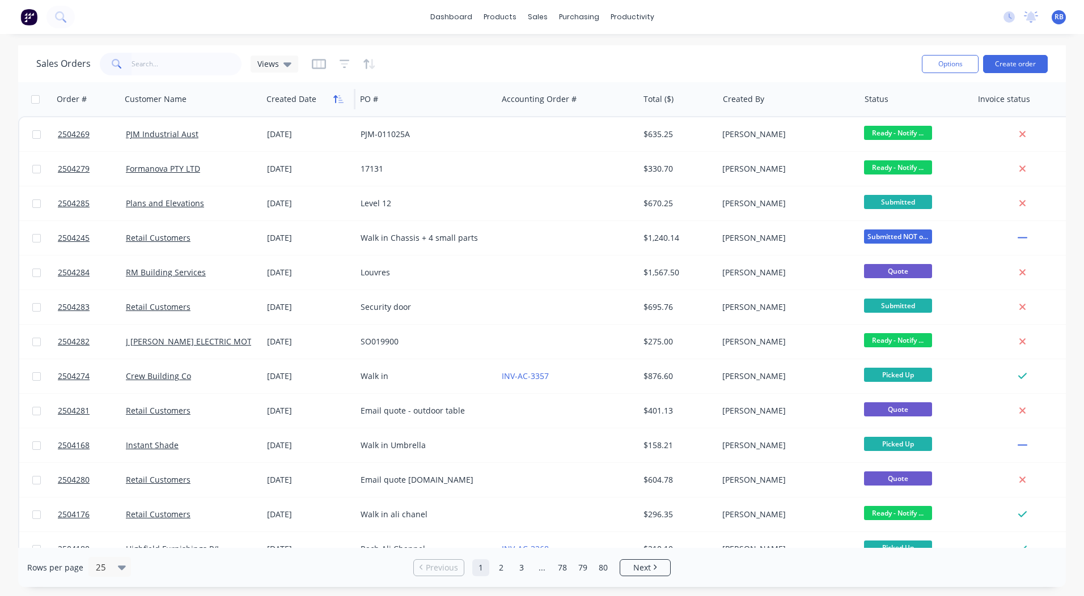
click at [345, 93] on button "button" at bounding box center [338, 99] width 17 height 17
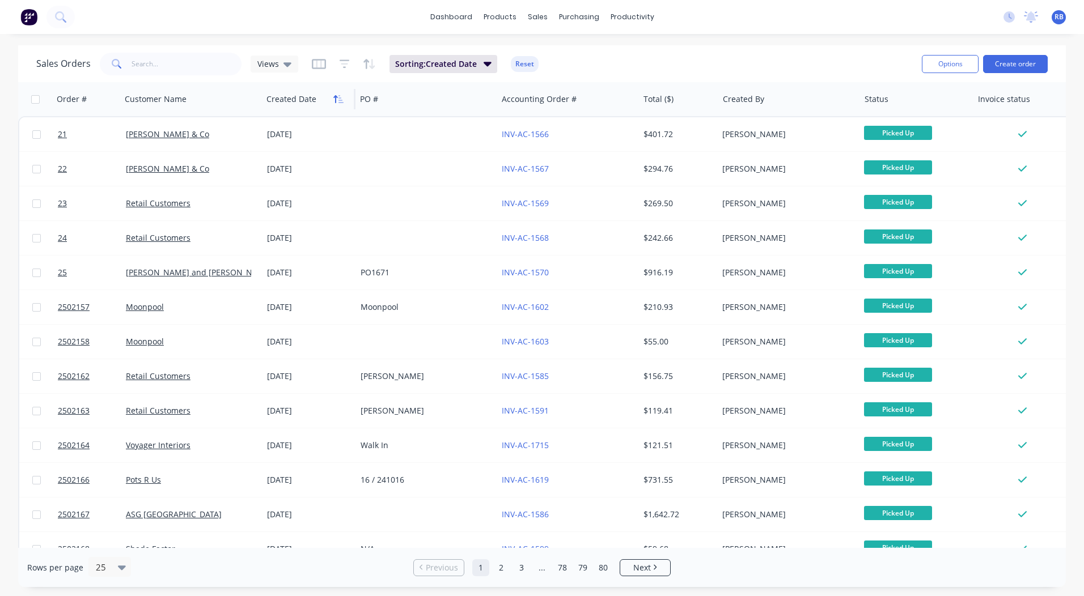
click at [343, 95] on icon "button" at bounding box center [338, 99] width 10 height 9
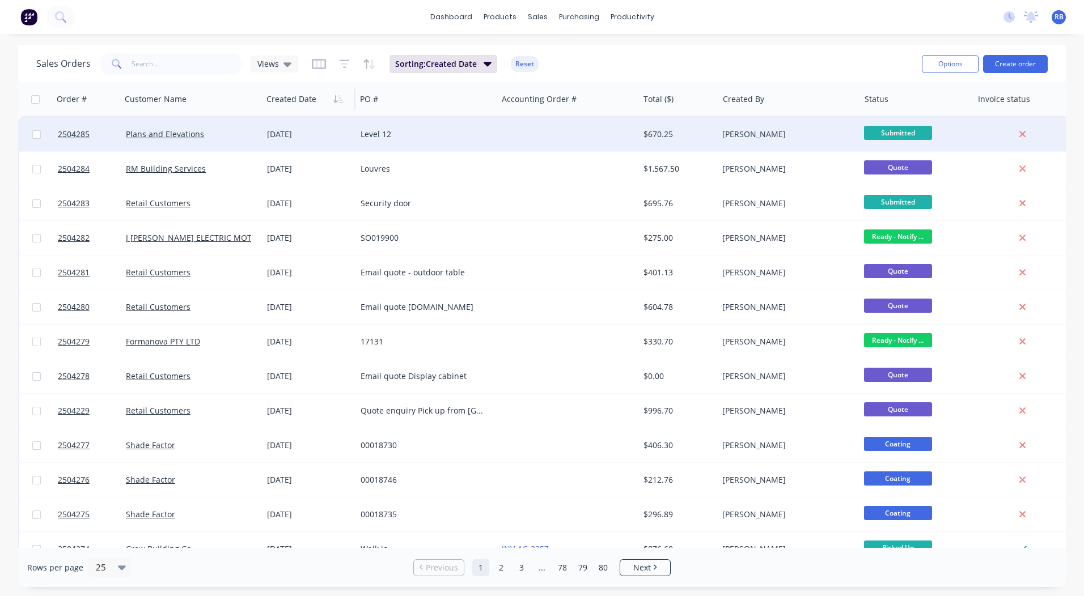
click at [426, 133] on div "Level 12" at bounding box center [424, 134] width 126 height 11
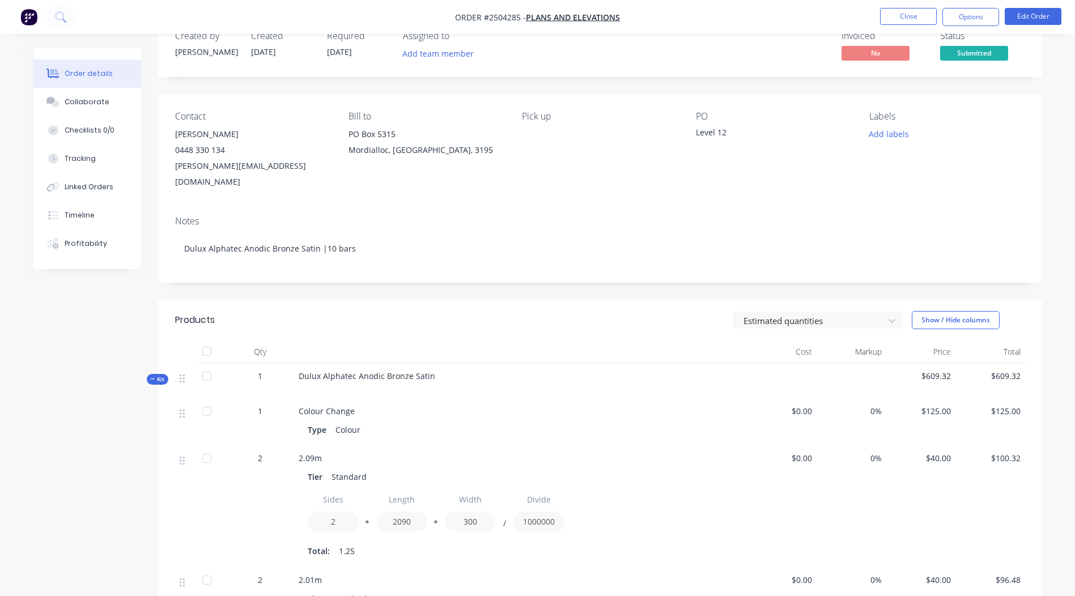
scroll to position [57, 0]
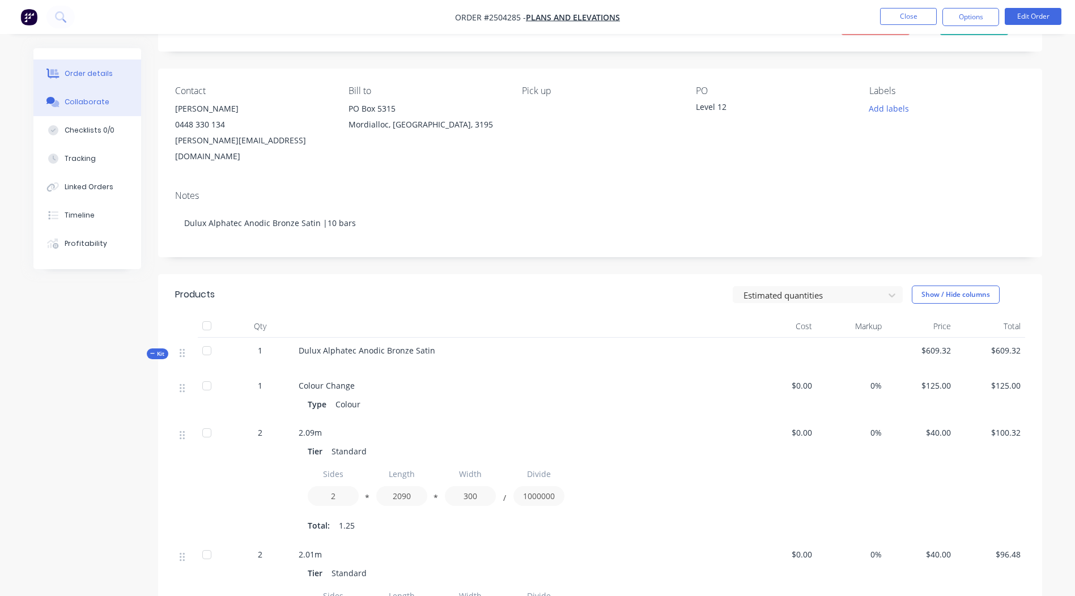
click at [75, 102] on div "Collaborate" at bounding box center [87, 102] width 45 height 10
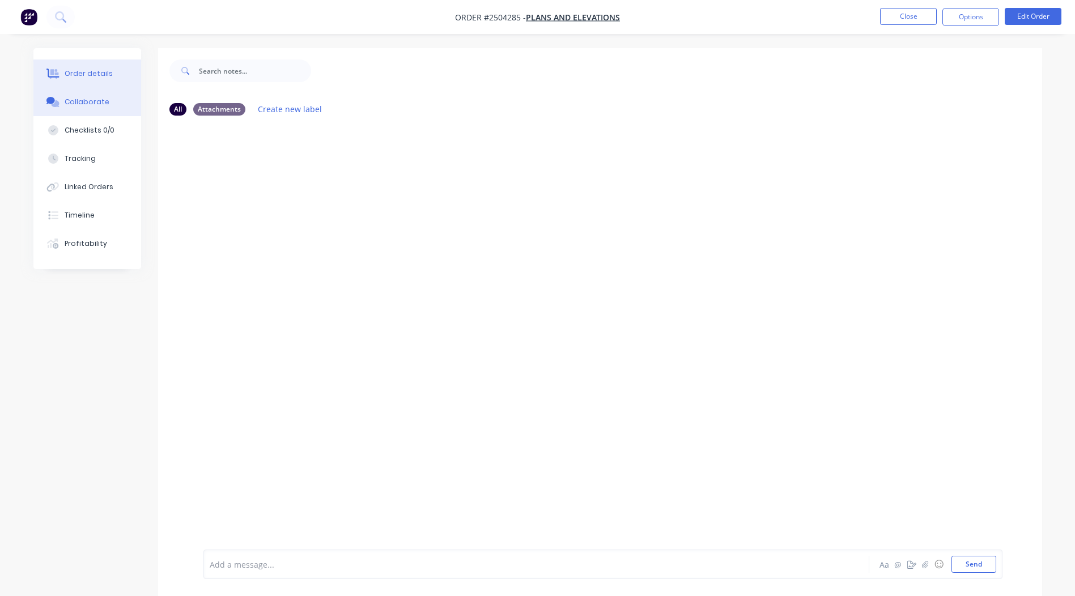
click at [89, 76] on div "Order details" at bounding box center [89, 74] width 48 height 10
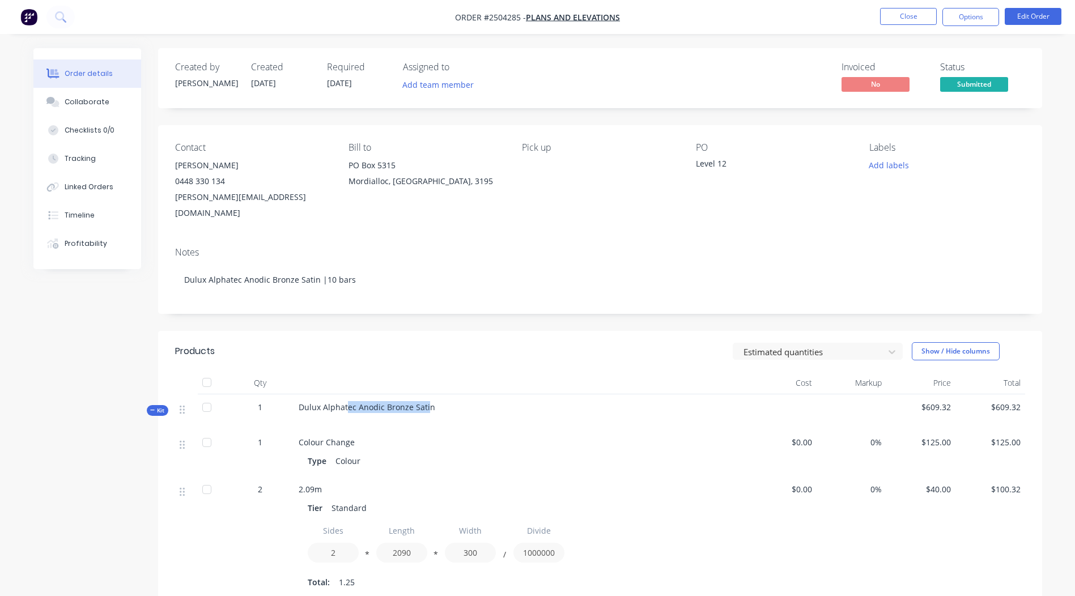
drag, startPoint x: 347, startPoint y: 395, endPoint x: 426, endPoint y: 391, distance: 78.9
click at [426, 402] on span "Dulux Alphatec Anodic Bronze Satin" at bounding box center [367, 407] width 137 height 11
drag, startPoint x: 426, startPoint y: 391, endPoint x: 350, endPoint y: 387, distance: 76.6
click at [350, 402] on span "Dulux Alphatec Anodic Bronze Satin" at bounding box center [367, 407] width 137 height 11
drag, startPoint x: 354, startPoint y: 389, endPoint x: 289, endPoint y: 389, distance: 65.8
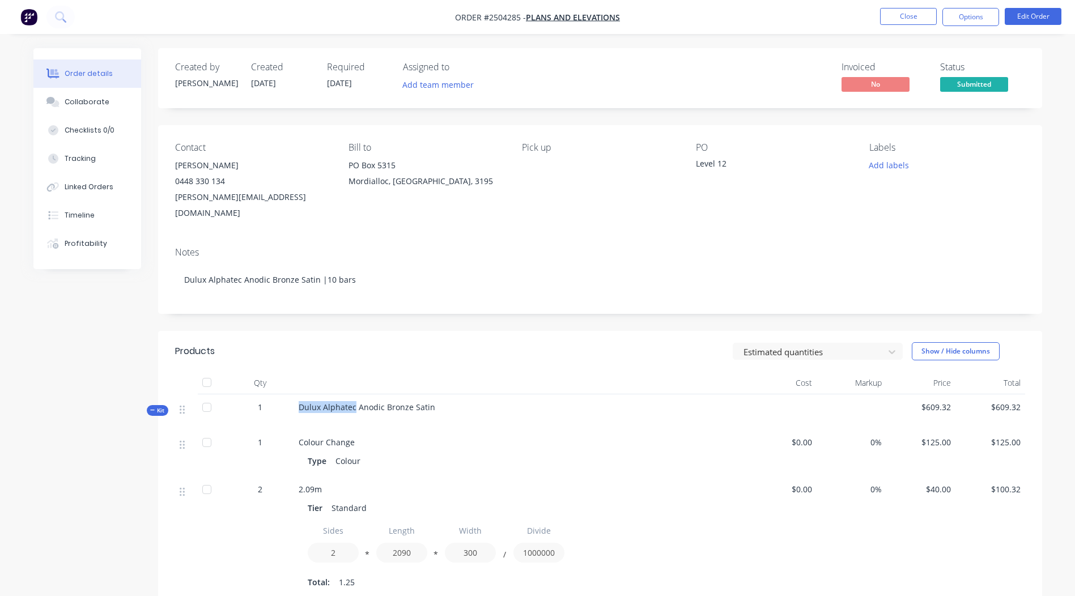
click at [289, 395] on div "Kit 1 Dulux Alphatec Anodic Bronze Satin $609.32 $609.32" at bounding box center [600, 412] width 850 height 35
click at [911, 16] on button "Close" at bounding box center [908, 16] width 57 height 17
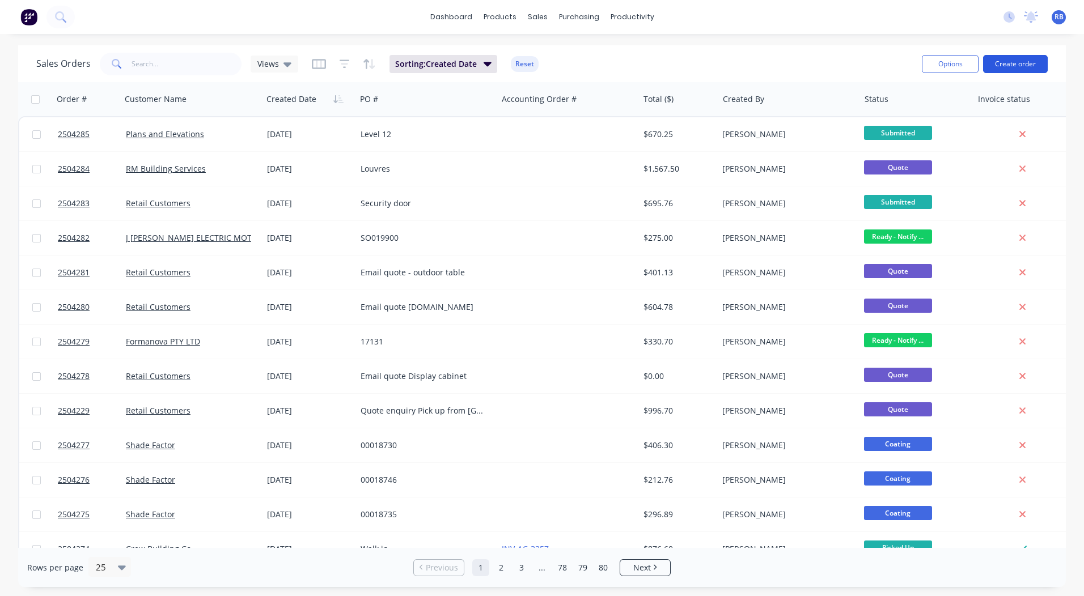
click at [1029, 62] on button "Create order" at bounding box center [1015, 64] width 65 height 18
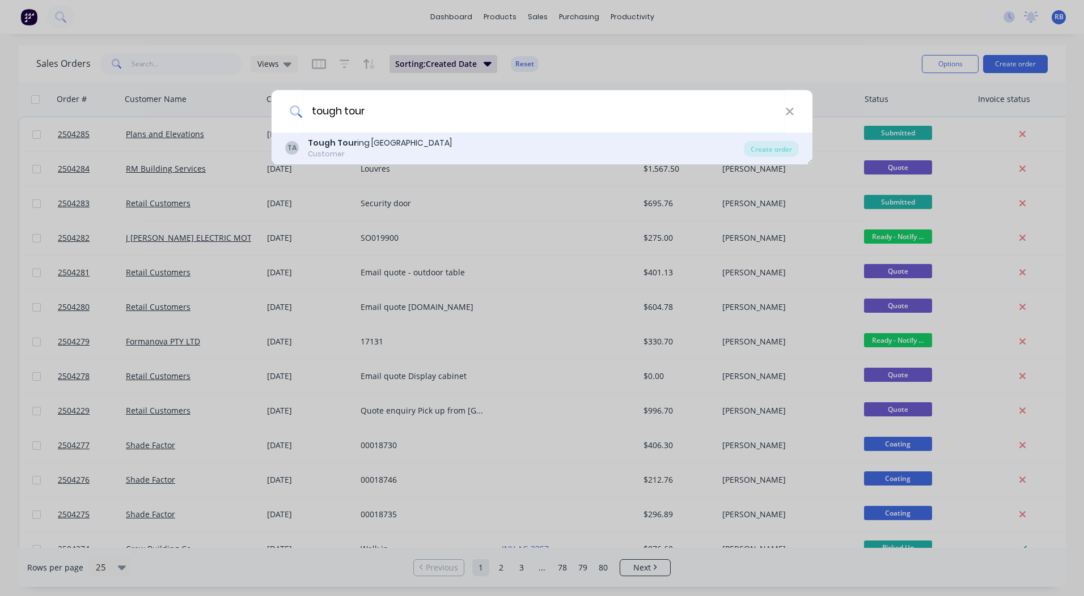
type input "tough tour"
click at [350, 155] on div "Customer" at bounding box center [380, 154] width 144 height 10
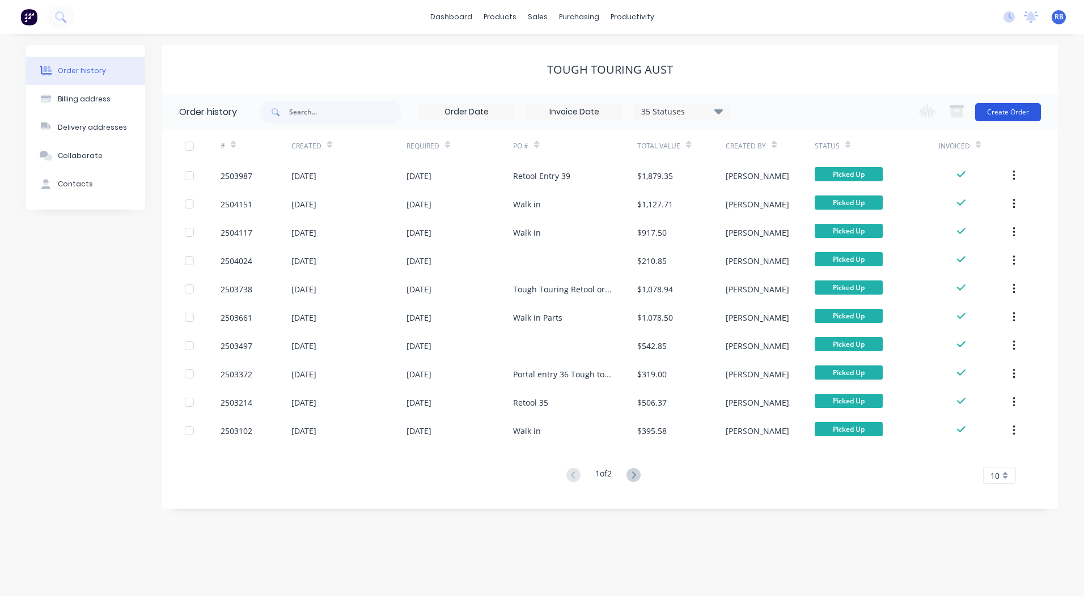
click at [1002, 118] on button "Create Order" at bounding box center [1008, 112] width 66 height 18
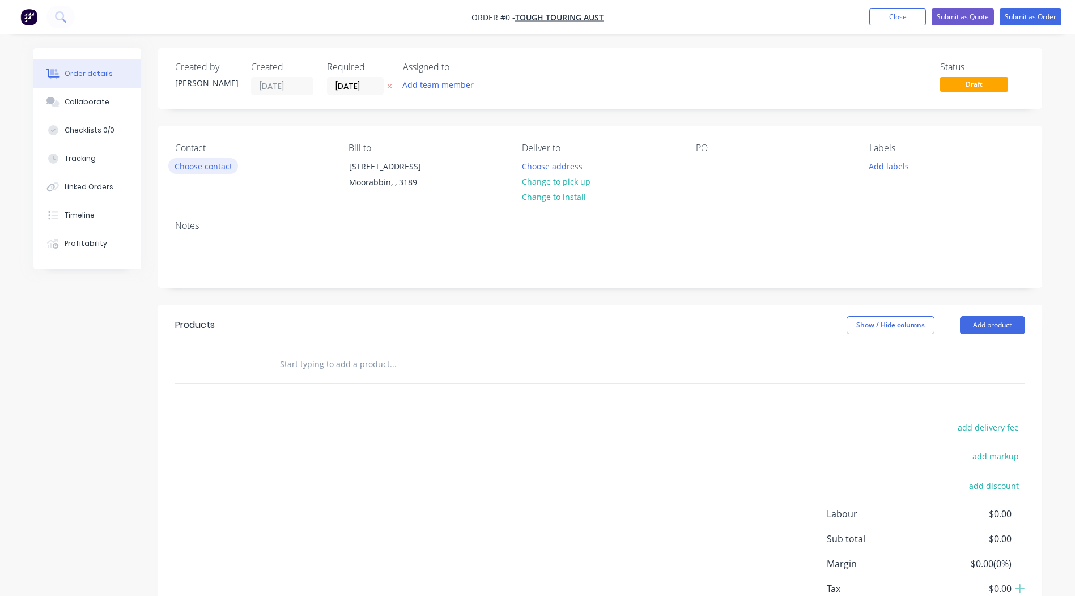
click at [184, 163] on button "Choose contact" at bounding box center [203, 165] width 70 height 15
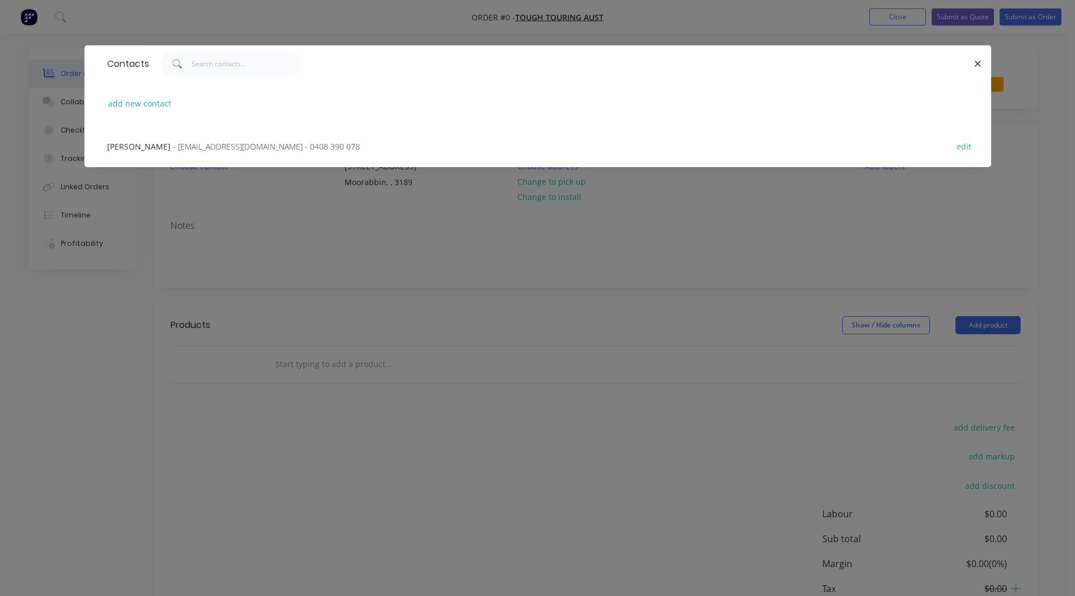
click at [183, 145] on span "- [EMAIL_ADDRESS][DOMAIN_NAME] - 0408 390 078" at bounding box center [266, 146] width 187 height 11
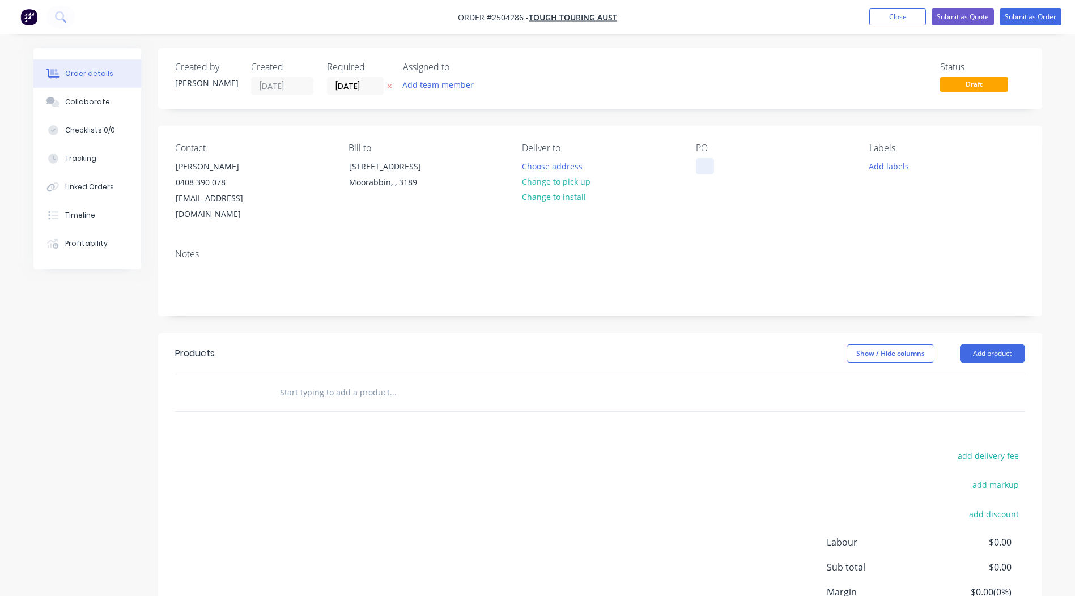
click at [708, 168] on div at bounding box center [705, 166] width 18 height 16
click at [993, 345] on button "Add product" at bounding box center [992, 354] width 65 height 18
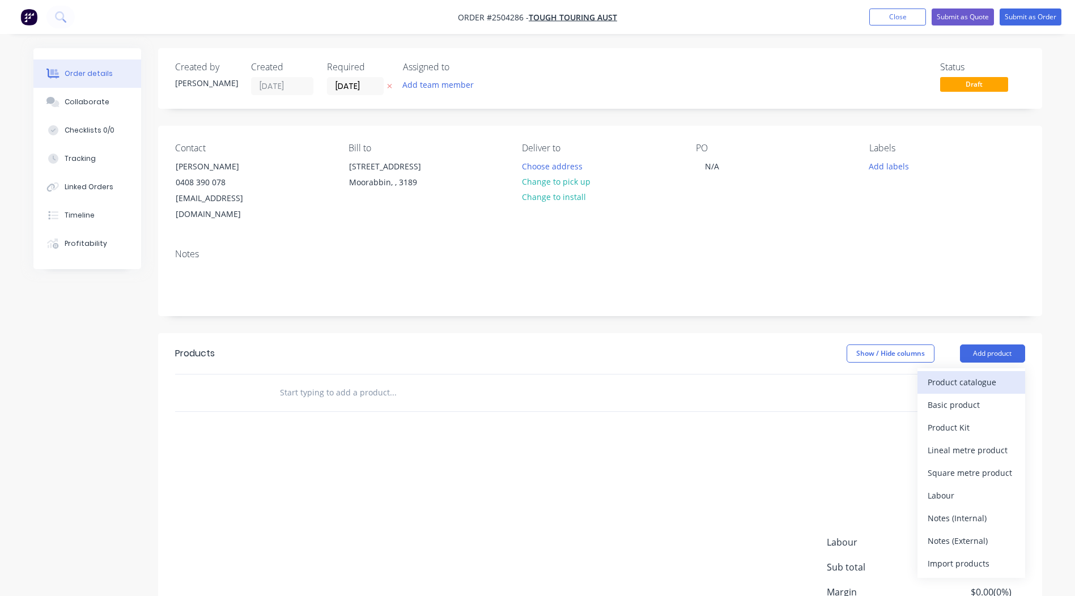
click at [982, 374] on div "Product catalogue" at bounding box center [971, 382] width 87 height 16
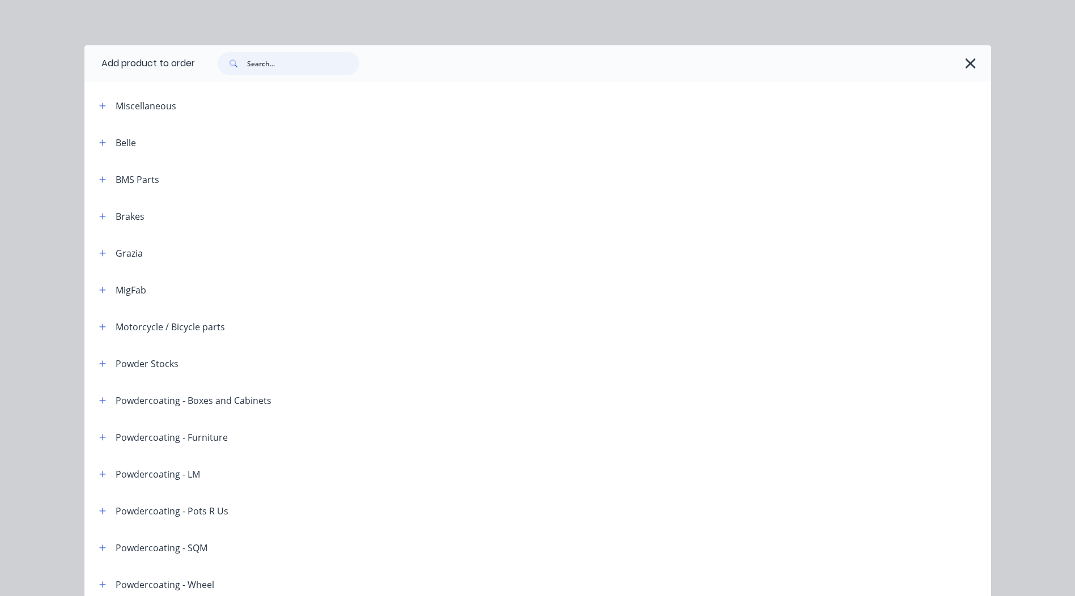
click at [295, 59] on input "text" at bounding box center [303, 63] width 112 height 23
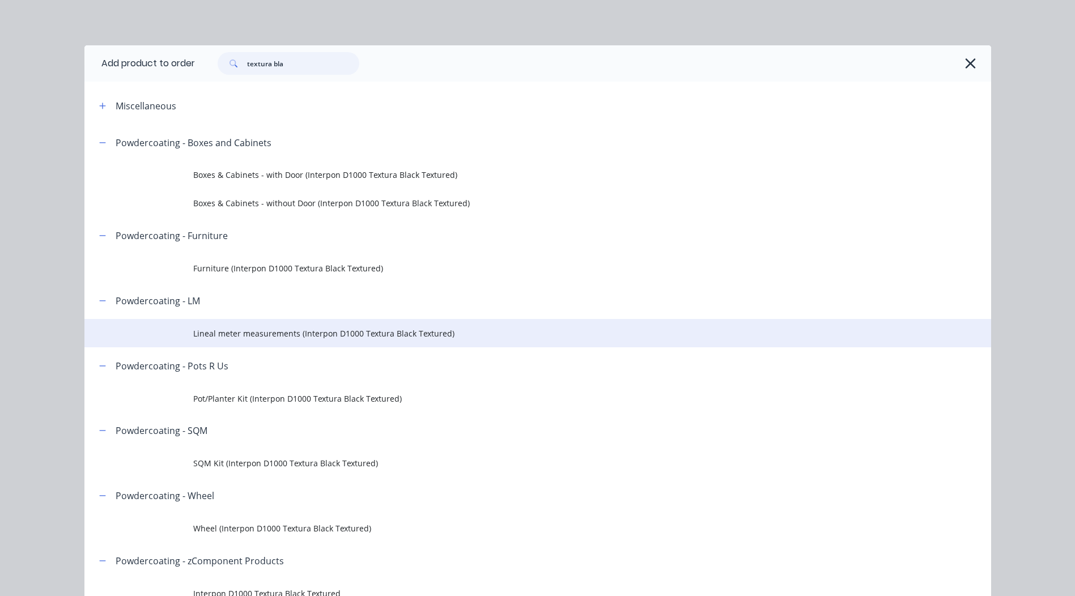
type input "textura bla"
click at [366, 332] on span "Lineal meter measurements (Interpon D1000 Textura Black Textured)" at bounding box center [512, 334] width 638 height 12
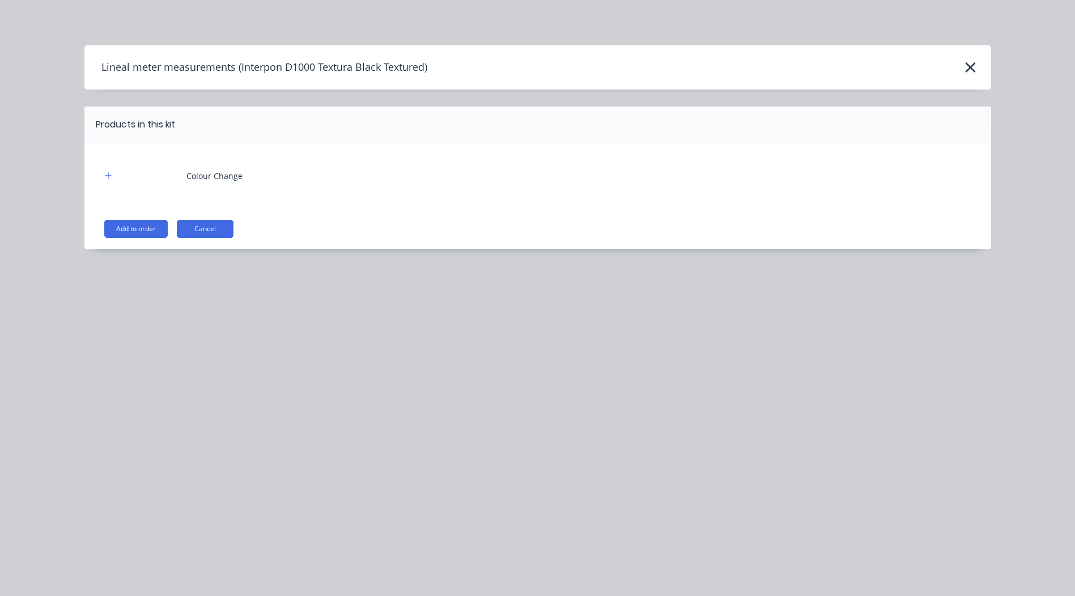
click at [134, 241] on div "Colour Change Add to order Cancel" at bounding box center [537, 196] width 907 height 106
click at [135, 230] on button "Add to order" at bounding box center [135, 229] width 63 height 18
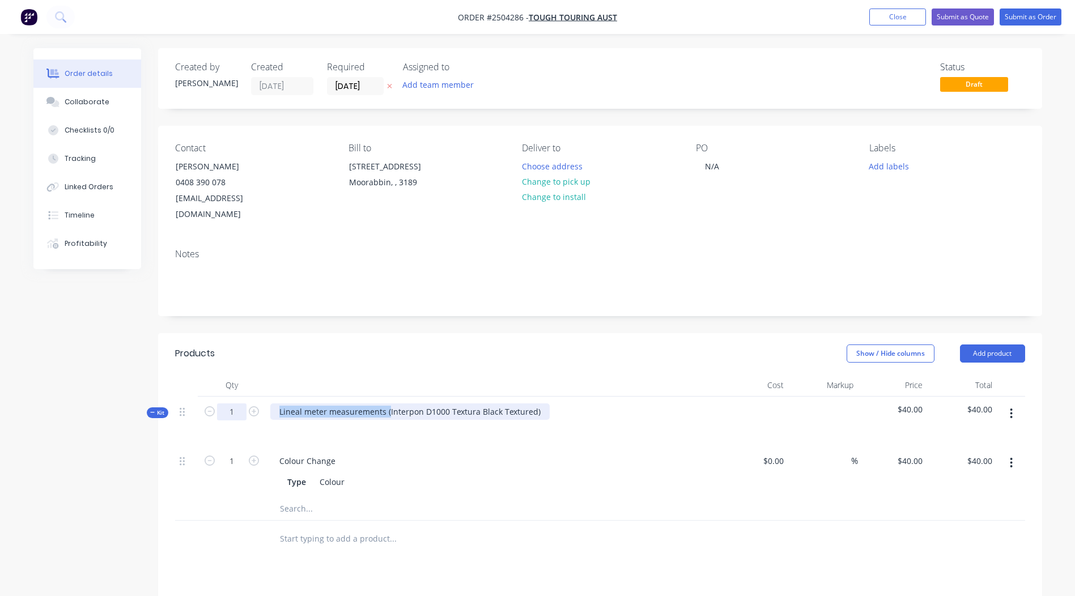
drag, startPoint x: 387, startPoint y: 397, endPoint x: 243, endPoint y: 401, distance: 143.5
click at [245, 400] on div "Kit 1 Lineal meter measurements (Interpon D1000 Textura Black Textured) $40.00 …" at bounding box center [600, 421] width 850 height 49
click at [1015, 404] on button "button" at bounding box center [1011, 414] width 27 height 20
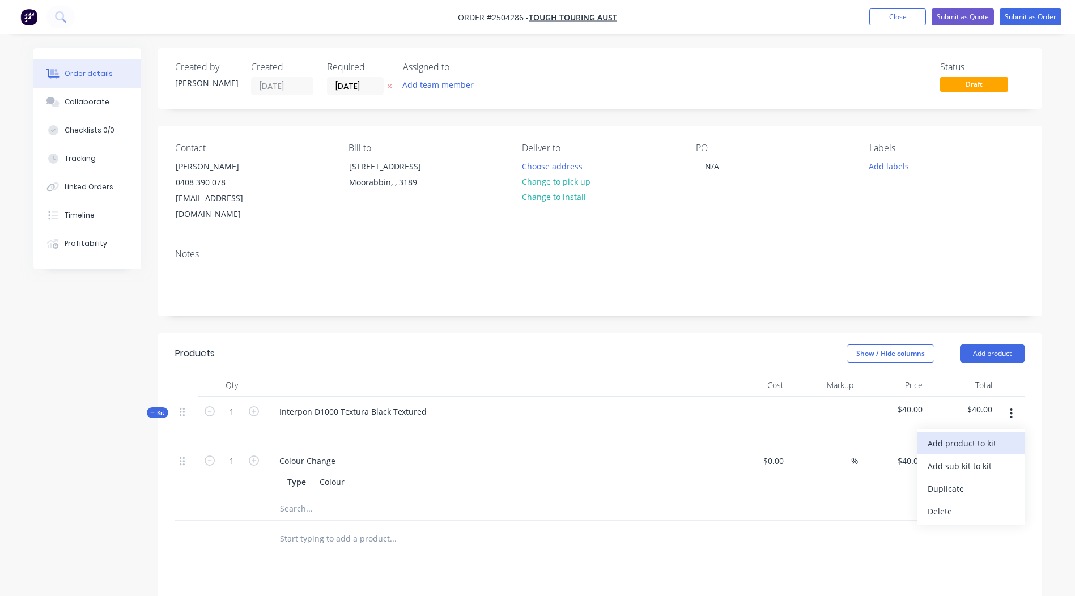
click at [1002, 435] on div "Add product to kit" at bounding box center [971, 443] width 87 height 16
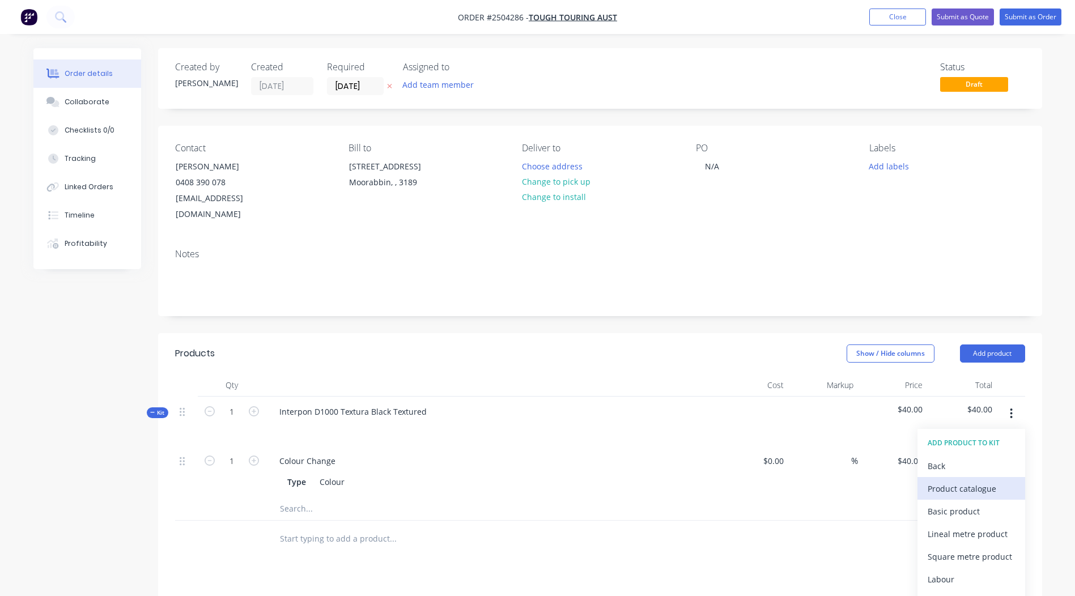
click at [972, 481] on div "Product catalogue" at bounding box center [971, 489] width 87 height 16
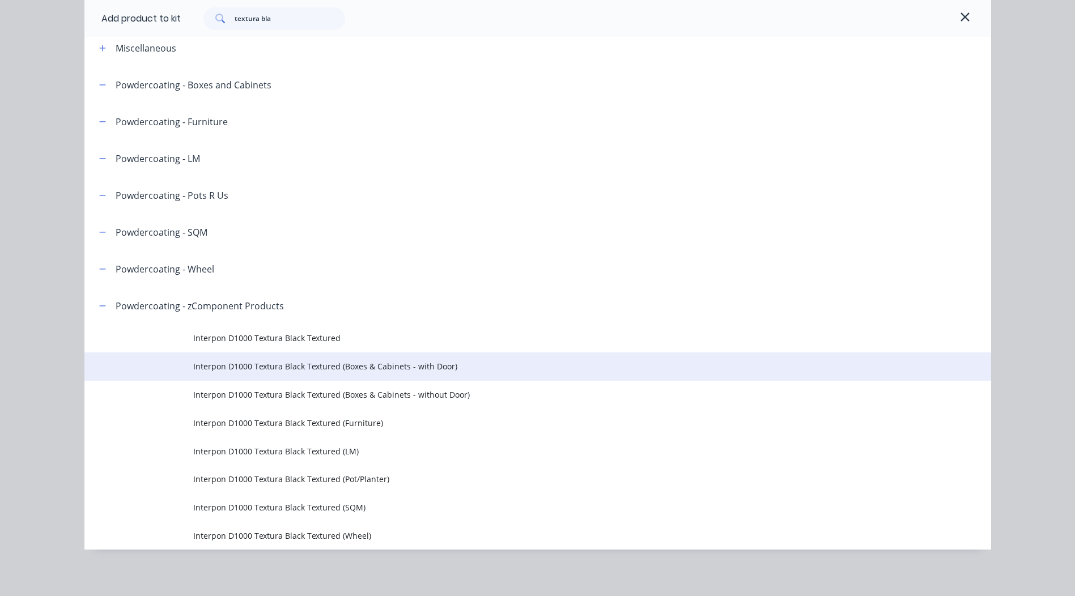
scroll to position [62, 0]
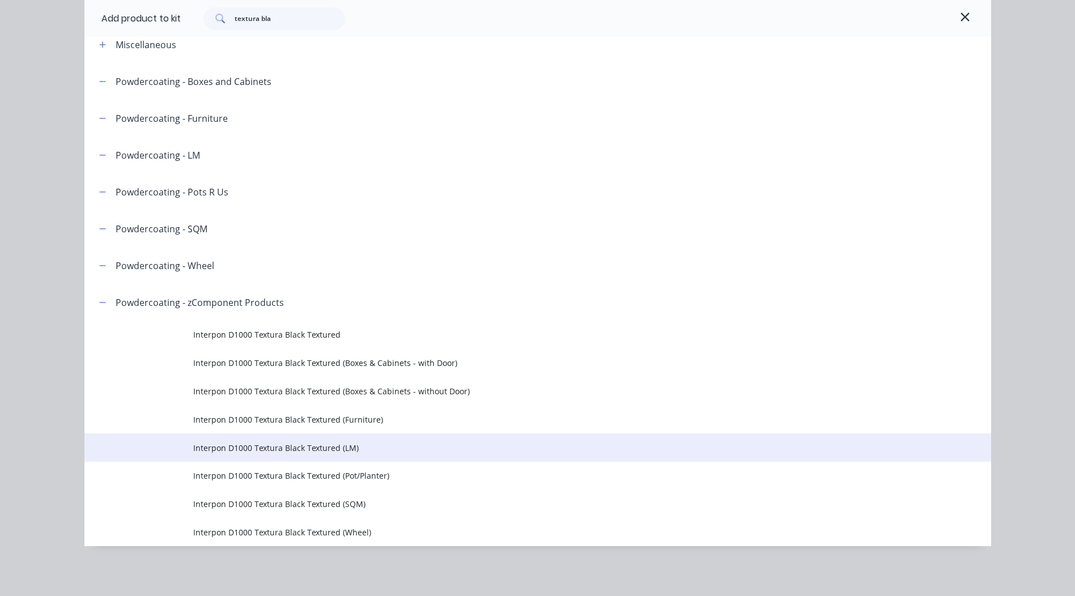
click at [289, 444] on span "Interpon D1000 Textura Black Textured (LM)" at bounding box center [512, 448] width 638 height 12
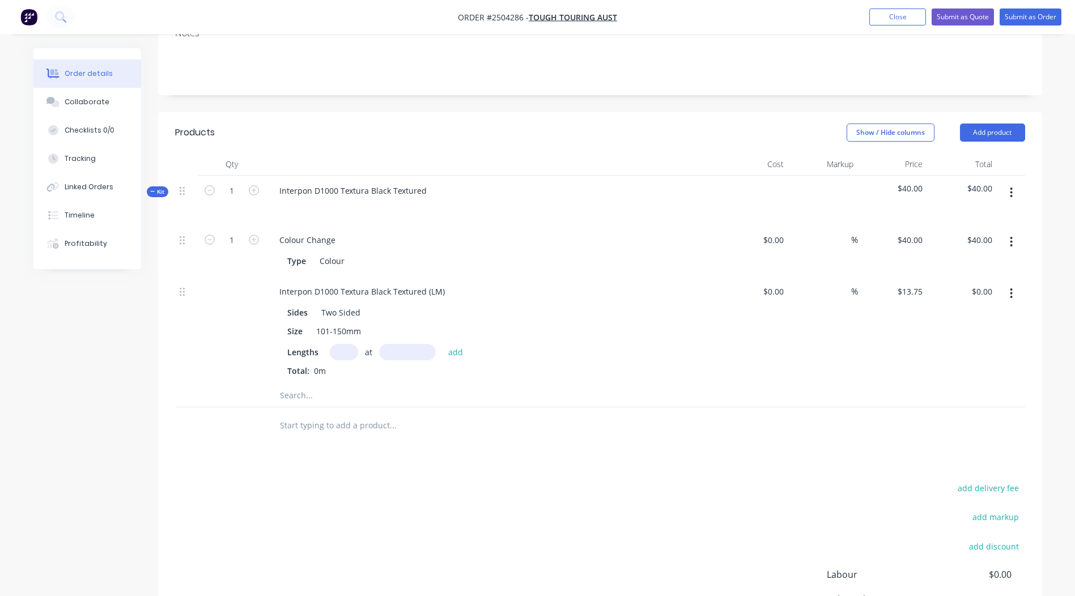
scroll to position [227, 0]
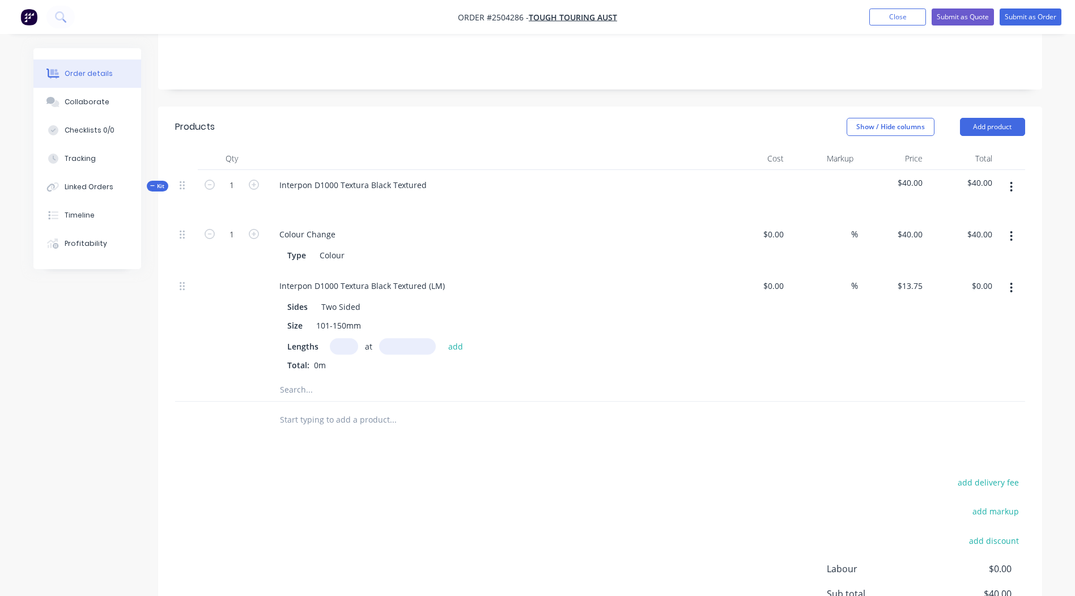
click at [351, 338] on input "text" at bounding box center [344, 346] width 28 height 16
type input "32"
type input "2250mm"
click at [455, 338] on button "add" at bounding box center [456, 345] width 27 height 15
type input "$990.00"
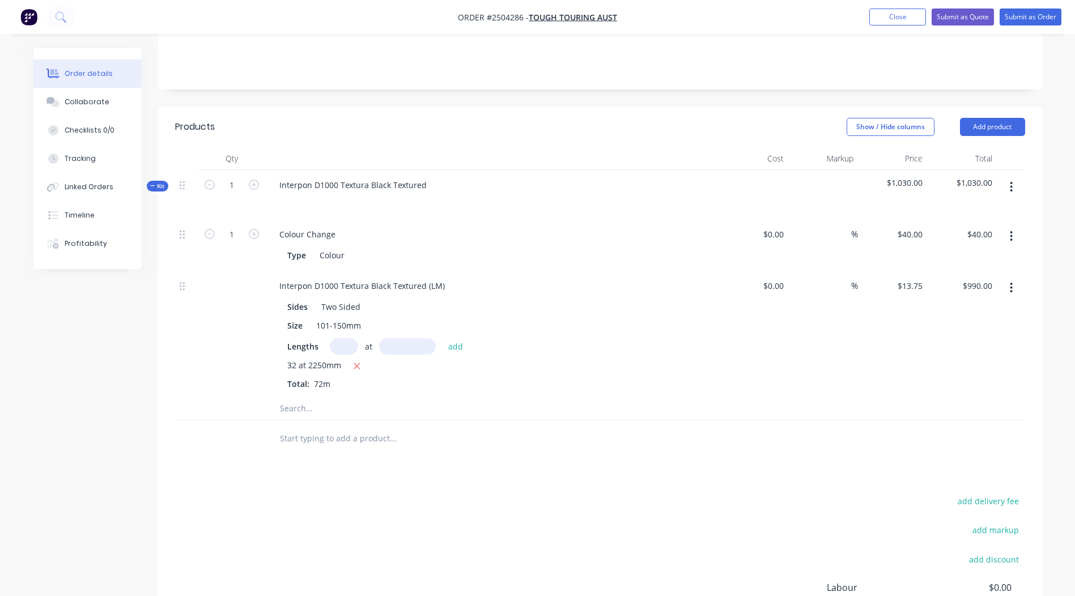
click at [1013, 181] on icon "button" at bounding box center [1011, 187] width 3 height 12
click at [976, 209] on div "Add product to kit" at bounding box center [971, 217] width 87 height 16
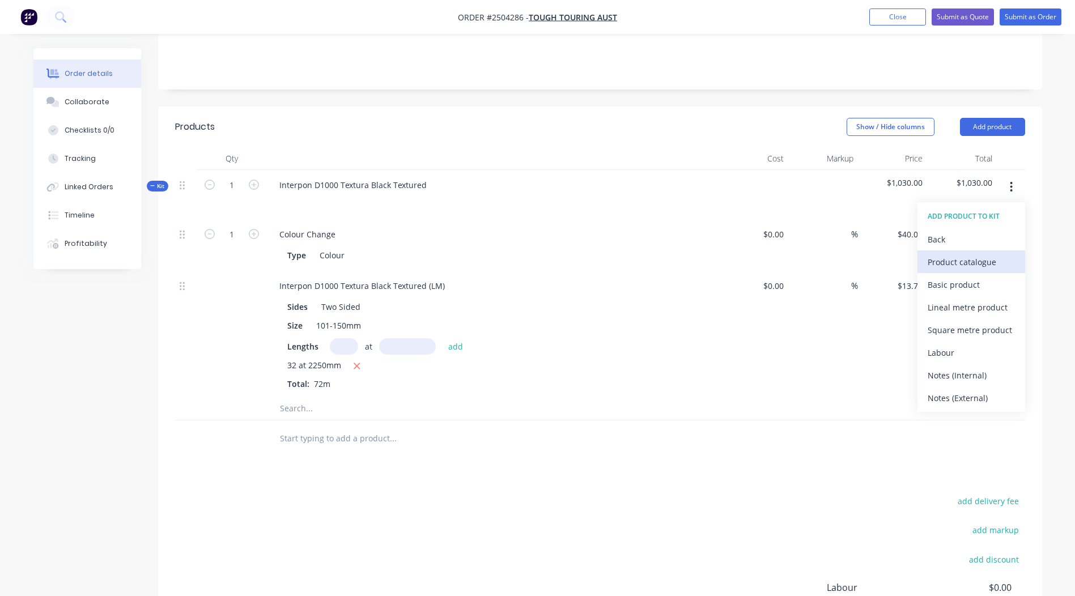
click at [956, 254] on div "Product catalogue" at bounding box center [971, 262] width 87 height 16
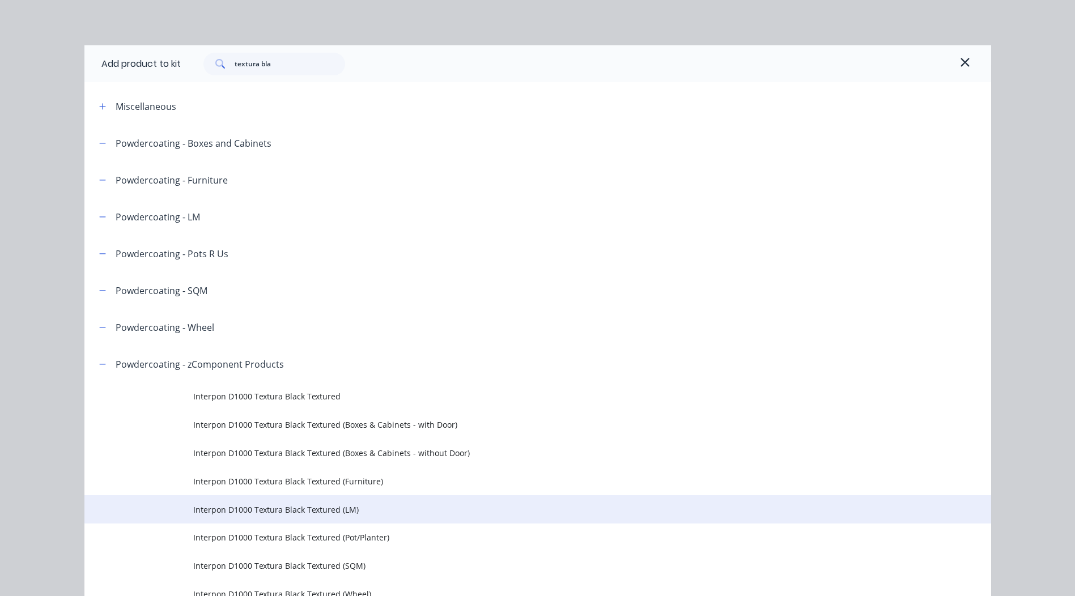
click at [359, 517] on td "Interpon D1000 Textura Black Textured (LM)" at bounding box center [592, 509] width 798 height 28
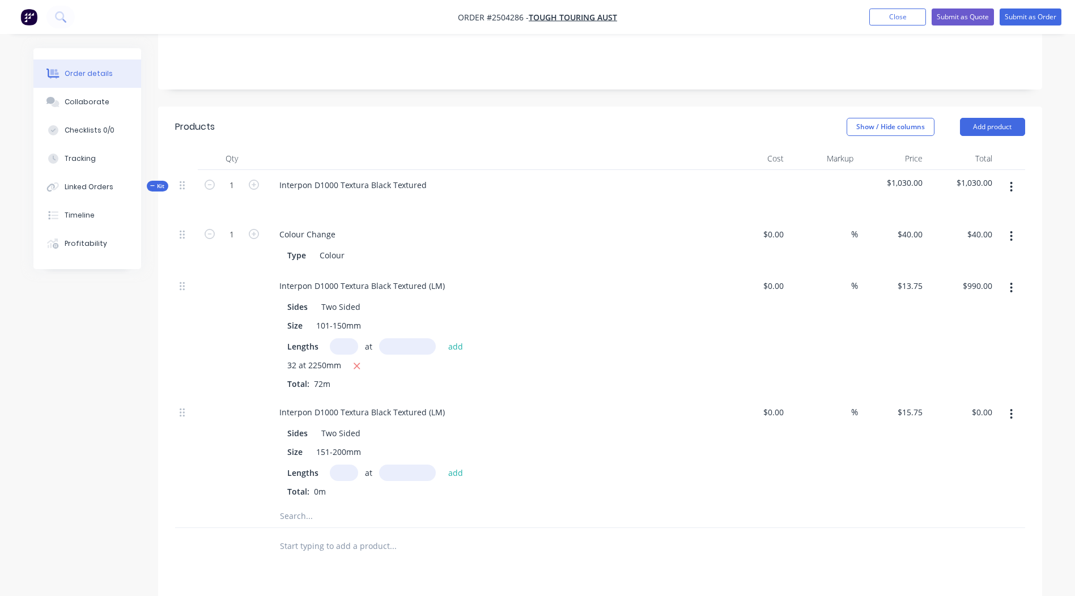
click at [338, 465] on input "text" at bounding box center [344, 473] width 28 height 16
type input "4"
click at [400, 465] on input "text" at bounding box center [407, 473] width 57 height 16
type input "1540mm"
click at [456, 465] on button "add" at bounding box center [456, 472] width 27 height 15
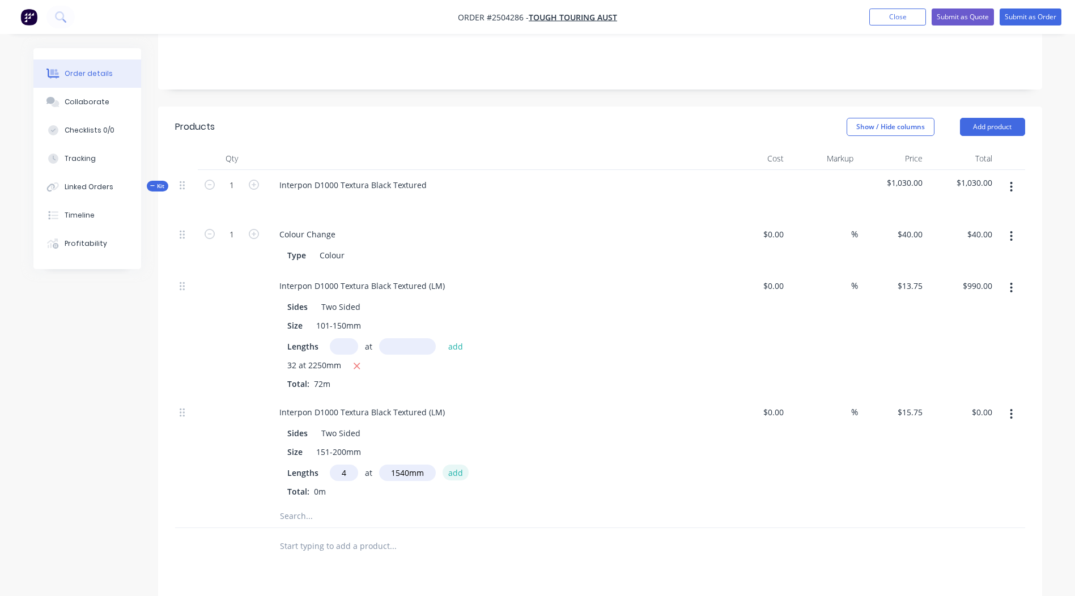
type input "$97.02"
click at [625, 445] on div "Sides Two Sided Size 151-200mm Lengths at add 4 at 1540mm Total: 6.16m" at bounding box center [492, 470] width 444 height 94
click at [377, 278] on div "Interpon D1000 Textura Black Textured (LM)" at bounding box center [362, 286] width 184 height 16
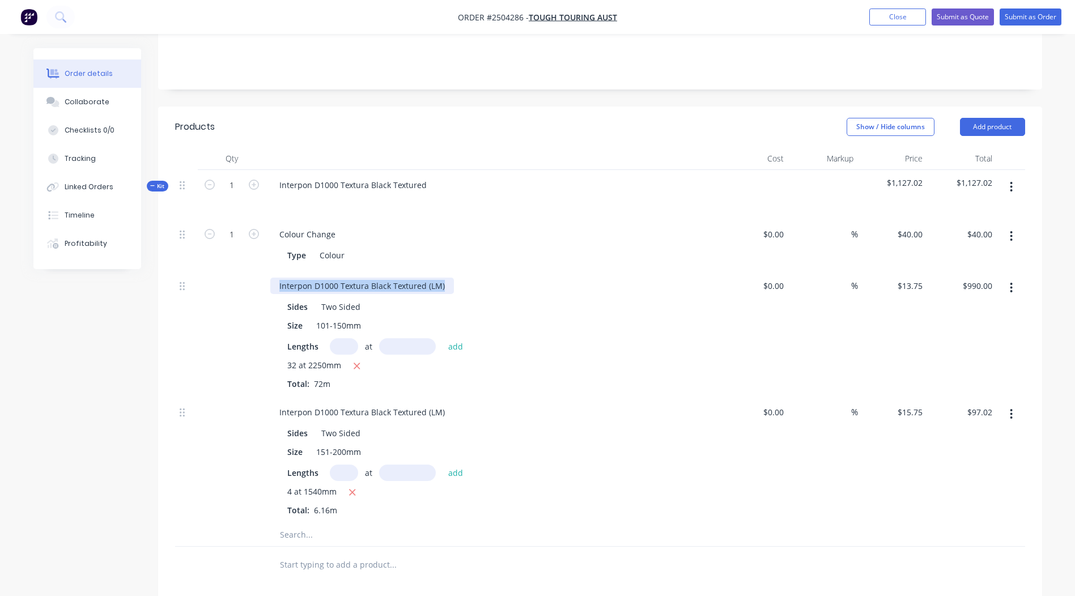
click at [377, 278] on div "Interpon D1000 Textura Black Textured (LM)" at bounding box center [362, 286] width 184 height 16
click at [353, 397] on div "Interpon D1000 Textura Black Textured (LM) Sides Two Sided Size 151-200mm Lengt…" at bounding box center [492, 460] width 453 height 126
click at [350, 405] on div "Interpon D1000 Textura Black Textured (LM) Sides Two Sided Size 151-200mm Lengt…" at bounding box center [492, 460] width 453 height 126
click at [351, 404] on div "Interpon D1000 Textura Black Textured (LM)" at bounding box center [362, 412] width 184 height 16
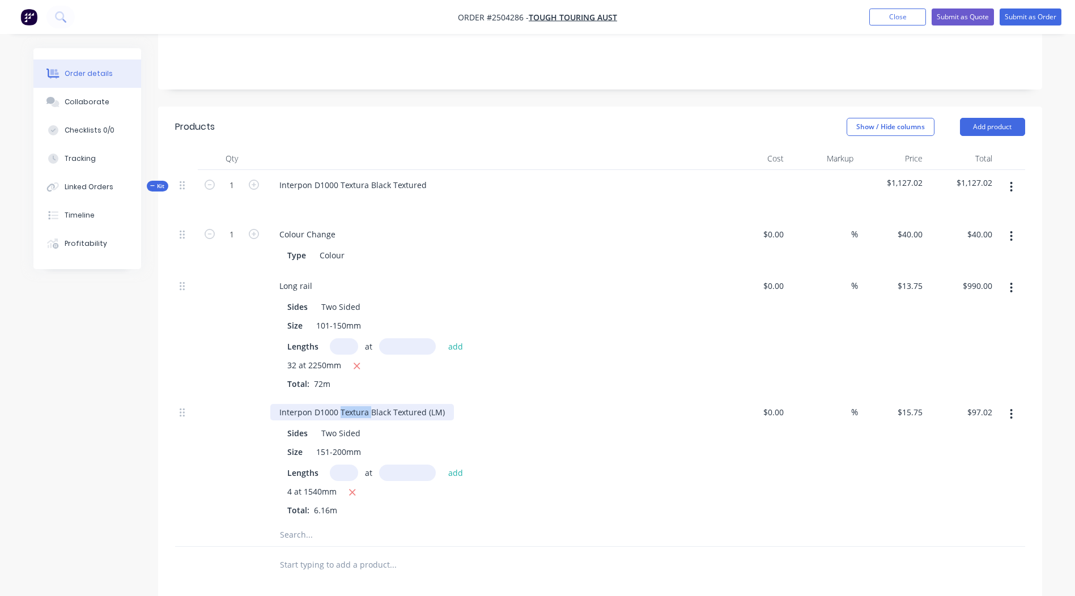
click at [351, 404] on div "Interpon D1000 Textura Black Textured (LM)" at bounding box center [362, 412] width 184 height 16
click at [312, 278] on div "Long rail" at bounding box center [295, 286] width 51 height 16
drag, startPoint x: 312, startPoint y: 268, endPoint x: 268, endPoint y: 268, distance: 44.2
click at [268, 271] on div "Long rail Sides Two Sided Size 101-150mm Lengths at add 32 at 2250mm Total: 72m" at bounding box center [492, 334] width 453 height 126
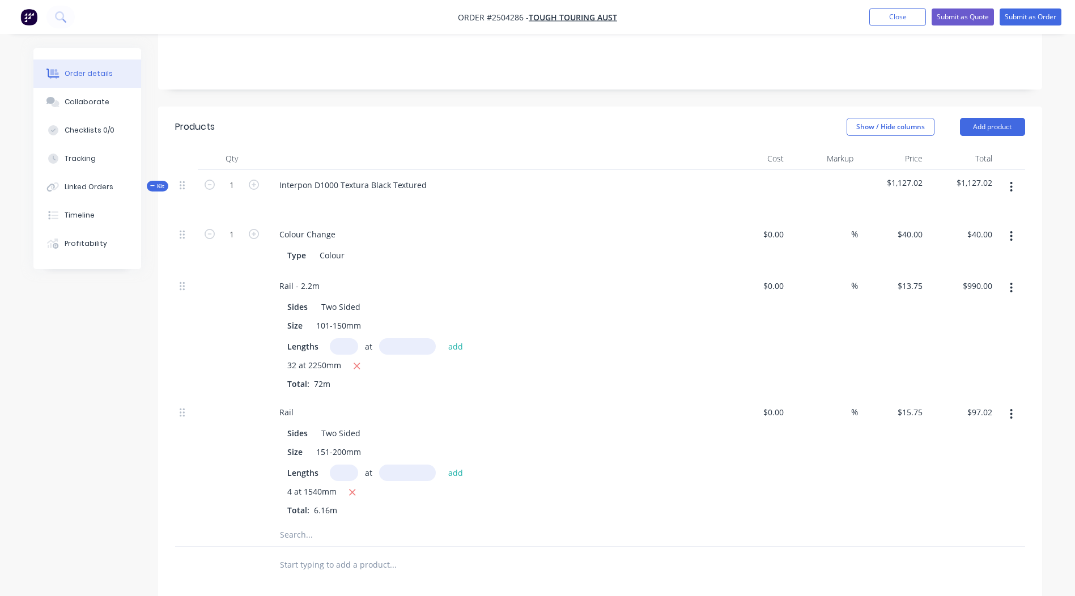
click at [304, 404] on div "Rail" at bounding box center [492, 412] width 444 height 16
click at [300, 404] on div "Rail" at bounding box center [286, 412] width 32 height 16
click at [326, 278] on div "Rail - 2.2m" at bounding box center [299, 286] width 58 height 16
drag, startPoint x: 296, startPoint y: 391, endPoint x: 370, endPoint y: 399, distance: 74.7
click at [370, 404] on div "Rail - 1.5m" at bounding box center [492, 412] width 444 height 16
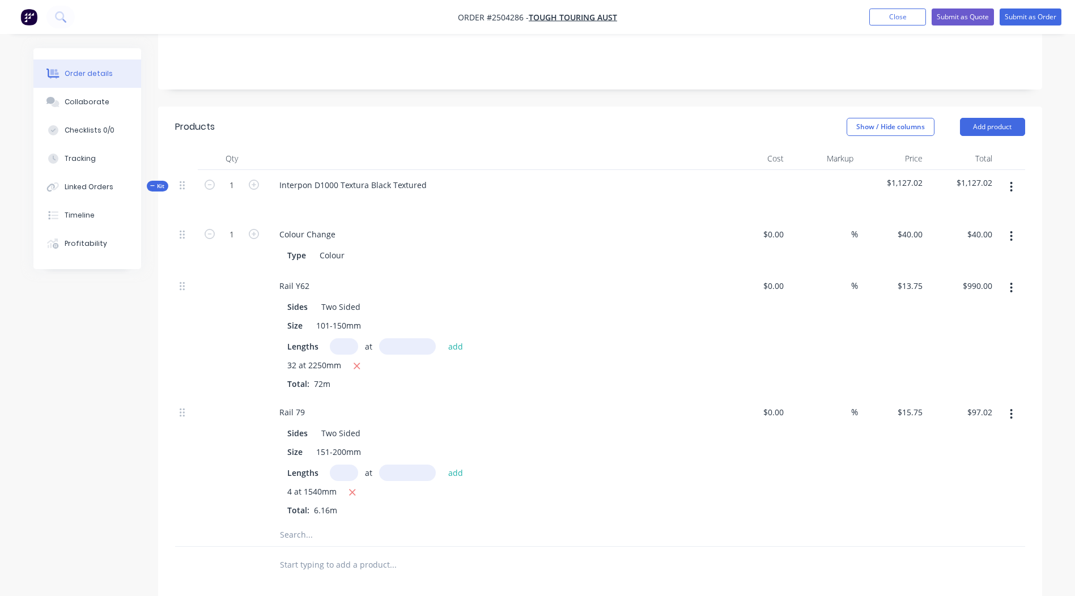
click at [410, 338] on input "text" at bounding box center [407, 346] width 57 height 16
click at [336, 338] on input "text" at bounding box center [344, 346] width 28 height 16
type input "4"
type input "2250"
click at [443, 338] on button "add" at bounding box center [456, 345] width 27 height 15
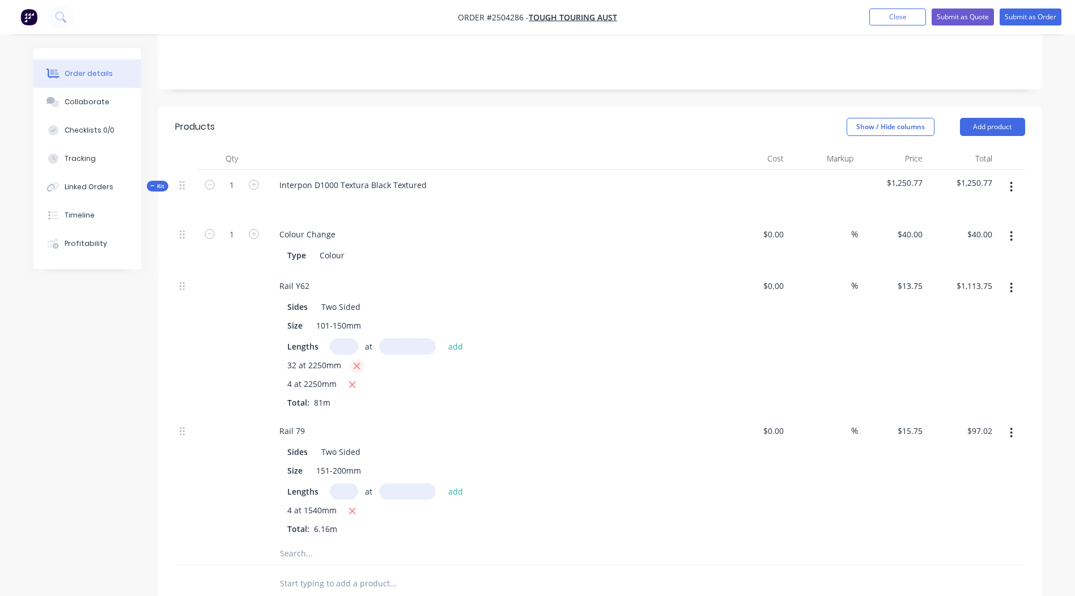
click at [361, 359] on button "button" at bounding box center [357, 366] width 14 height 14
type input "$123.75"
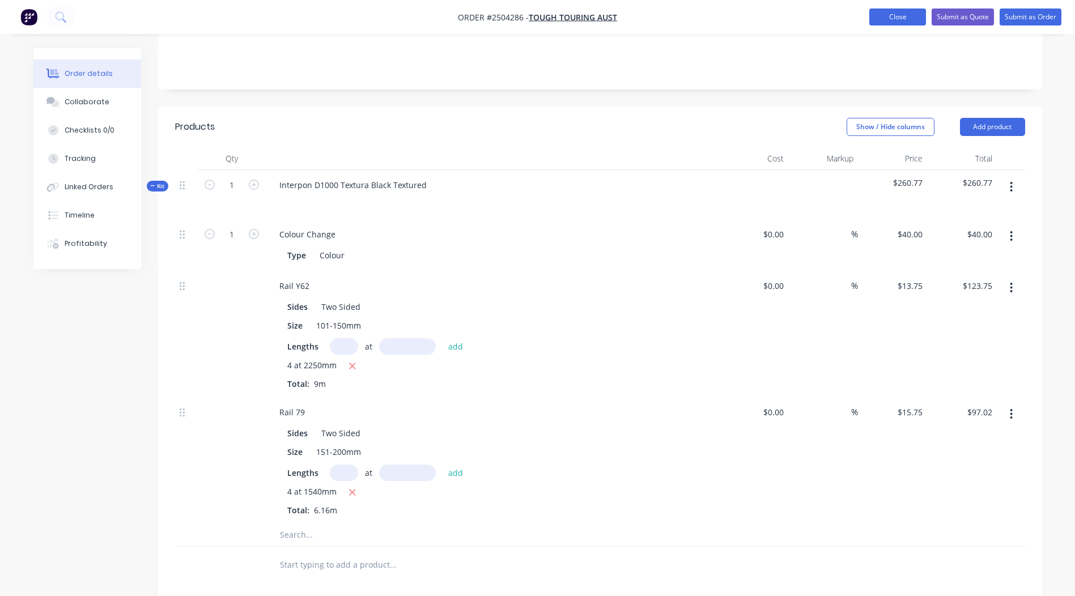
click at [892, 19] on button "Close" at bounding box center [898, 17] width 57 height 17
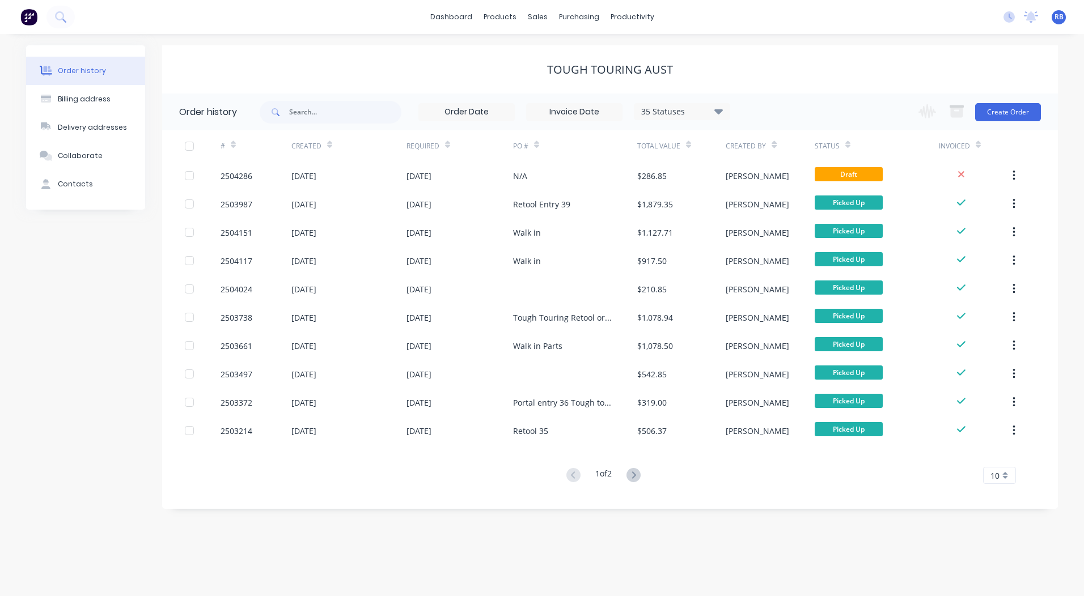
click at [630, 330] on div "Tough Touring Retool order" at bounding box center [575, 317] width 124 height 28
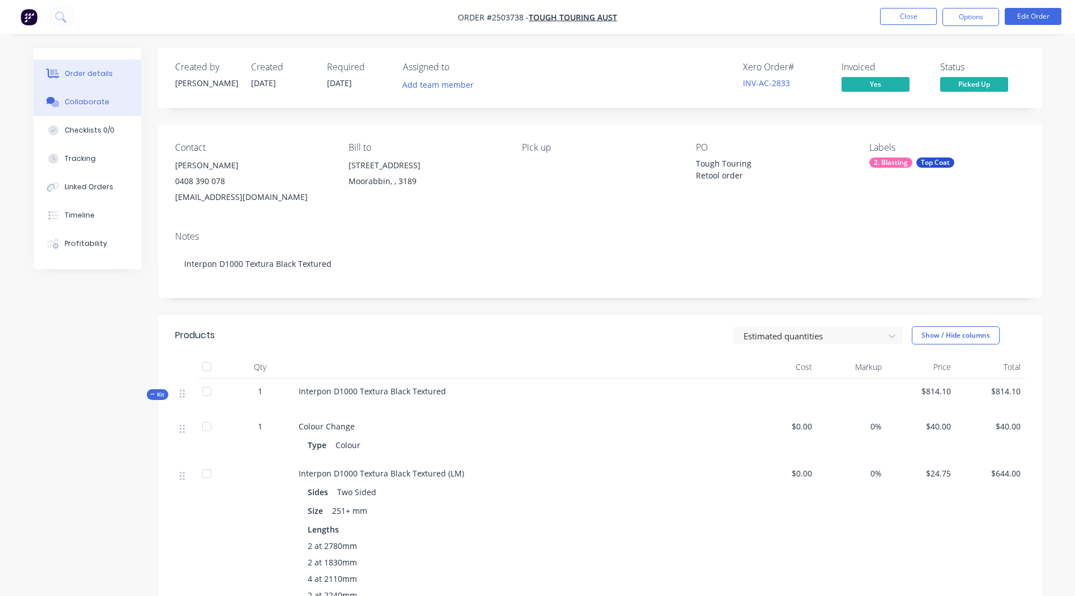
click at [103, 106] on div "Collaborate" at bounding box center [87, 102] width 45 height 10
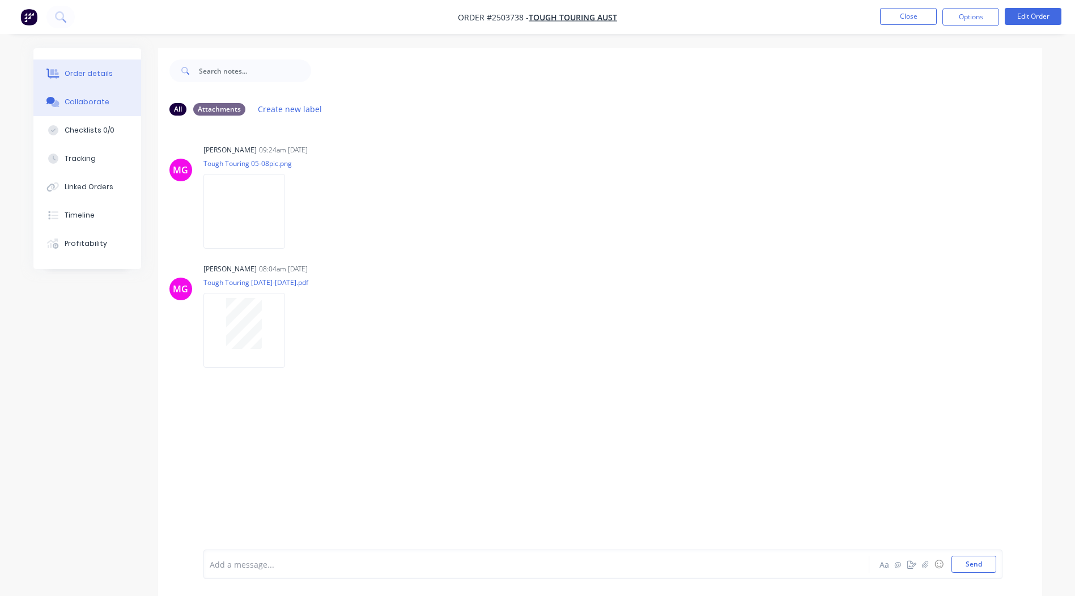
click at [115, 69] on button "Order details" at bounding box center [87, 74] width 108 height 28
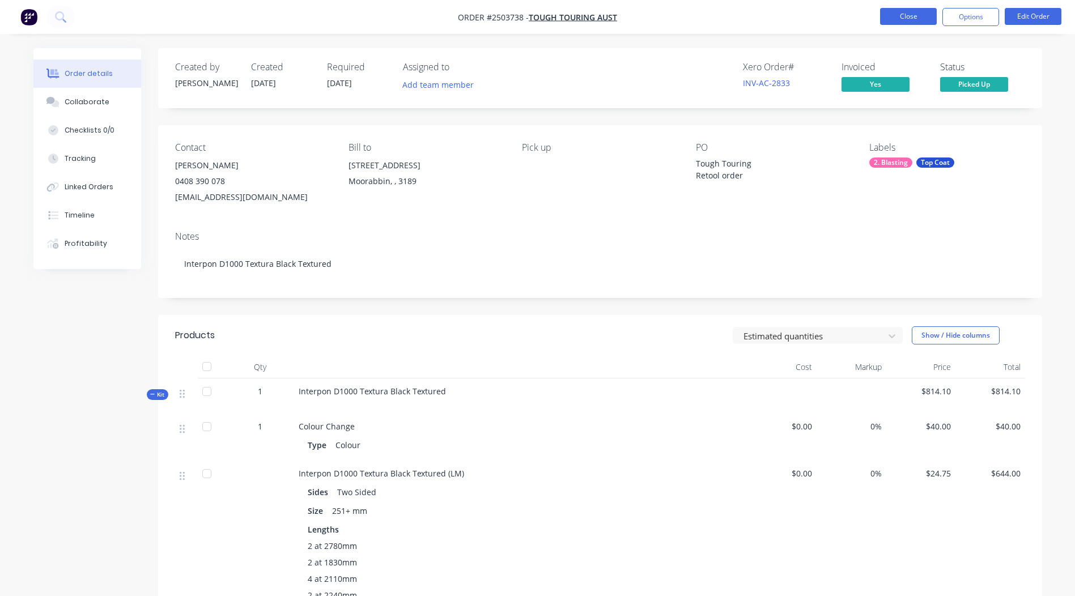
click at [913, 24] on button "Close" at bounding box center [908, 16] width 57 height 17
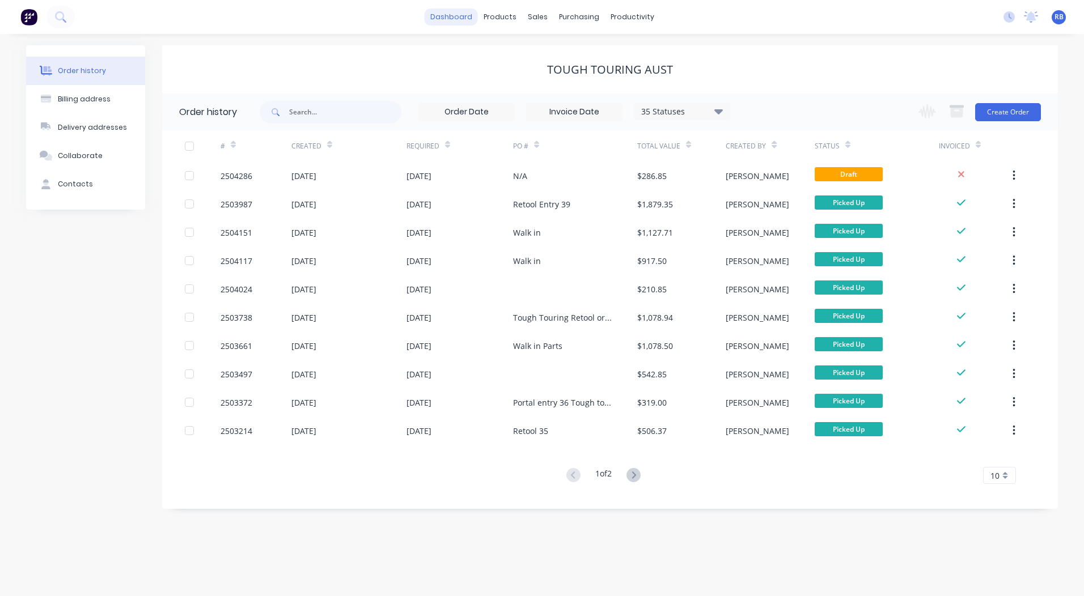
click at [445, 18] on link "dashboard" at bounding box center [451, 17] width 53 height 17
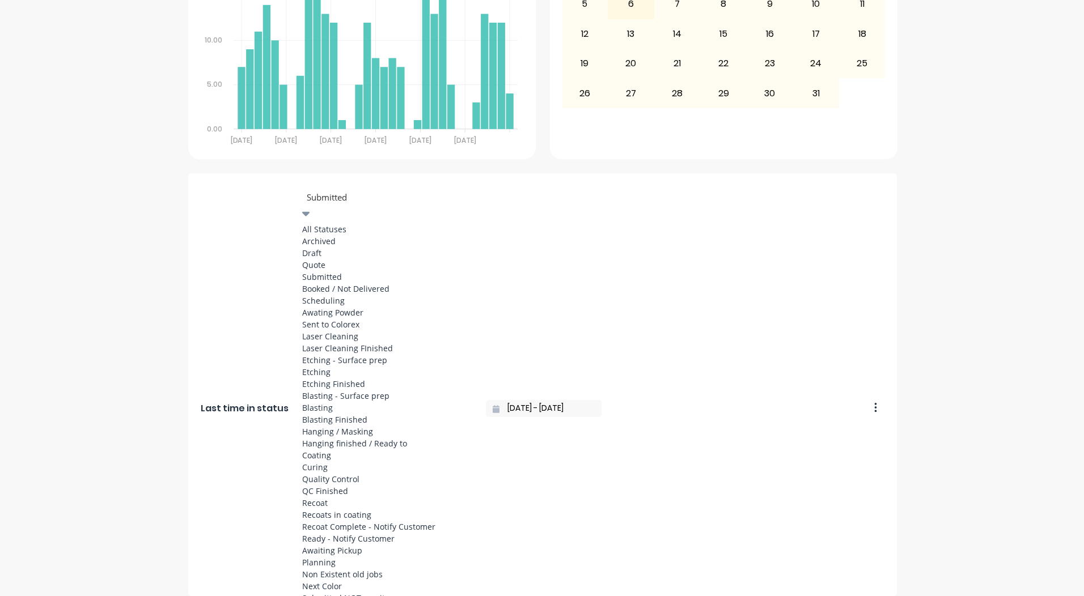
click at [323, 190] on div at bounding box center [387, 197] width 163 height 14
click at [333, 449] on div "Coating" at bounding box center [387, 455] width 170 height 12
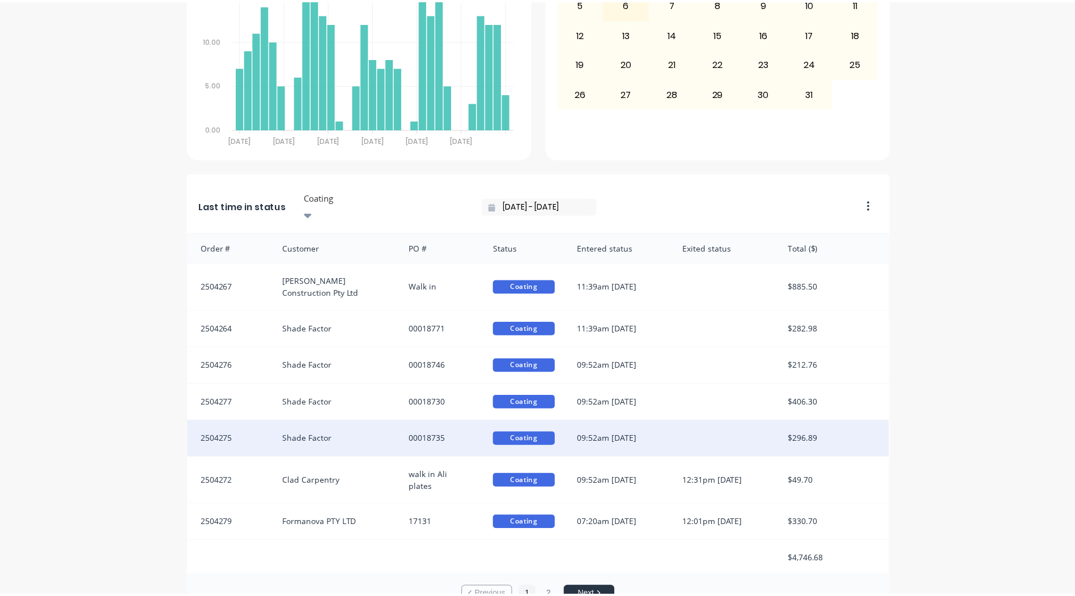
scroll to position [2, 0]
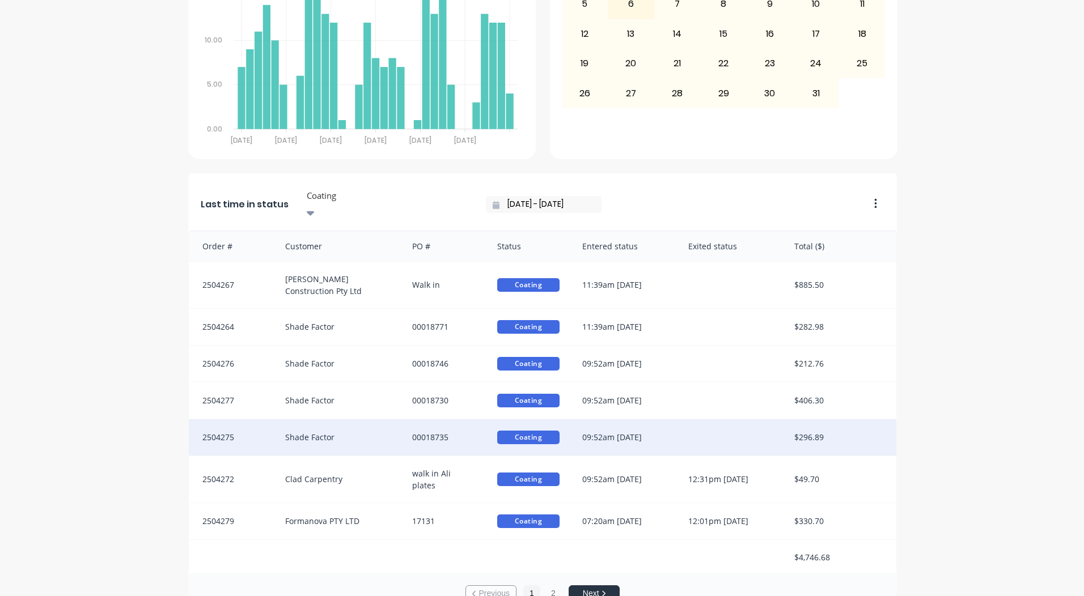
click at [525, 431] on span "Coating" at bounding box center [528, 438] width 62 height 14
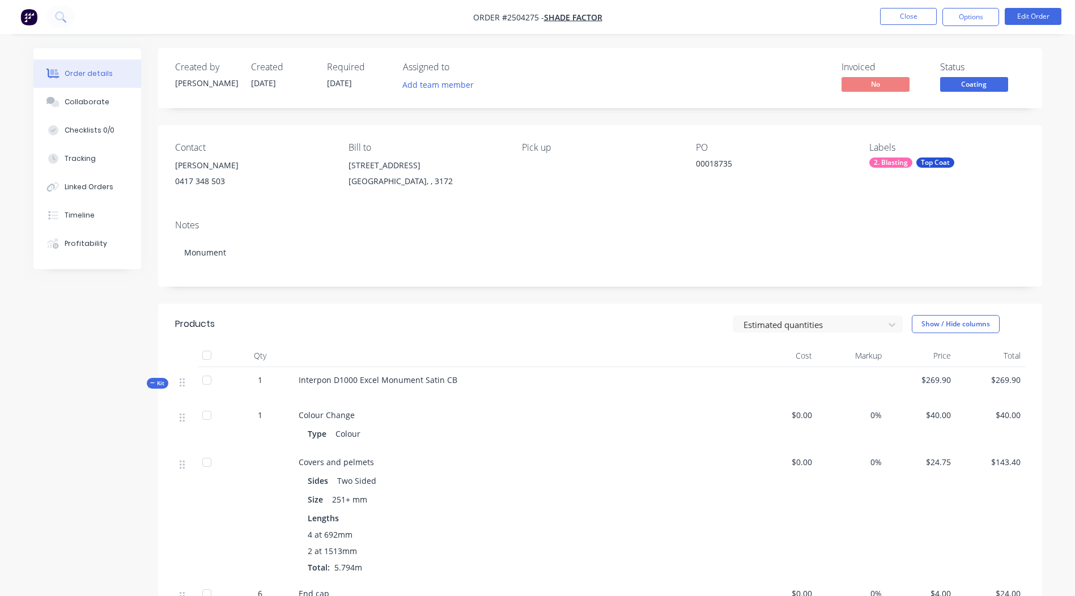
click at [956, 85] on span "Coating" at bounding box center [974, 84] width 68 height 14
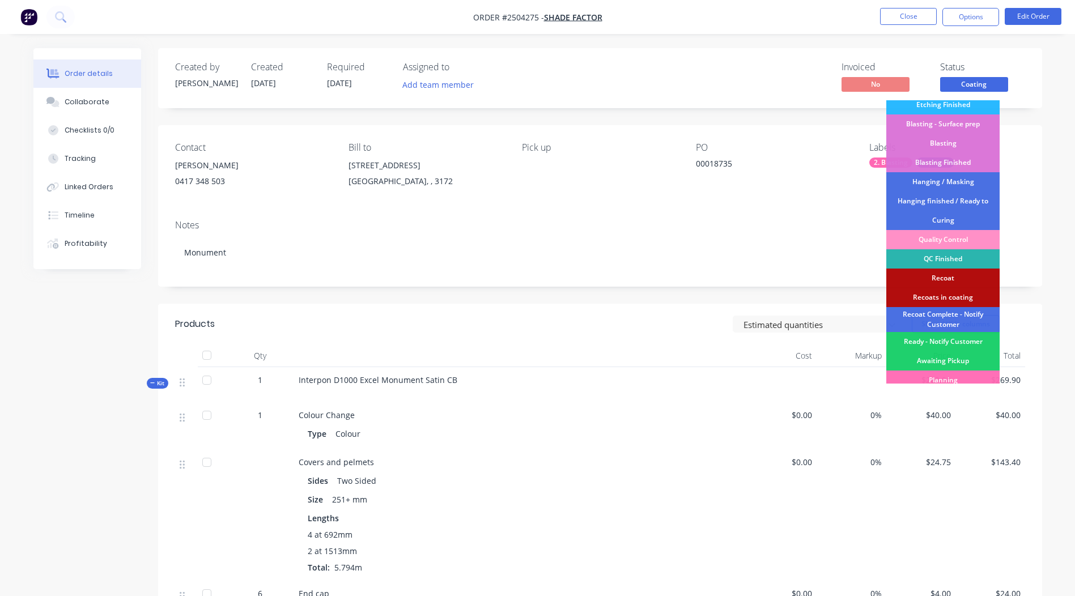
scroll to position [281, 0]
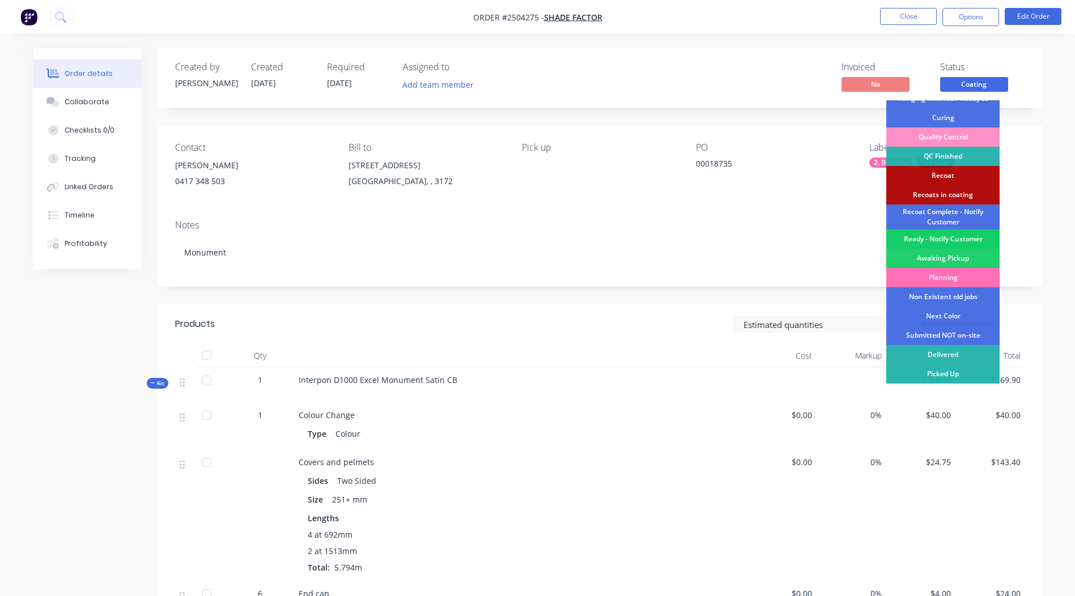
click at [925, 236] on div "Ready - Notify Customer" at bounding box center [943, 239] width 113 height 19
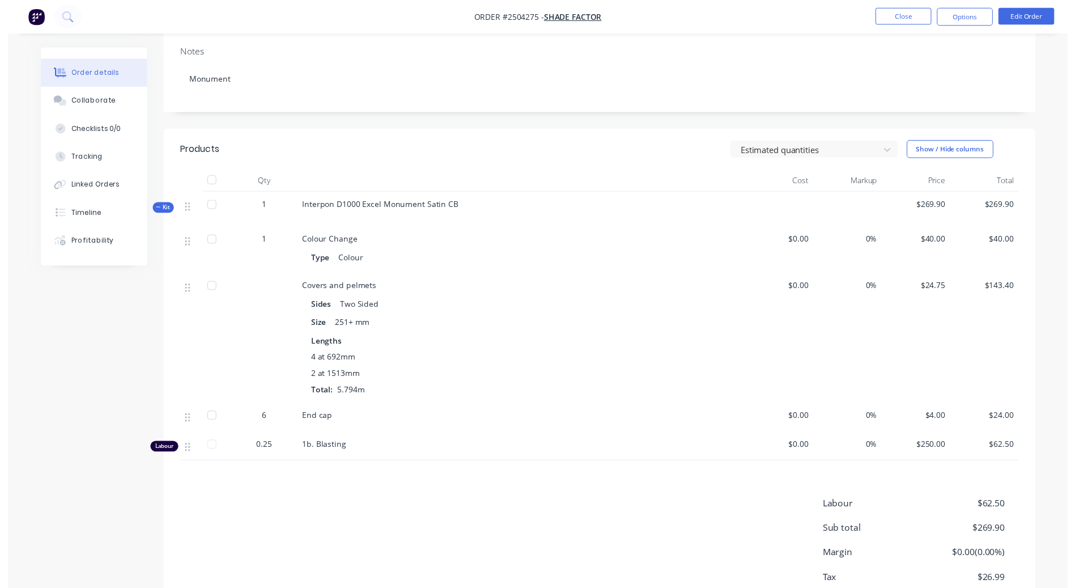
scroll to position [0, 0]
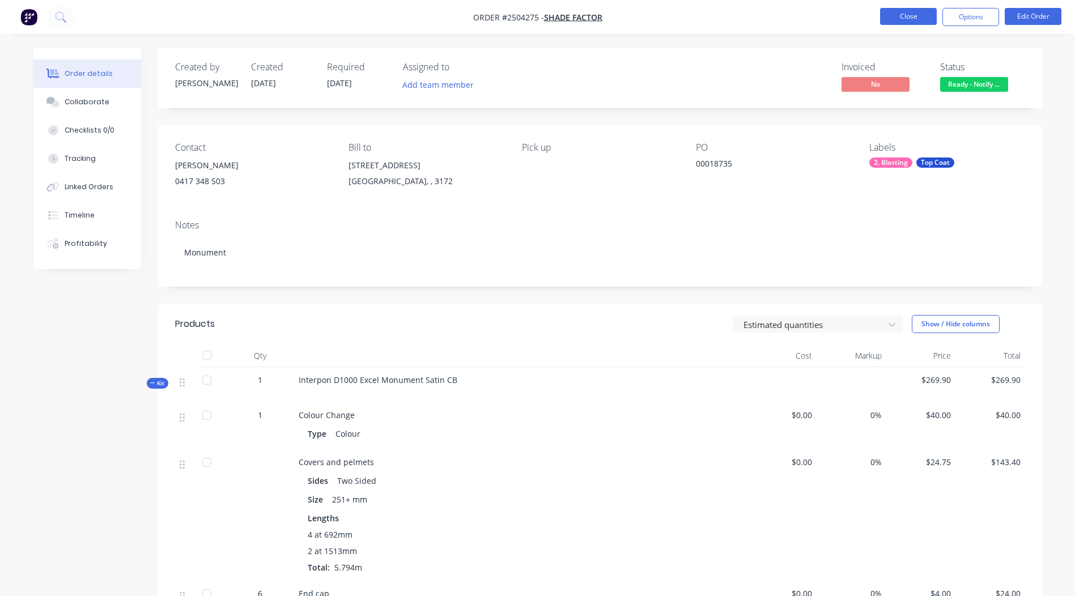
click at [900, 18] on button "Close" at bounding box center [908, 16] width 57 height 17
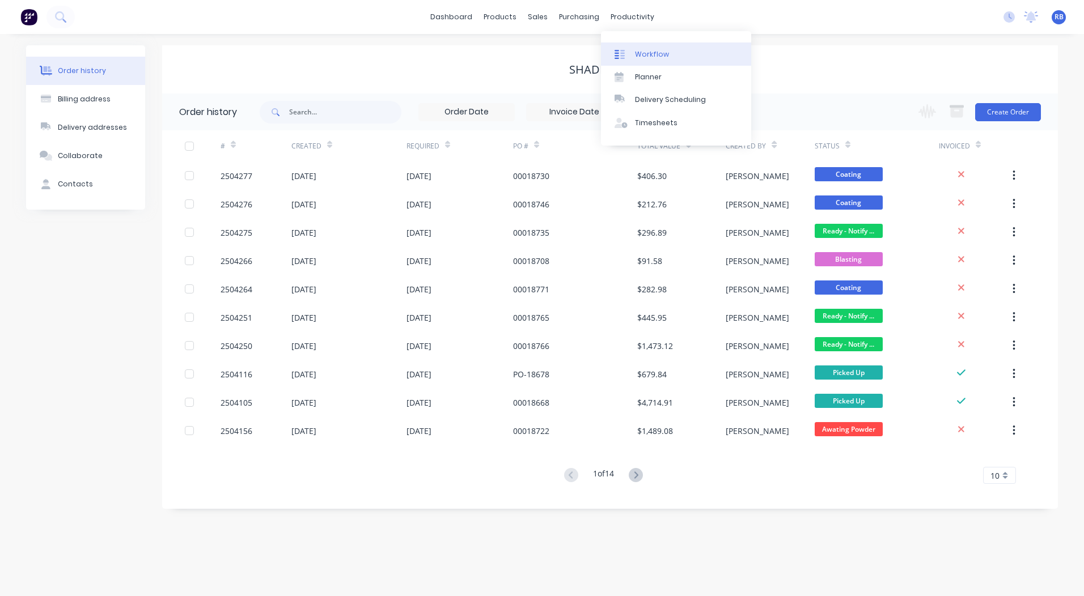
click at [652, 50] on div "Workflow" at bounding box center [652, 54] width 34 height 10
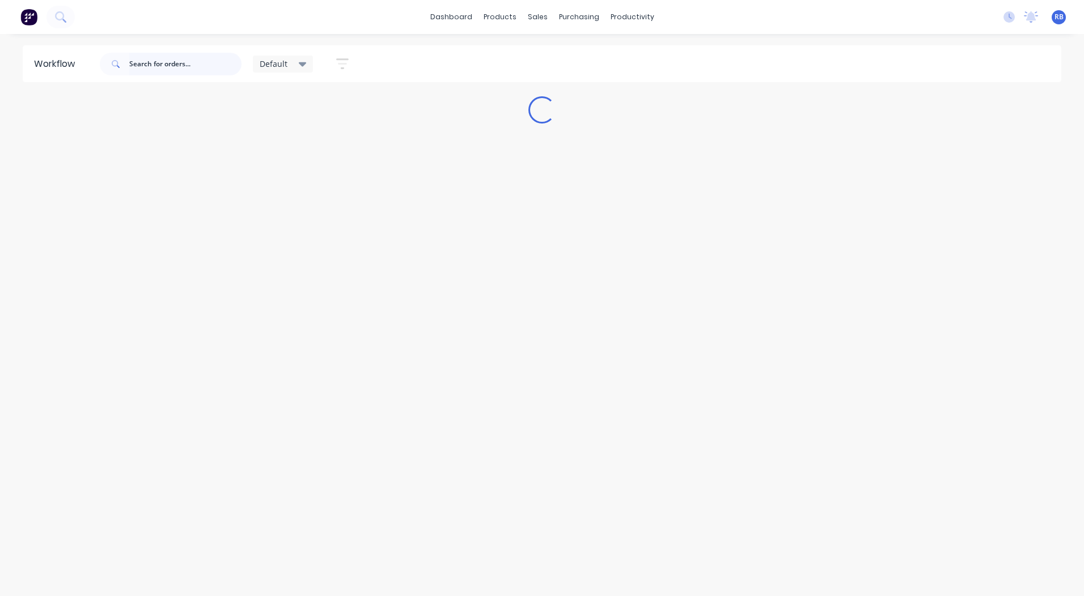
click at [169, 67] on input "text" at bounding box center [185, 64] width 112 height 23
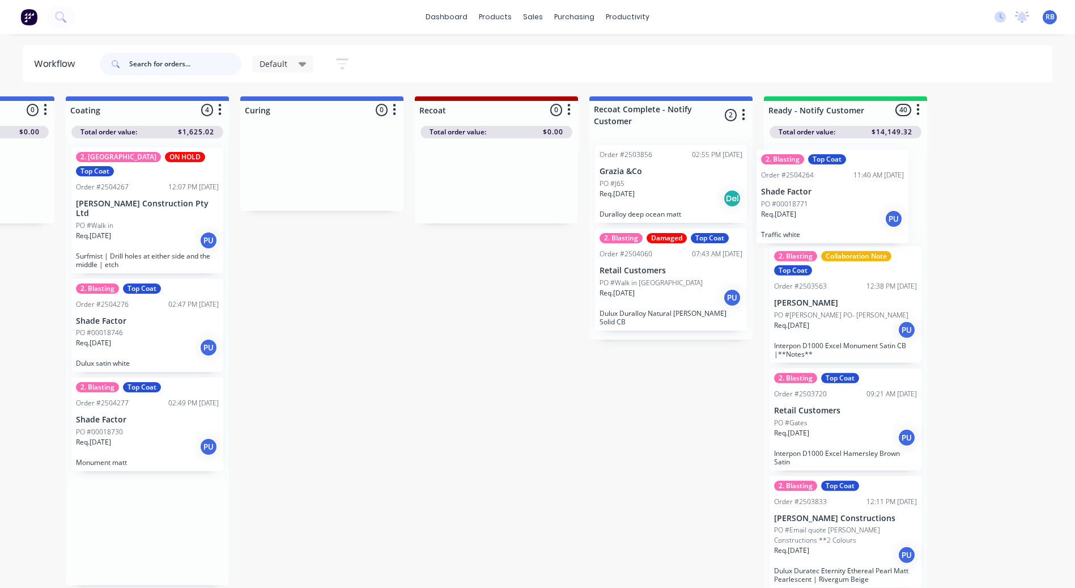
scroll to position [0, 489]
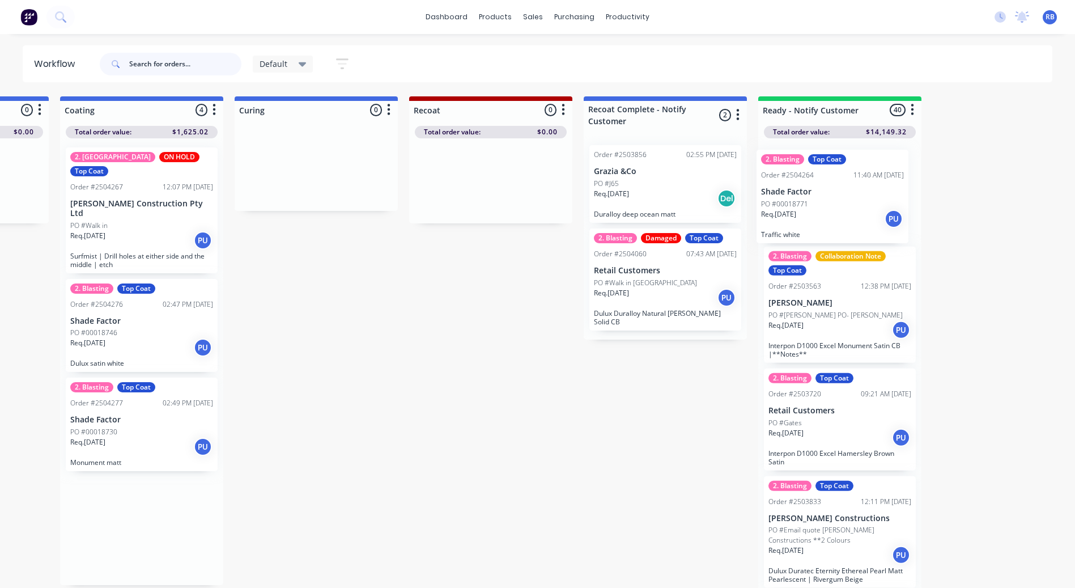
drag, startPoint x: 629, startPoint y: 210, endPoint x: 812, endPoint y: 213, distance: 182.5
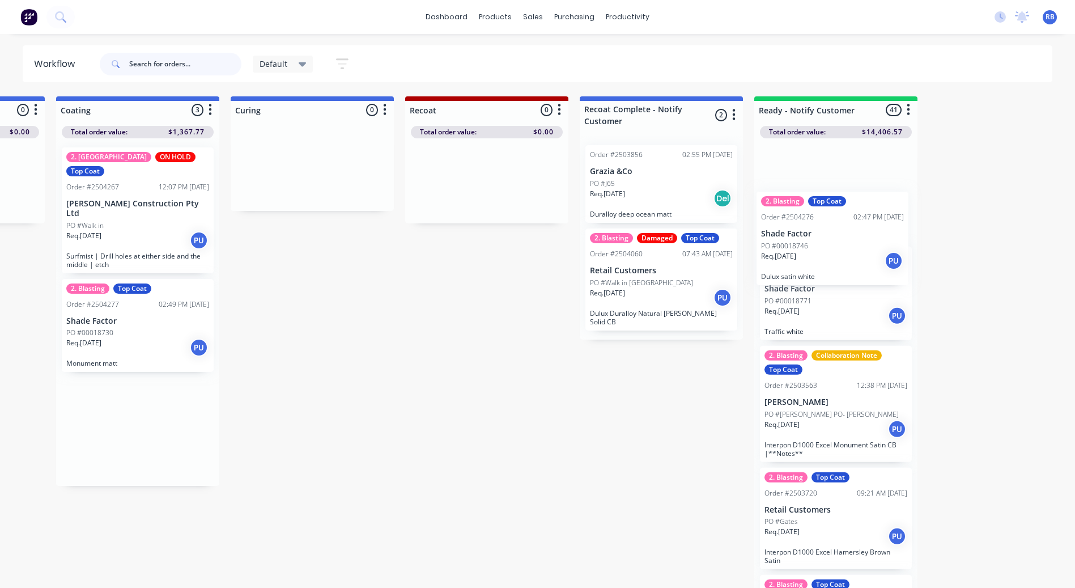
scroll to position [0, 495]
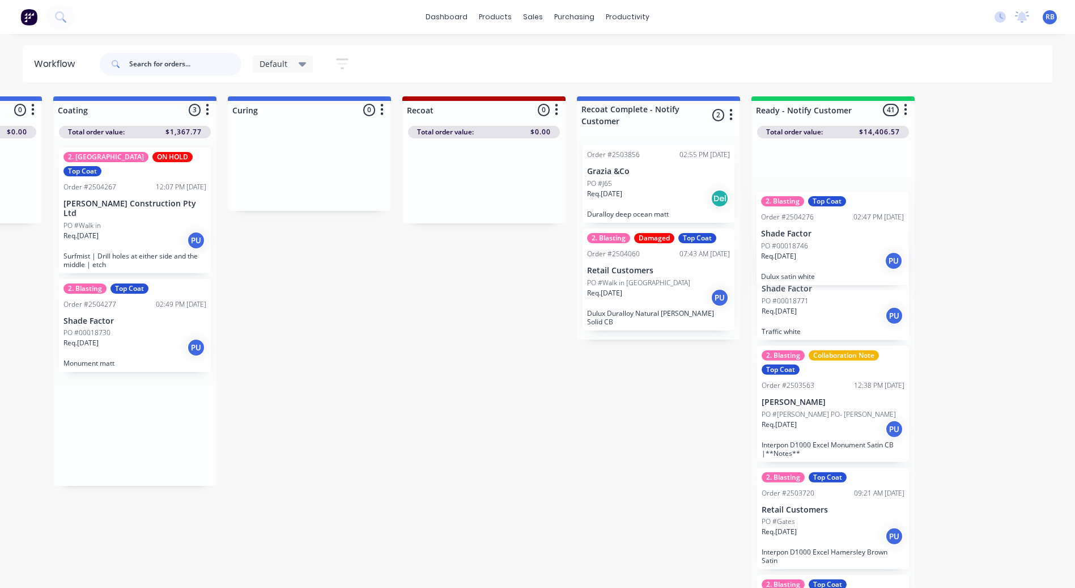
drag, startPoint x: 113, startPoint y: 318, endPoint x: 816, endPoint y: 253, distance: 705.3
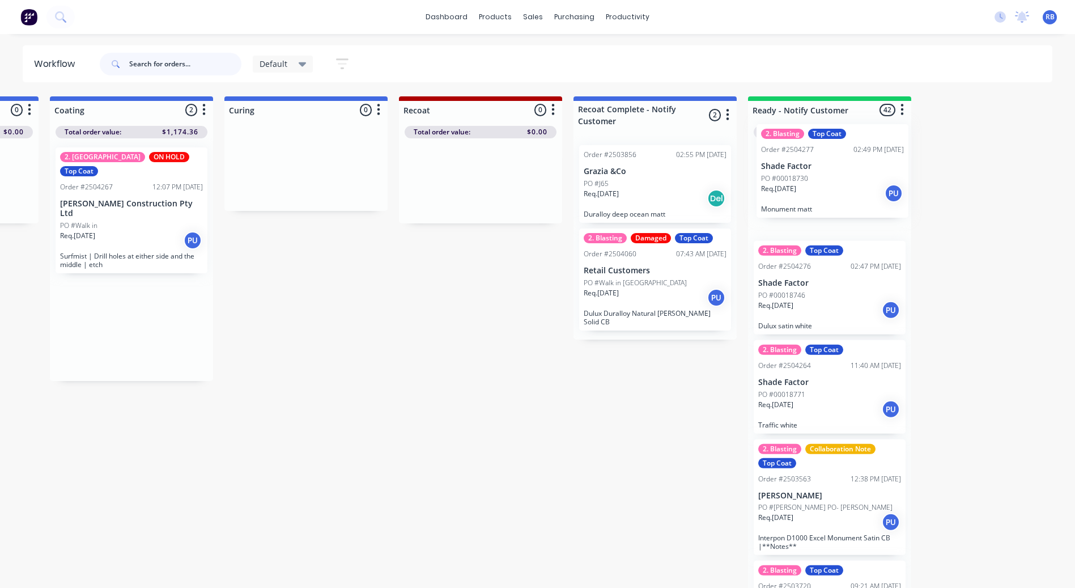
scroll to position [0, 502]
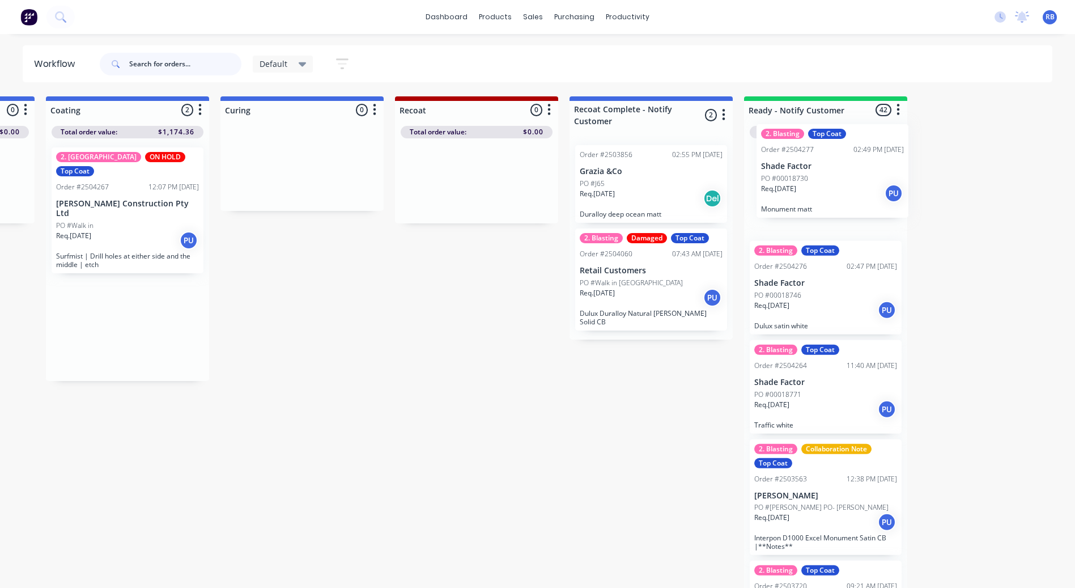
drag, startPoint x: 105, startPoint y: 330, endPoint x: 783, endPoint y: 220, distance: 687.4
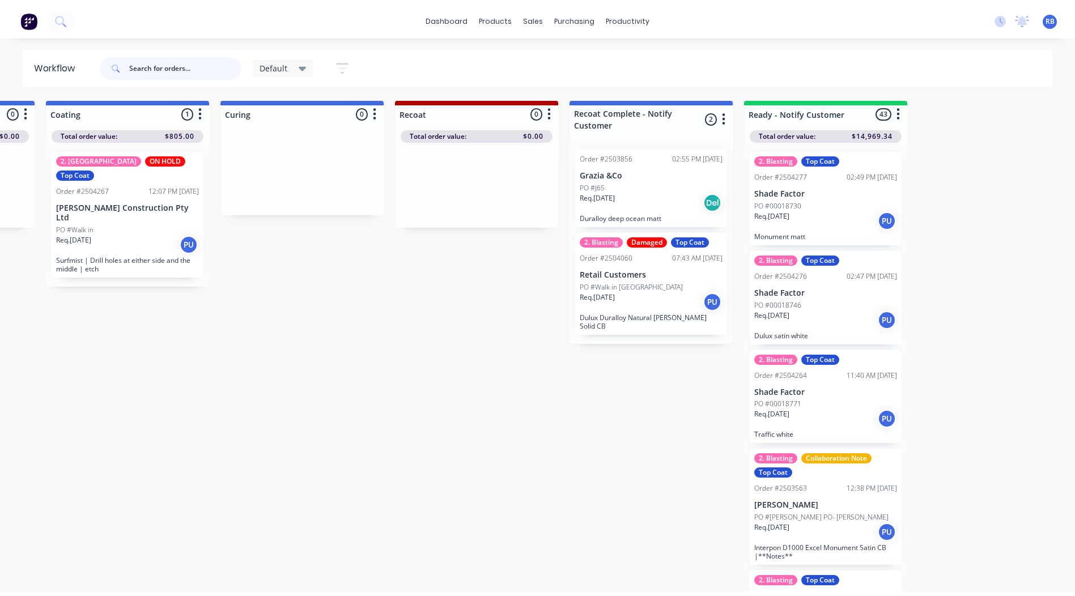
scroll to position [0, 0]
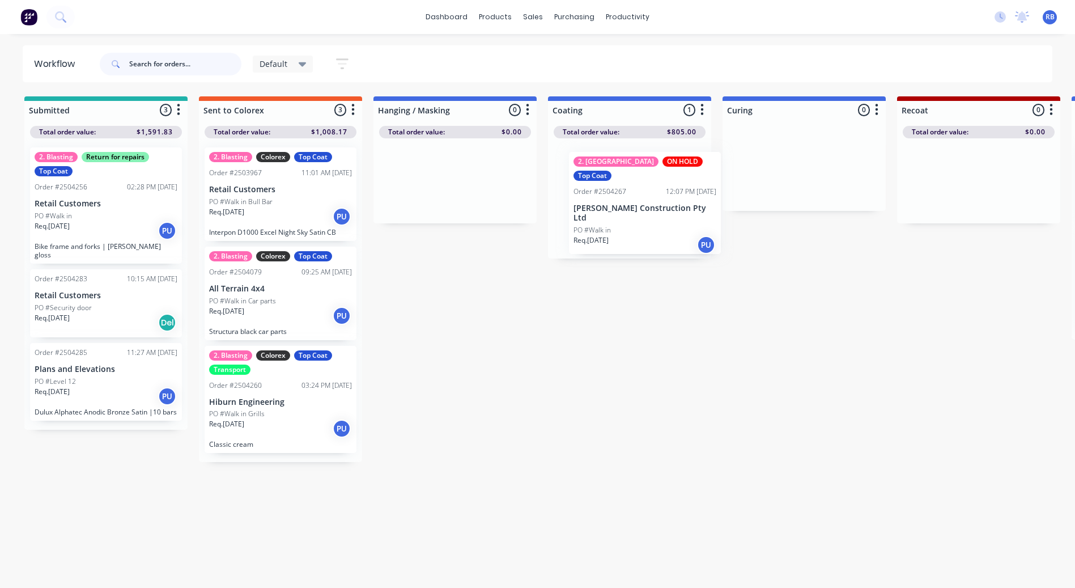
drag, startPoint x: 635, startPoint y: 207, endPoint x: 642, endPoint y: 209, distance: 7.0
click at [642, 209] on div "2. Etching ON HOLD Top Coat Order #2504267 12:07 PM [DATE] [PERSON_NAME] Constr…" at bounding box center [629, 198] width 163 height 120
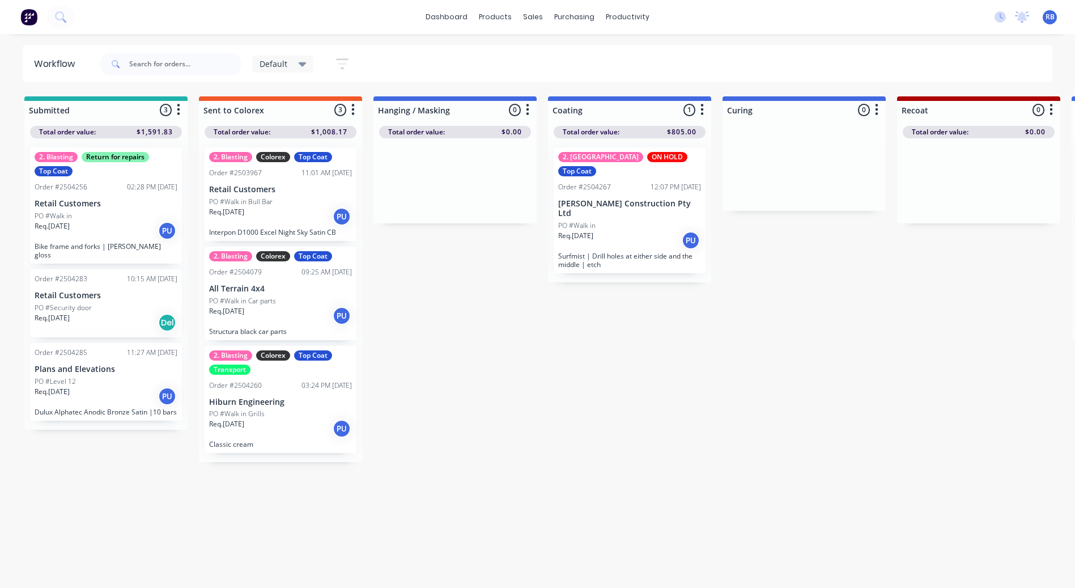
click at [646, 202] on div "2. Etching ON HOLD Top Coat Order #2504267 12:07 PM [DATE] [PERSON_NAME] Constr…" at bounding box center [629, 210] width 163 height 144
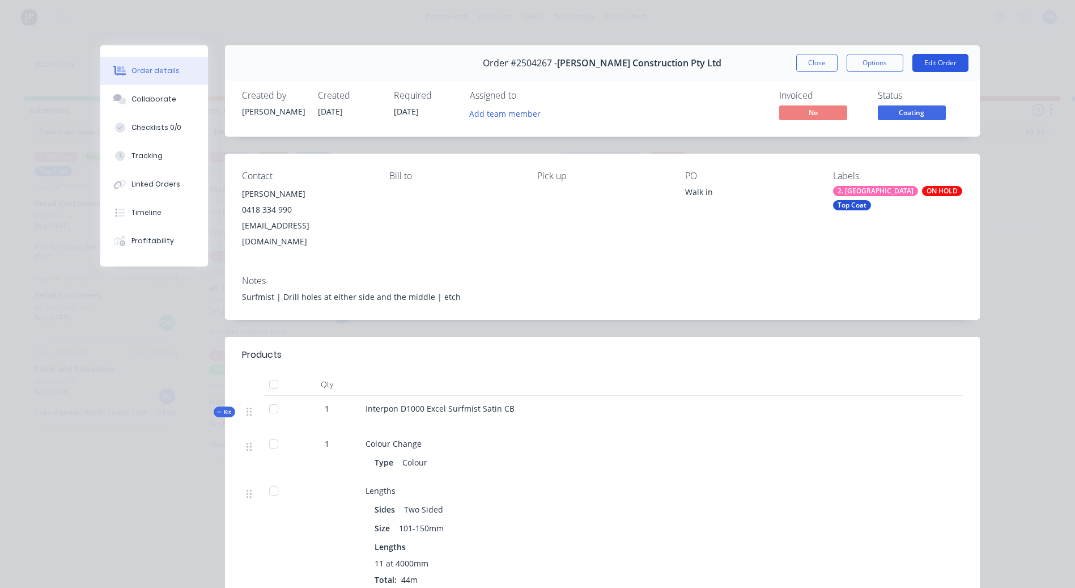
click at [919, 69] on button "Edit Order" at bounding box center [941, 63] width 56 height 18
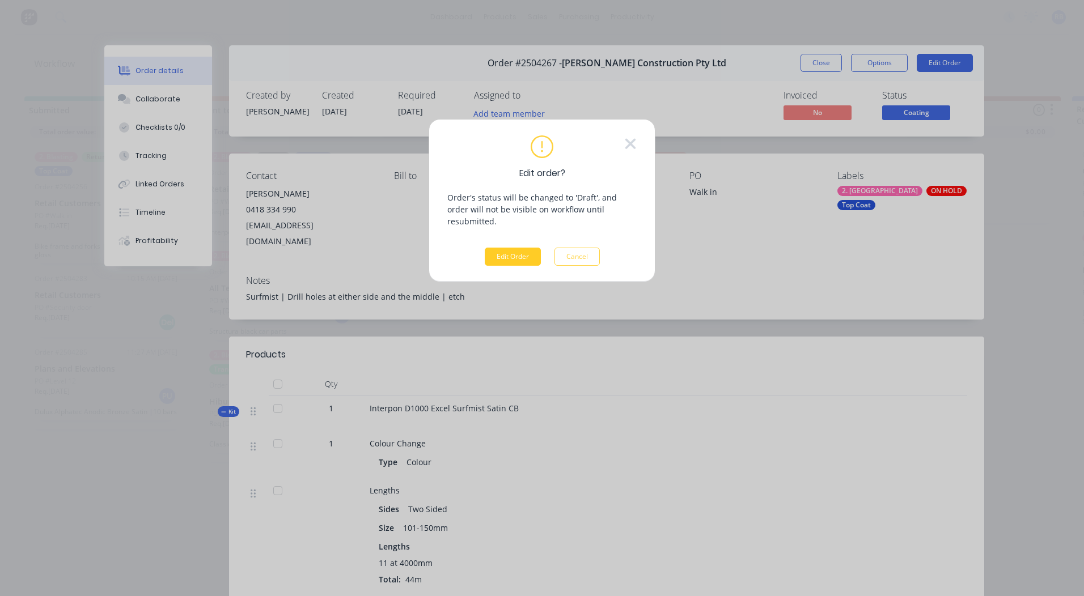
click at [508, 249] on button "Edit Order" at bounding box center [513, 257] width 56 height 18
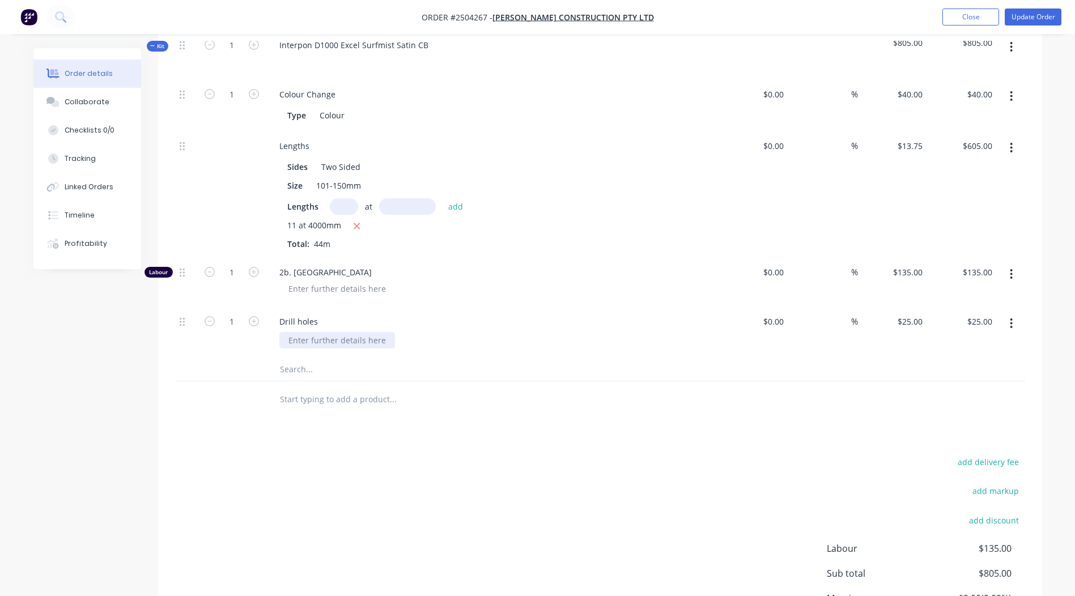
scroll to position [453, 0]
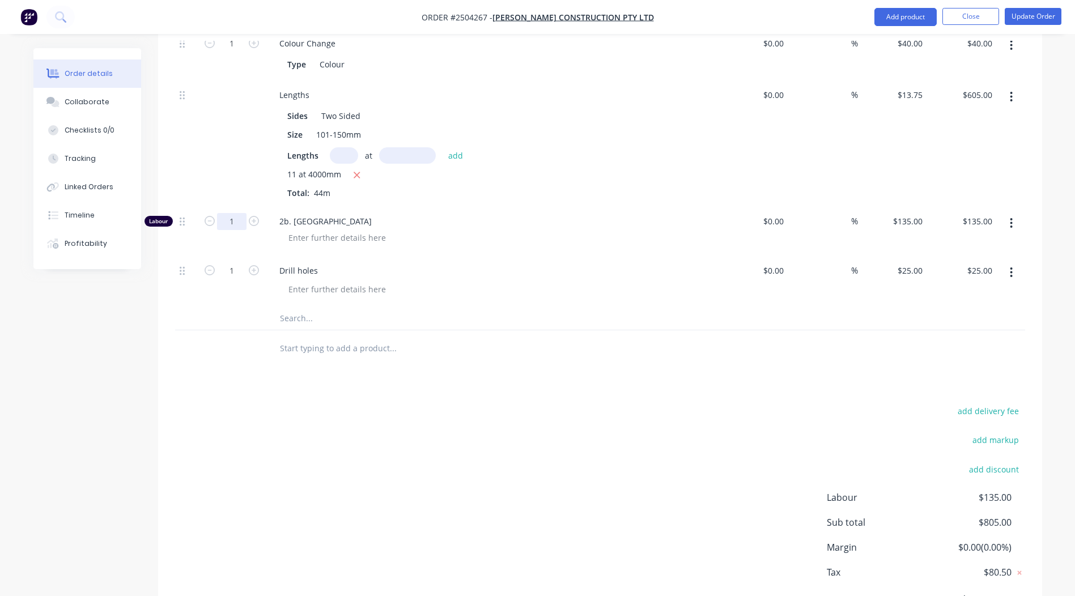
click at [235, 213] on input "1" at bounding box center [231, 221] width 29 height 17
type input "0.67"
type input "$90.45"
click at [631, 498] on div "add delivery fee add markup add discount Labour $135.00 Sub total $805.00 Margi…" at bounding box center [600, 513] width 850 height 219
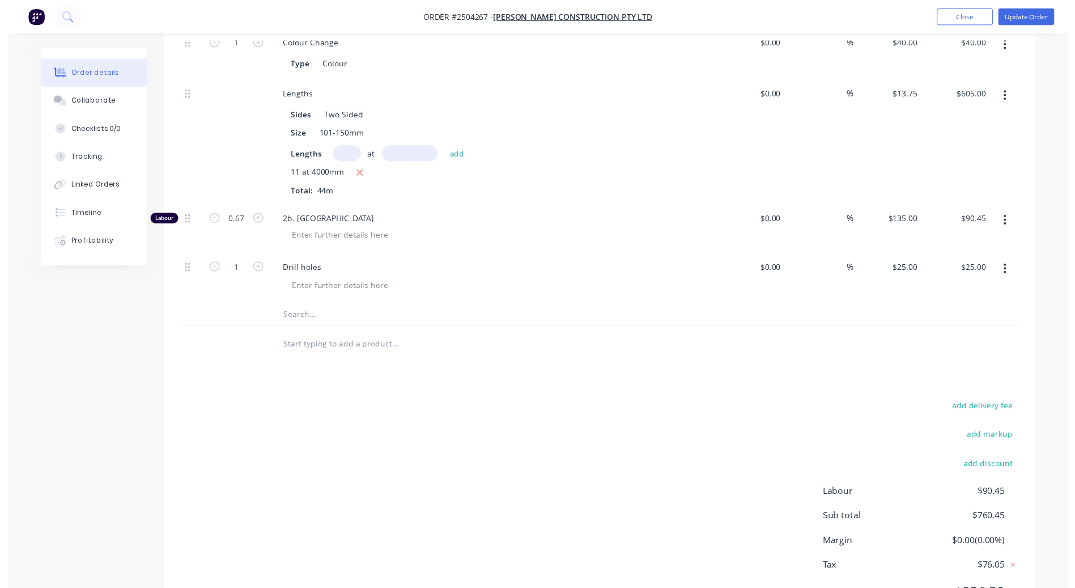
scroll to position [0, 0]
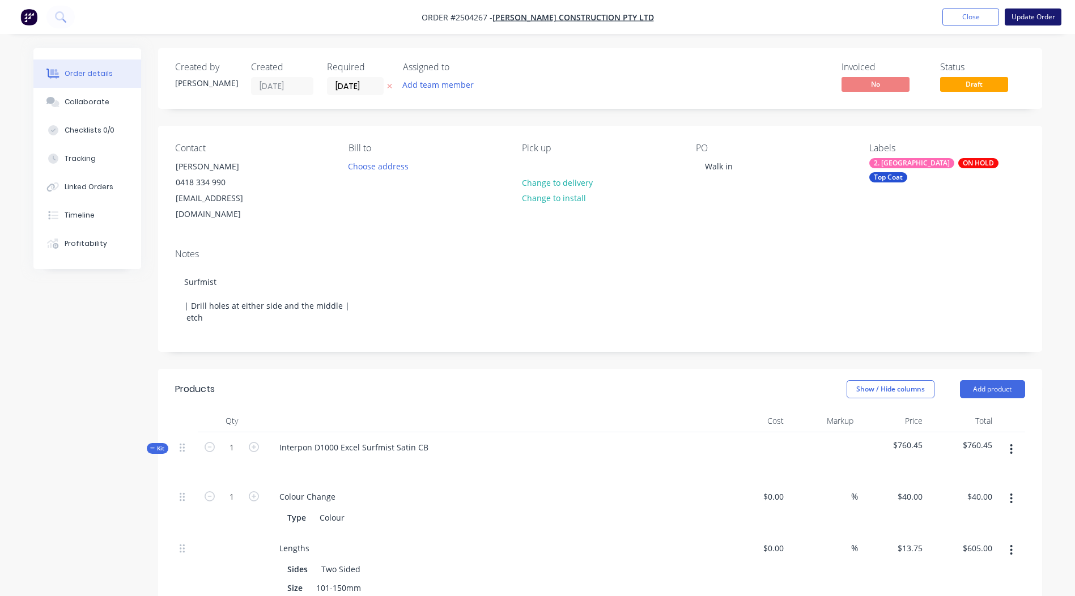
click at [1045, 30] on nav "Order #2504267 - [PERSON_NAME] Construction Pty Ltd Add product Close Update Or…" at bounding box center [537, 17] width 1075 height 34
click at [1038, 19] on button "Update Order" at bounding box center [1033, 17] width 57 height 17
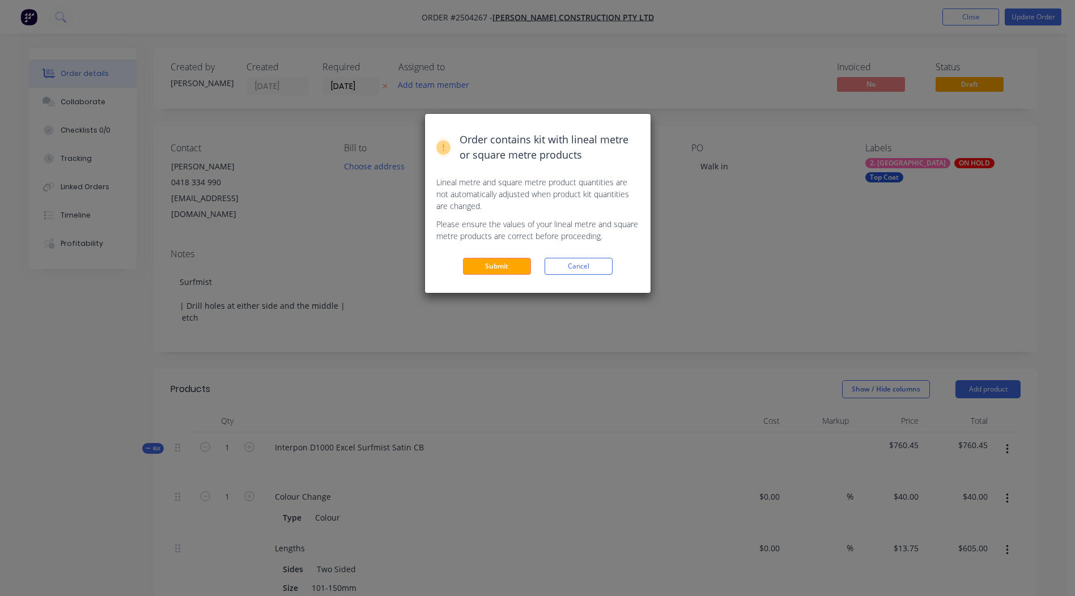
click at [508, 257] on div "Order contains kit with lineal metre or square metre products Lineal metre and …" at bounding box center [538, 203] width 226 height 179
click at [505, 260] on button "Submit" at bounding box center [497, 266] width 68 height 17
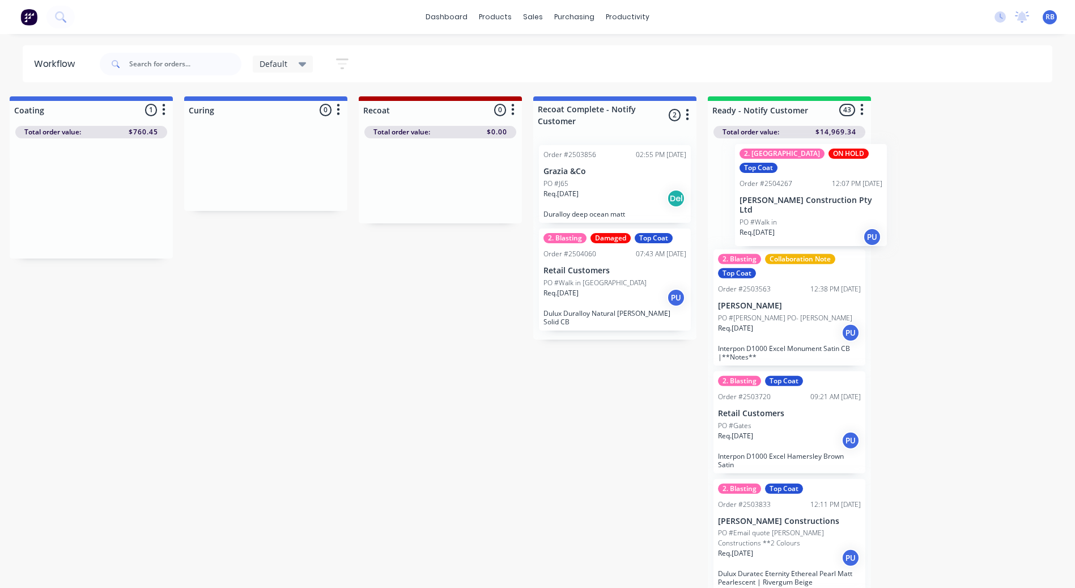
scroll to position [0, 543]
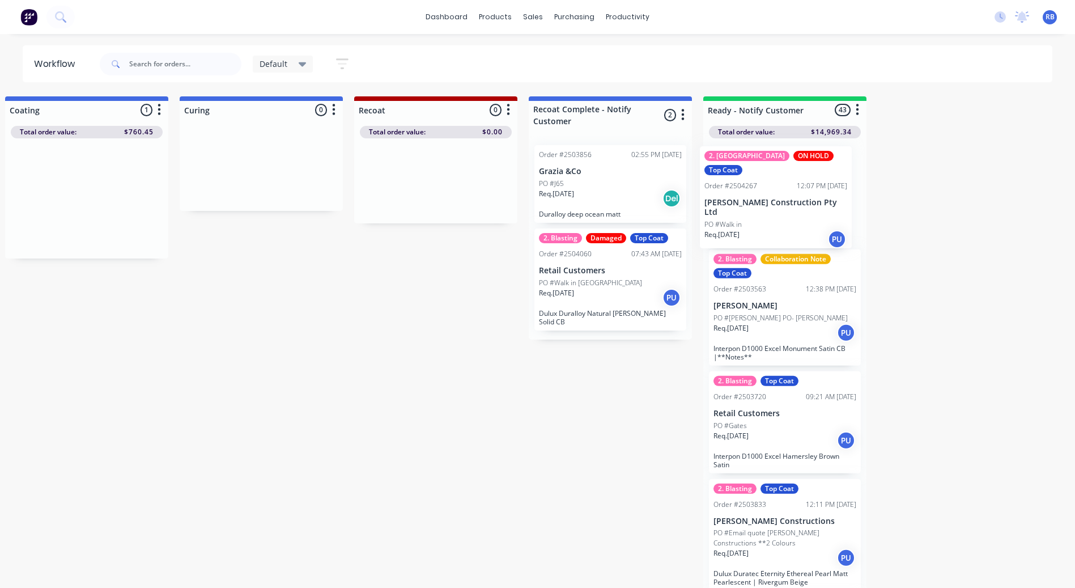
drag, startPoint x: 618, startPoint y: 216, endPoint x: 767, endPoint y: 216, distance: 149.6
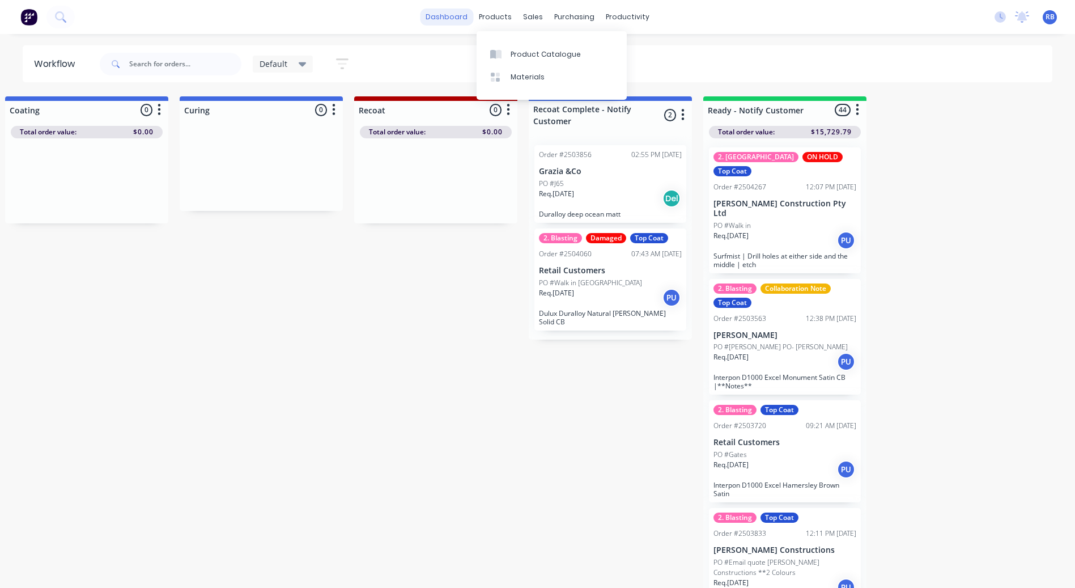
click at [466, 14] on link "dashboard" at bounding box center [446, 17] width 53 height 17
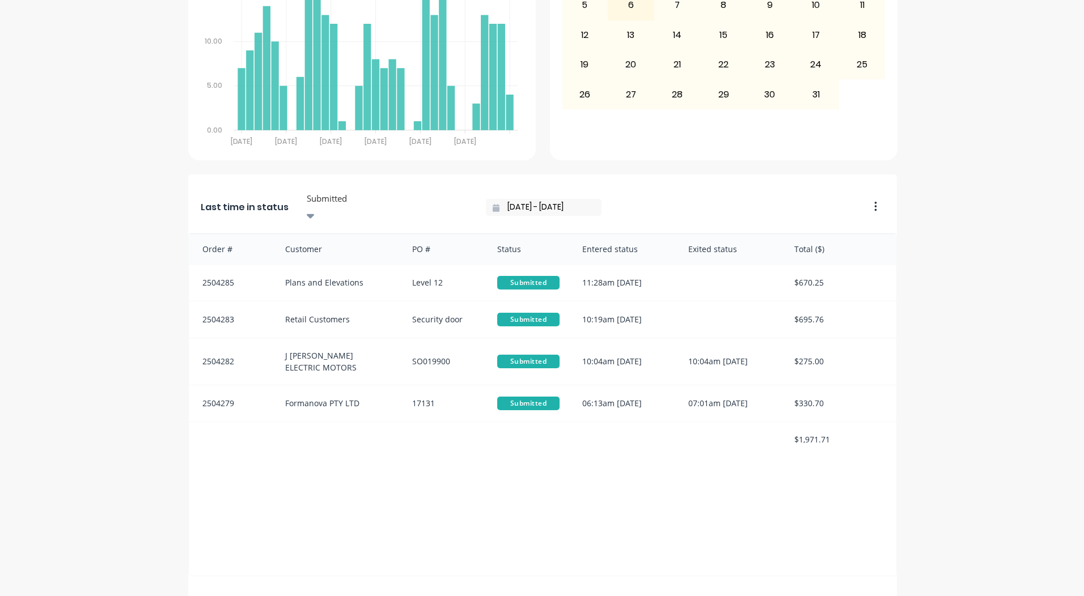
scroll to position [489, 0]
click at [341, 190] on div at bounding box center [387, 197] width 163 height 14
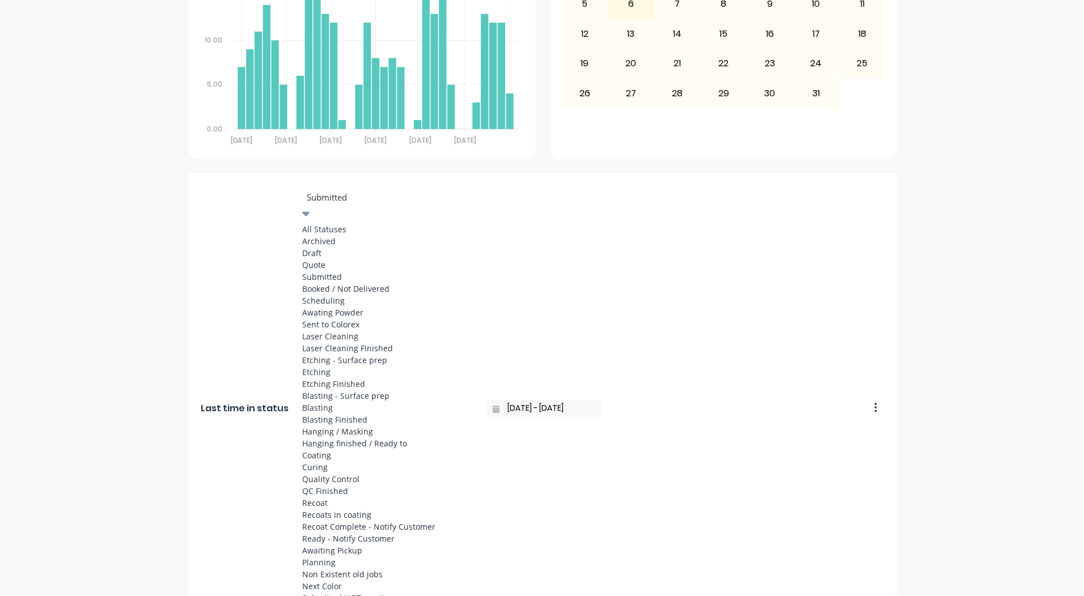
scroll to position [529, 0]
click at [341, 533] on div "Ready - Notify Customer" at bounding box center [387, 539] width 170 height 12
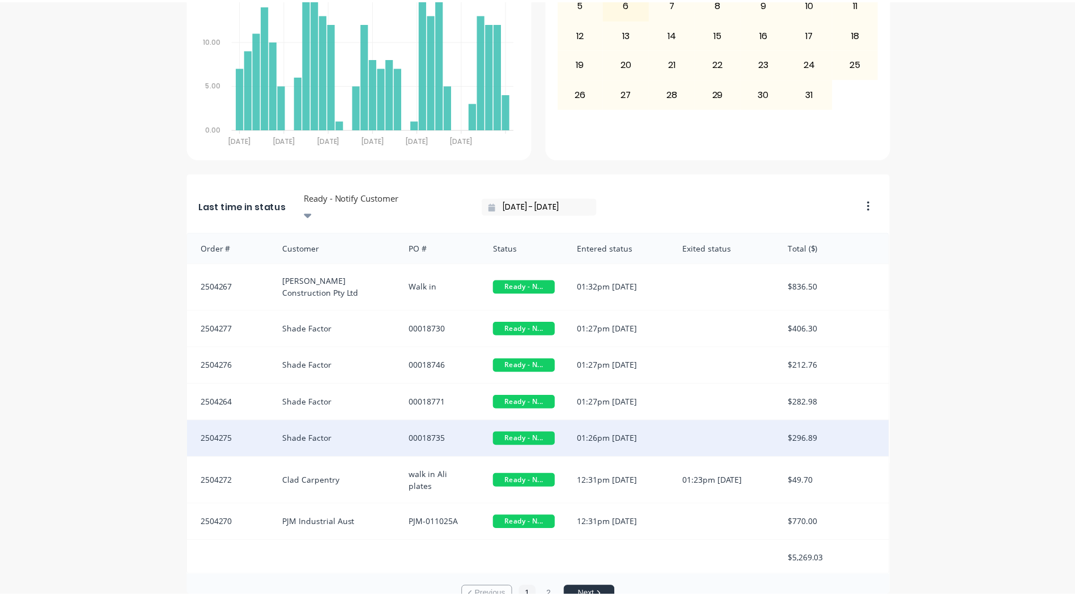
scroll to position [2, 0]
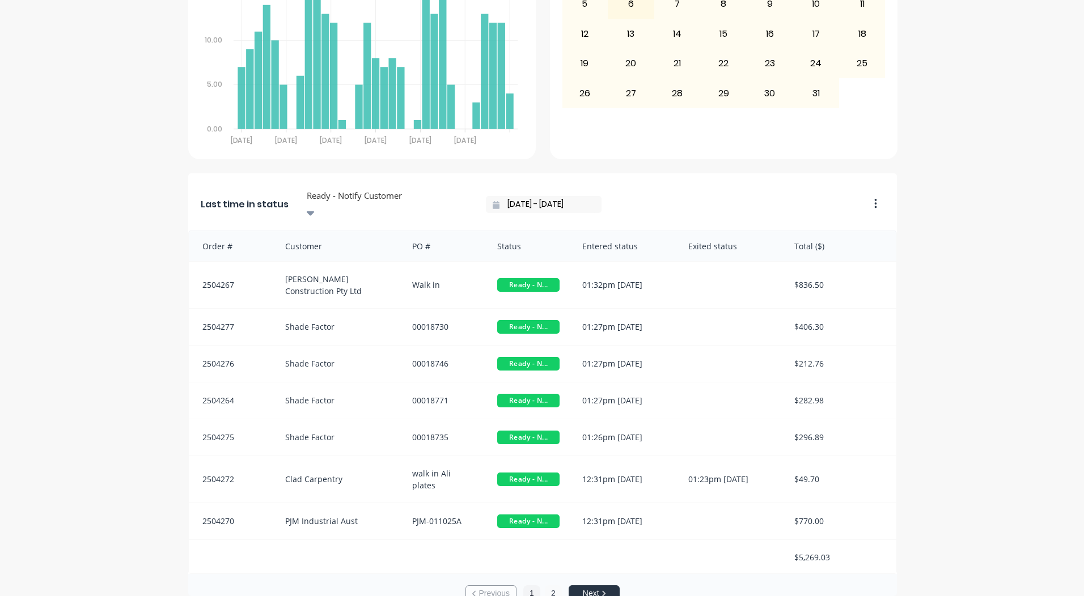
click at [551, 586] on button "2" at bounding box center [553, 594] width 17 height 17
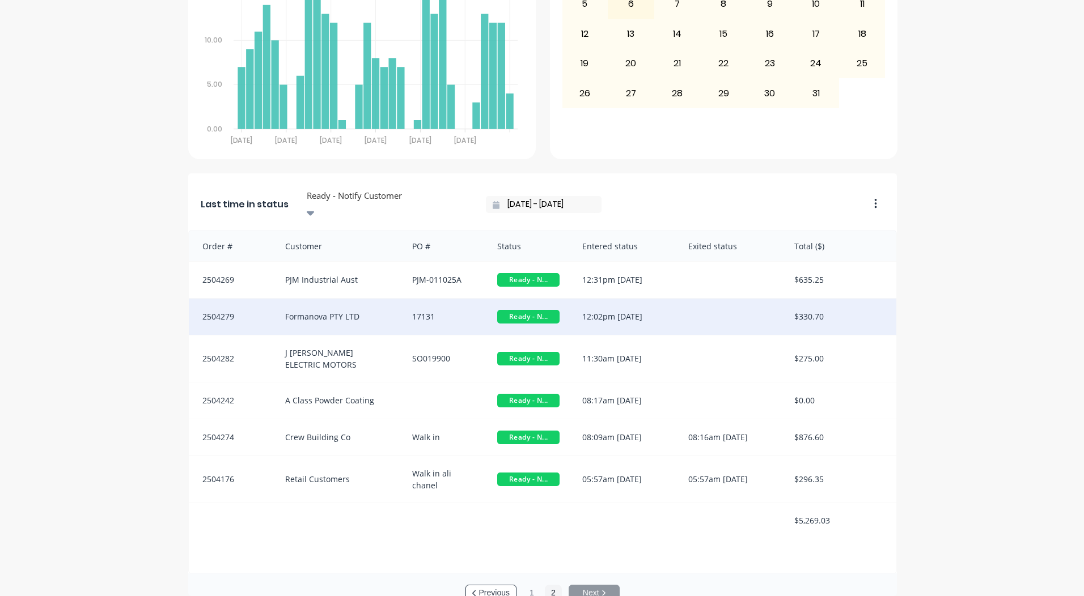
click at [504, 310] on span "Ready - N..." at bounding box center [528, 317] width 62 height 14
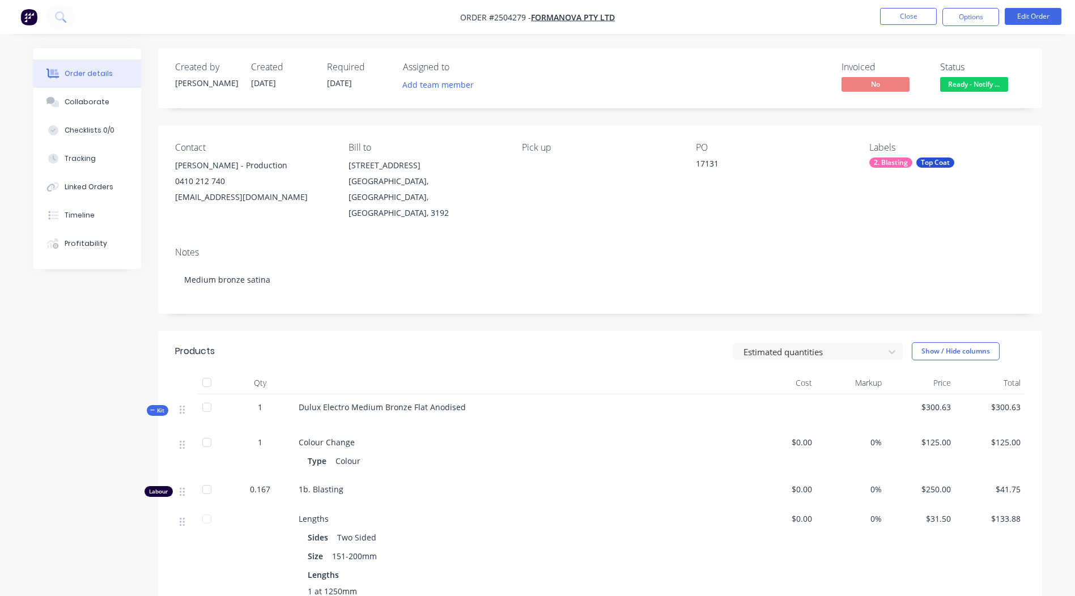
click at [969, 75] on div "Status Ready - Notify ..." at bounding box center [982, 78] width 85 height 33
click at [966, 82] on span "Ready - Notify ..." at bounding box center [974, 84] width 68 height 14
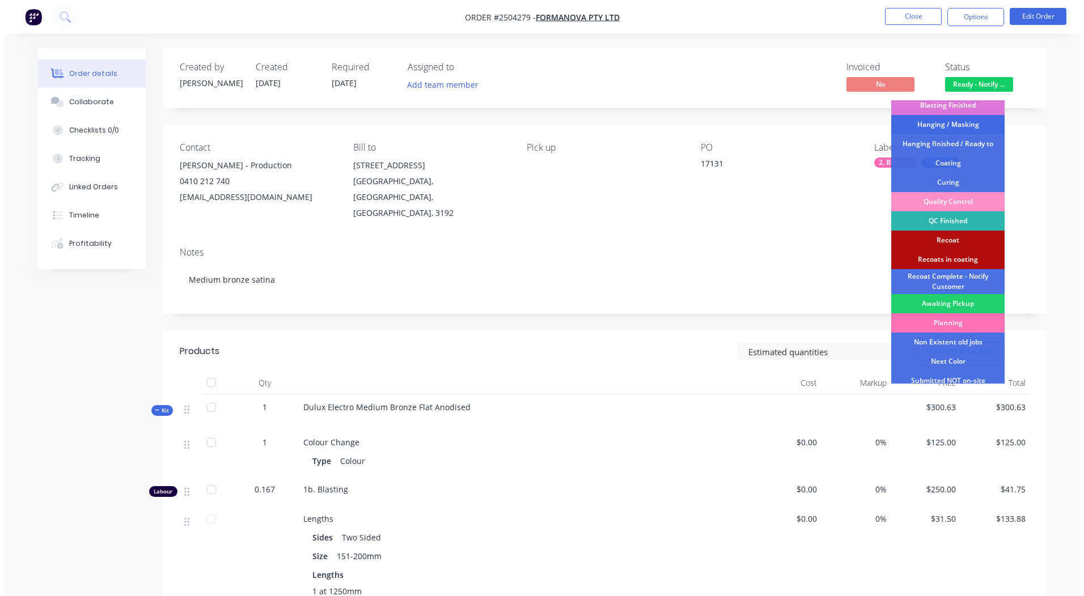
scroll to position [281, 0]
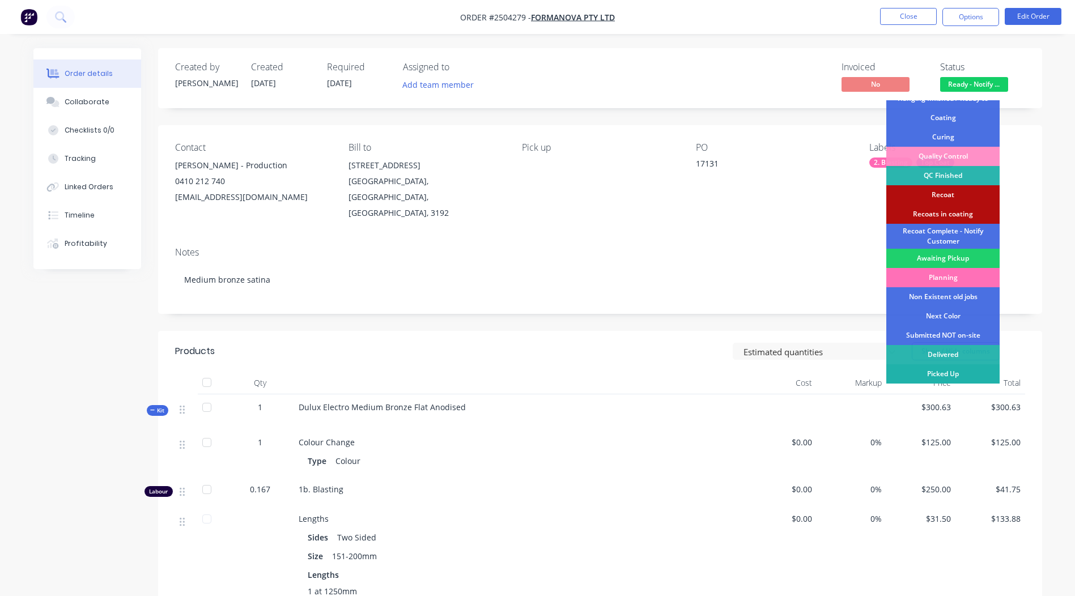
click at [948, 377] on div "Picked Up" at bounding box center [943, 373] width 113 height 19
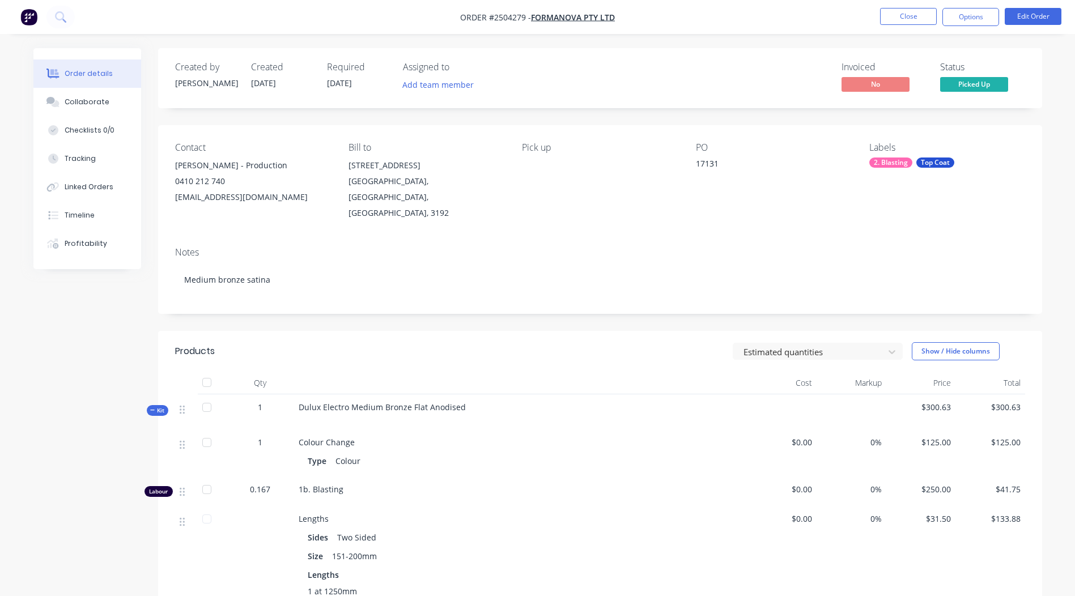
click at [915, 26] on nav "Order #2504279 - Formanova PTY LTD Close Options Edit Order" at bounding box center [537, 17] width 1075 height 34
click at [910, 14] on button "Close" at bounding box center [908, 16] width 57 height 17
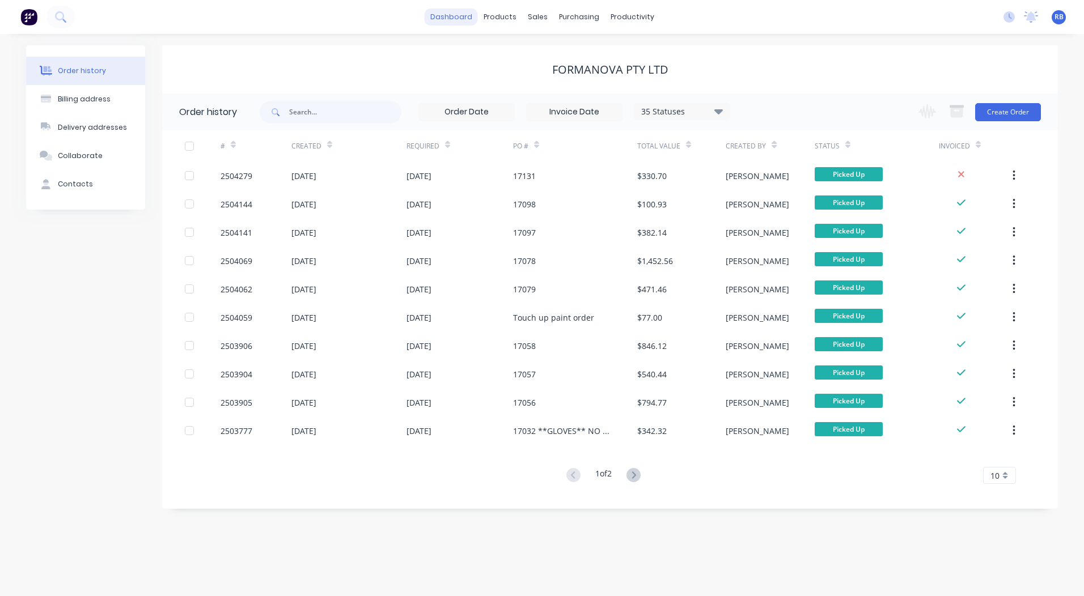
click at [472, 14] on link "dashboard" at bounding box center [451, 17] width 53 height 17
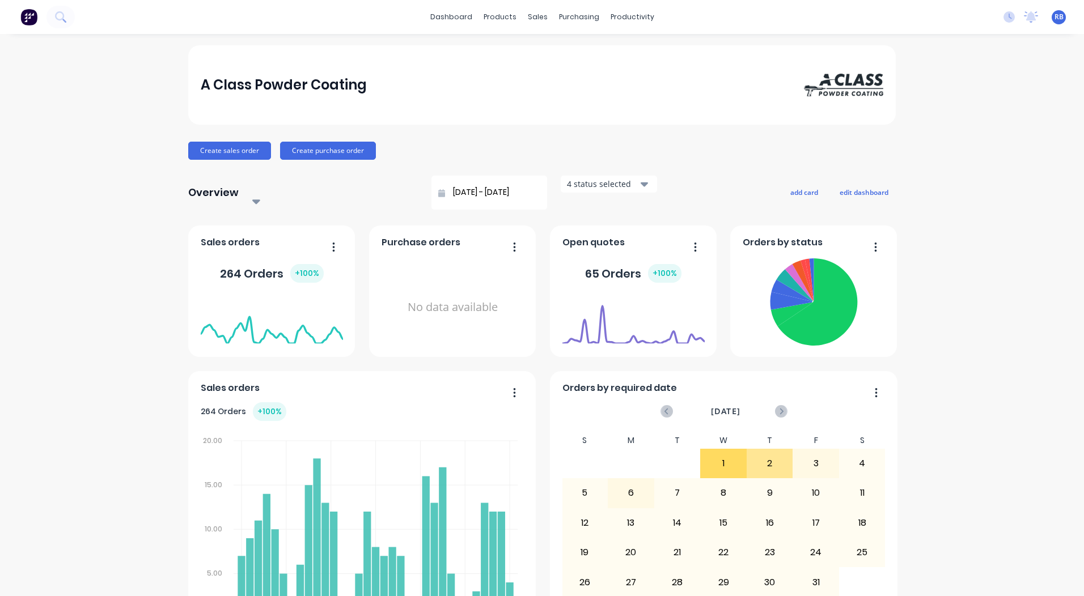
scroll to position [489, 0]
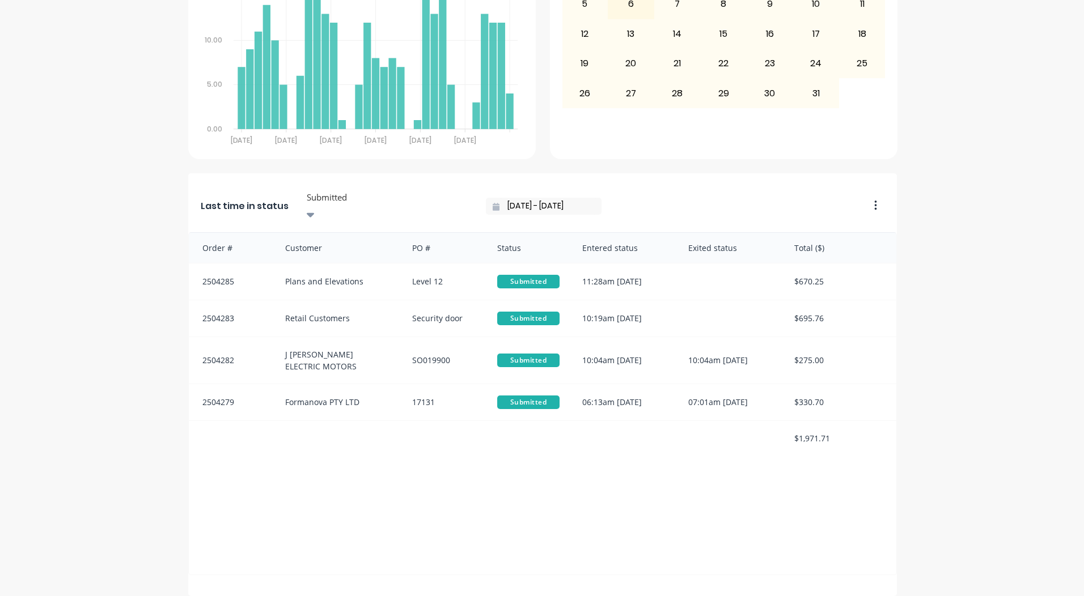
click at [370, 190] on div at bounding box center [387, 197] width 163 height 14
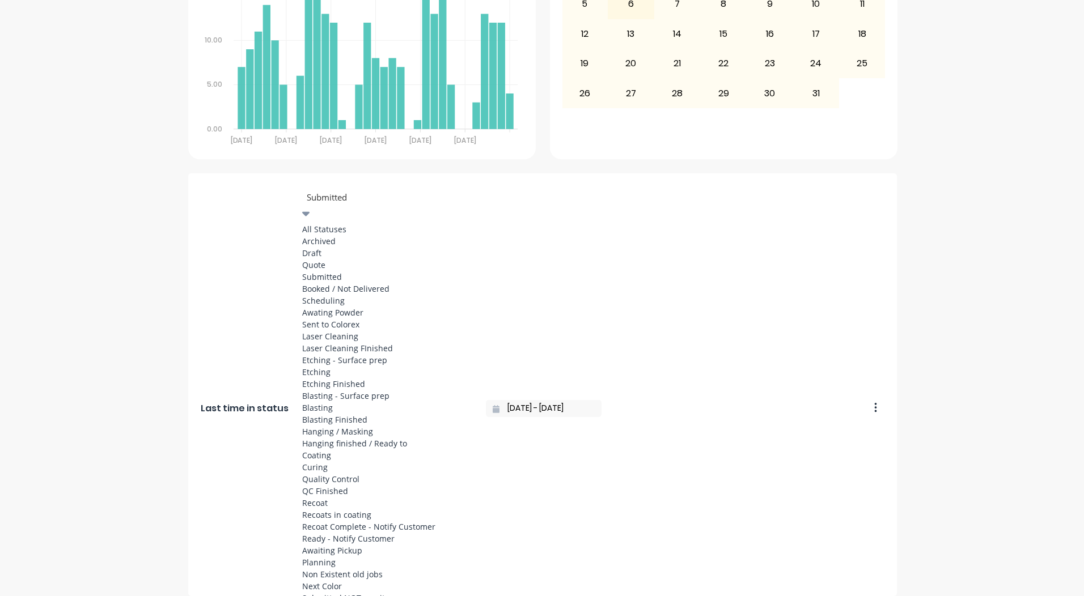
scroll to position [416, 0]
click at [332, 449] on div "Coating" at bounding box center [387, 455] width 170 height 12
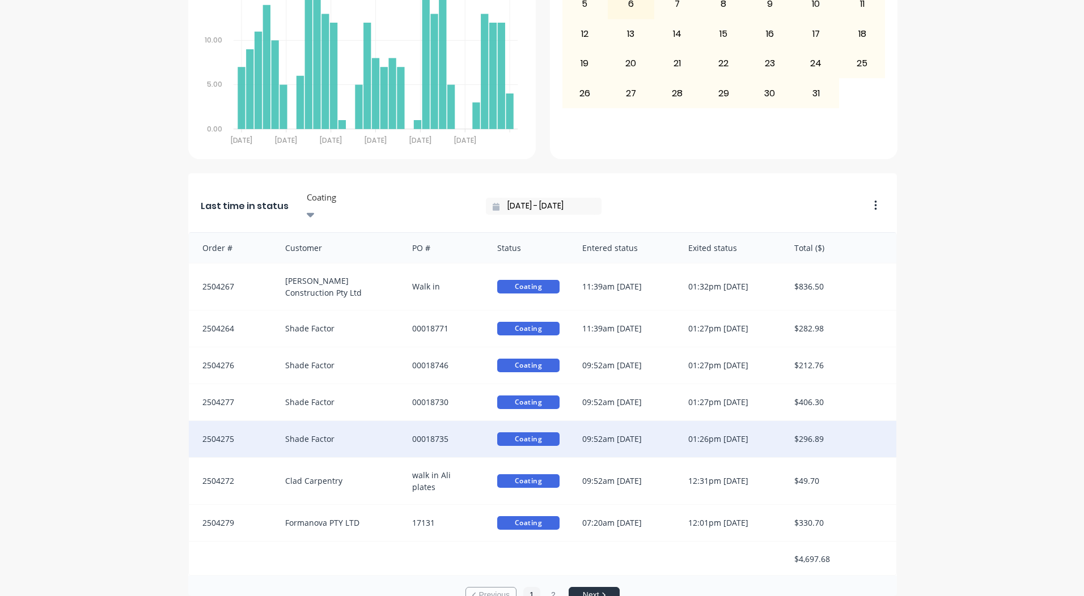
scroll to position [2, 0]
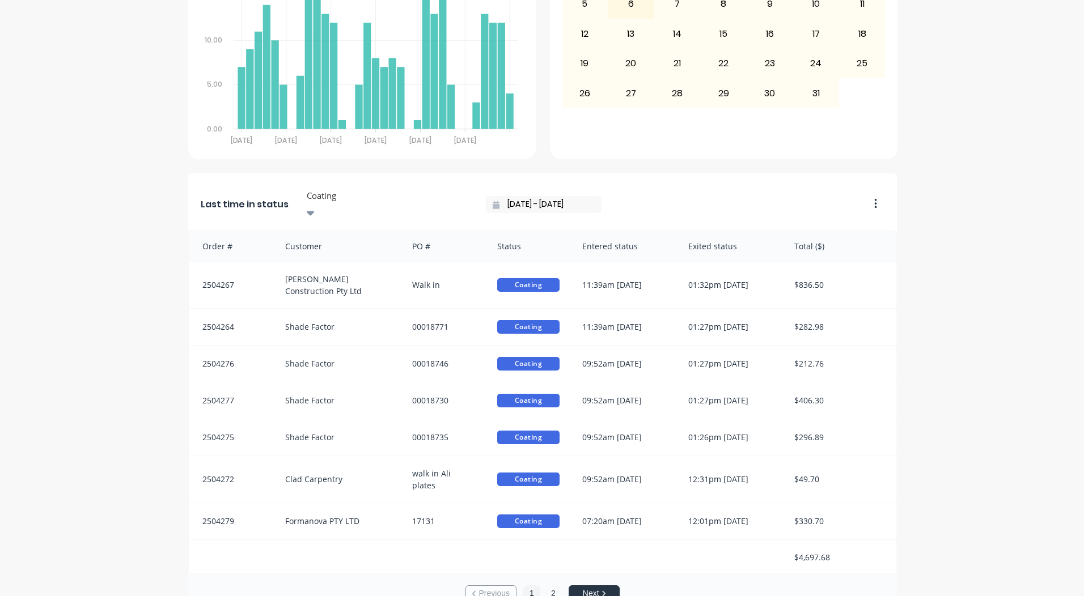
click at [553, 586] on button "2" at bounding box center [553, 594] width 17 height 17
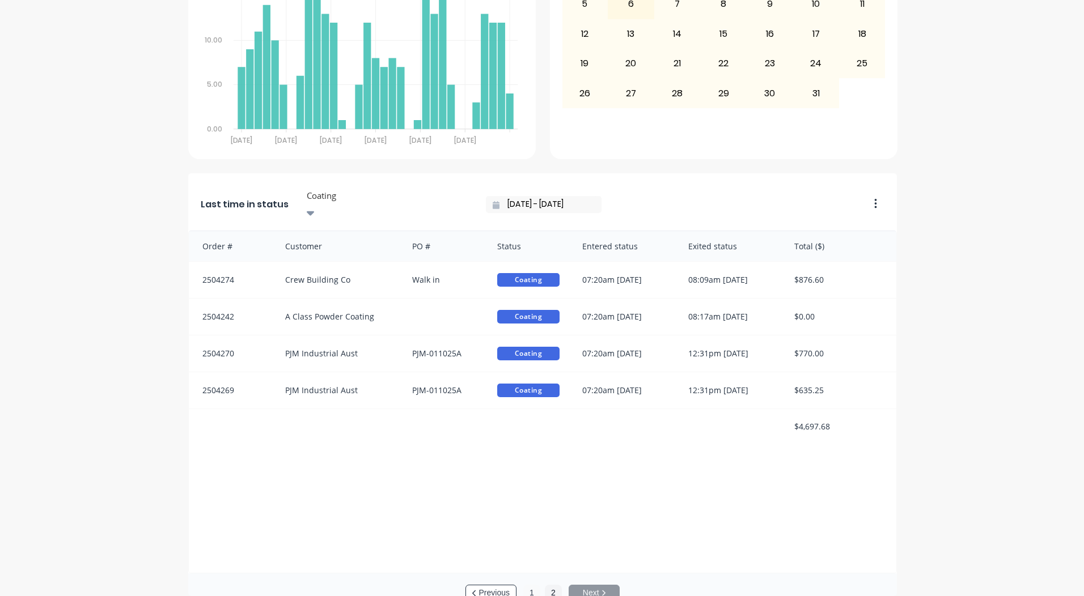
click at [525, 585] on button "1" at bounding box center [531, 593] width 17 height 17
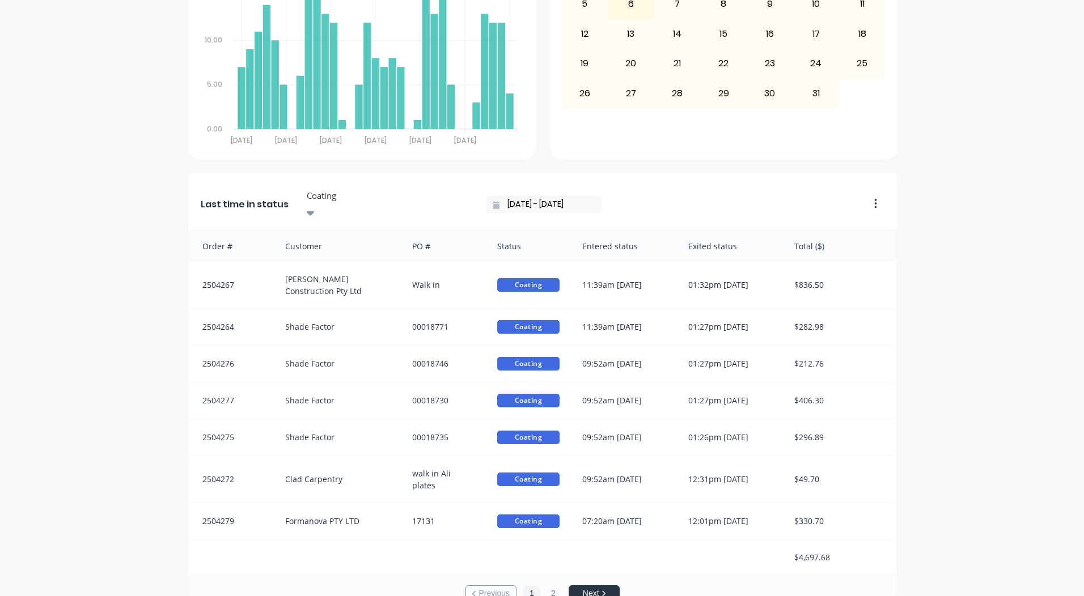
scroll to position [0, 0]
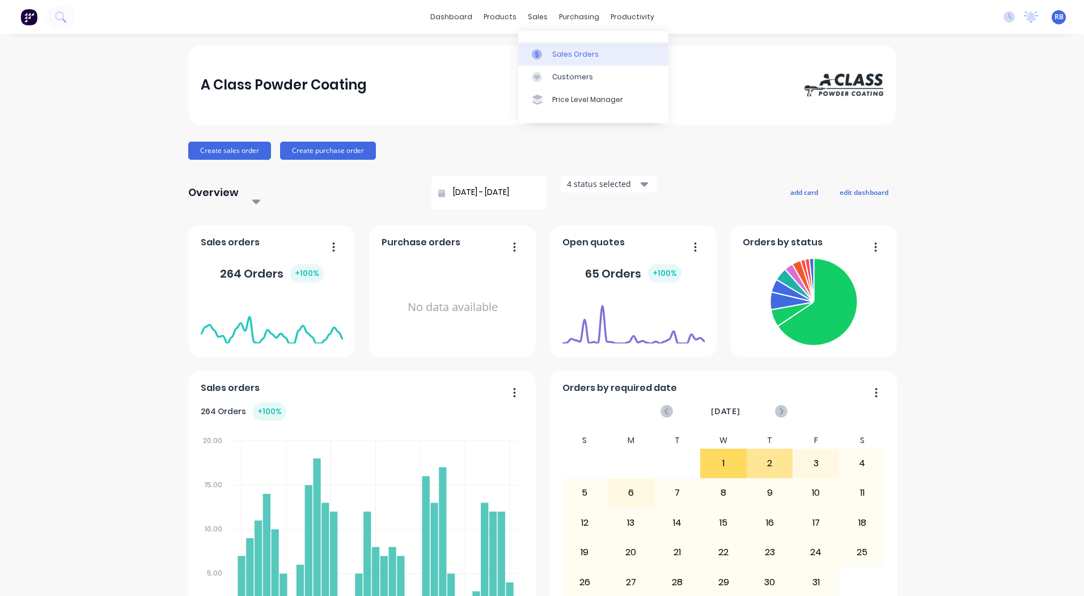
click at [565, 52] on div "Sales Orders" at bounding box center [575, 54] width 46 height 10
